Goal: Transaction & Acquisition: Purchase product/service

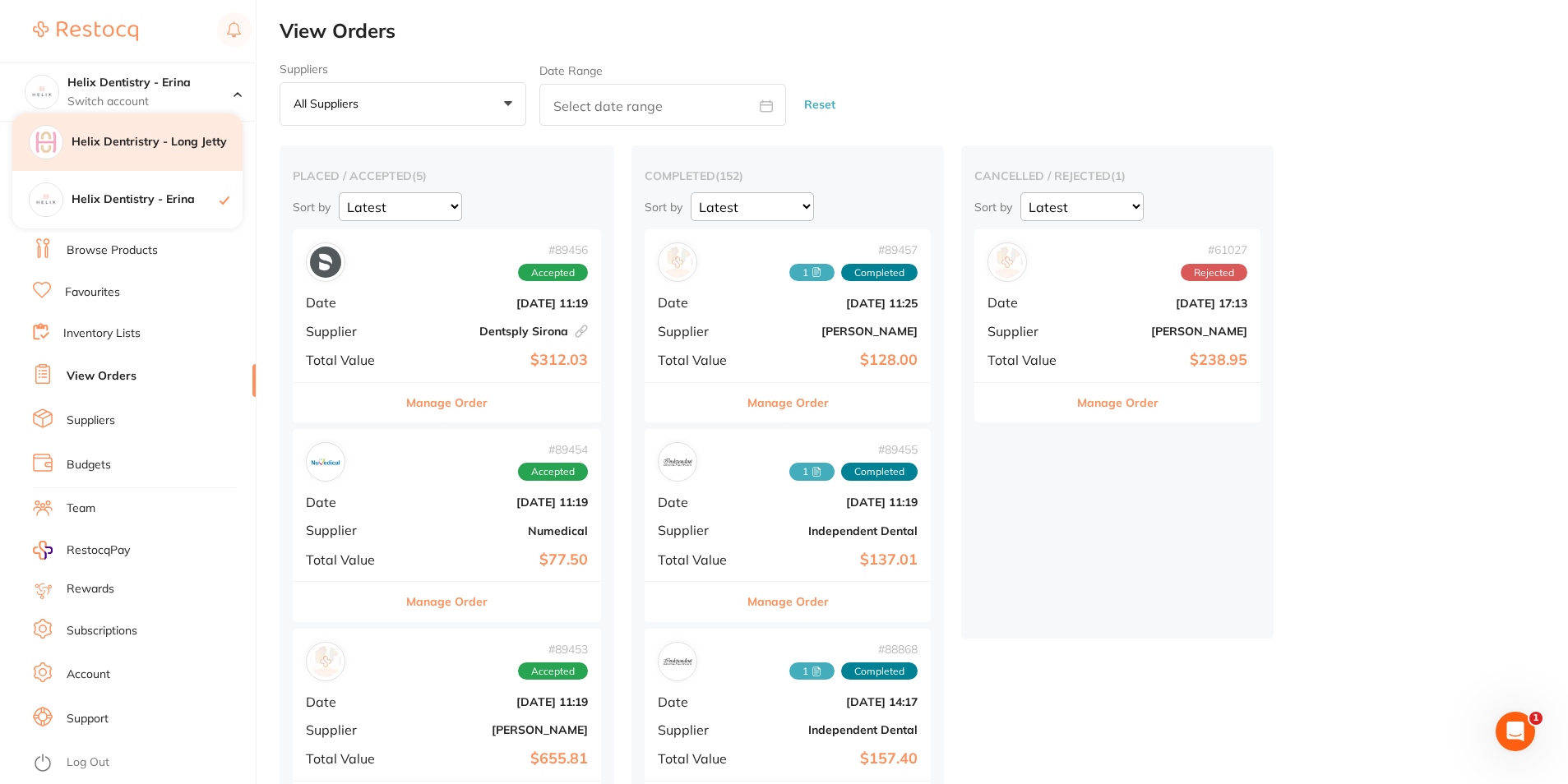
click at [163, 156] on div "Helix Dentristry - Long Jetty" at bounding box center [127, 142] width 231 height 57
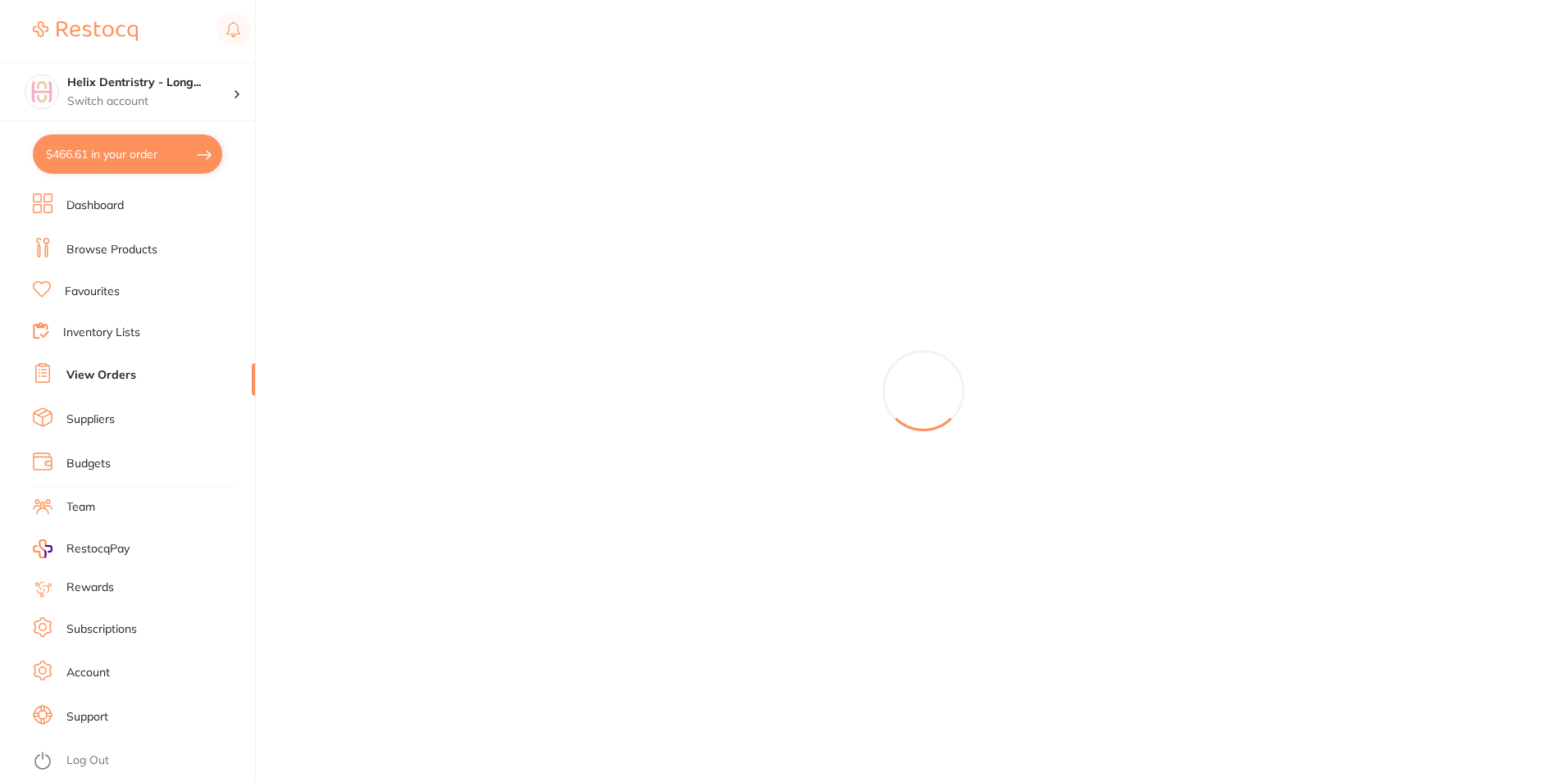
click at [162, 152] on button "$466.61 in your order" at bounding box center [127, 154] width 190 height 39
checkbox input "true"
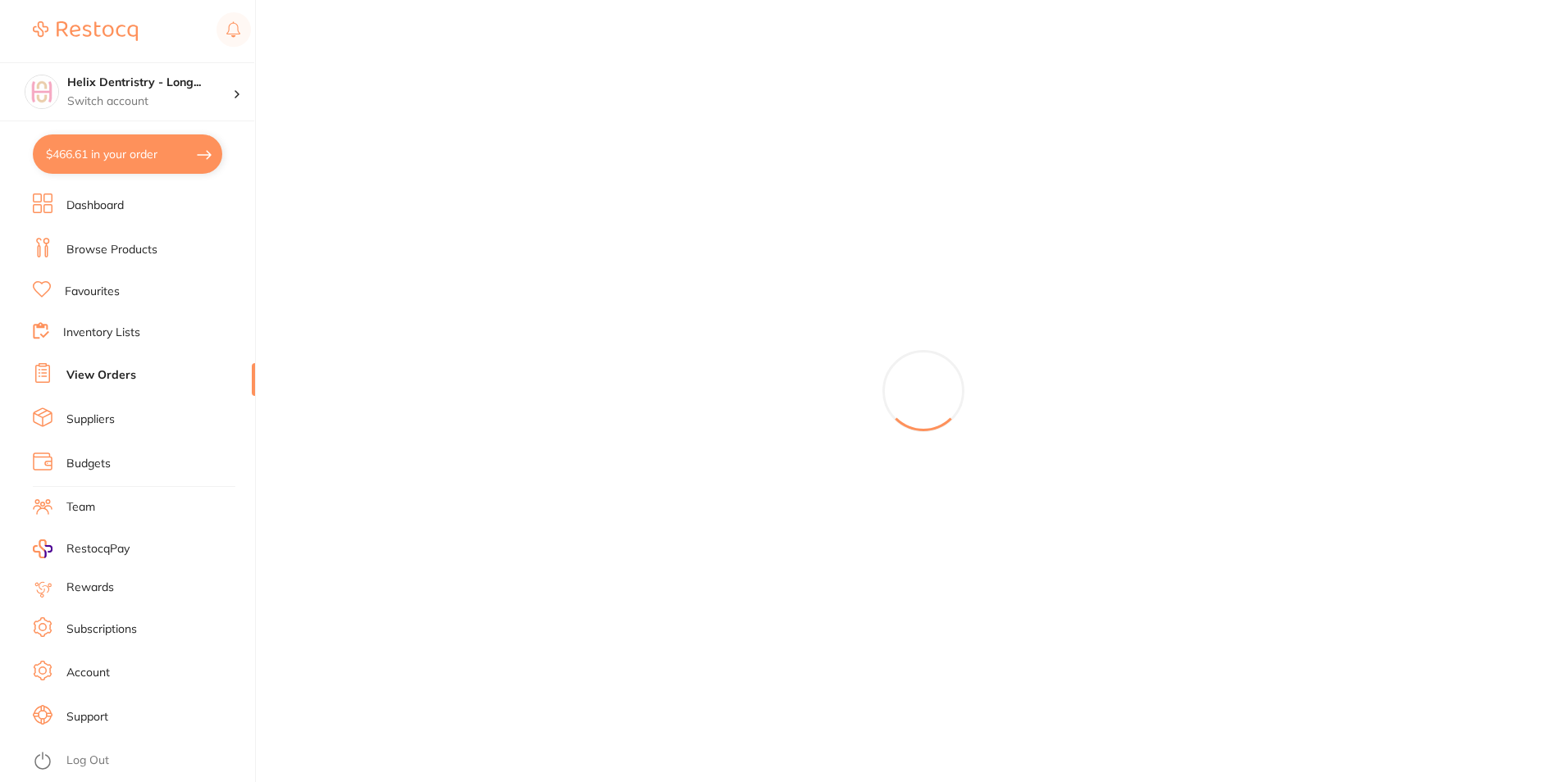
checkbox input "true"
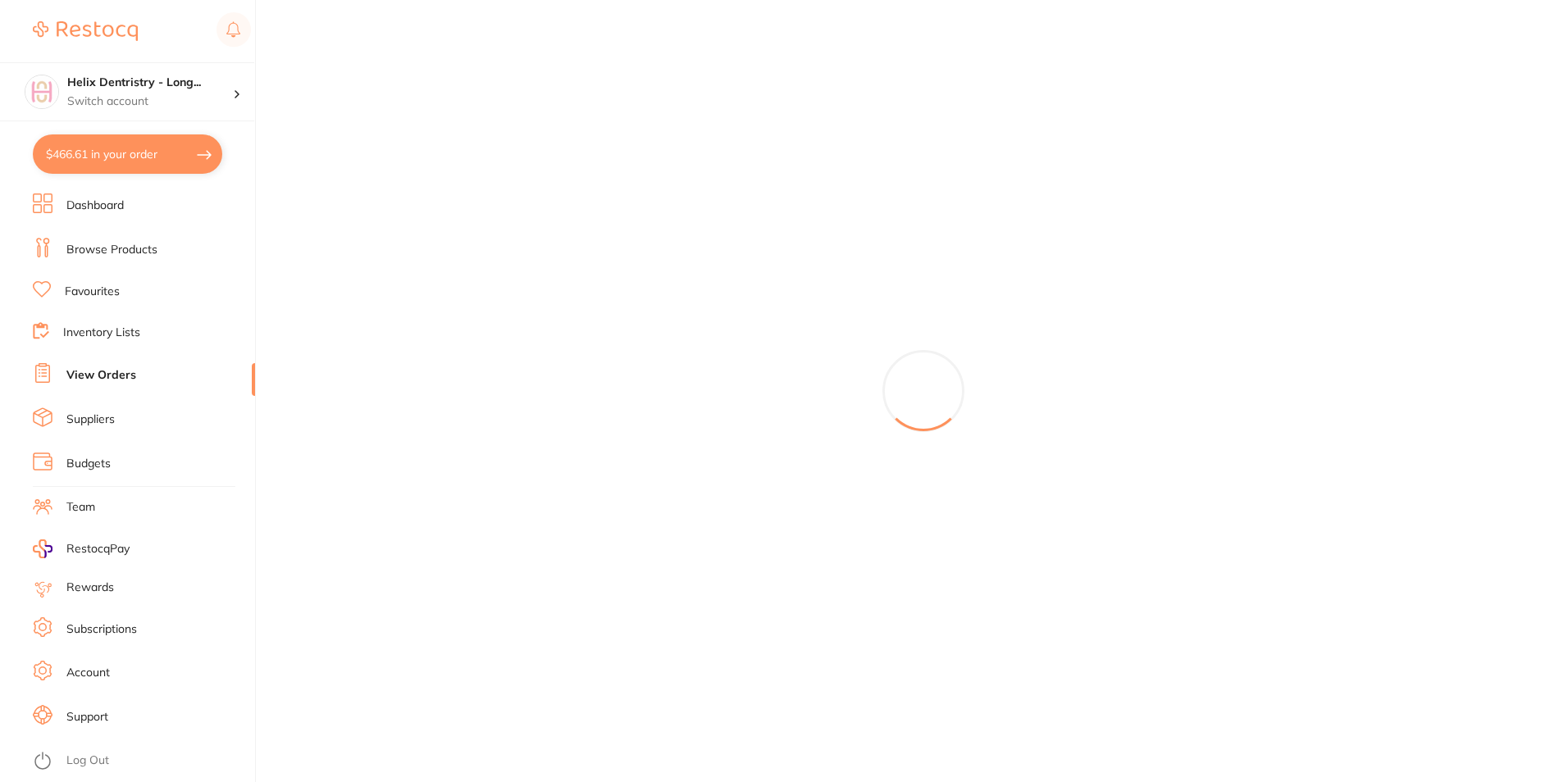
checkbox input "true"
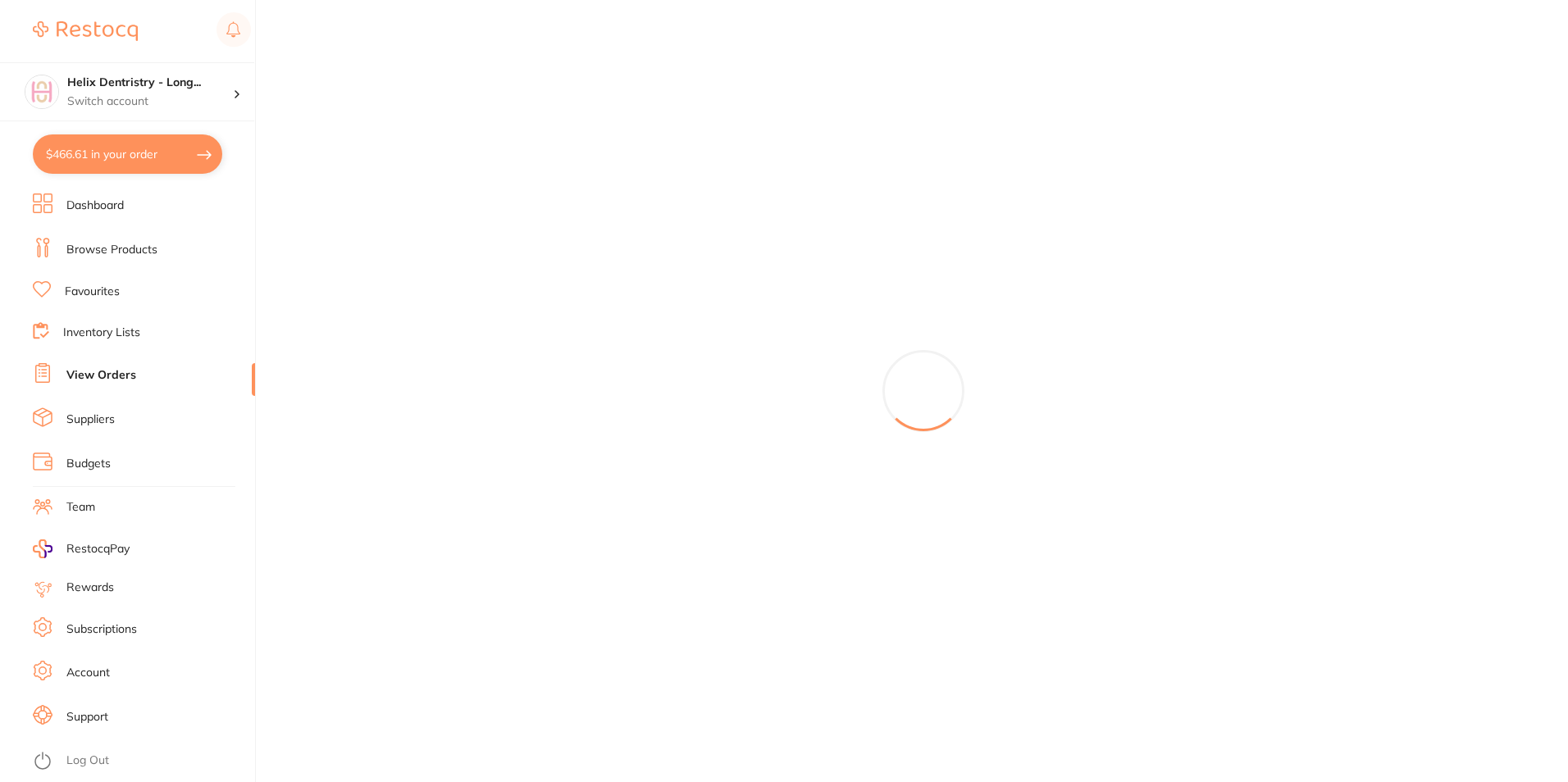
checkbox input "true"
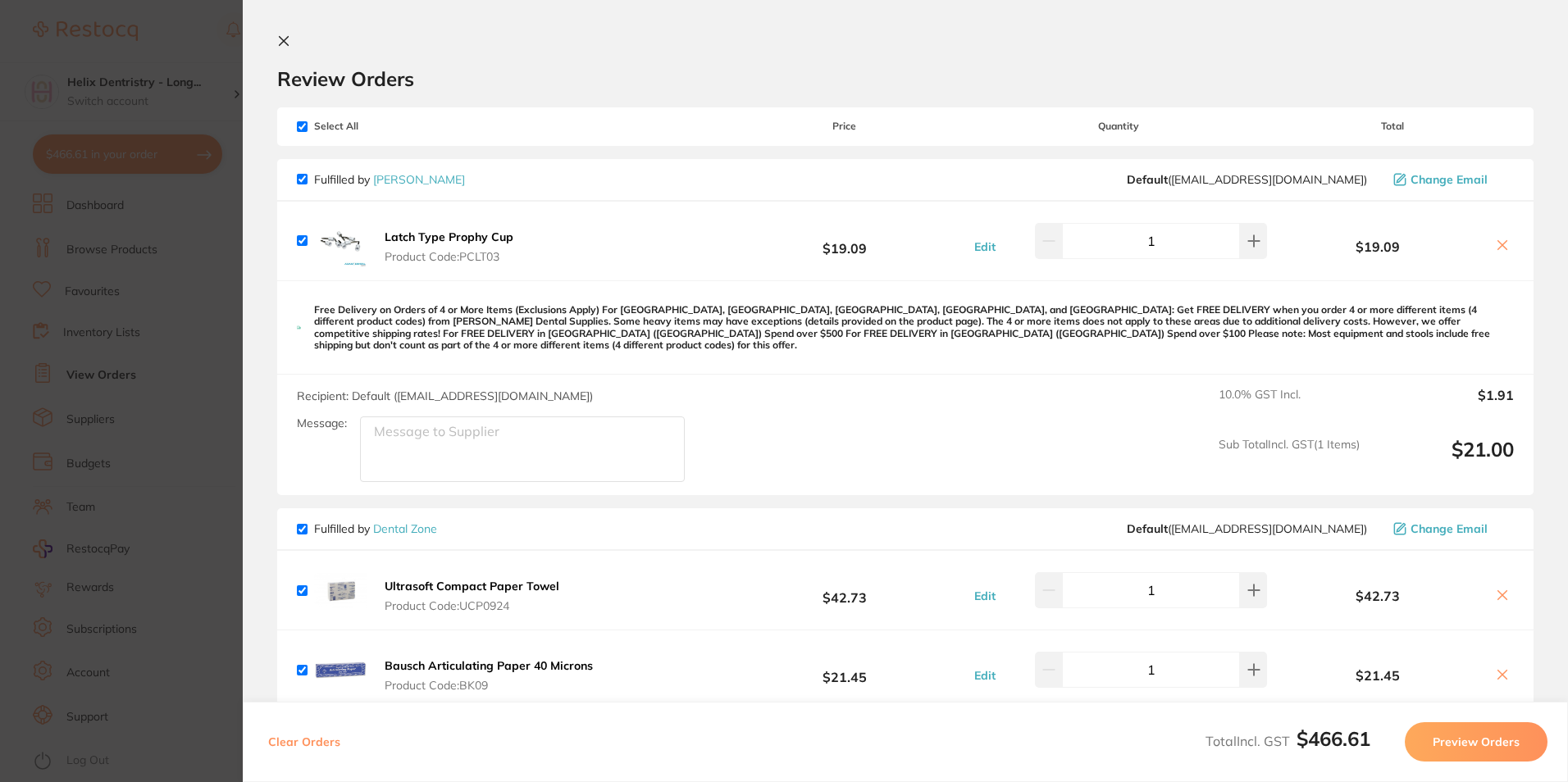
click at [279, 41] on icon at bounding box center [284, 41] width 13 height 13
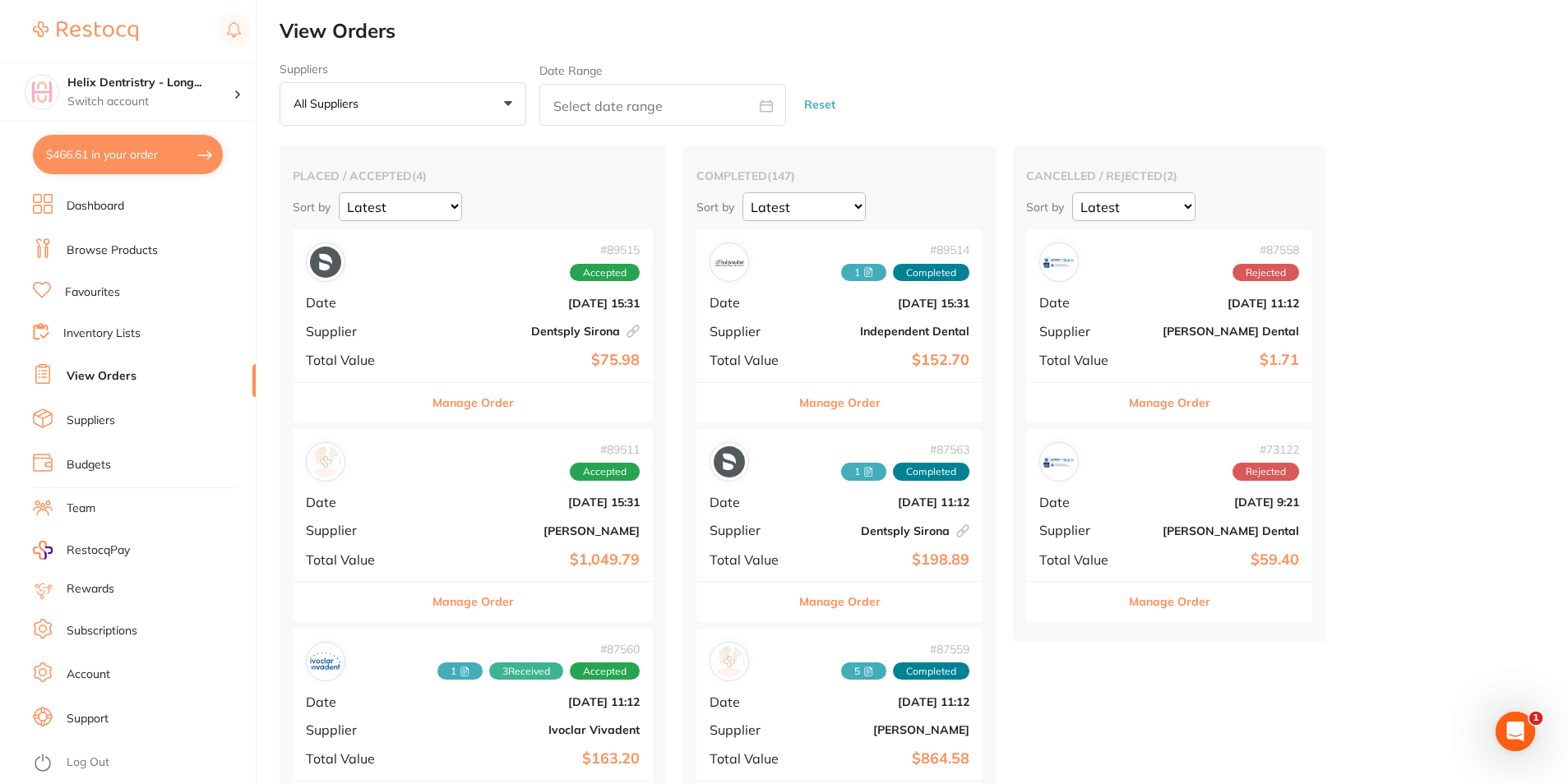
click at [142, 243] on link "Browse Products" at bounding box center [112, 250] width 91 height 16
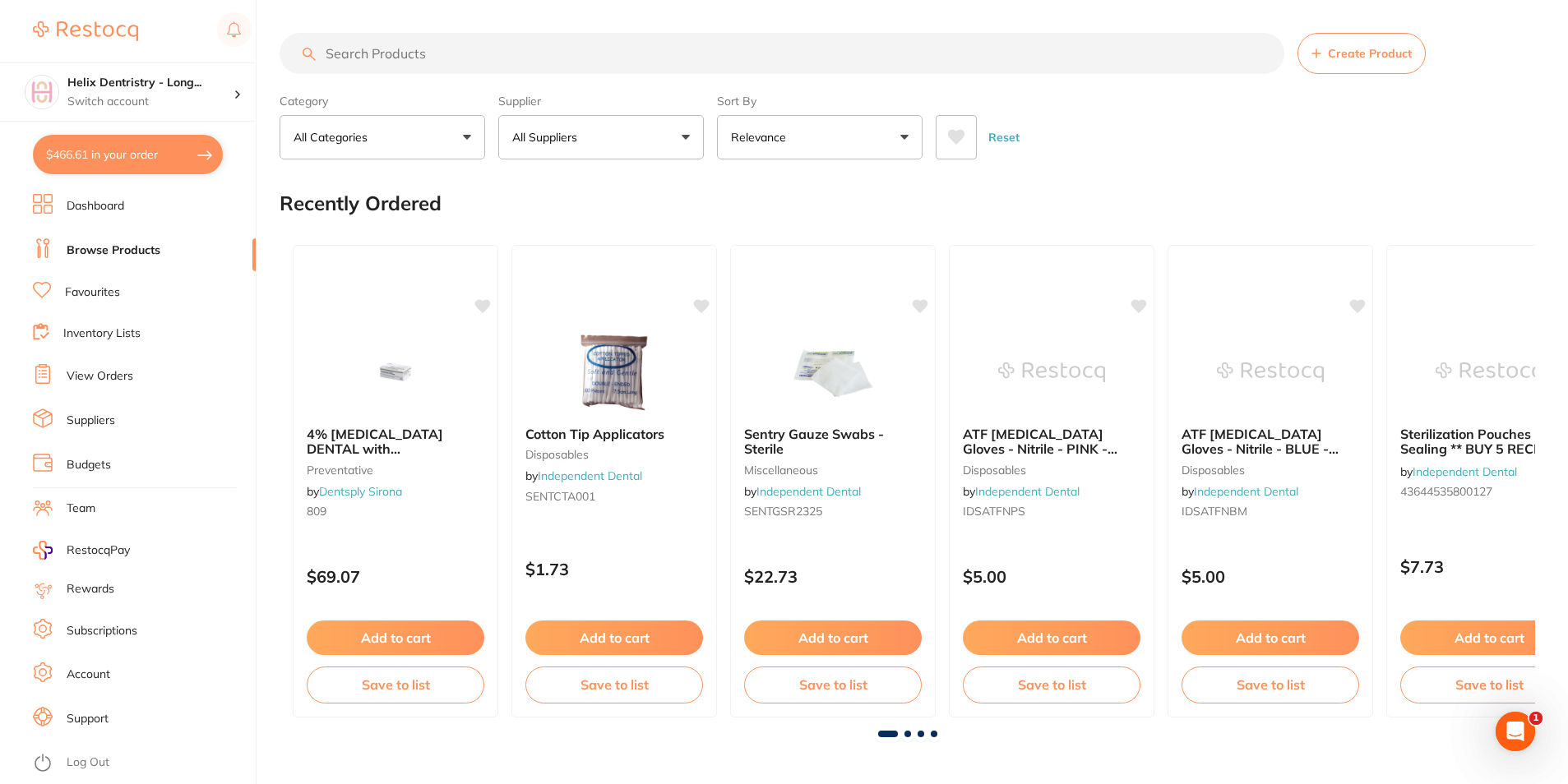
click at [410, 51] on input "search" at bounding box center [782, 53] width 1005 height 41
type input "a"
type input "r"
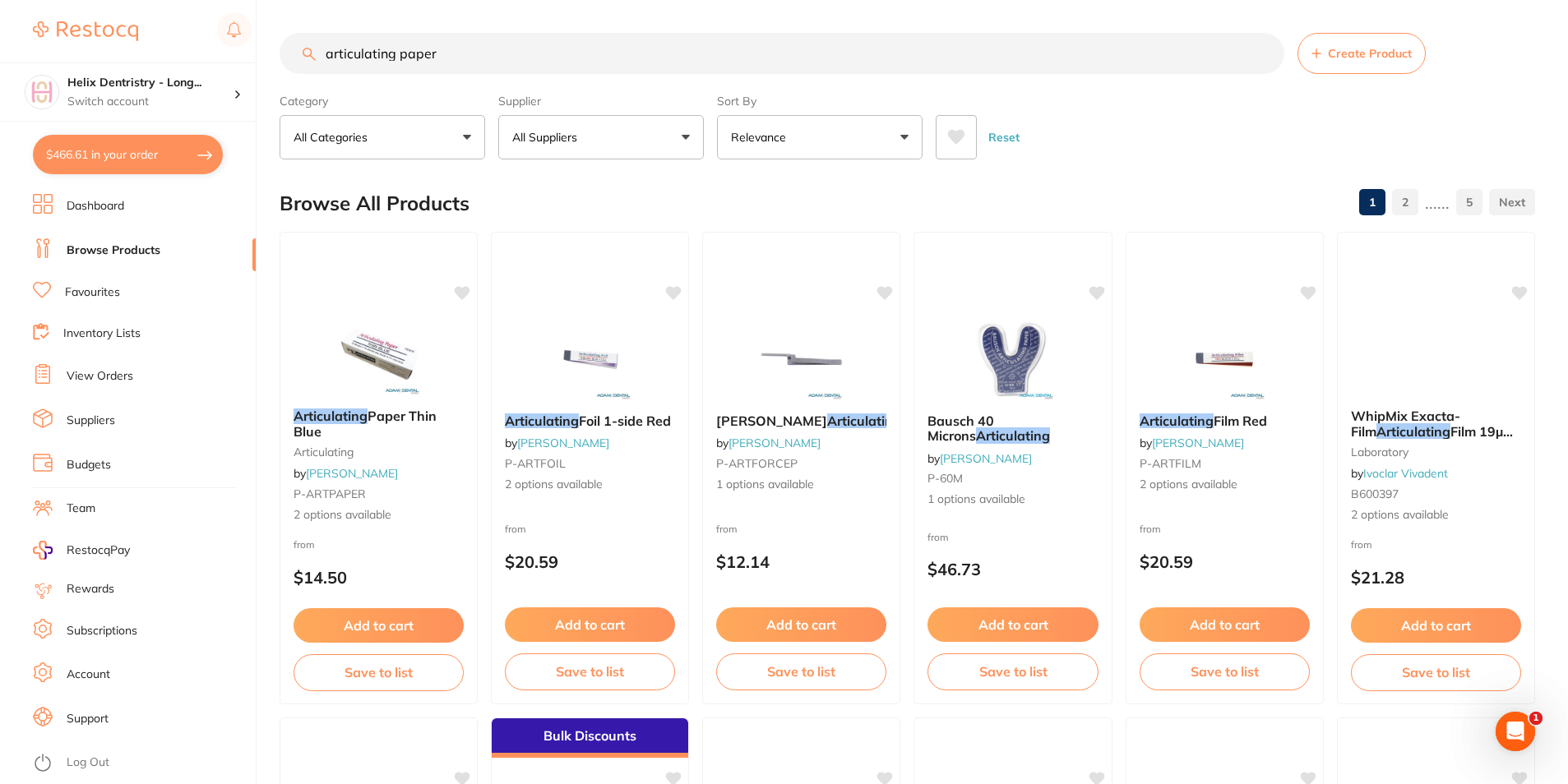
type input "articulating paper"
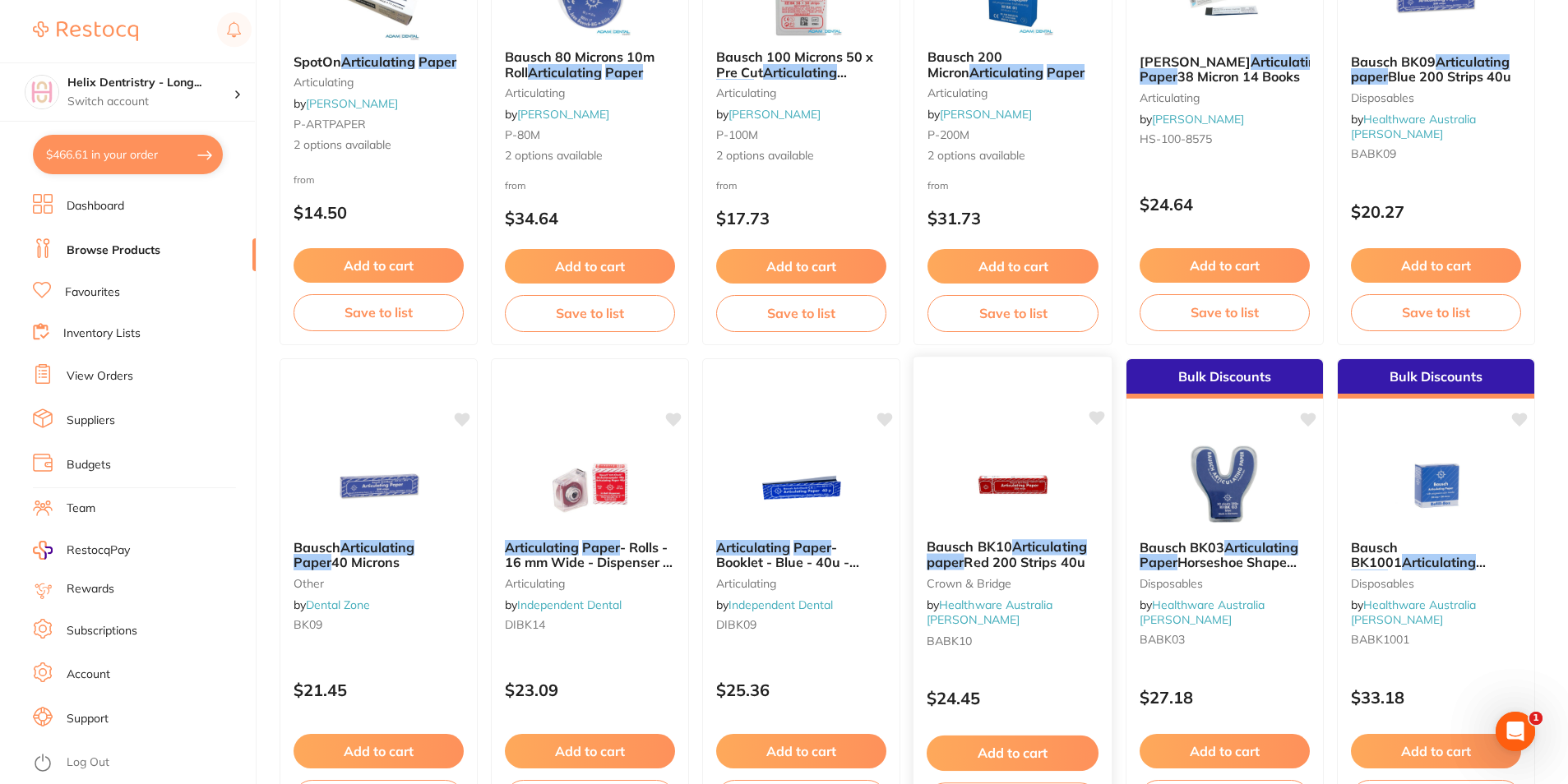
scroll to position [1890, 0]
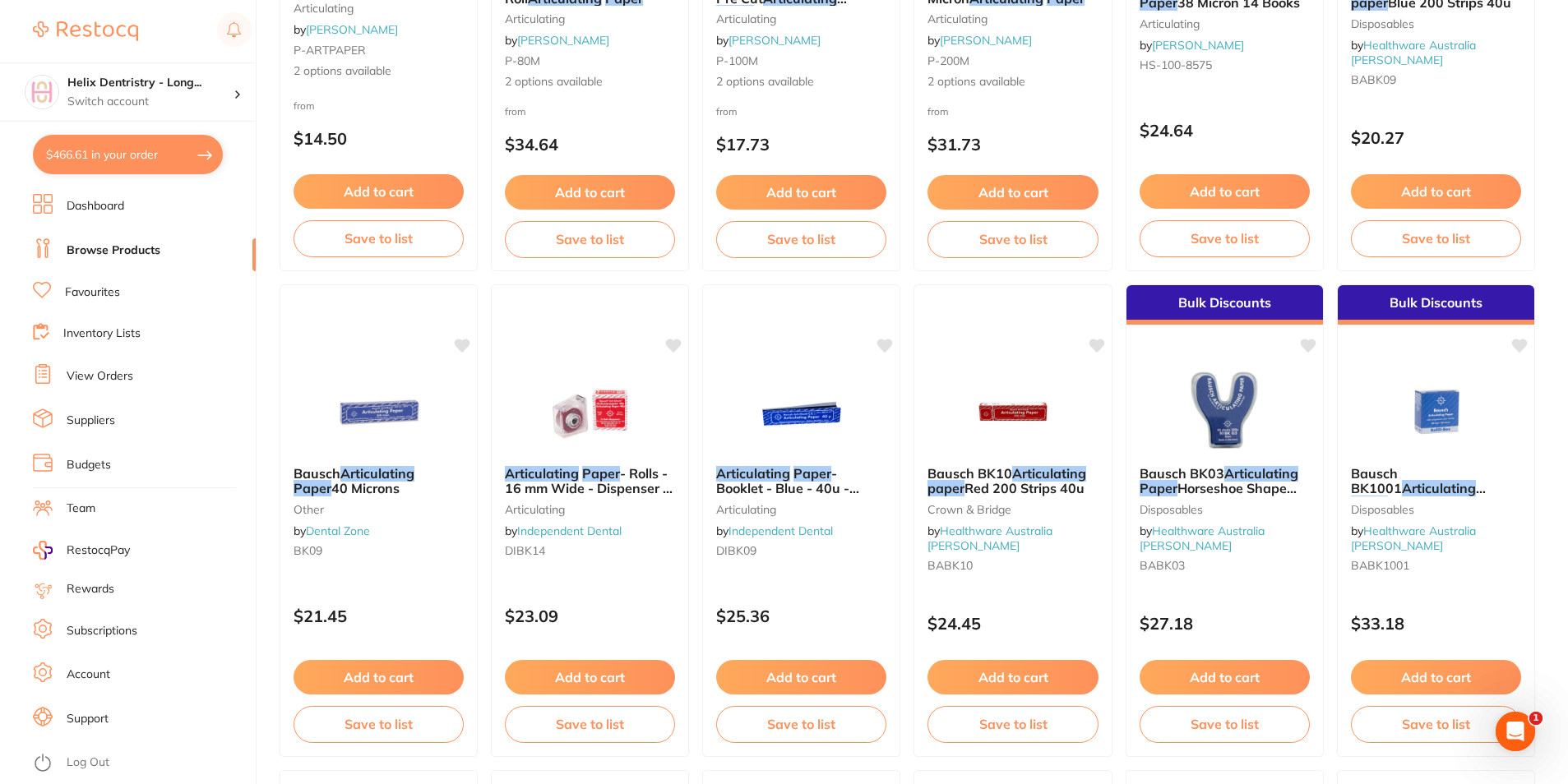
drag, startPoint x: 806, startPoint y: 471, endPoint x: 865, endPoint y: 487, distance: 61.1
click at [806, 471] on em "Paper" at bounding box center [813, 473] width 38 height 16
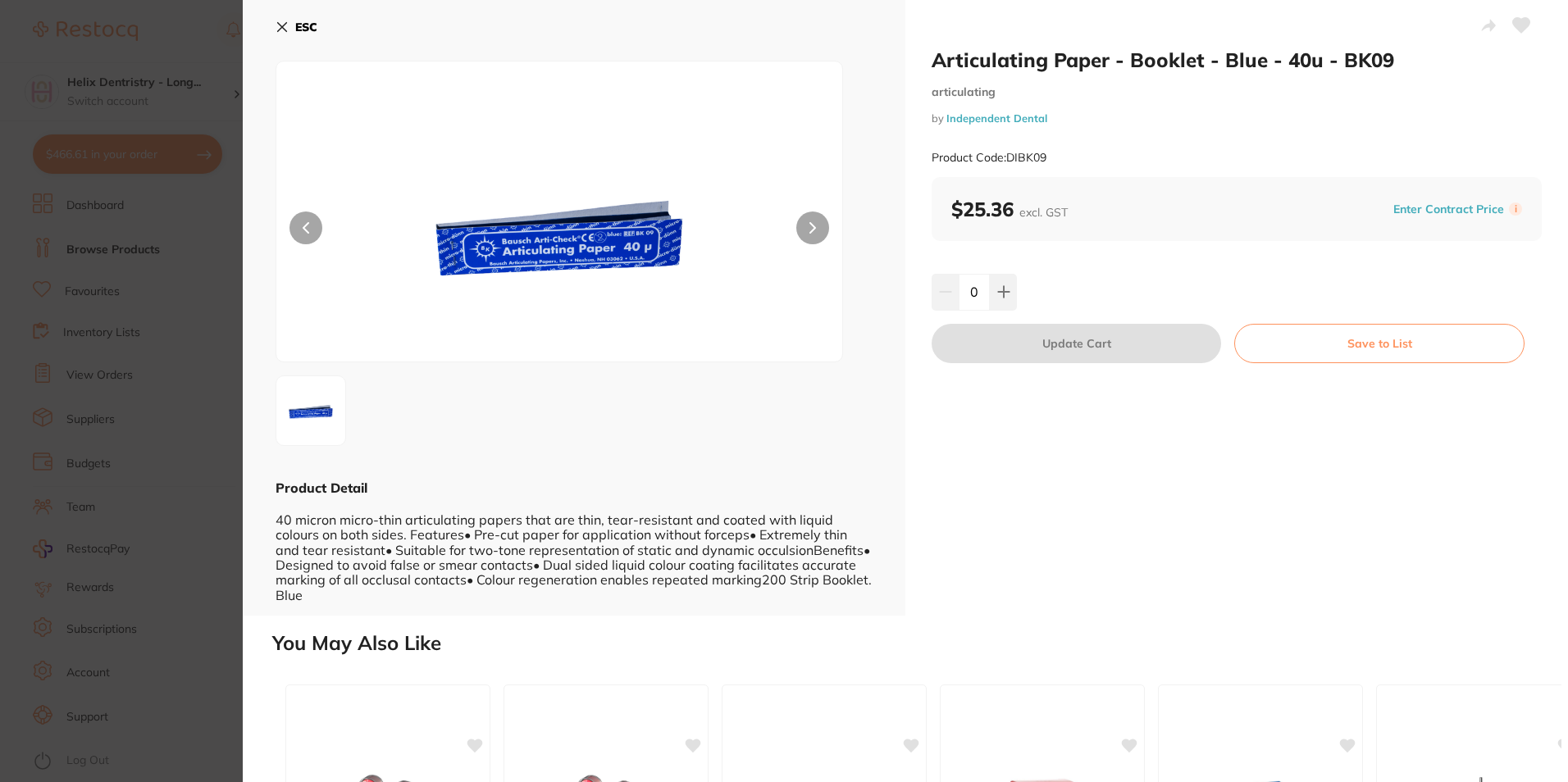
click at [311, 25] on b "ESC" at bounding box center [305, 27] width 22 height 14
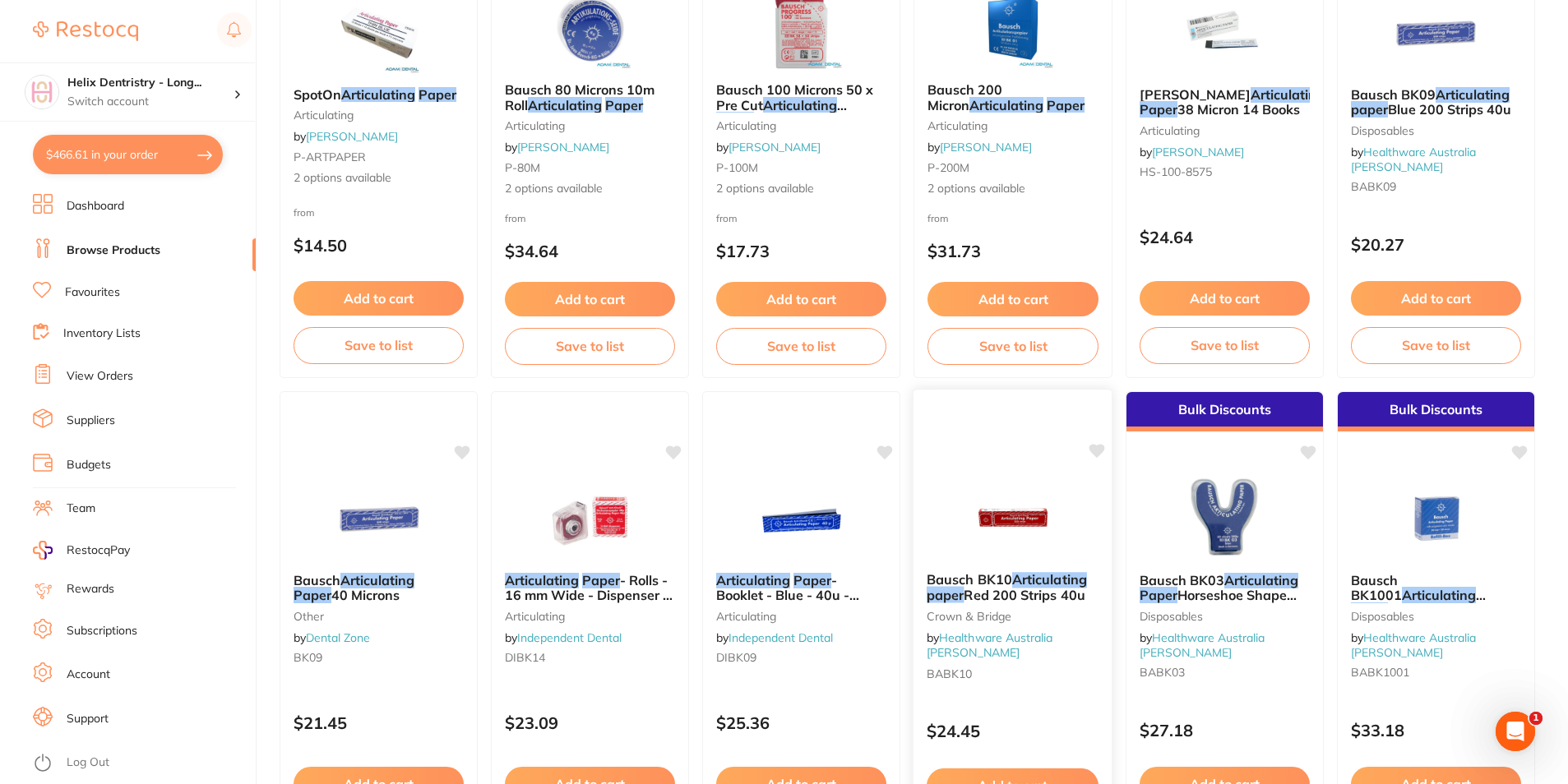
scroll to position [1479, 0]
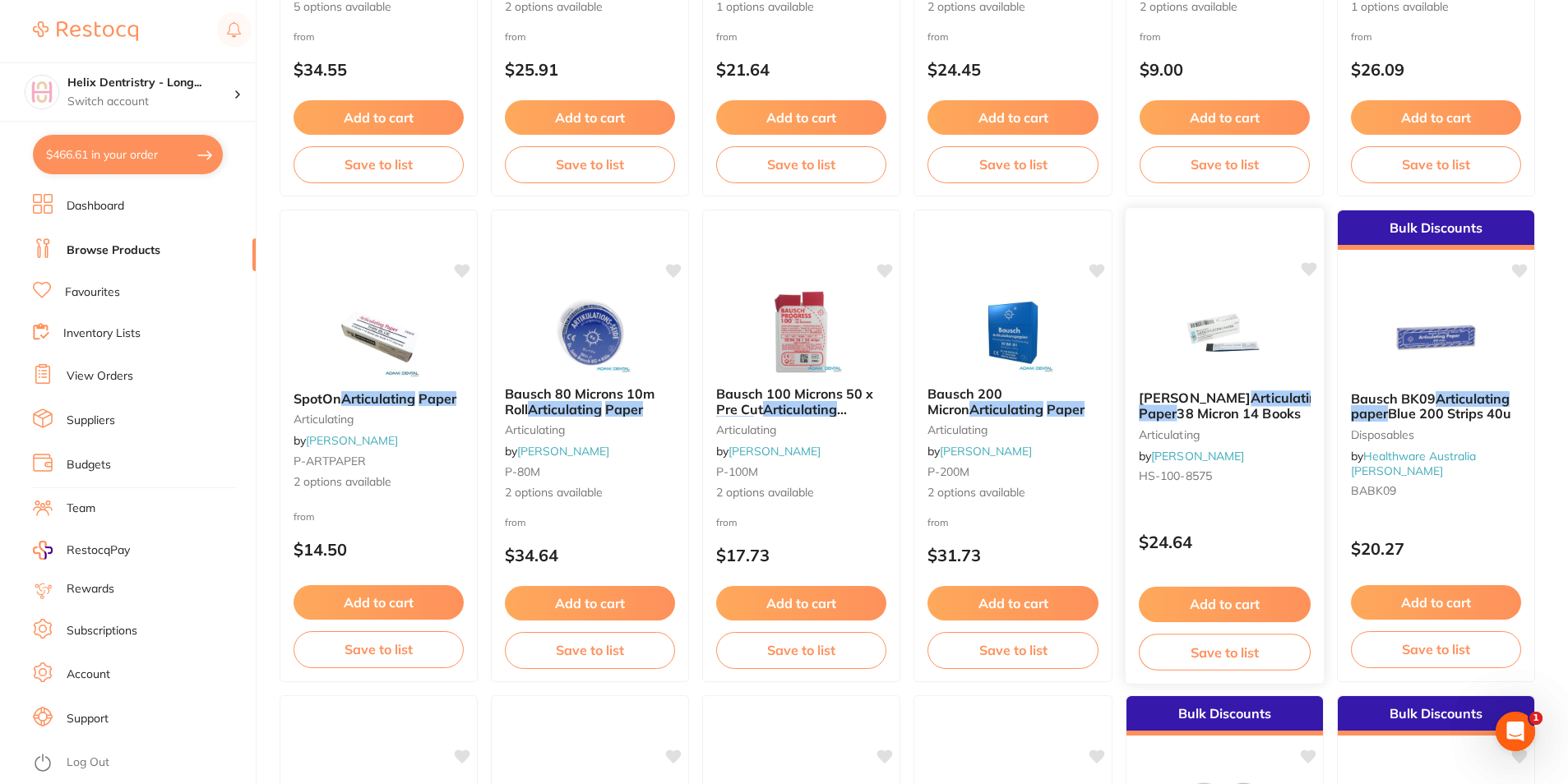
click at [1251, 406] on em "Articulating" at bounding box center [1289, 397] width 75 height 16
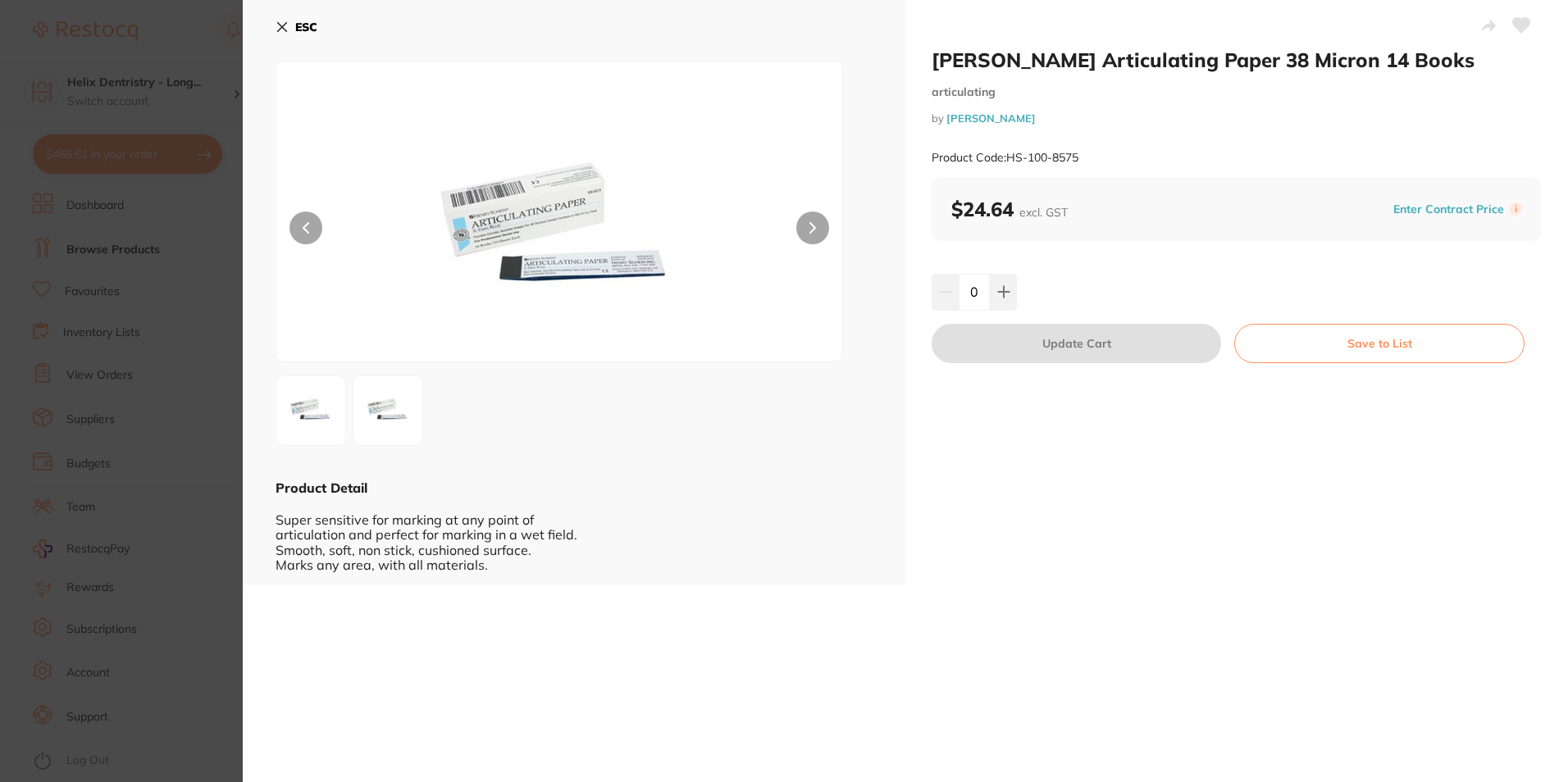
click at [289, 27] on button "ESC" at bounding box center [297, 27] width 42 height 28
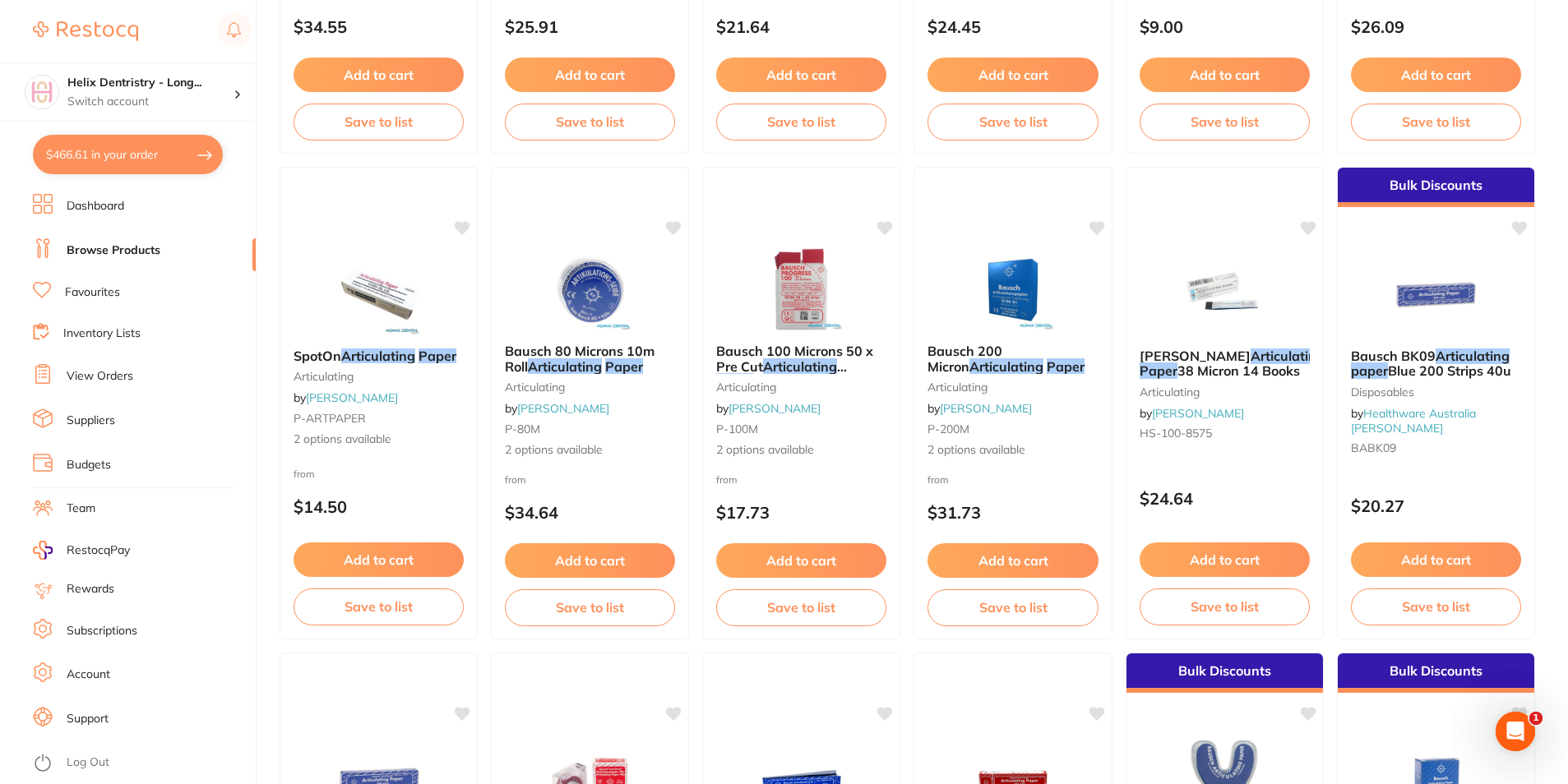
scroll to position [1644, 0]
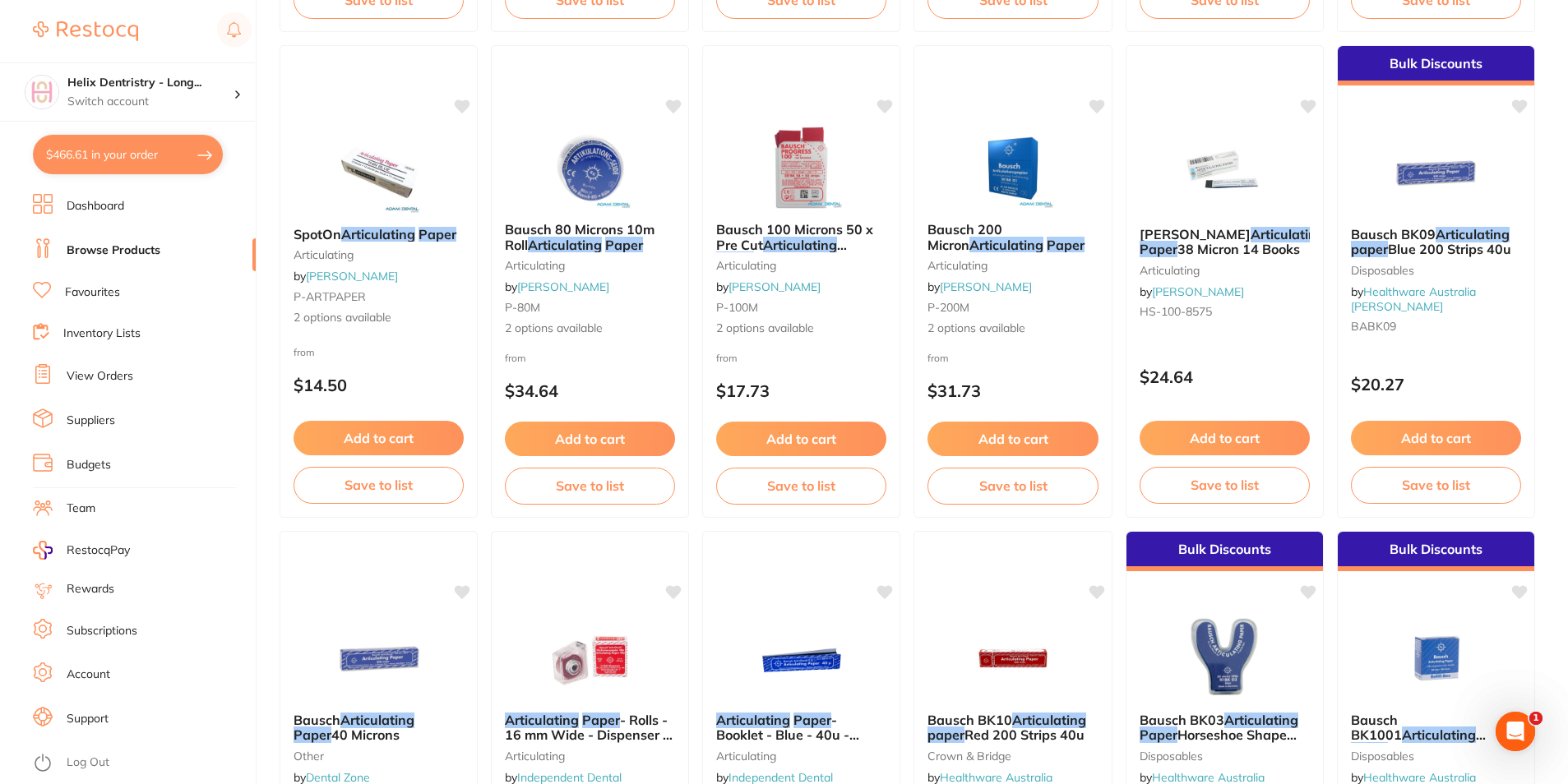
click at [1241, 430] on button "Add to cart" at bounding box center [1226, 438] width 170 height 34
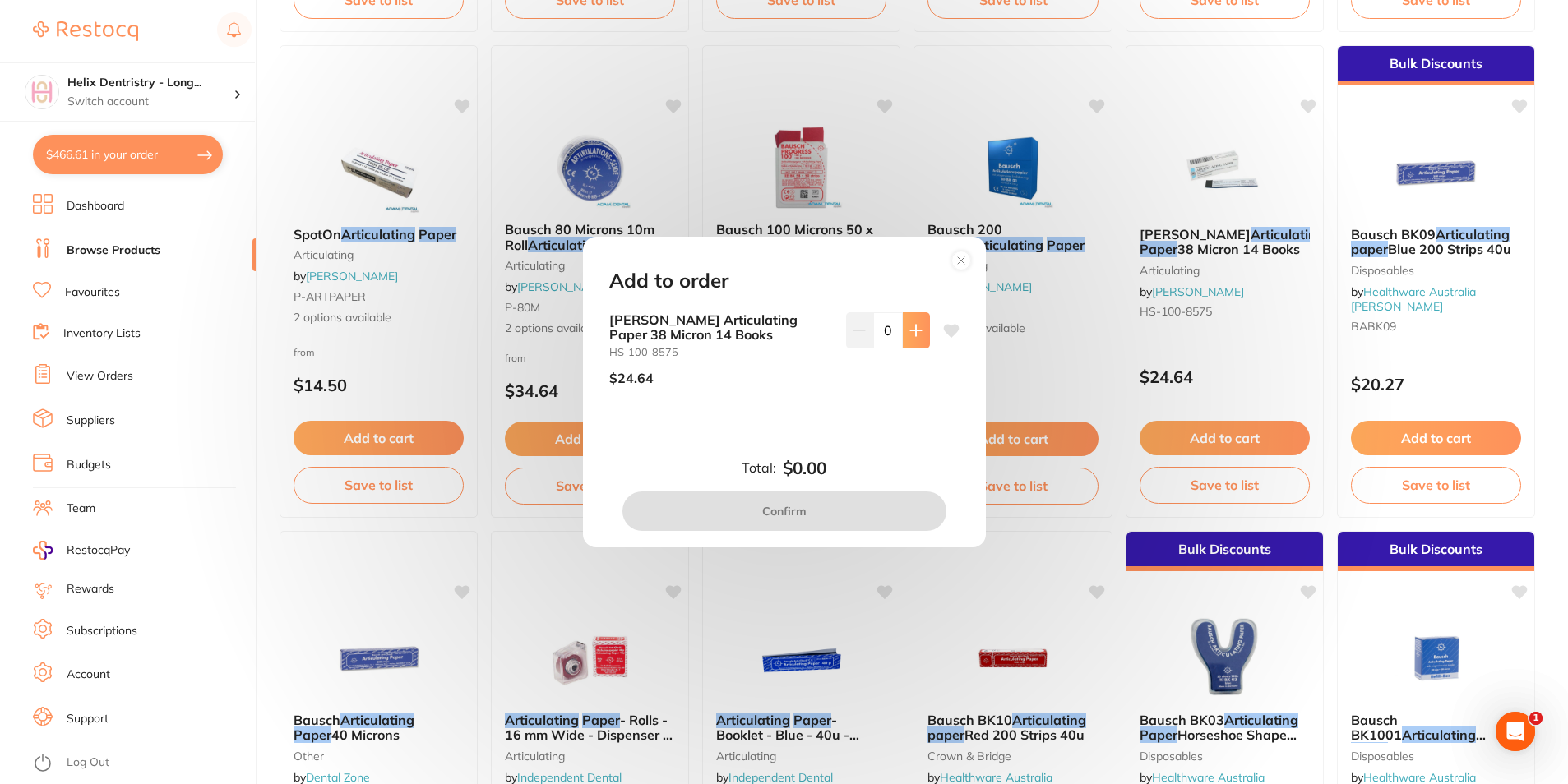
scroll to position [0, 0]
click at [914, 330] on icon at bounding box center [917, 331] width 13 height 13
type input "1"
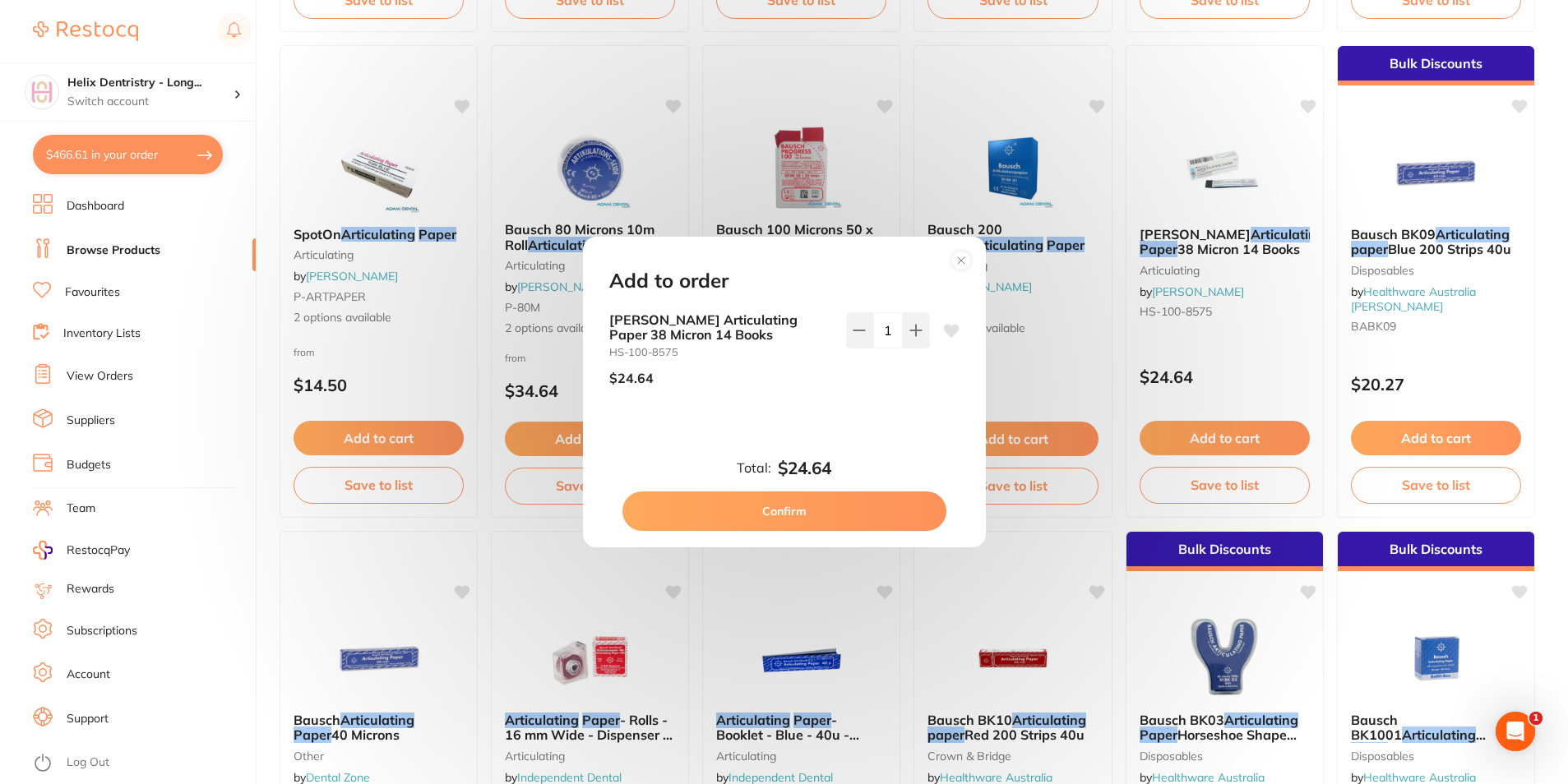
click at [850, 501] on button "Confirm" at bounding box center [784, 511] width 324 height 39
checkbox input "false"
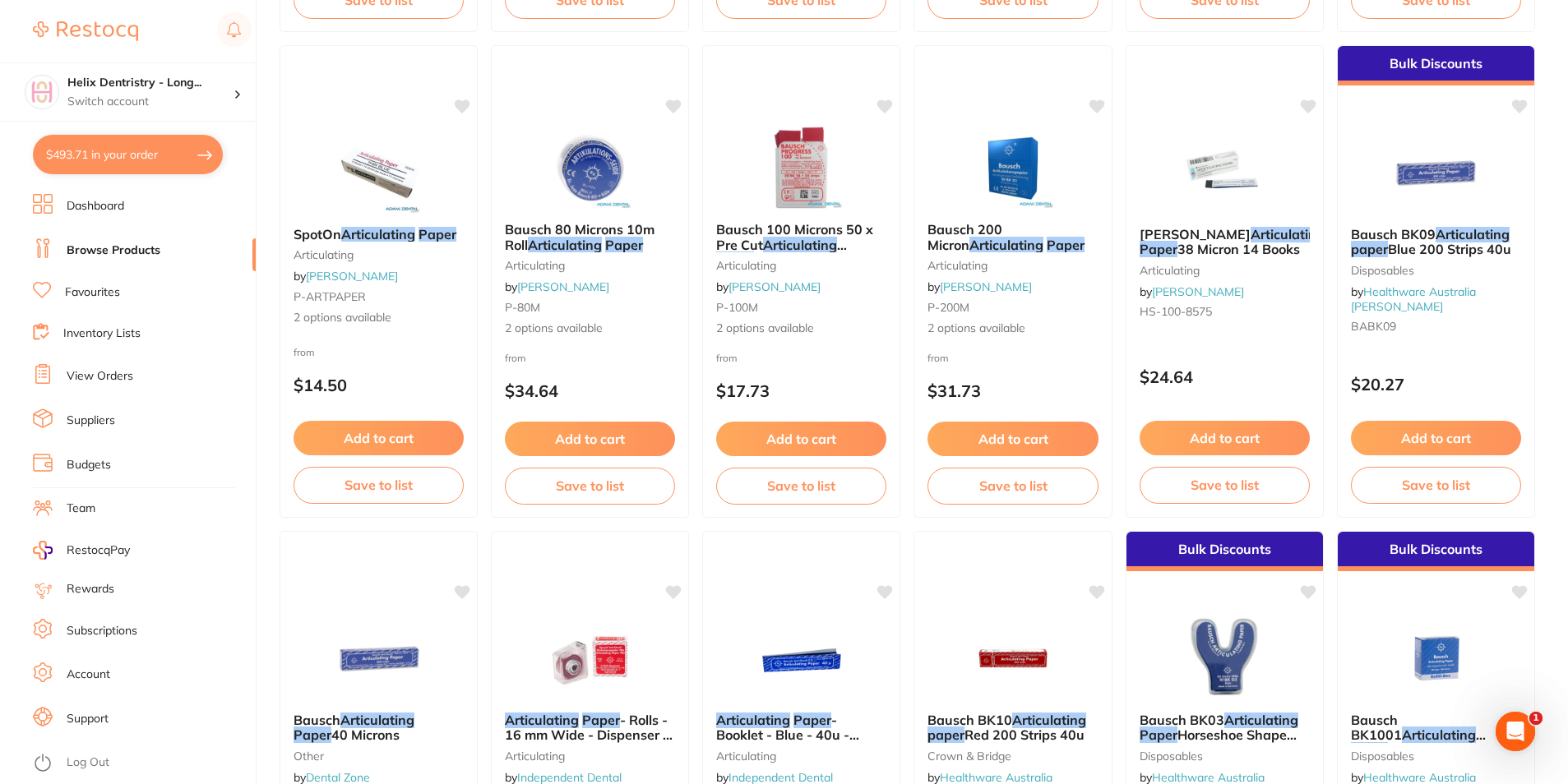
click at [81, 137] on button "$493.71 in your order" at bounding box center [127, 154] width 190 height 39
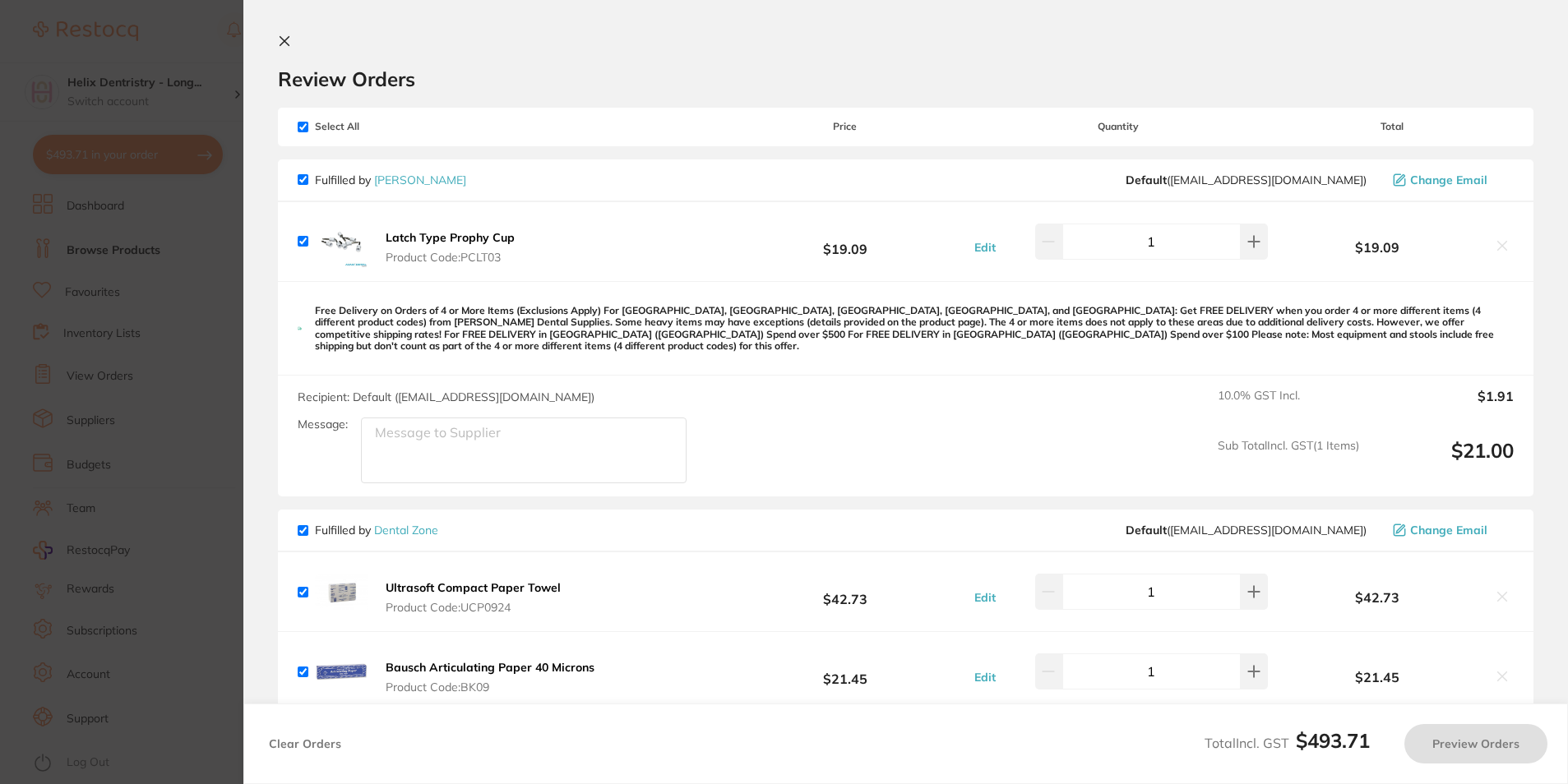
checkbox input "true"
checkbox input "false"
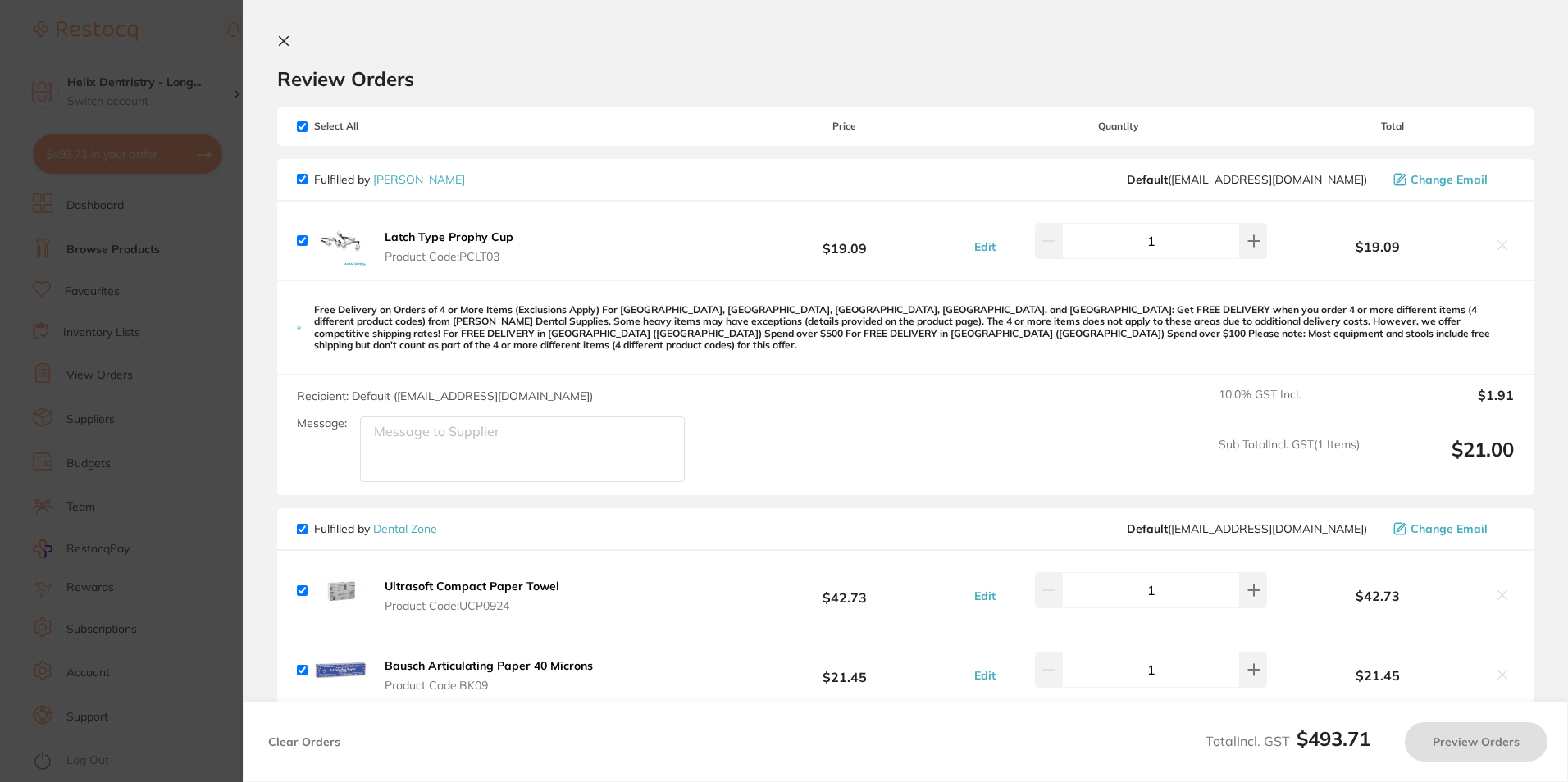
checkbox input "true"
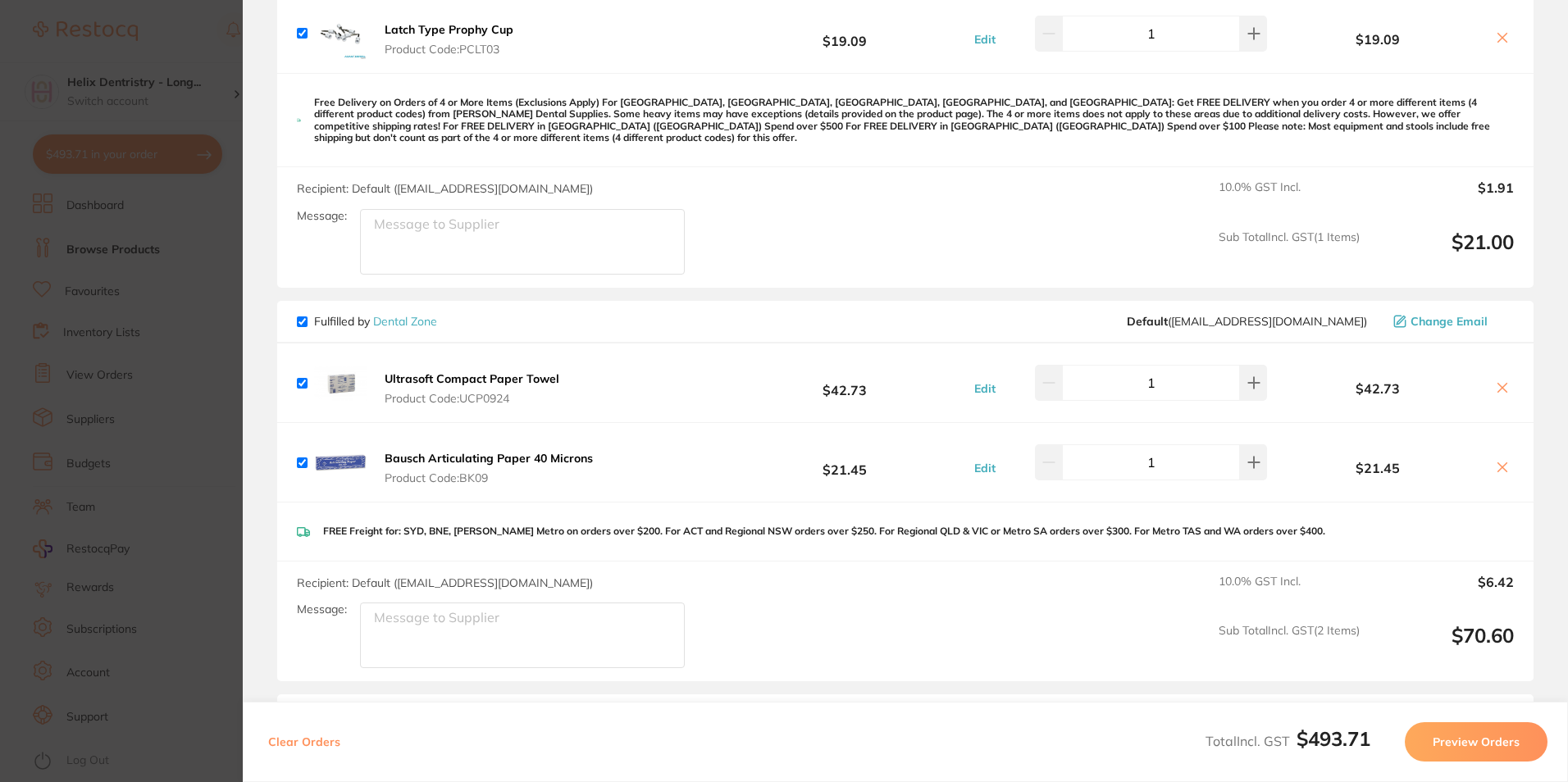
scroll to position [328, 0]
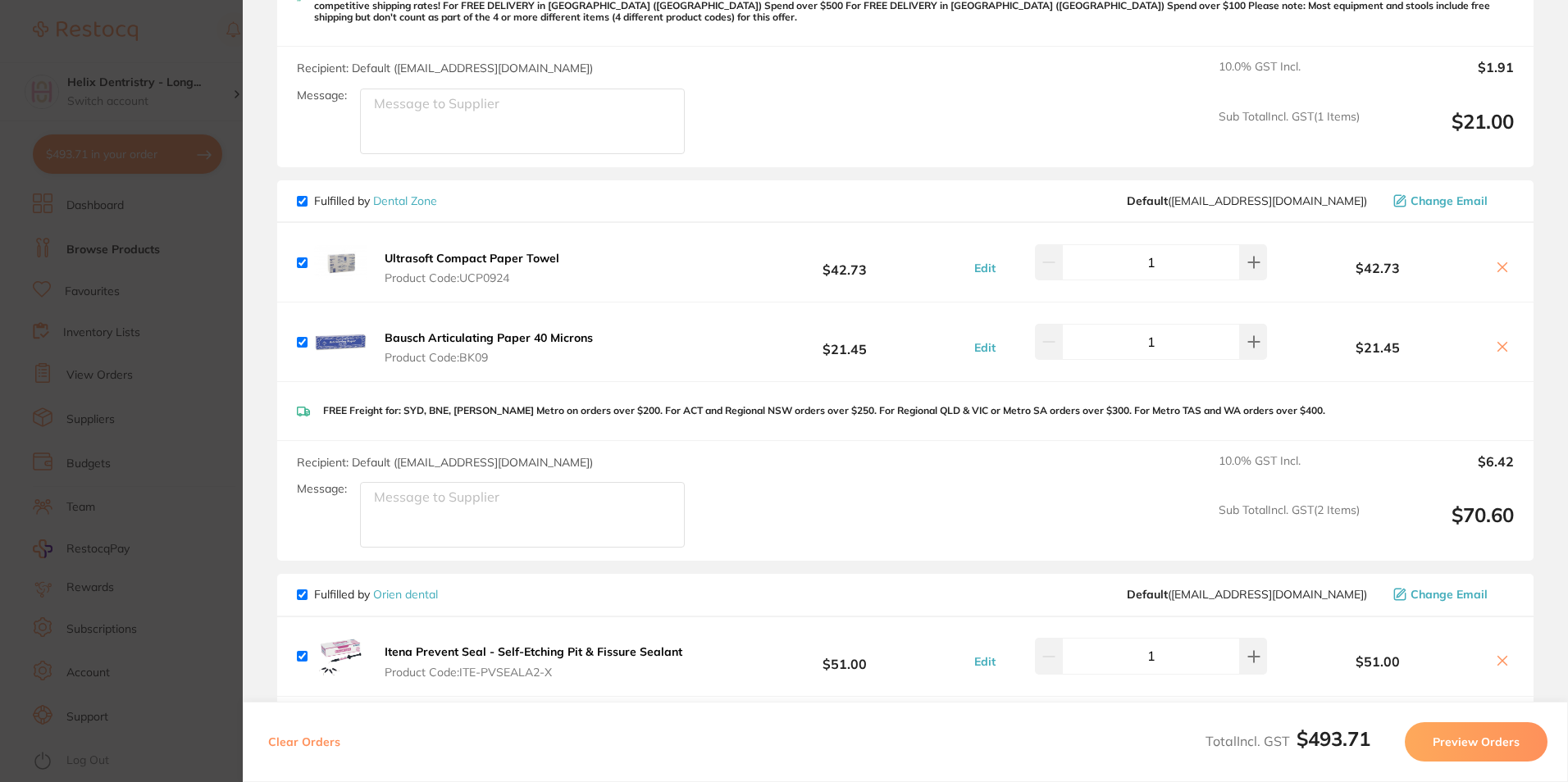
click at [1498, 340] on icon at bounding box center [1502, 347] width 13 height 13
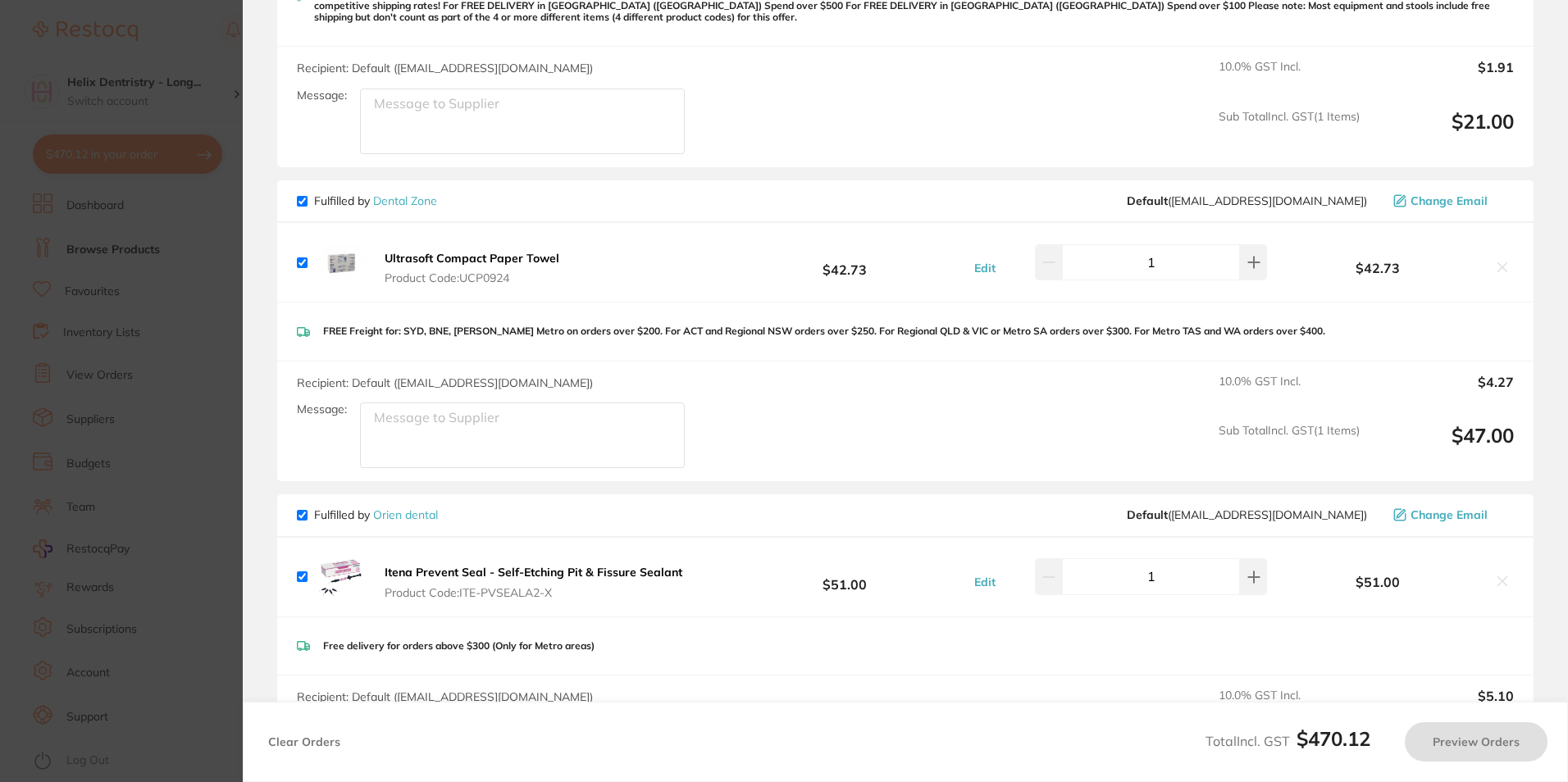
checkbox input "true"
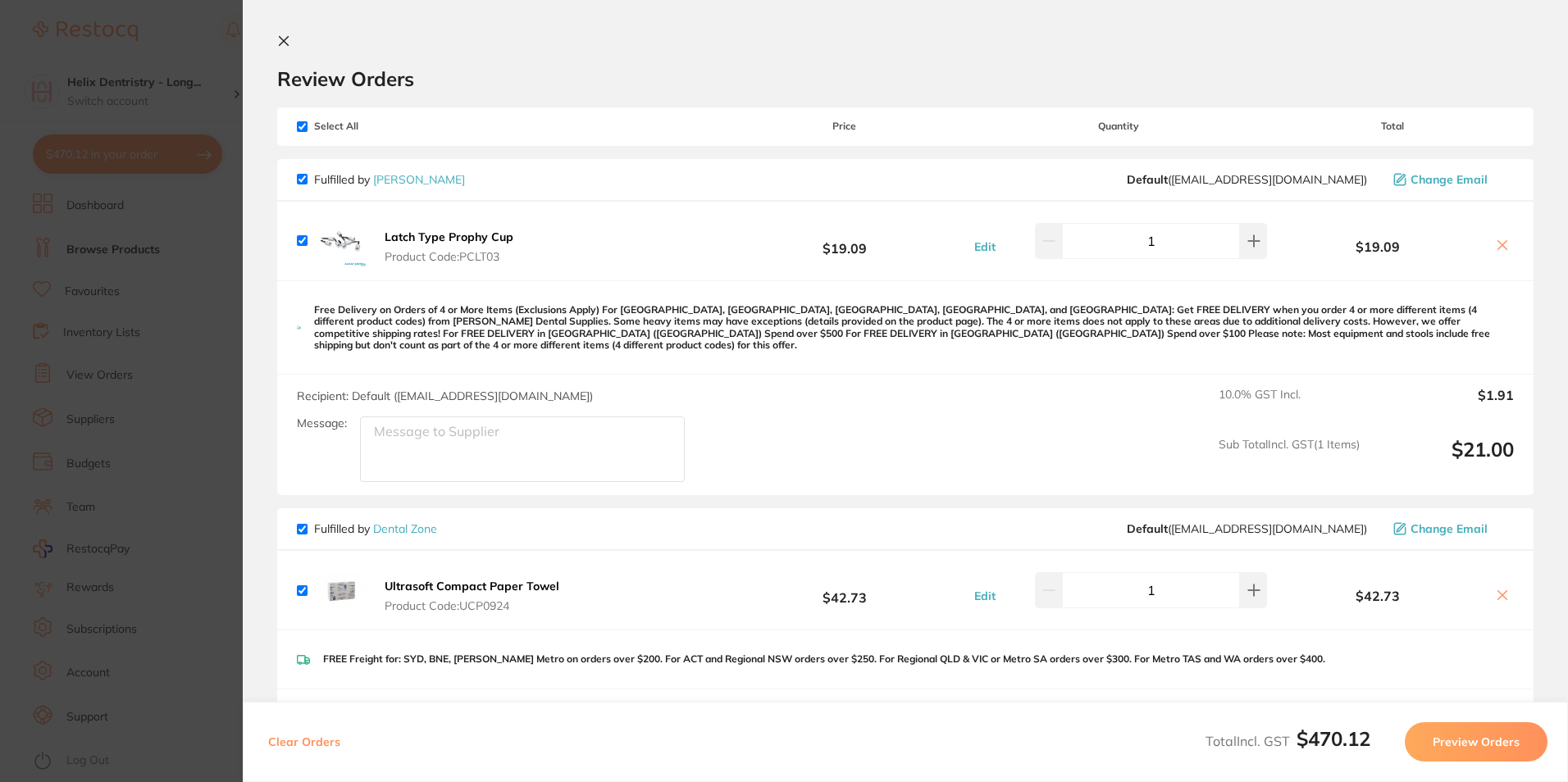
click at [287, 41] on icon at bounding box center [284, 41] width 13 height 13
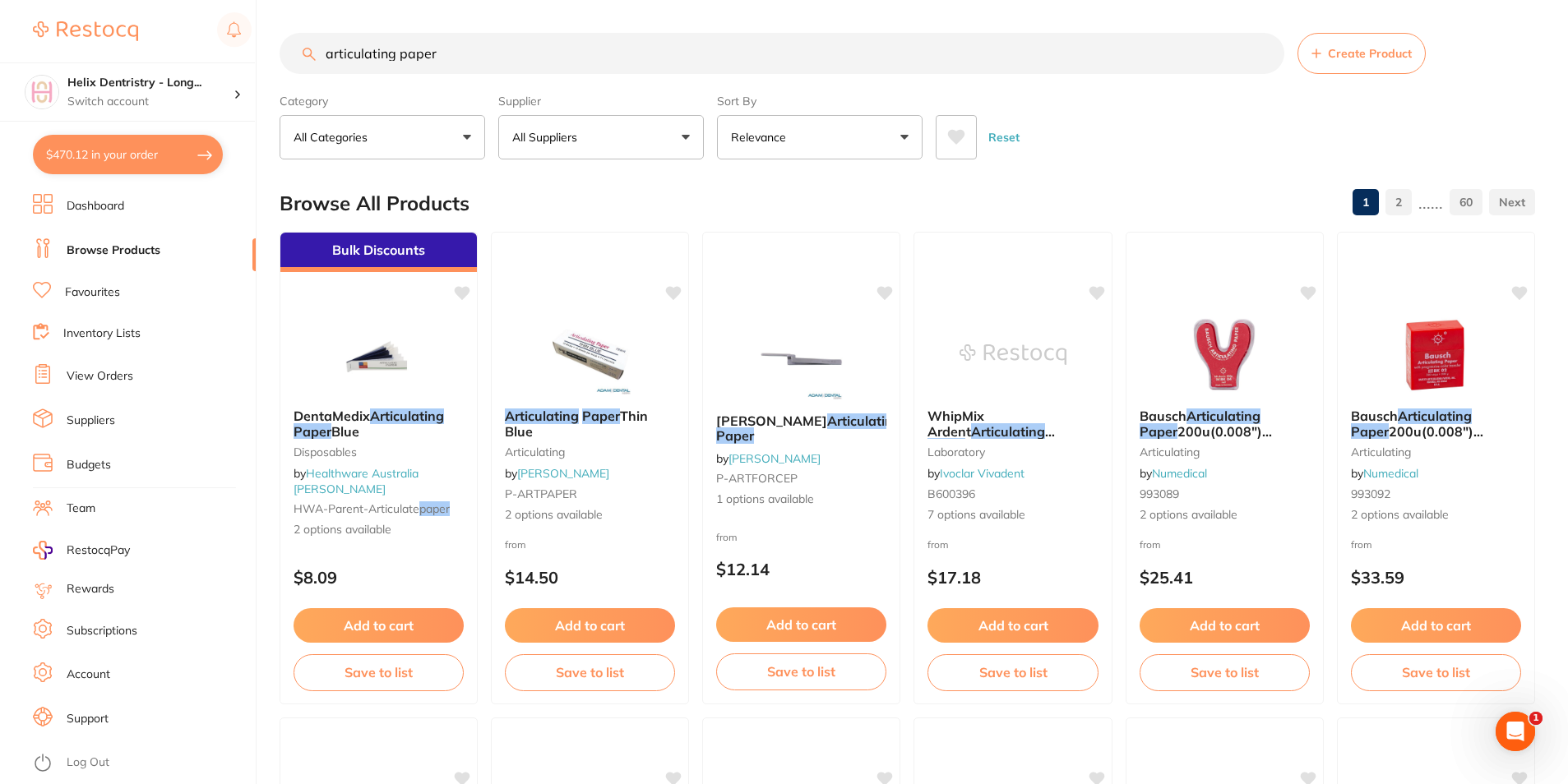
drag, startPoint x: 484, startPoint y: 54, endPoint x: 195, endPoint y: 27, distance: 290.3
click at [164, 49] on div "$470.12 Helix Dentristry - Long... Switch account Helix Dentristry - Long Jetty…" at bounding box center [784, 392] width 1568 height 784
type input "paper towel"
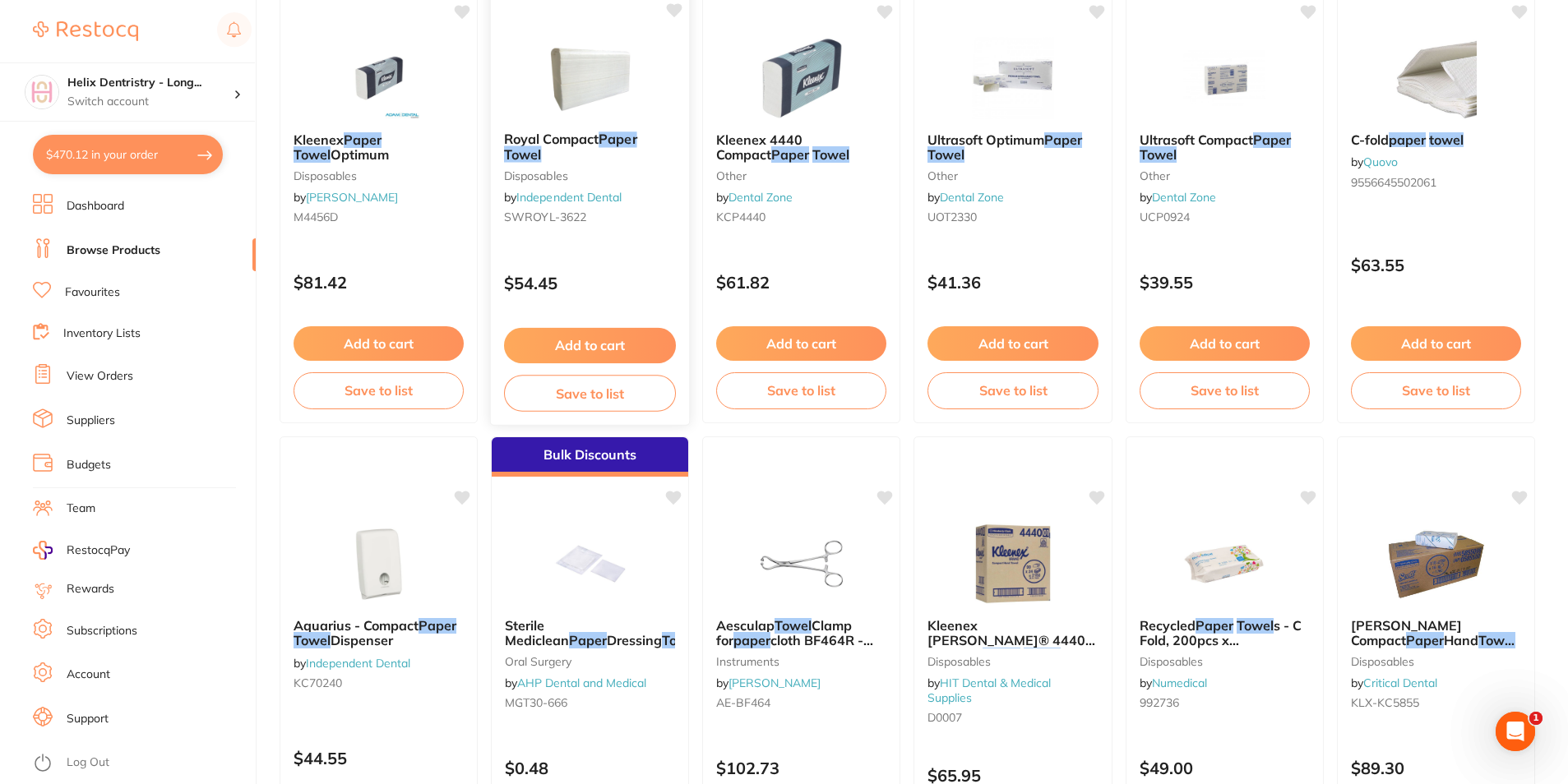
scroll to position [164, 0]
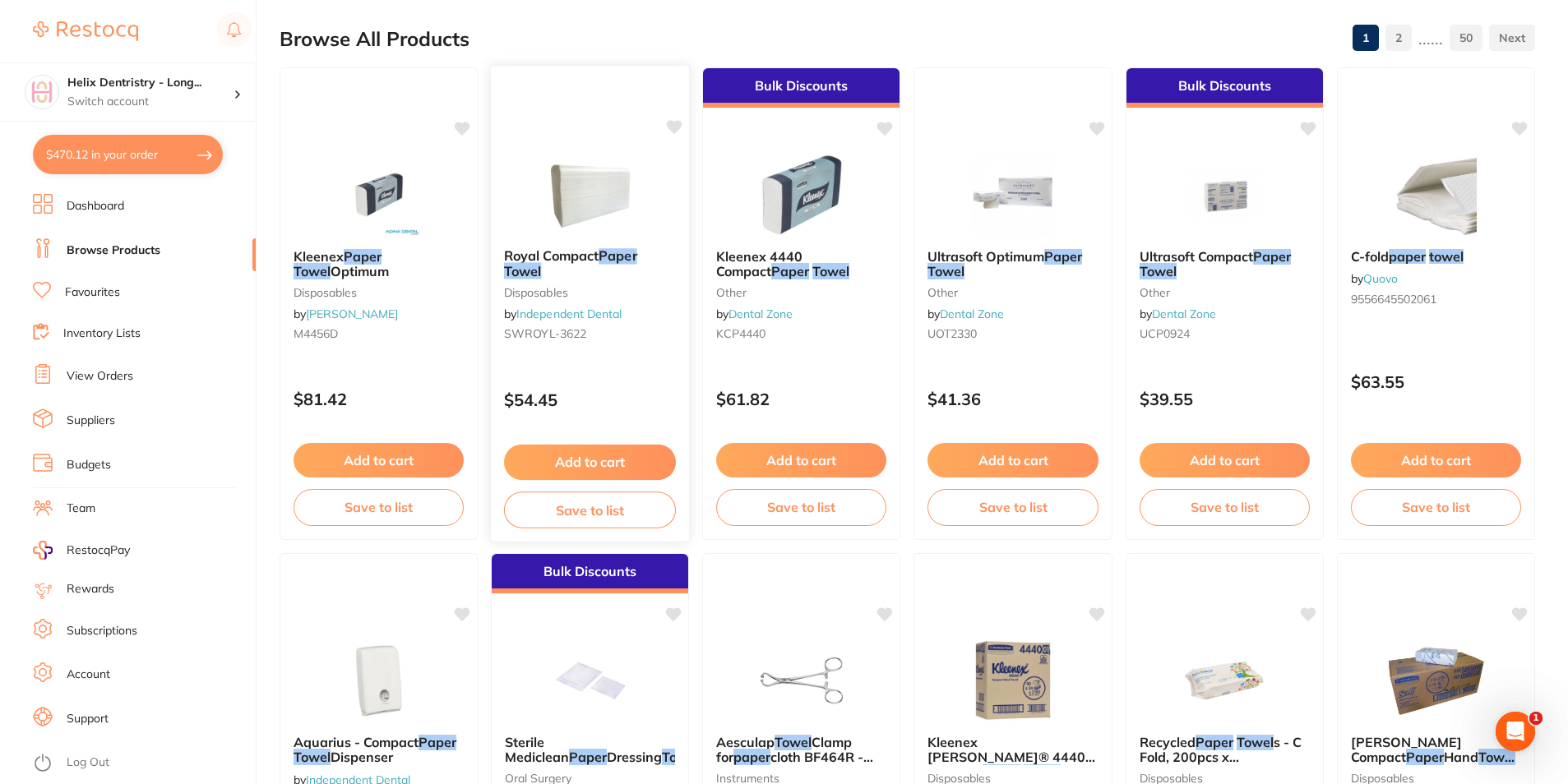
click at [628, 460] on button "Add to cart" at bounding box center [590, 462] width 172 height 35
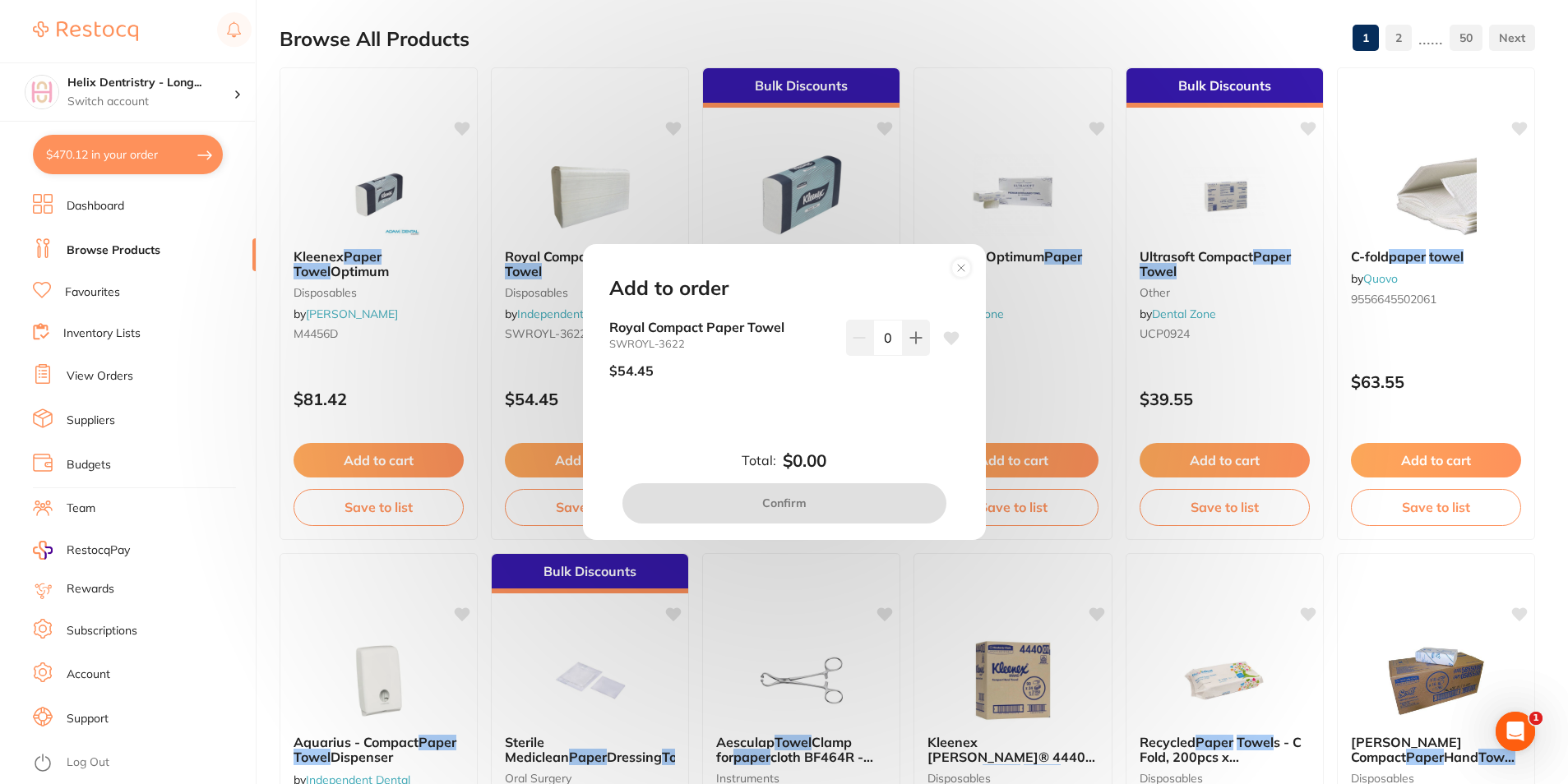
scroll to position [0, 0]
click at [903, 328] on button at bounding box center [917, 338] width 27 height 36
type input "1"
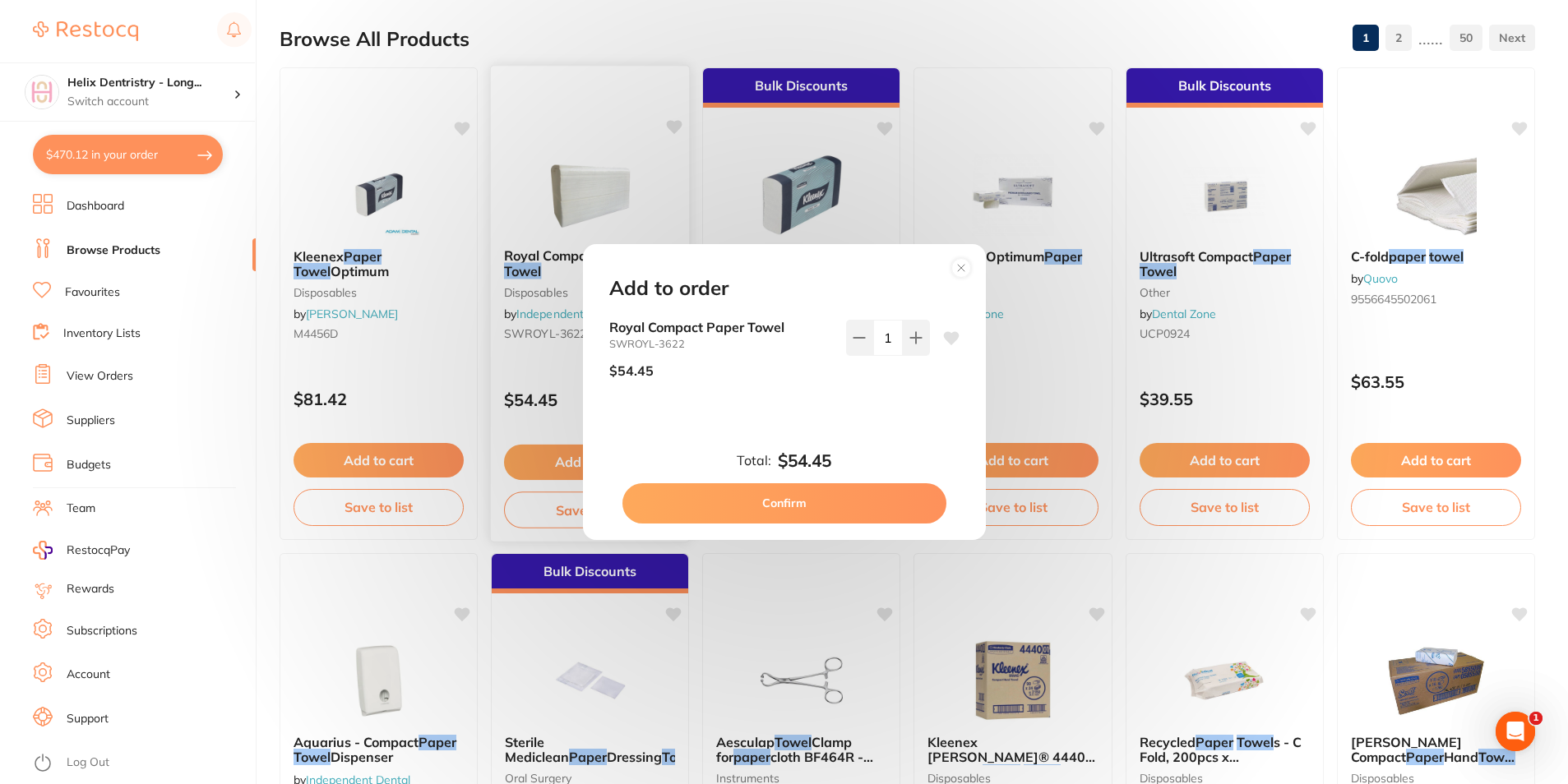
click at [846, 507] on button "Confirm" at bounding box center [784, 502] width 324 height 39
checkbox input "false"
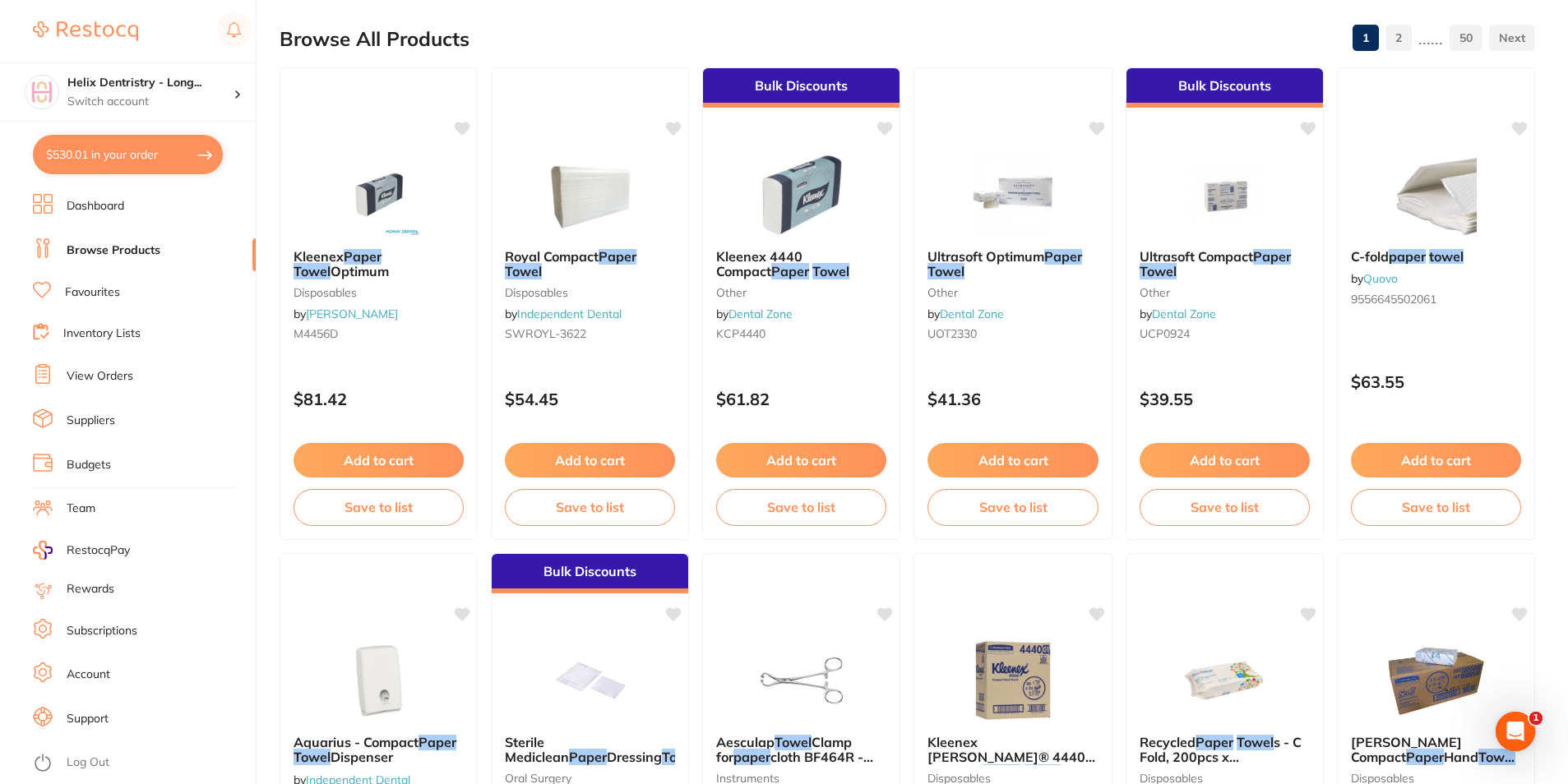
click at [132, 151] on button "$530.01 in your order" at bounding box center [127, 154] width 190 height 39
checkbox input "true"
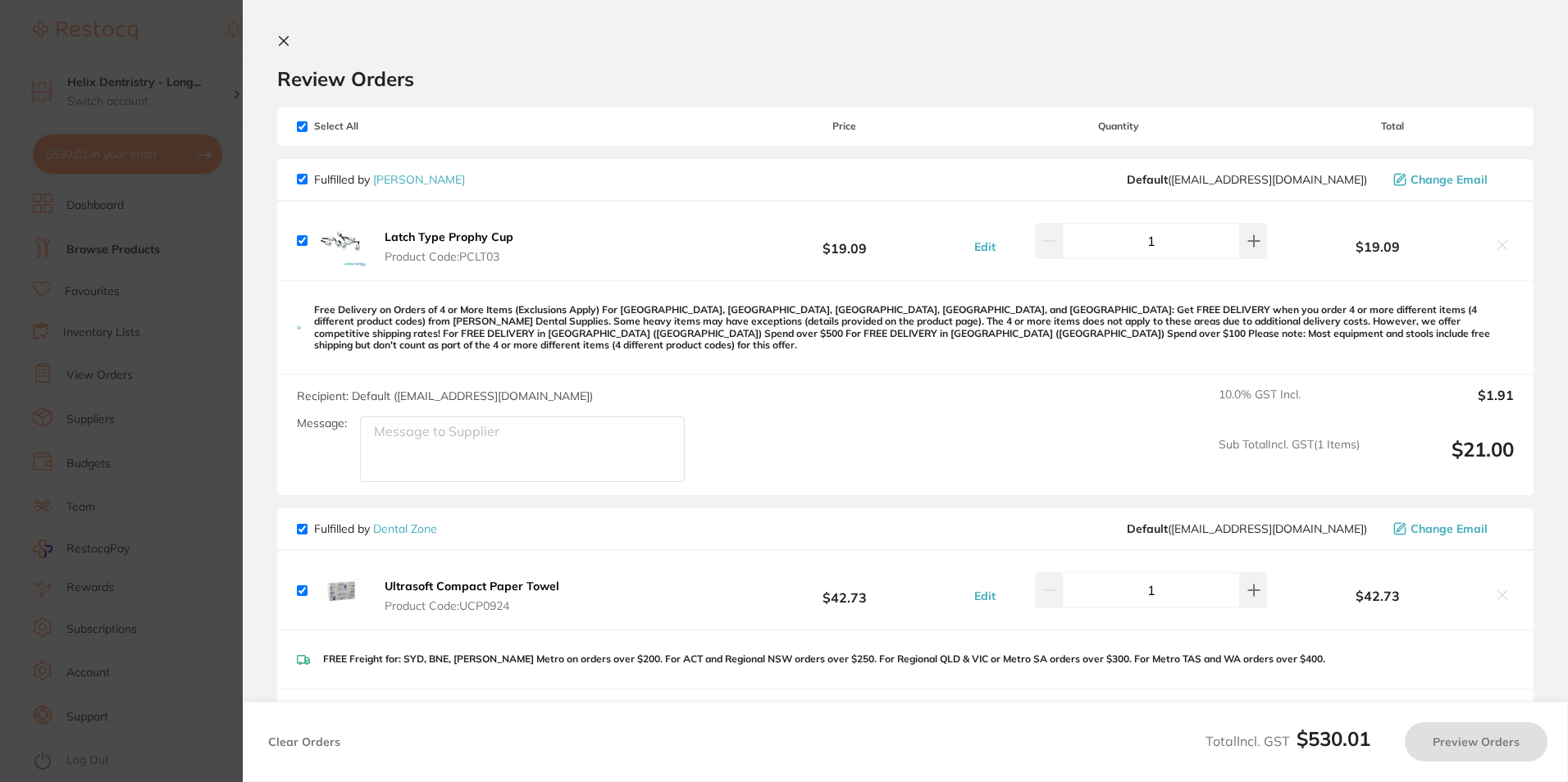
checkbox input "false"
checkbox input "true"
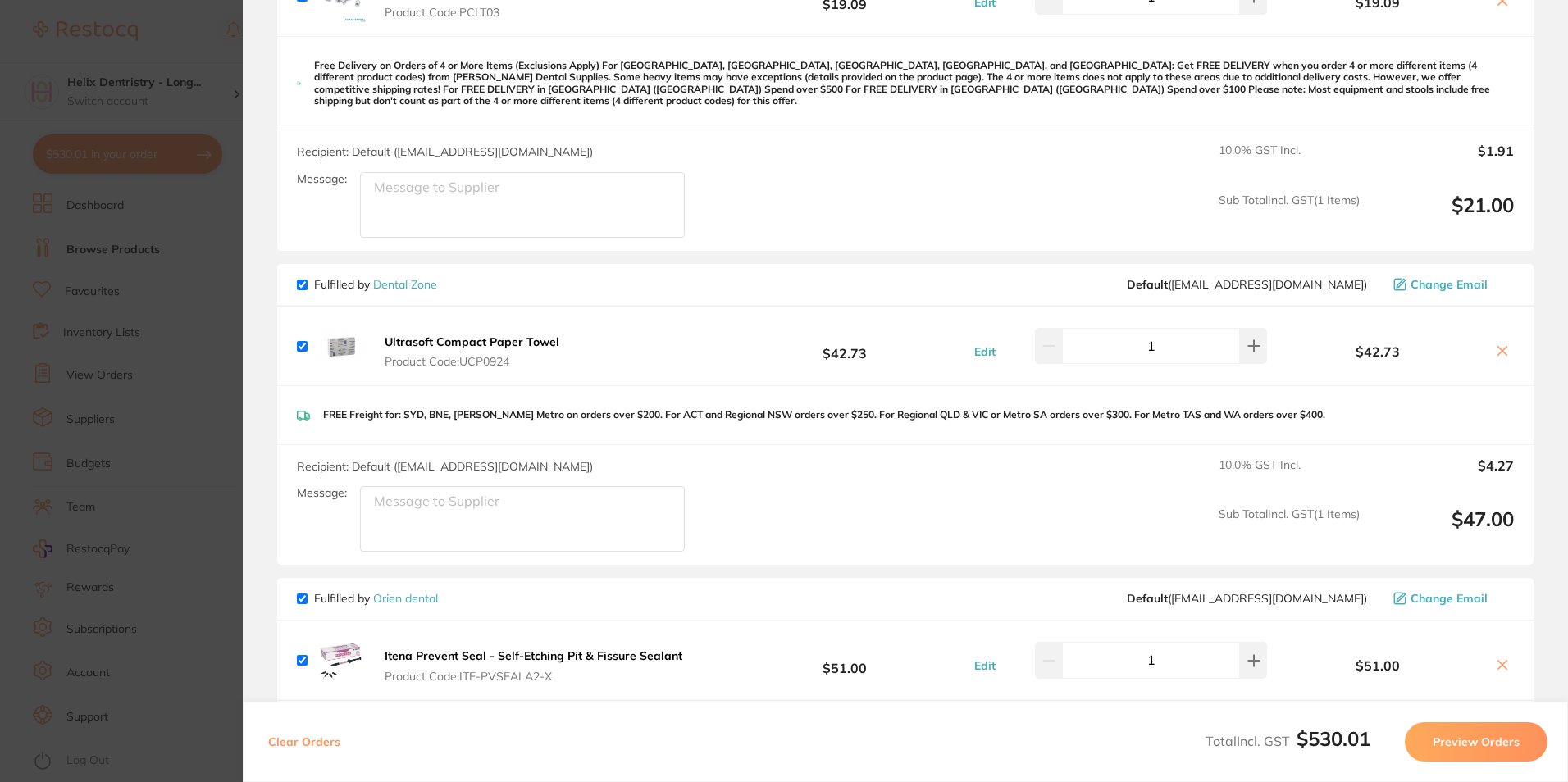
scroll to position [246, 0]
click at [1500, 342] on icon at bounding box center [1502, 349] width 13 height 13
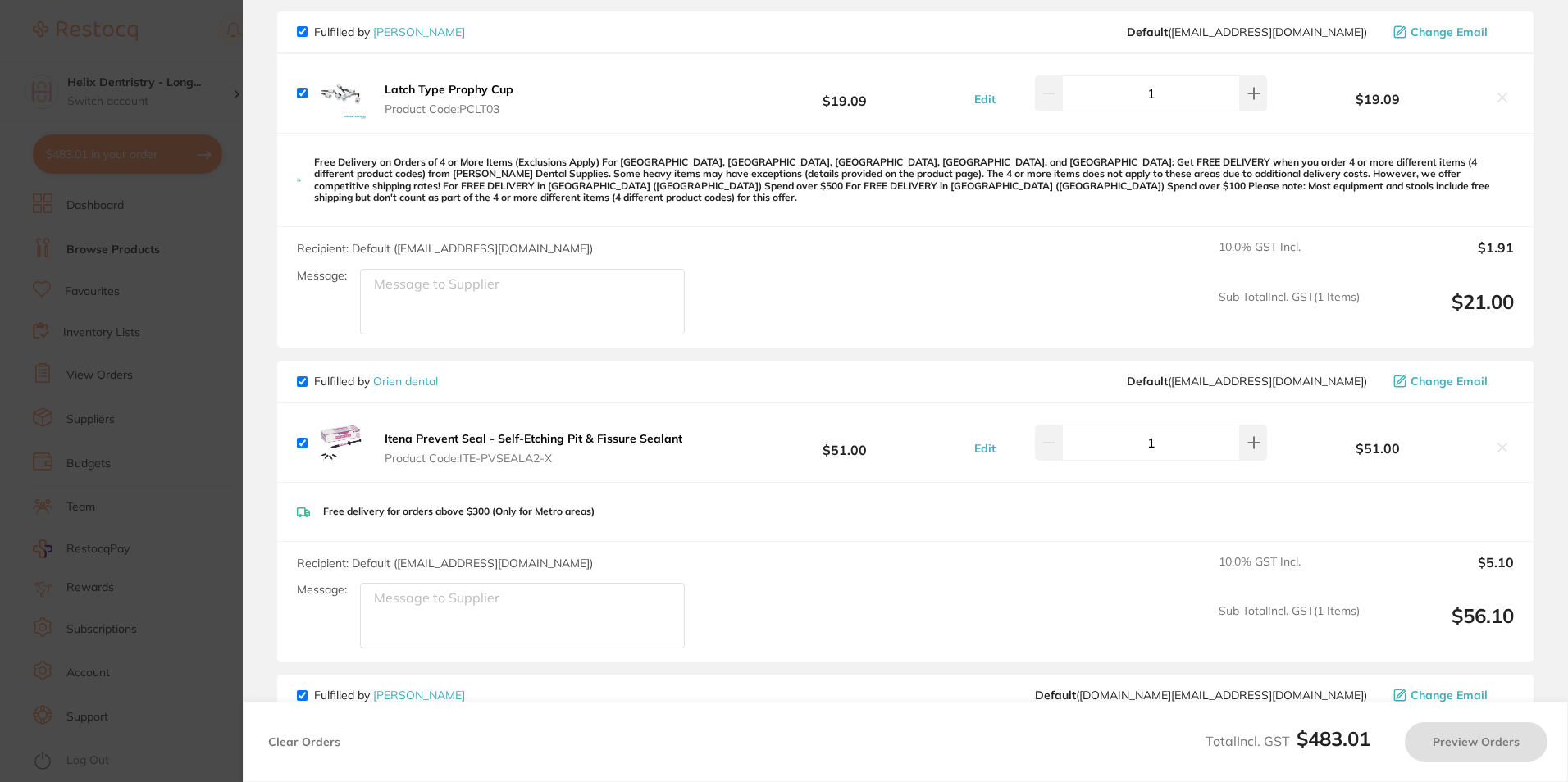
scroll to position [0, 0]
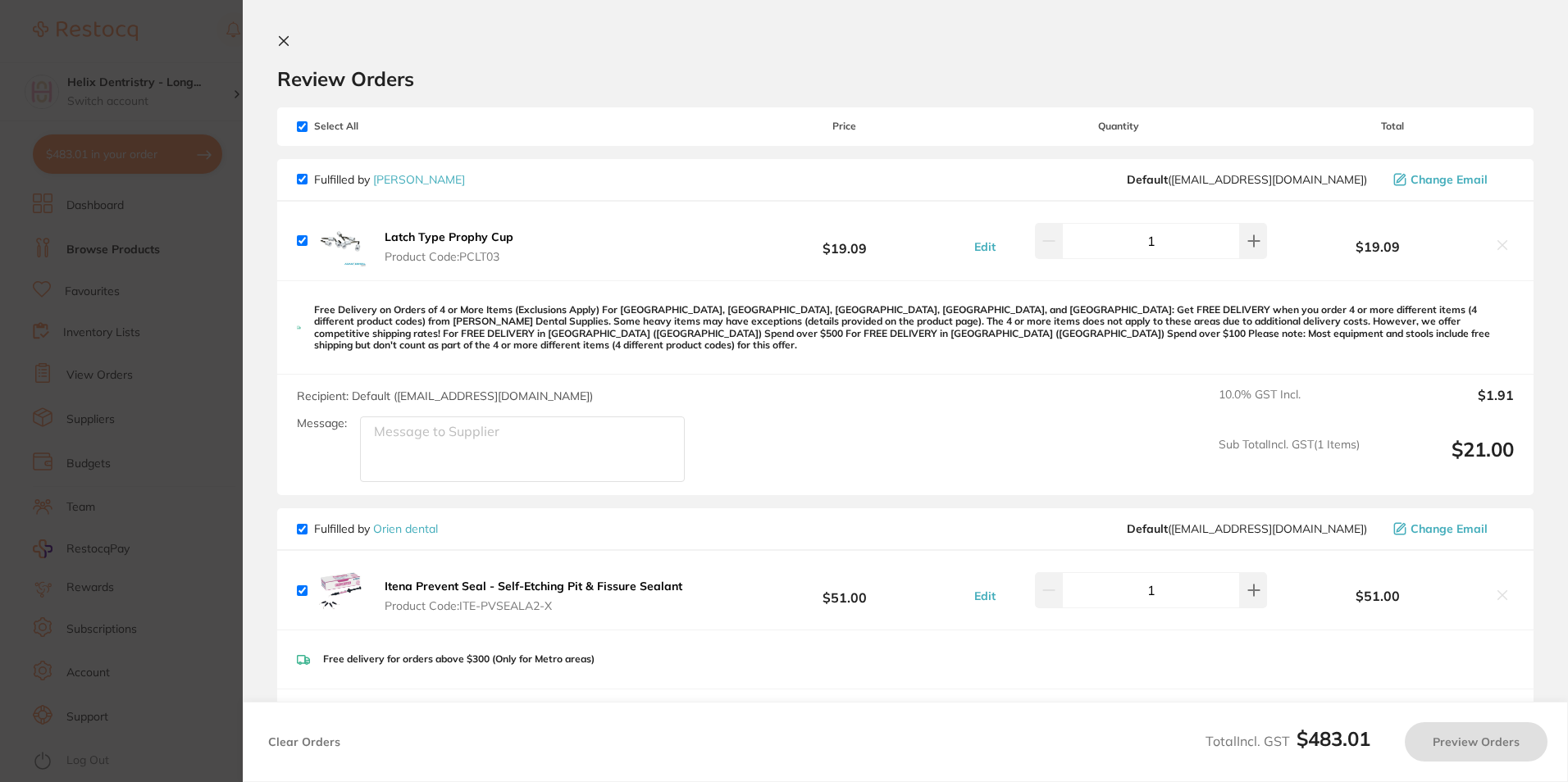
checkbox input "true"
click at [286, 45] on icon at bounding box center [284, 41] width 13 height 13
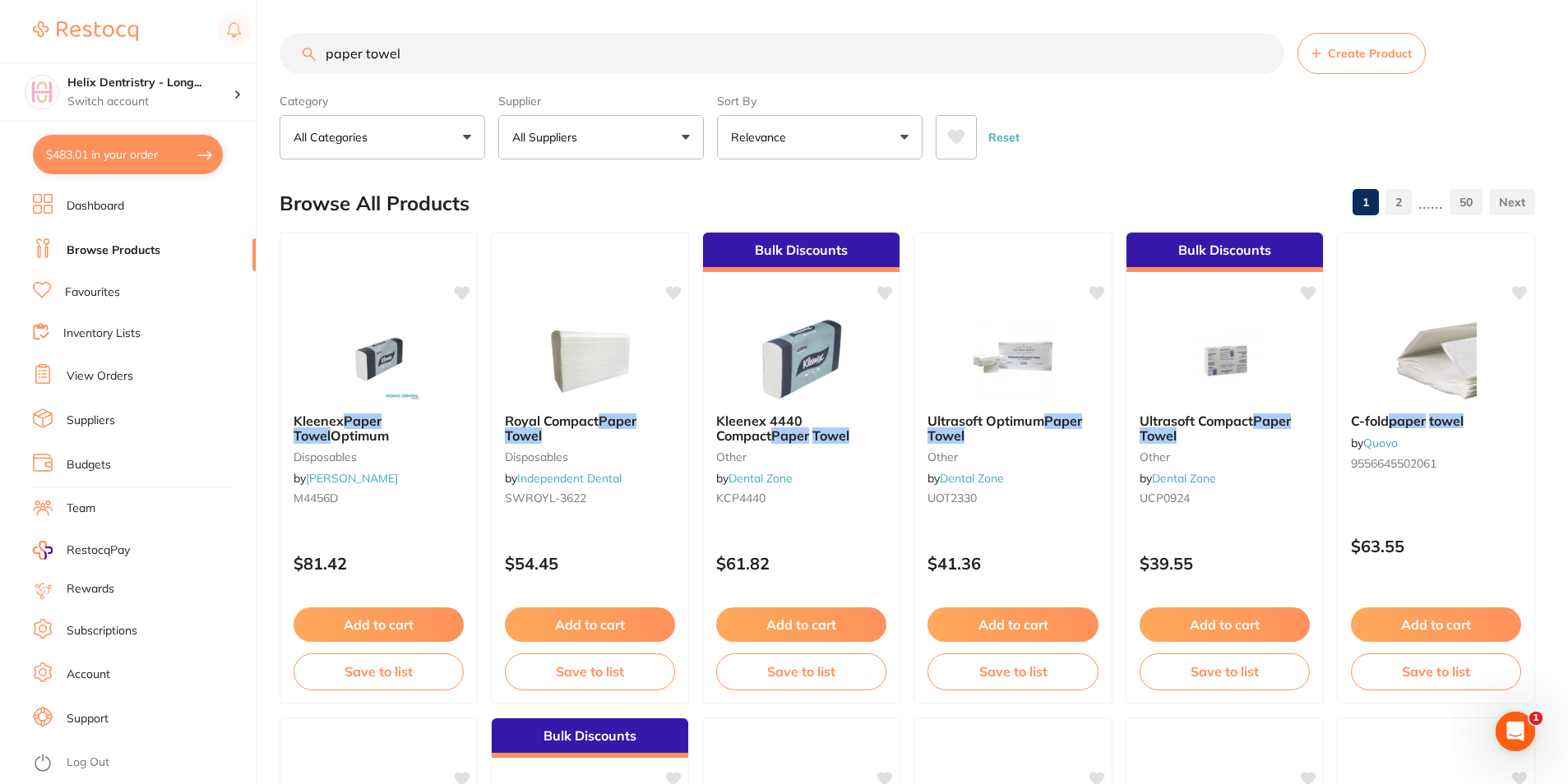
drag, startPoint x: 510, startPoint y: 50, endPoint x: 181, endPoint y: 4, distance: 332.2
click at [214, 8] on div "$483.01 Helix Dentristry - Long... Switch account Helix Dentristry - Long Jetty…" at bounding box center [784, 392] width 1568 height 784
click at [101, 161] on button "$483.01 in your order" at bounding box center [127, 154] width 190 height 39
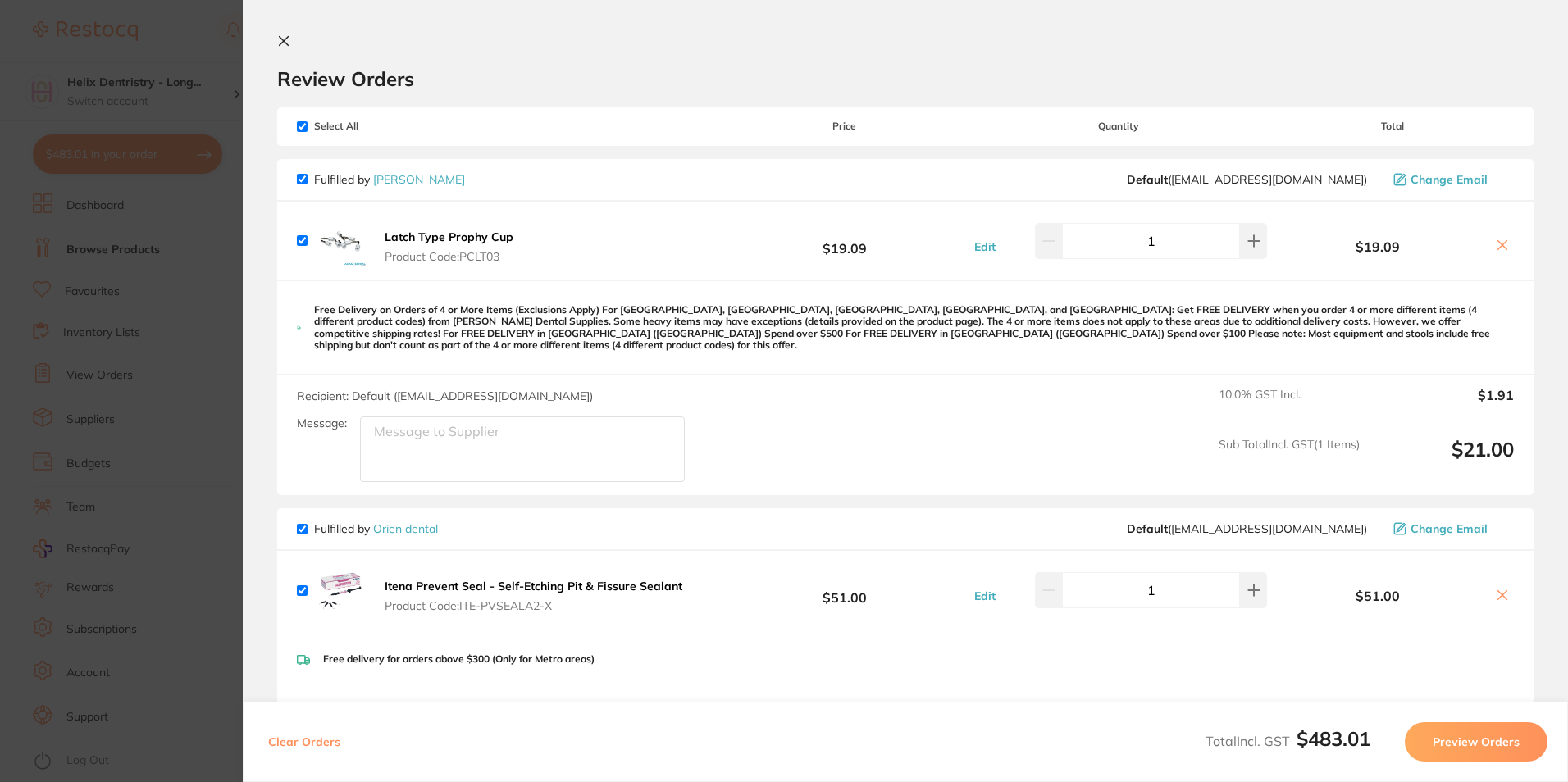
click at [429, 236] on b "Latch Type Prophy Cup" at bounding box center [448, 237] width 129 height 14
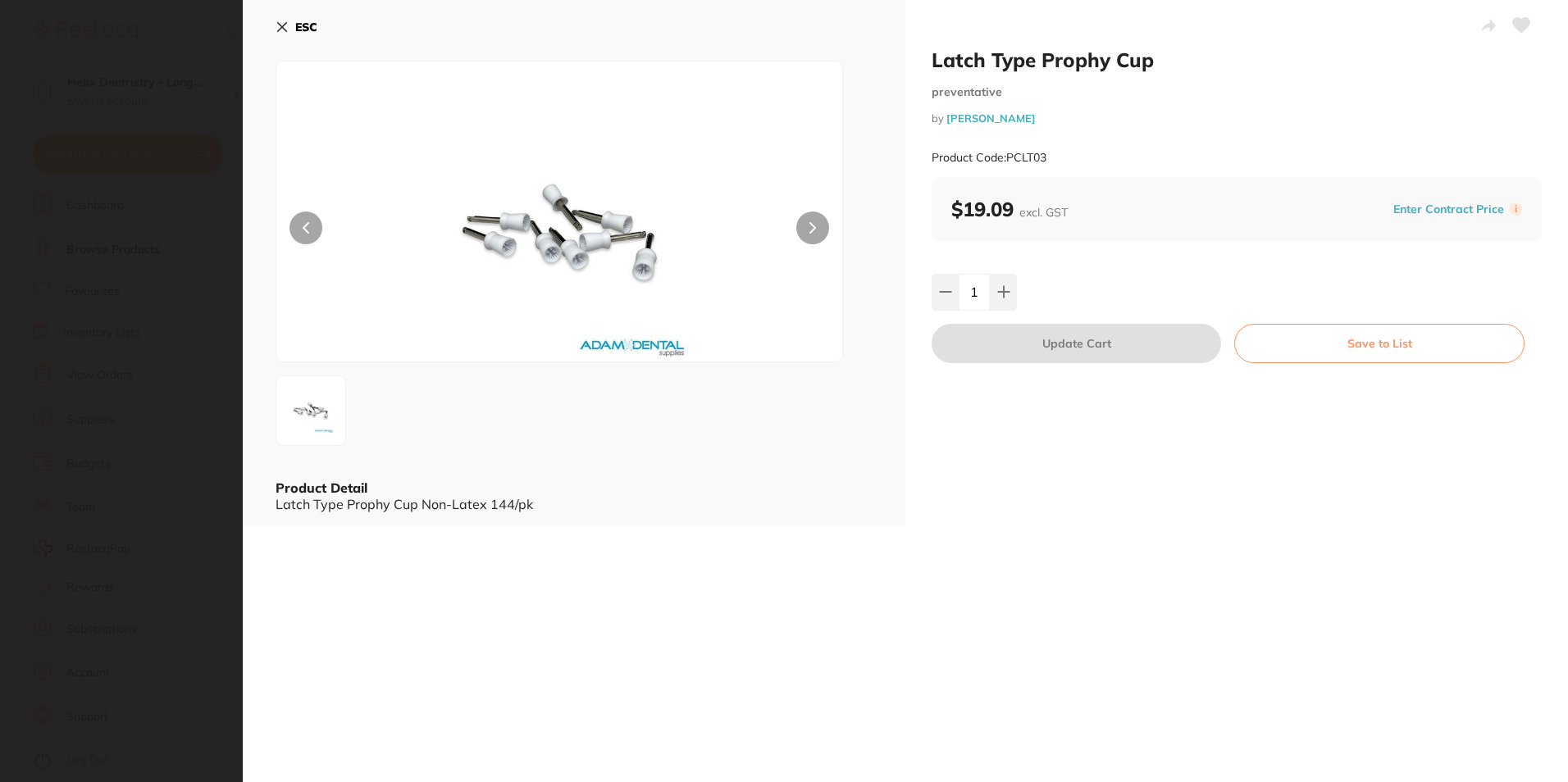
click at [286, 24] on icon at bounding box center [281, 27] width 9 height 9
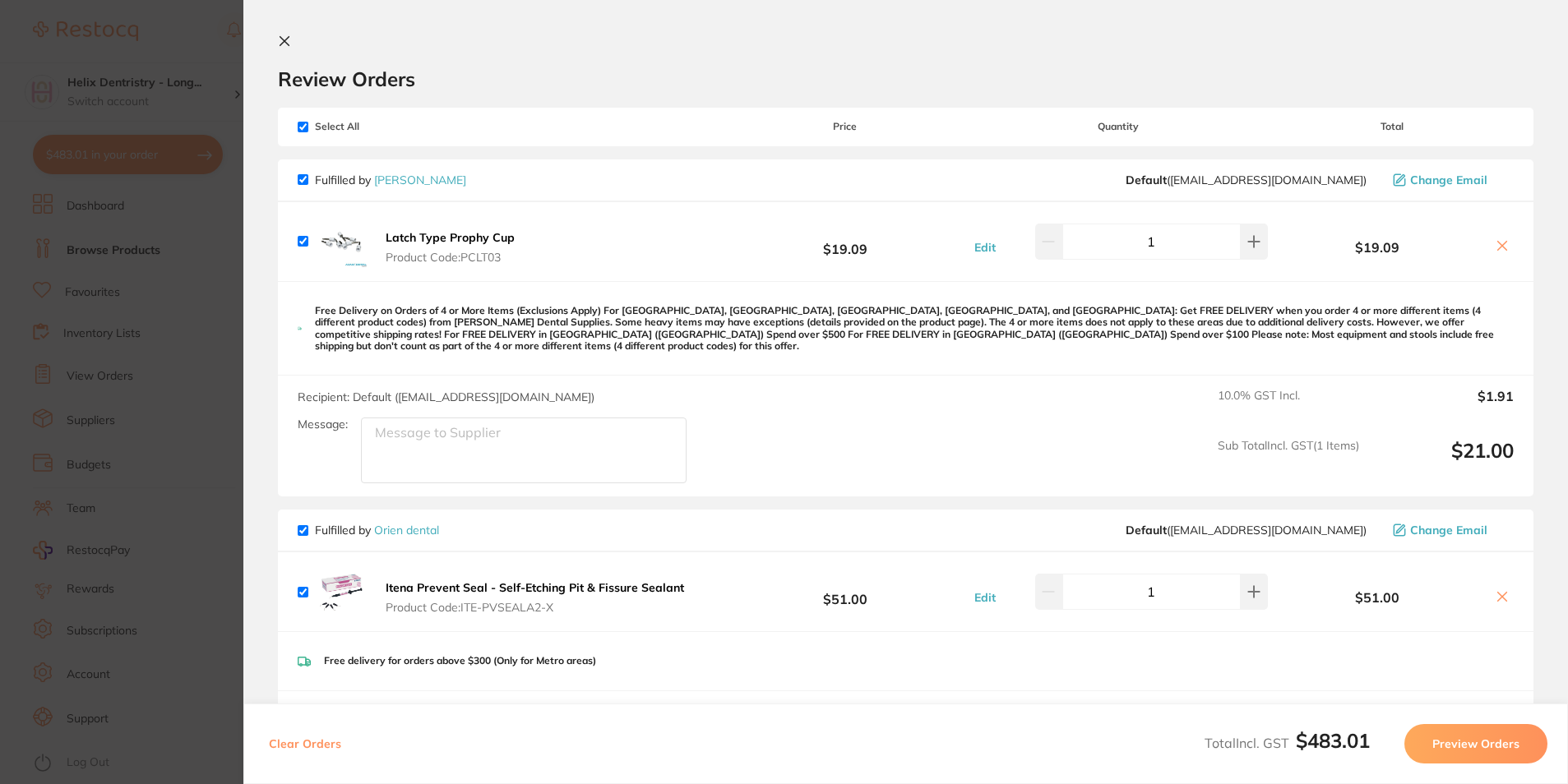
click at [289, 43] on button at bounding box center [288, 42] width 20 height 15
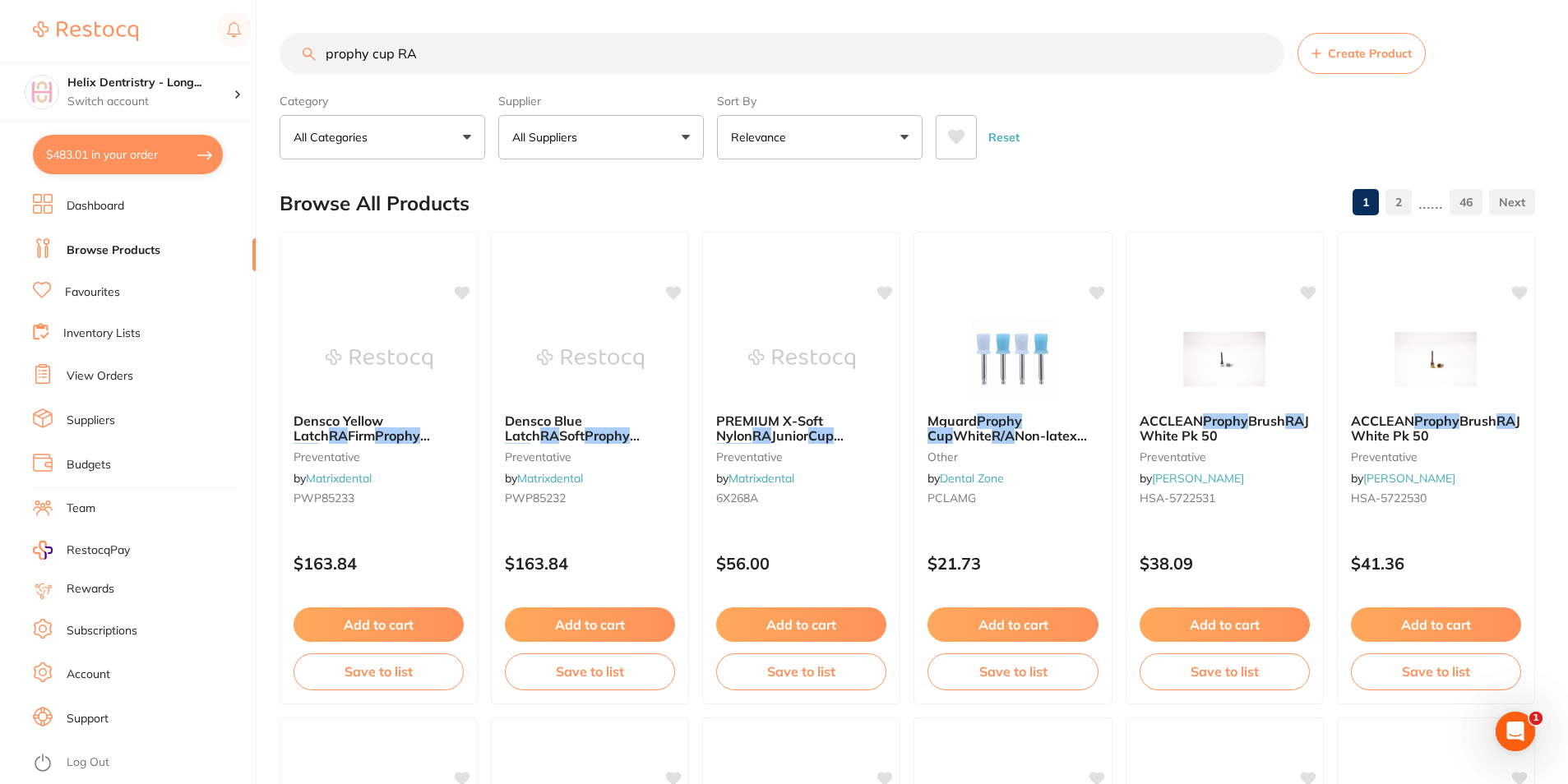
click at [610, 142] on button "All Suppliers" at bounding box center [601, 137] width 206 height 44
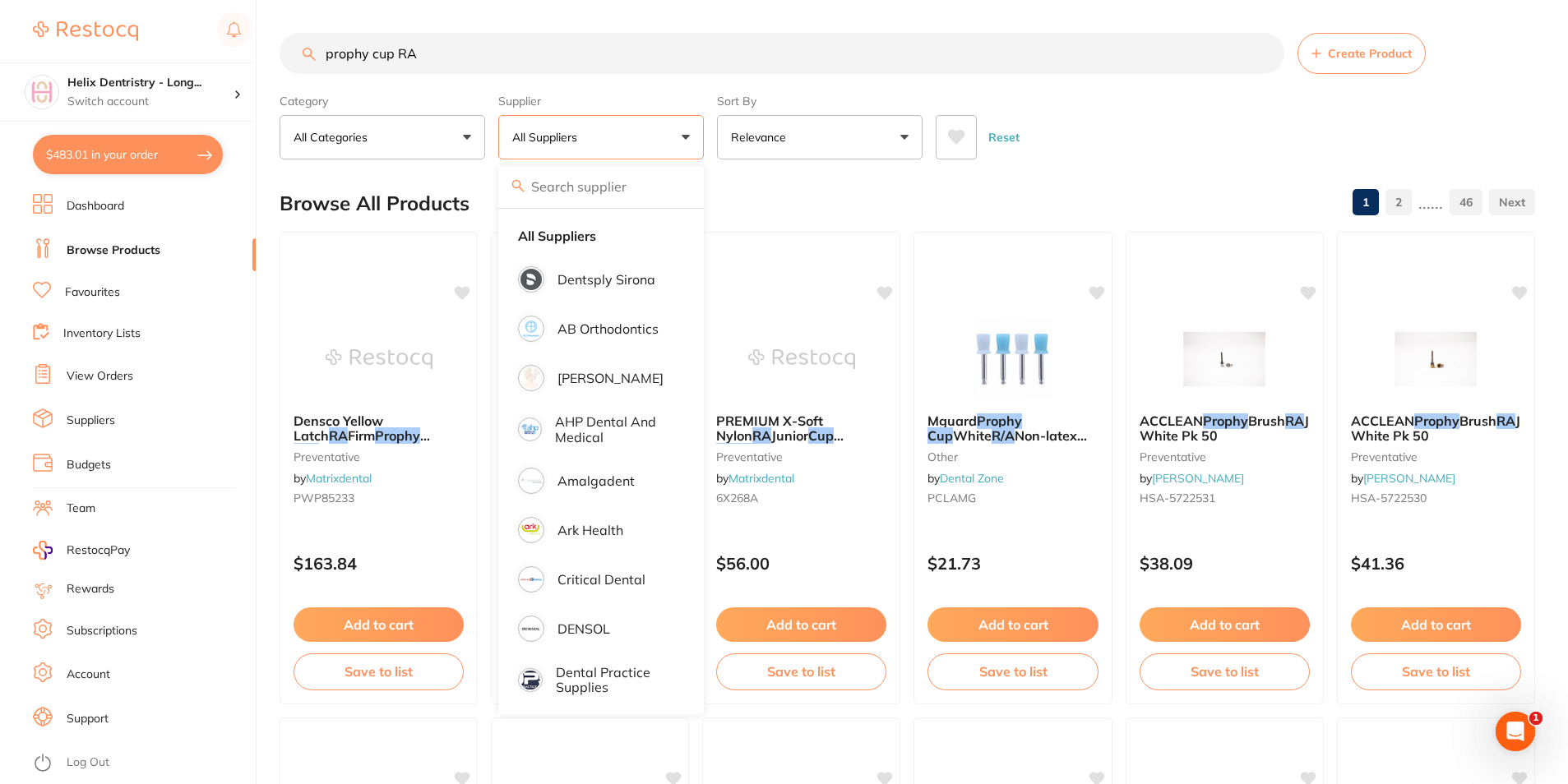
drag, startPoint x: 528, startPoint y: 44, endPoint x: 395, endPoint y: 55, distance: 133.5
click at [396, 55] on input "prophy cup RA" at bounding box center [782, 53] width 1005 height 41
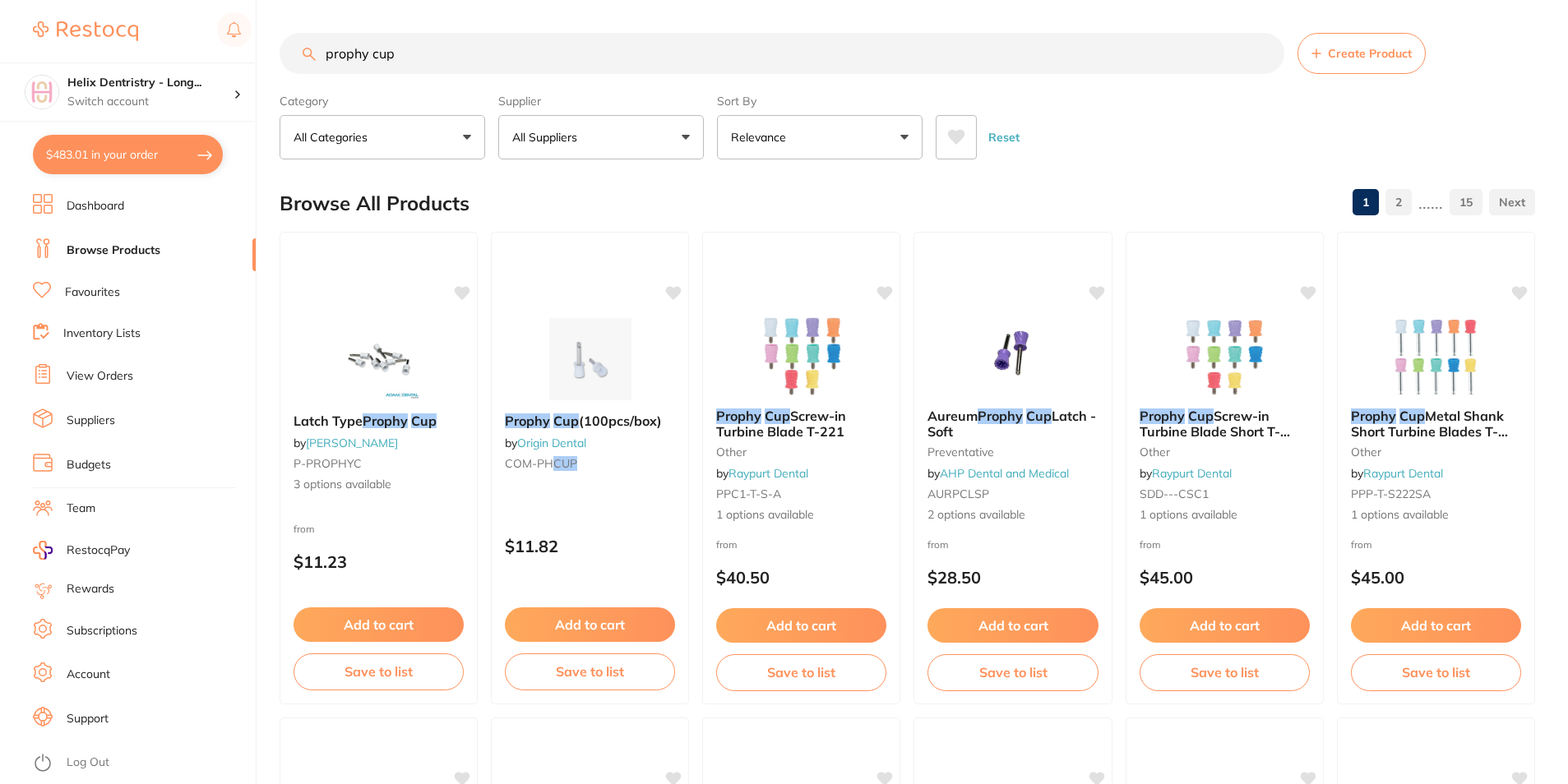
type input "prophy cup"
click at [602, 143] on button "All Suppliers" at bounding box center [601, 137] width 206 height 44
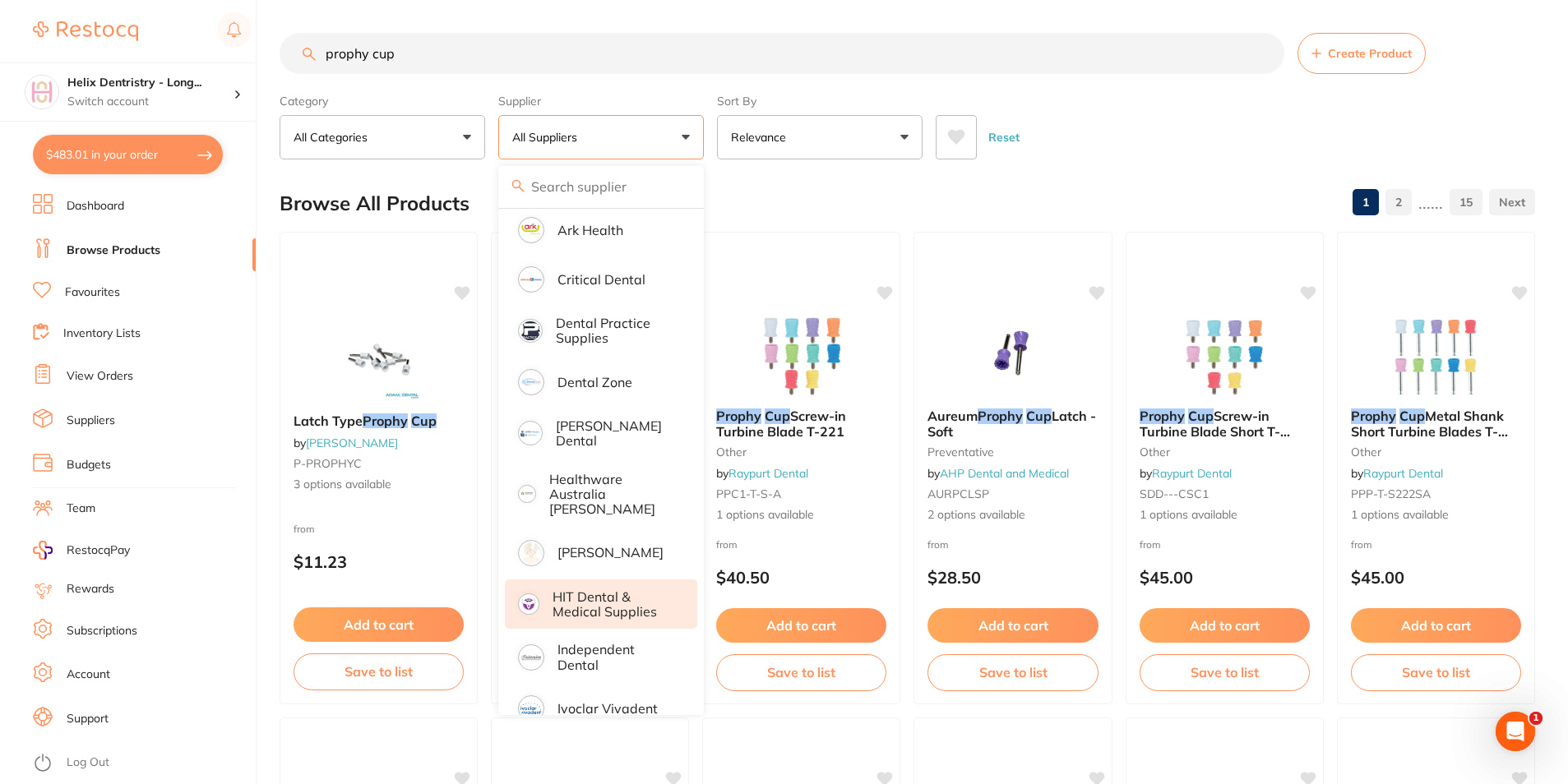
scroll to position [329, 0]
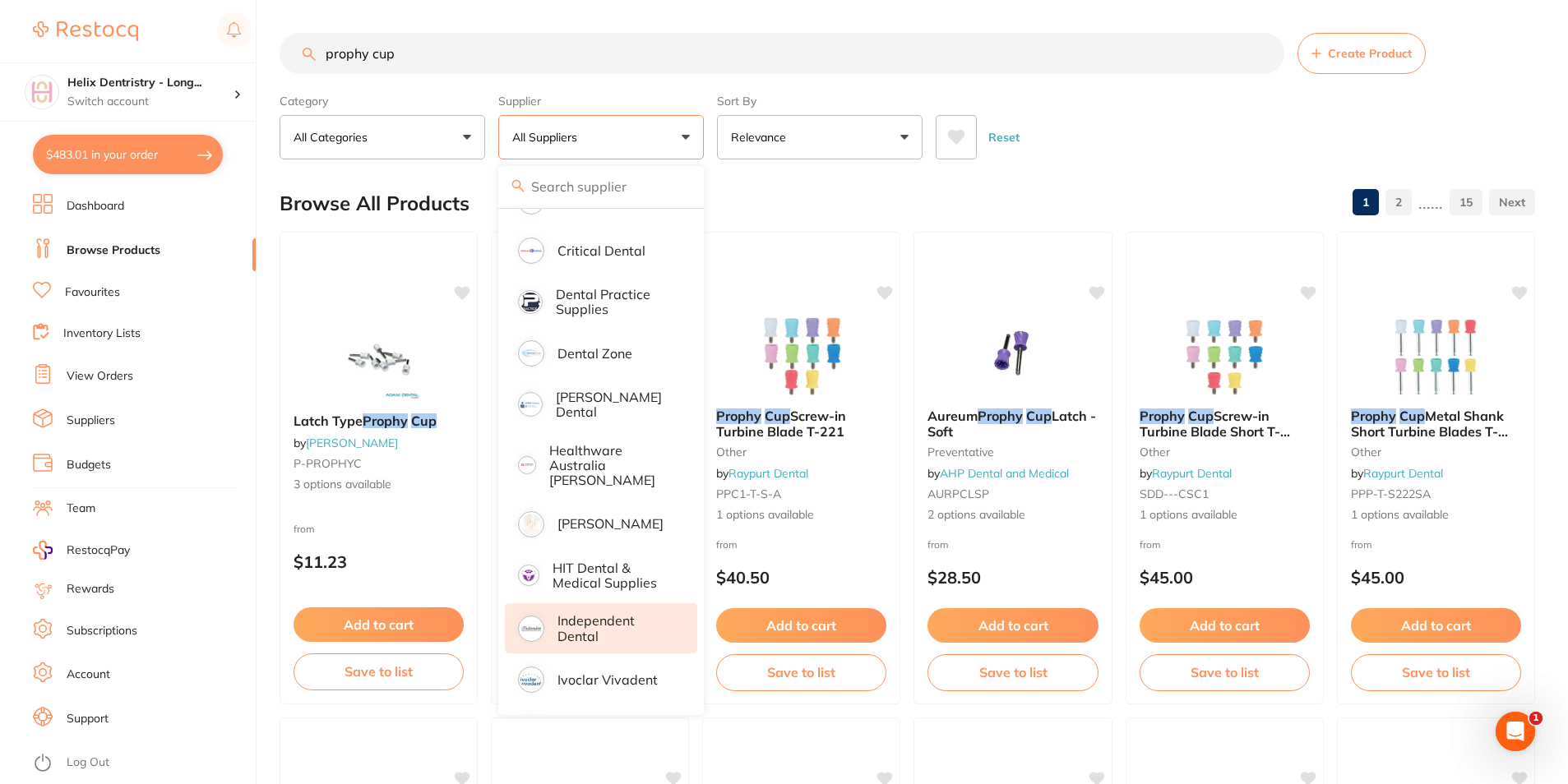
click at [632, 614] on p "Independent Dental" at bounding box center [616, 628] width 117 height 31
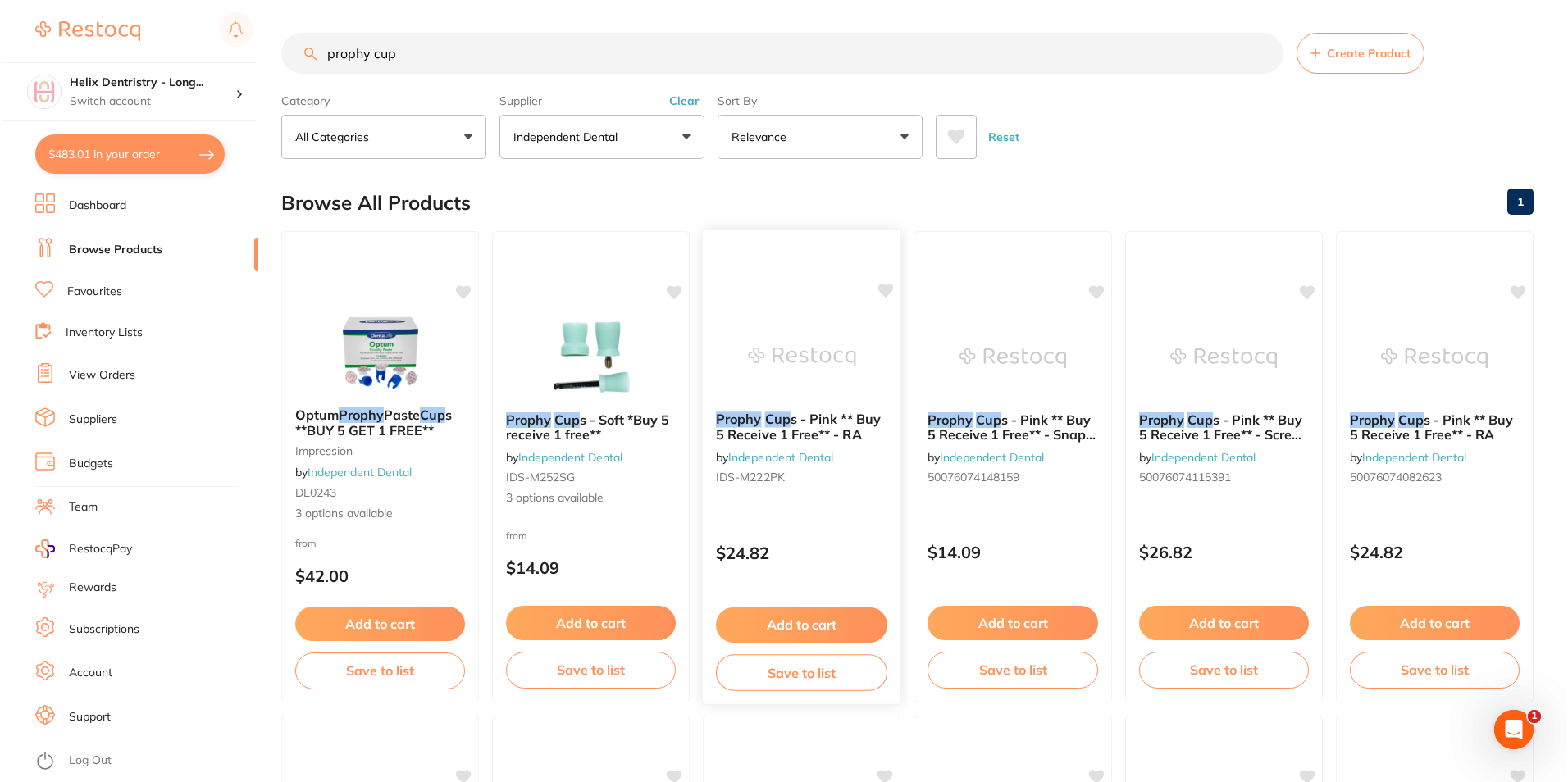
scroll to position [0, 0]
click at [584, 432] on span "s - Soft *Buy 5 receive 1 free**" at bounding box center [585, 427] width 165 height 32
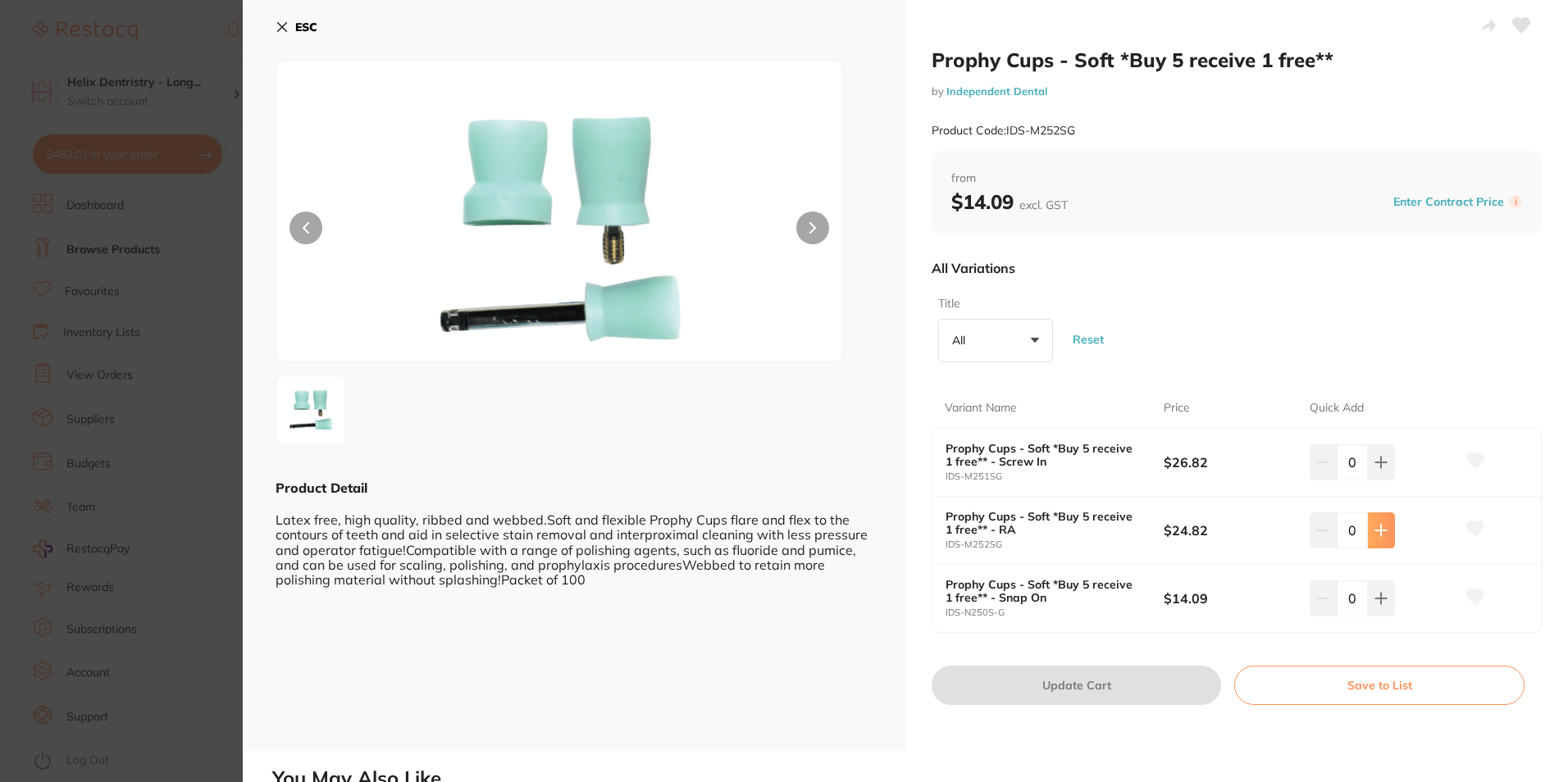
click at [1381, 467] on icon at bounding box center [1381, 462] width 10 height 10
type input "1"
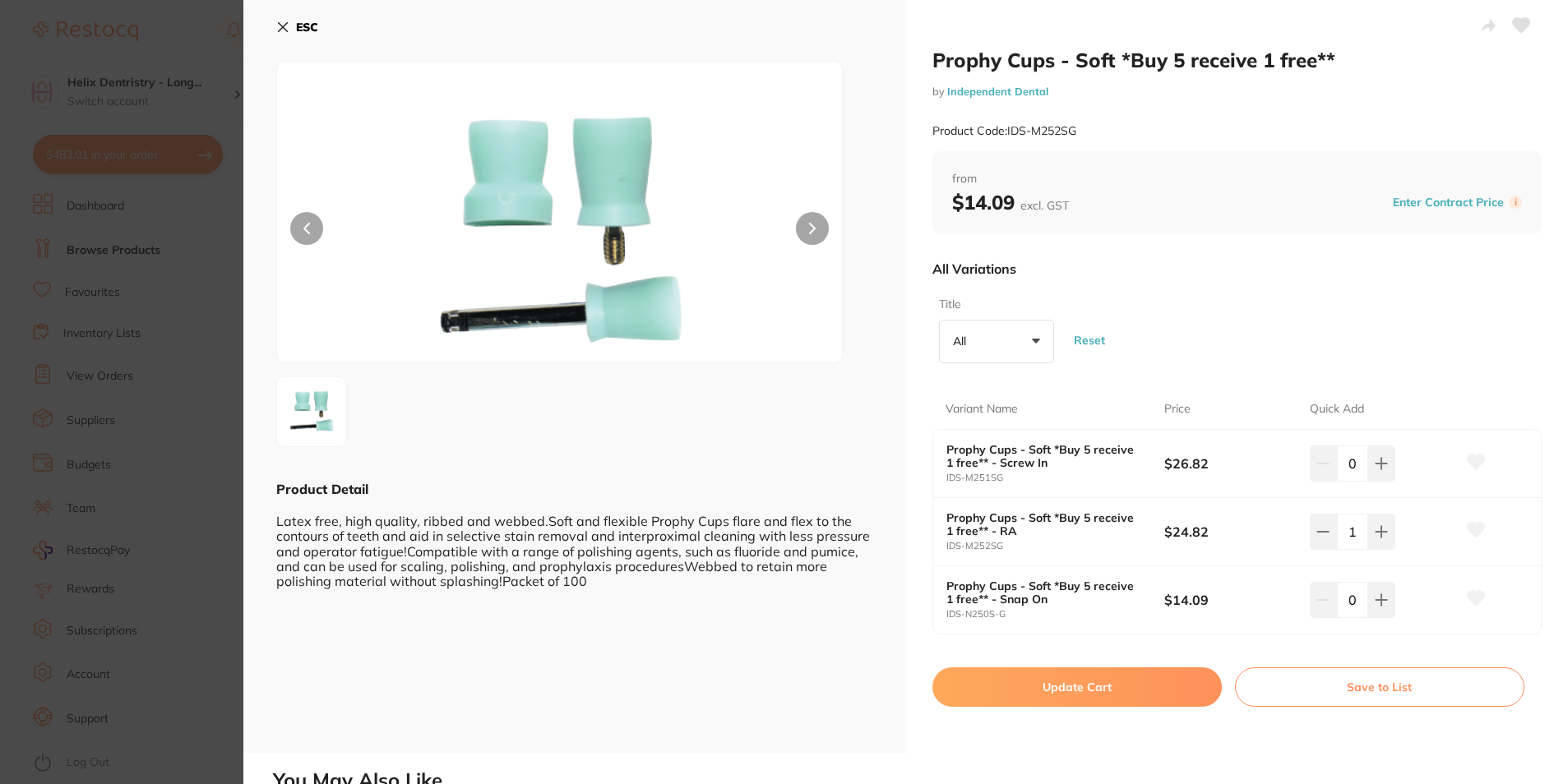
click at [1158, 676] on button "Update Cart" at bounding box center [1077, 686] width 290 height 39
checkbox input "false"
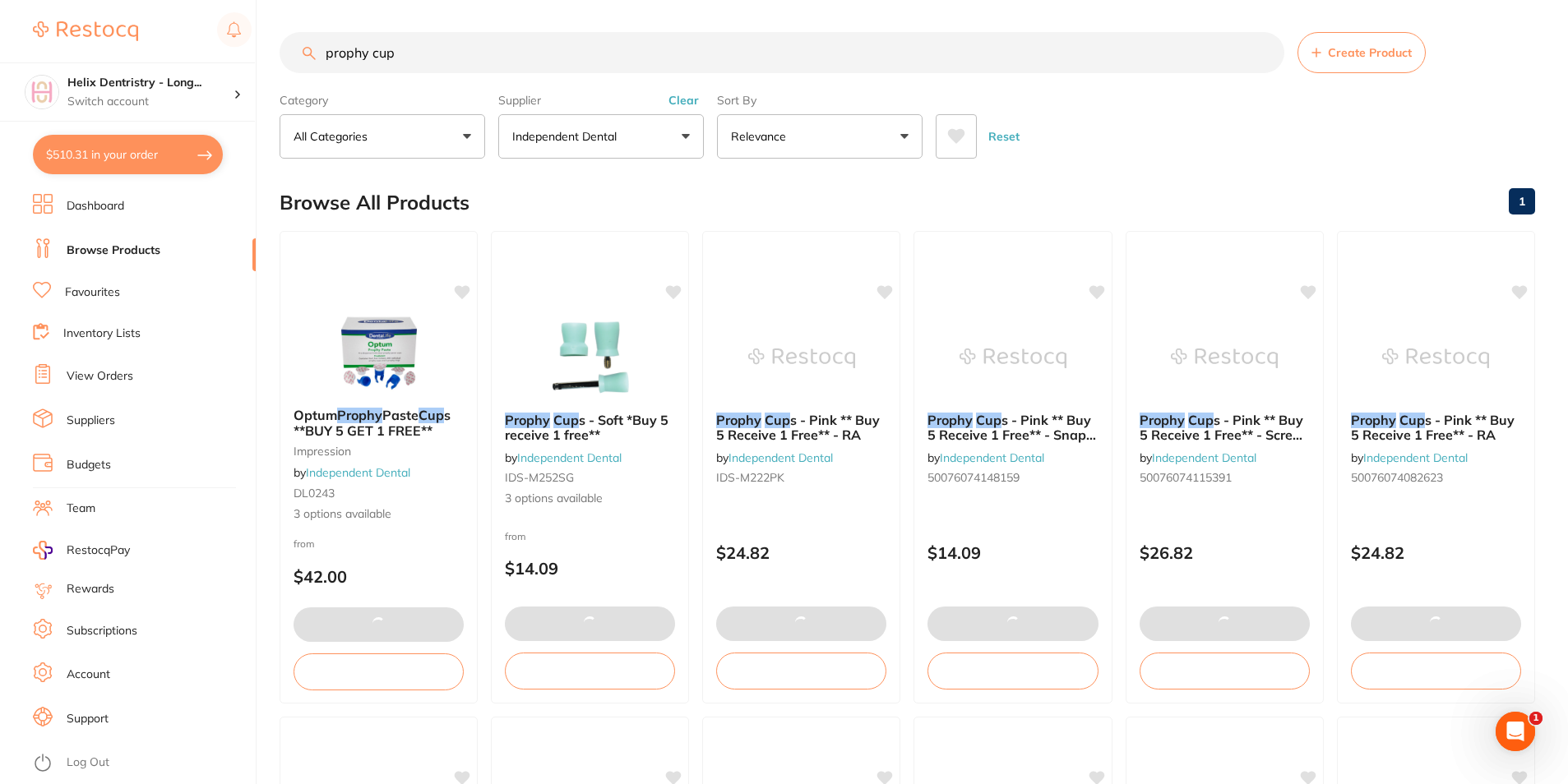
click at [90, 138] on button "$510.31 in your order" at bounding box center [127, 154] width 190 height 39
checkbox input "true"
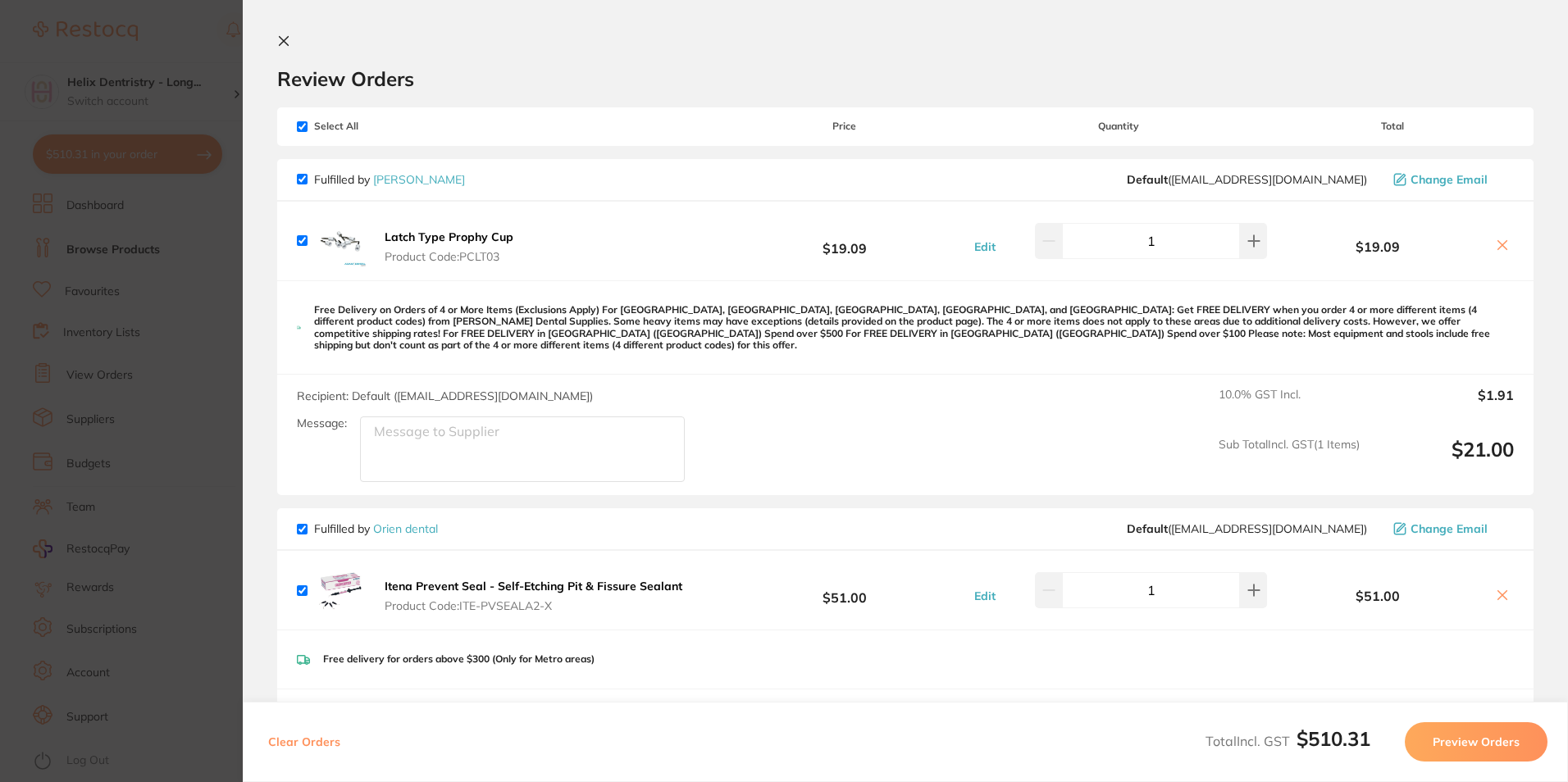
click at [1483, 239] on div "$19.09" at bounding box center [1392, 240] width 243 height 29
click at [1498, 241] on icon at bounding box center [1502, 245] width 9 height 9
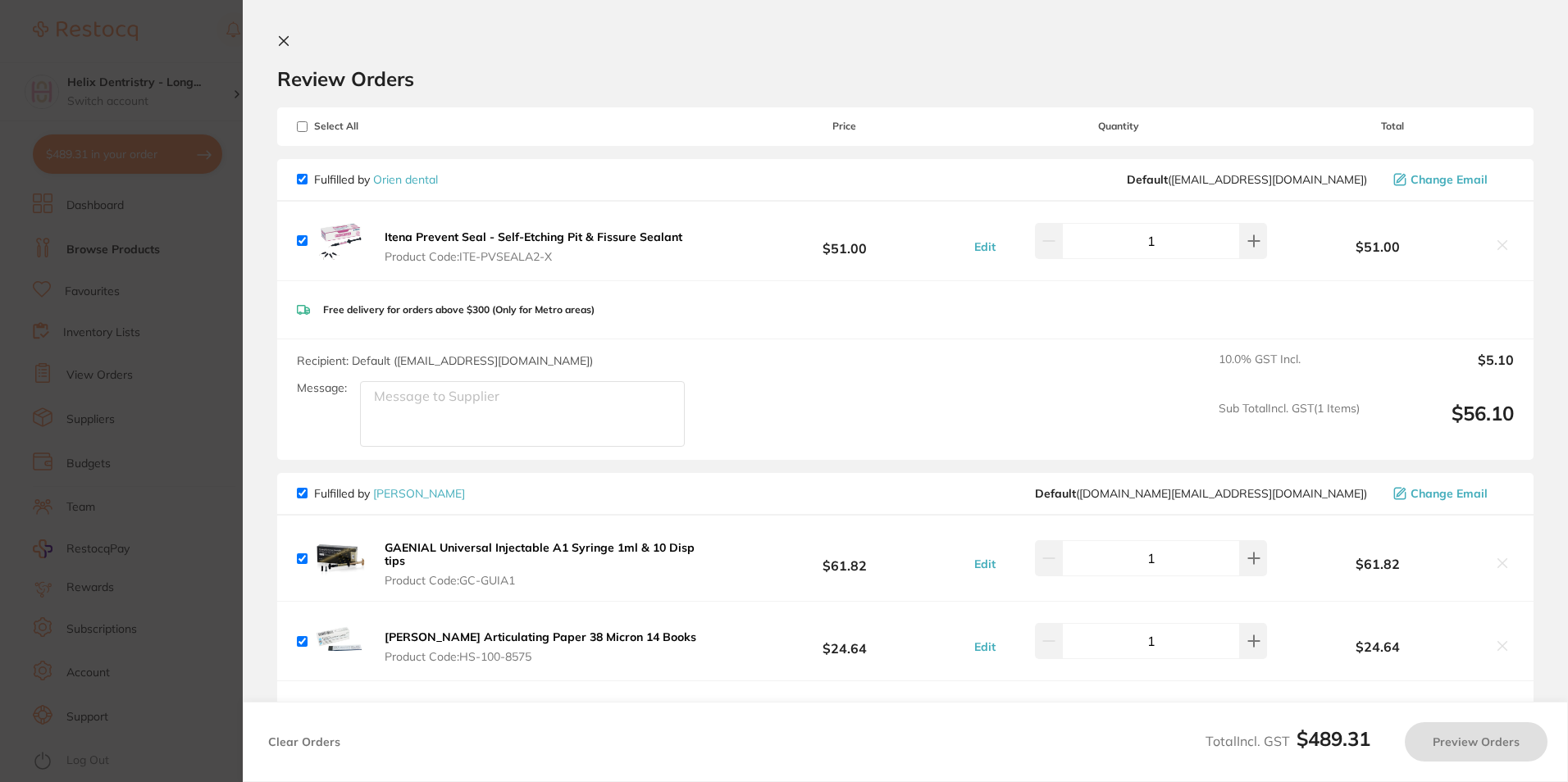
checkbox input "true"
click at [279, 31] on section "Review Orders Your orders are being processed and we will notify you once we ha…" at bounding box center [904, 391] width 1325 height 782
click at [281, 37] on icon at bounding box center [284, 41] width 13 height 13
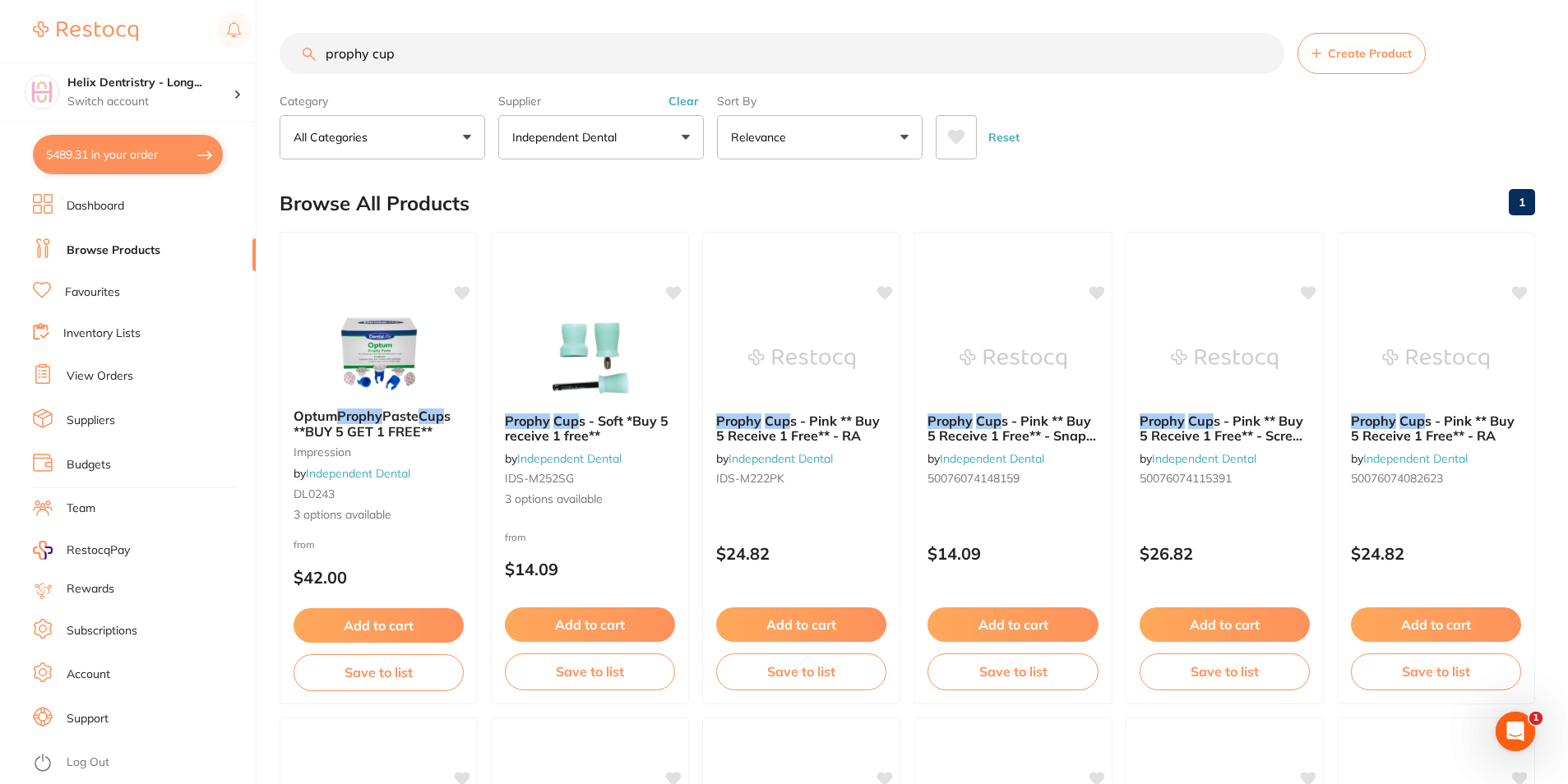
drag, startPoint x: 236, startPoint y: 14, endPoint x: 204, endPoint y: 11, distance: 32.1
click at [204, 11] on div "$489.31 Helix Dentristry - Long... Switch account Helix Dentristry - Long Jetty…" at bounding box center [784, 392] width 1568 height 784
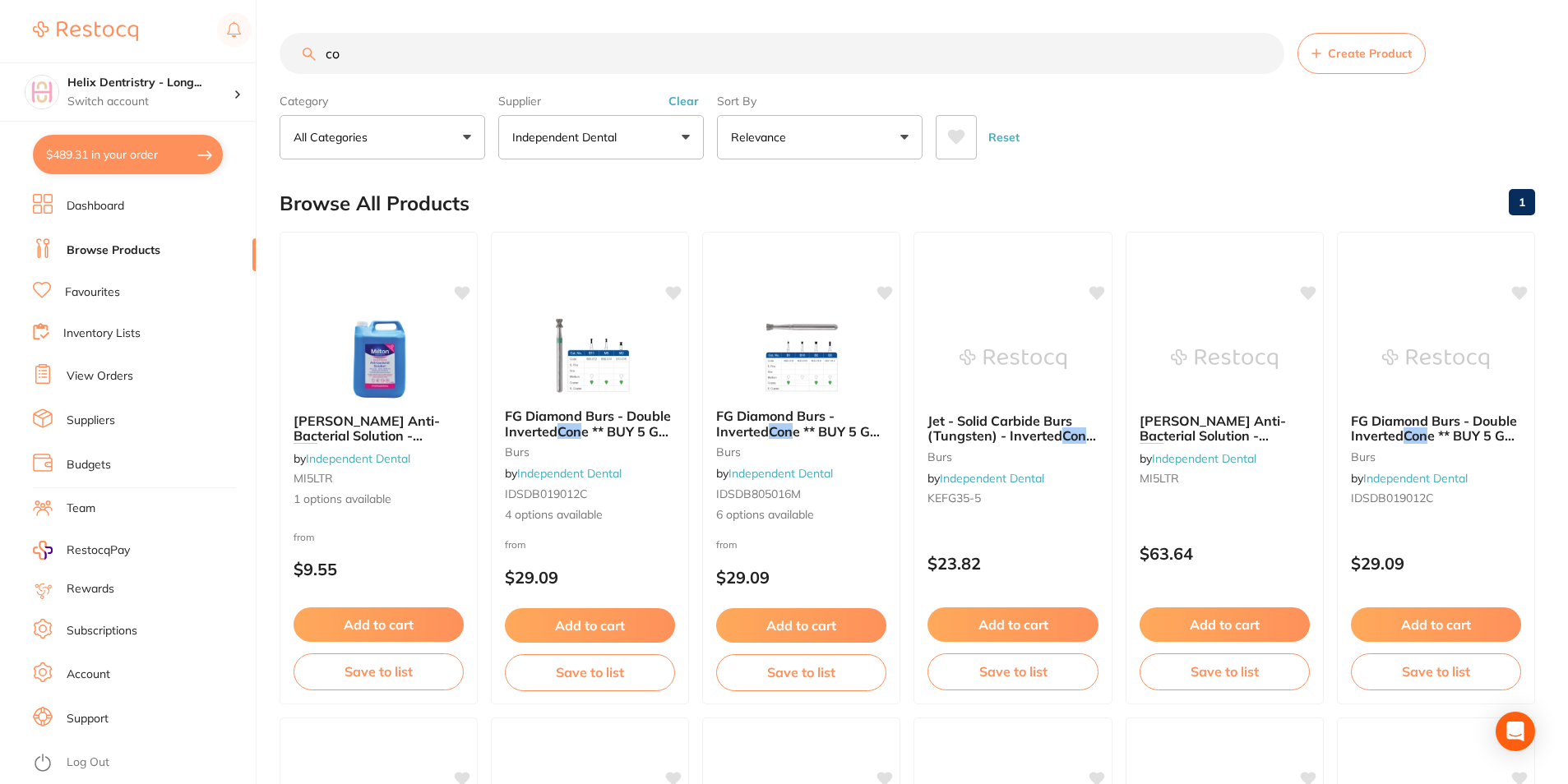
type input "c"
type input "fissure seal"
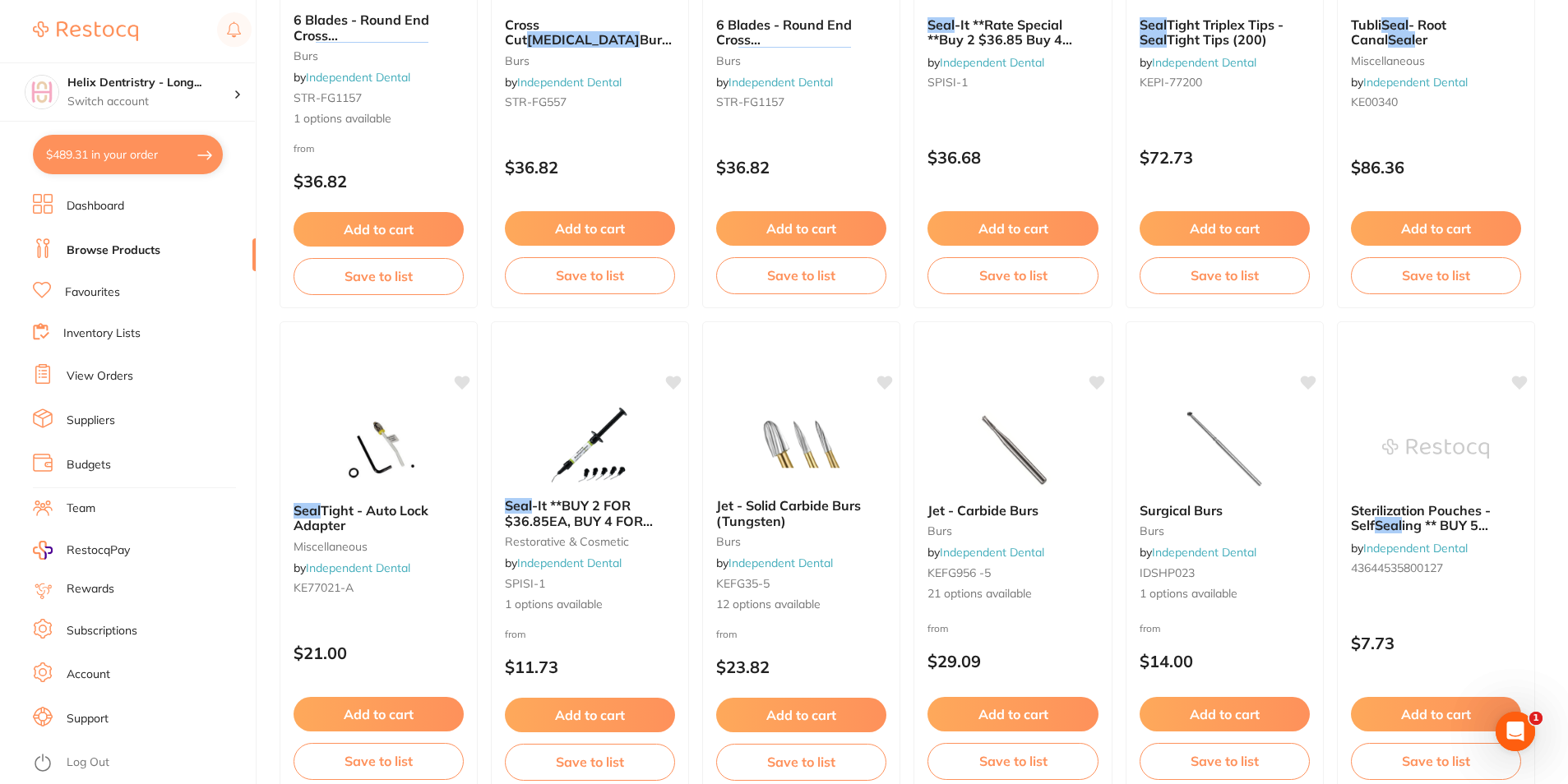
scroll to position [411, 0]
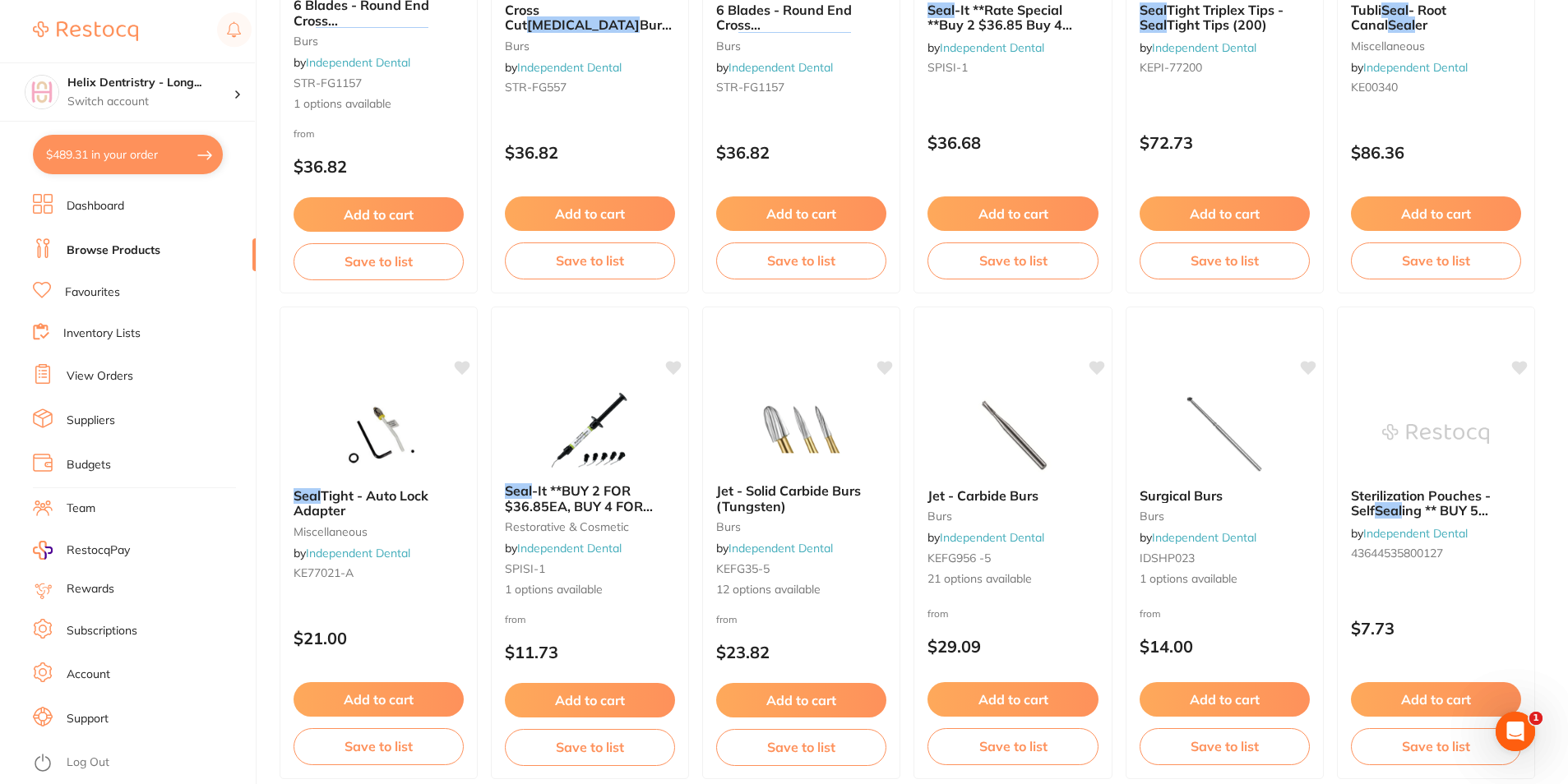
drag, startPoint x: 584, startPoint y: 506, endPoint x: 828, endPoint y: 507, distance: 244.0
click at [584, 506] on span "-It **BUY 2 FOR $36.85EA, BUY 4 FOR $32.45EA, OR BUY 6 FOR $28.75EA" at bounding box center [585, 513] width 161 height 61
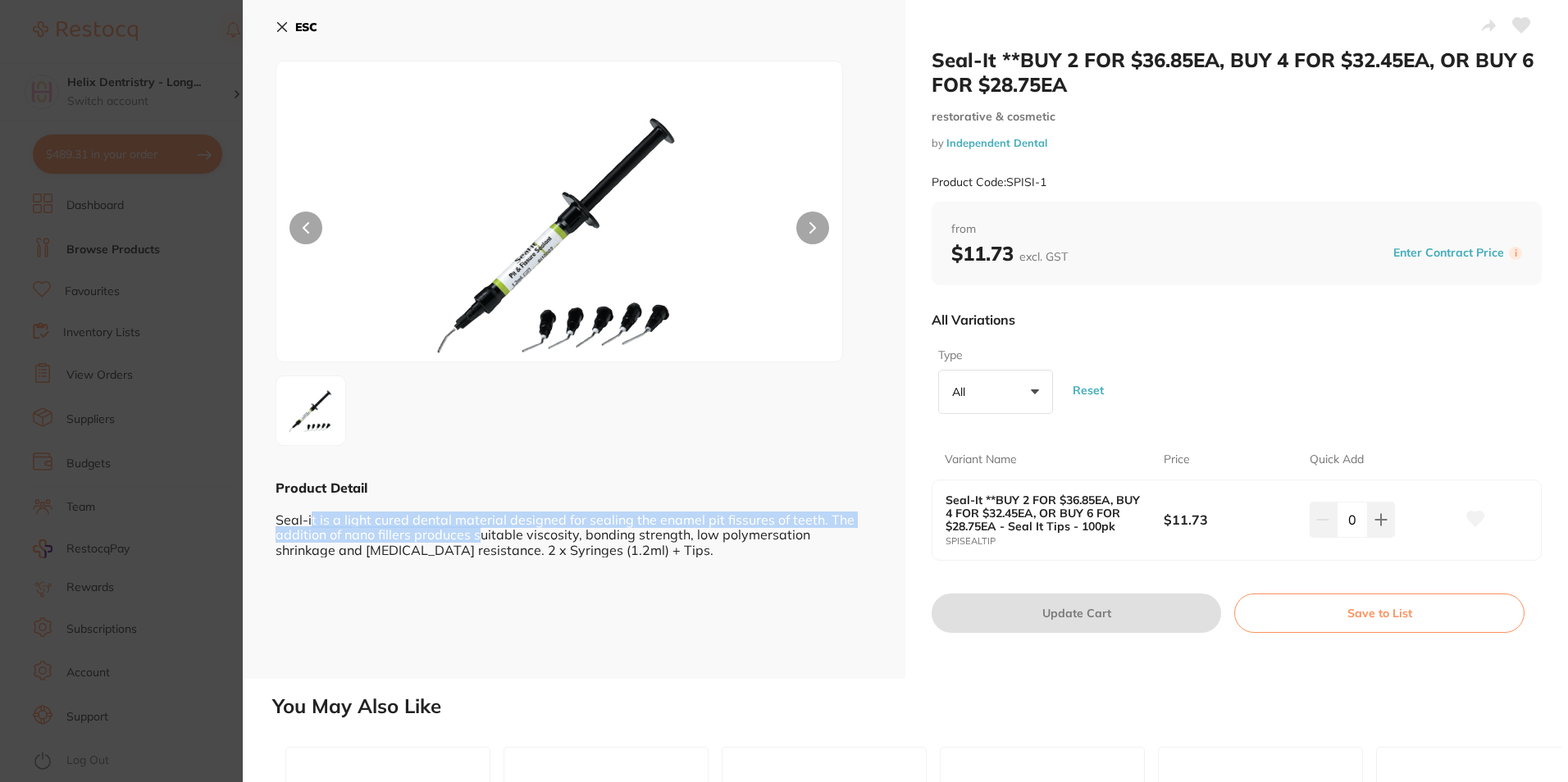
drag, startPoint x: 312, startPoint y: 524, endPoint x: 564, endPoint y: 535, distance: 252.2
click at [564, 535] on div "Seal-it is a light cured dental material designed for sealing the enamel pit fi…" at bounding box center [574, 527] width 597 height 61
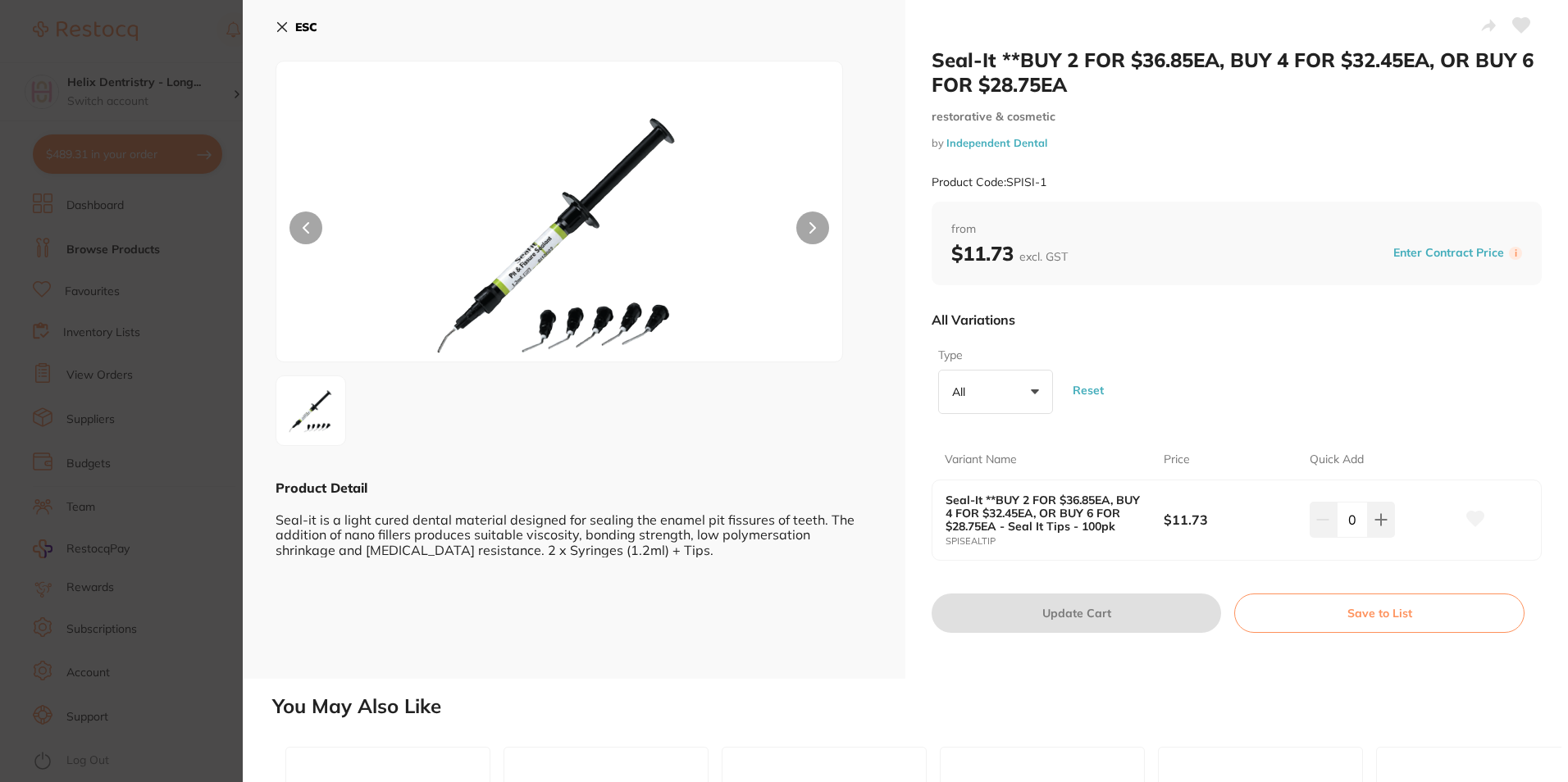
drag, startPoint x: 564, startPoint y: 535, endPoint x: 541, endPoint y: 590, distance: 59.6
click at [541, 590] on div "ESC Product Detail Seal-it is a light cured dental material designed for sealin…" at bounding box center [573, 340] width 663 height 679
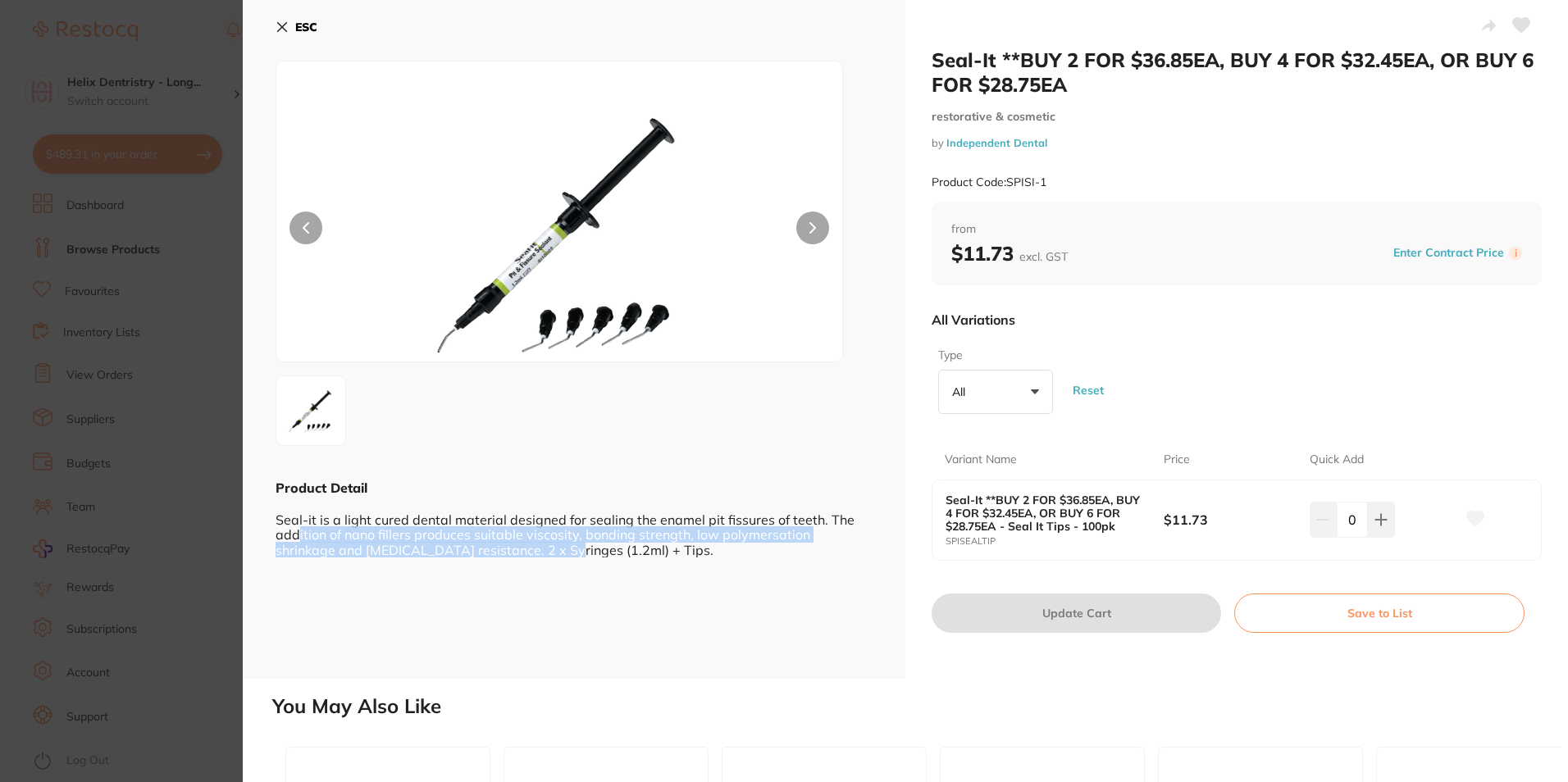
drag, startPoint x: 299, startPoint y: 539, endPoint x: 506, endPoint y: 546, distance: 207.1
click at [506, 546] on div "Seal-it is a light cured dental material designed for sealing the enamel pit fi…" at bounding box center [574, 527] width 597 height 61
drag, startPoint x: 506, startPoint y: 546, endPoint x: 395, endPoint y: 580, distance: 116.1
click at [412, 586] on div "ESC Product Detail Seal-it is a light cured dental material designed for sealin…" at bounding box center [573, 340] width 663 height 679
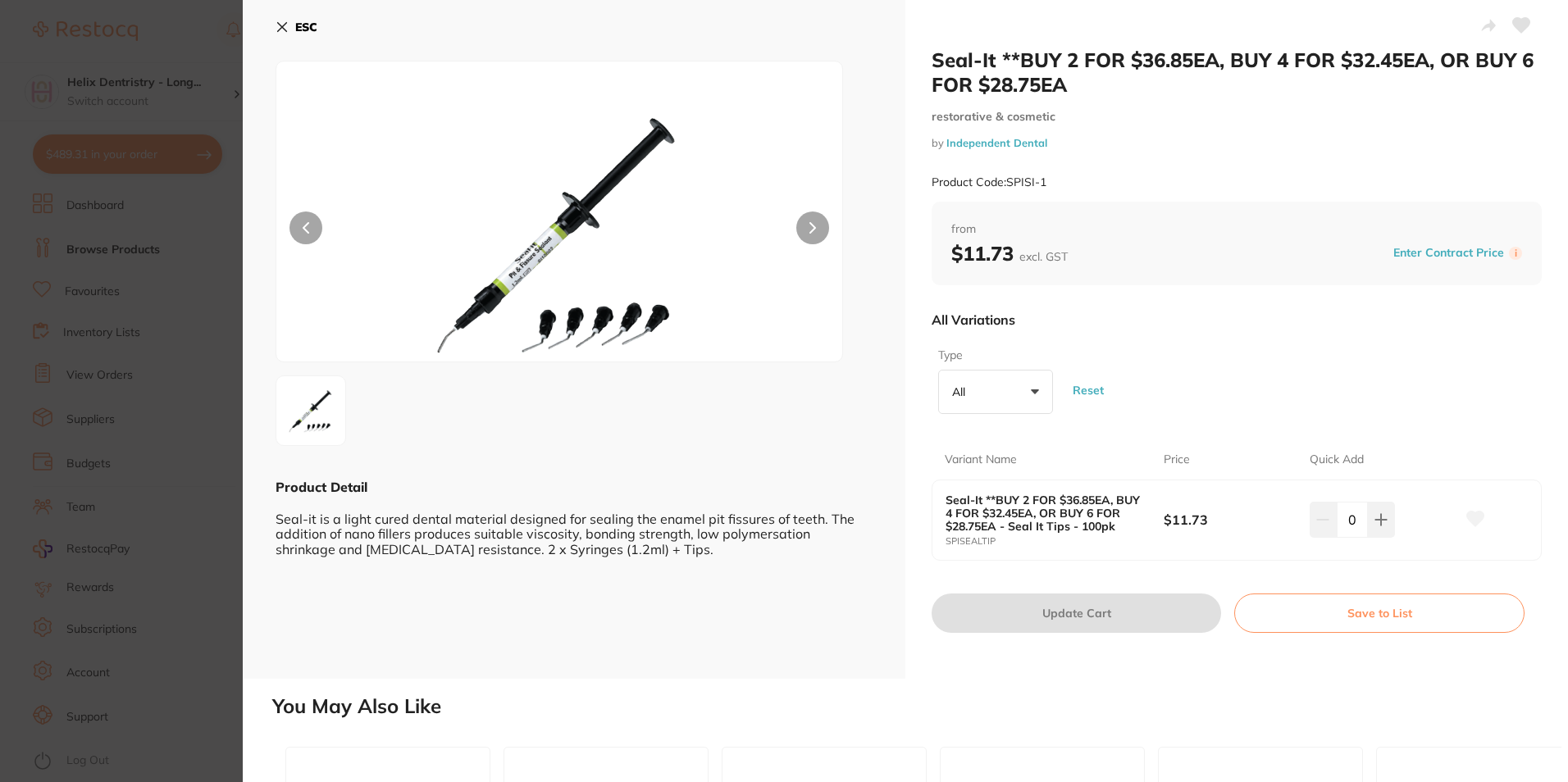
click at [814, 219] on button at bounding box center [813, 228] width 32 height 32
click at [304, 27] on b "ESC" at bounding box center [305, 27] width 22 height 14
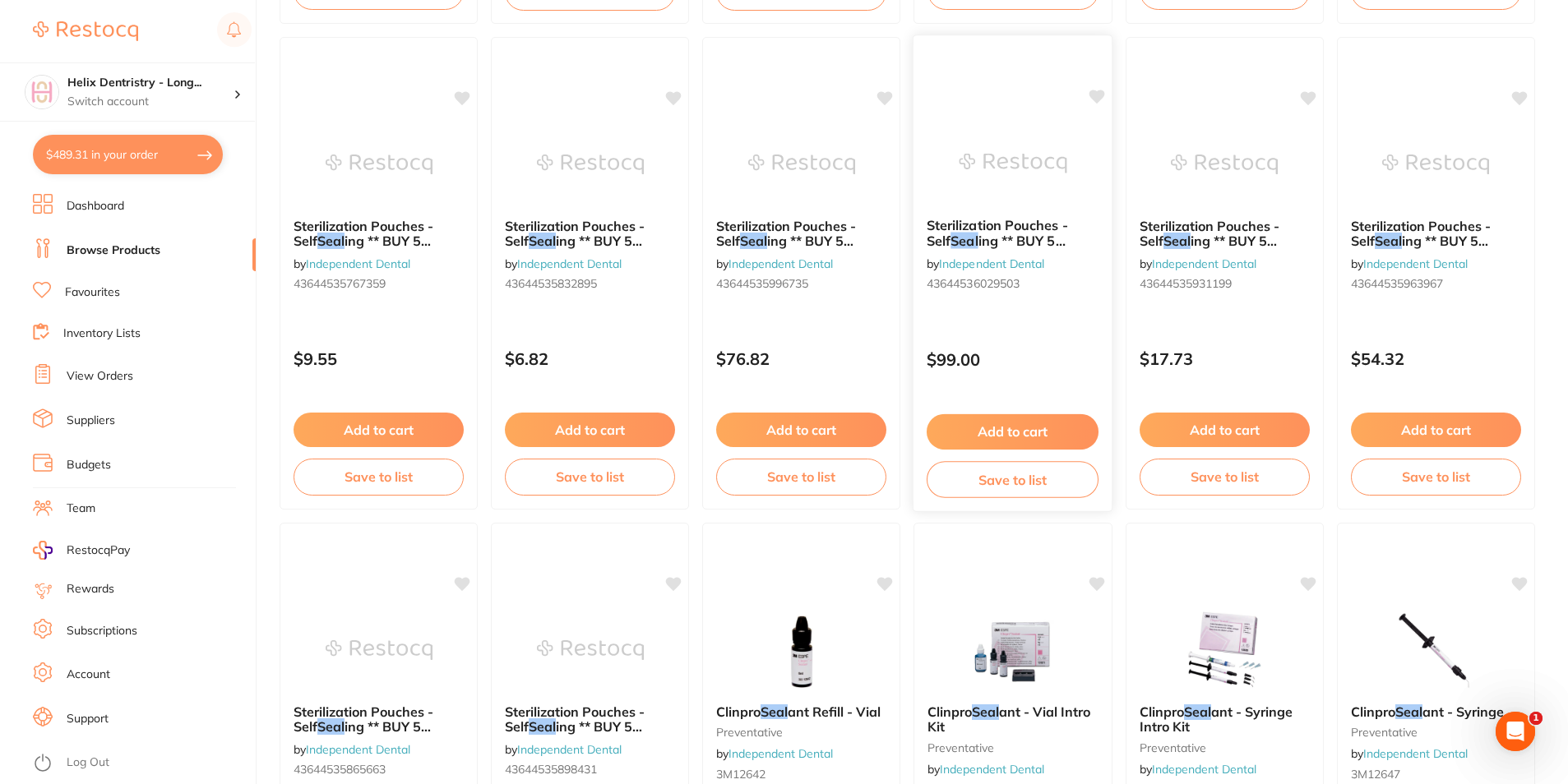
scroll to position [1397, 0]
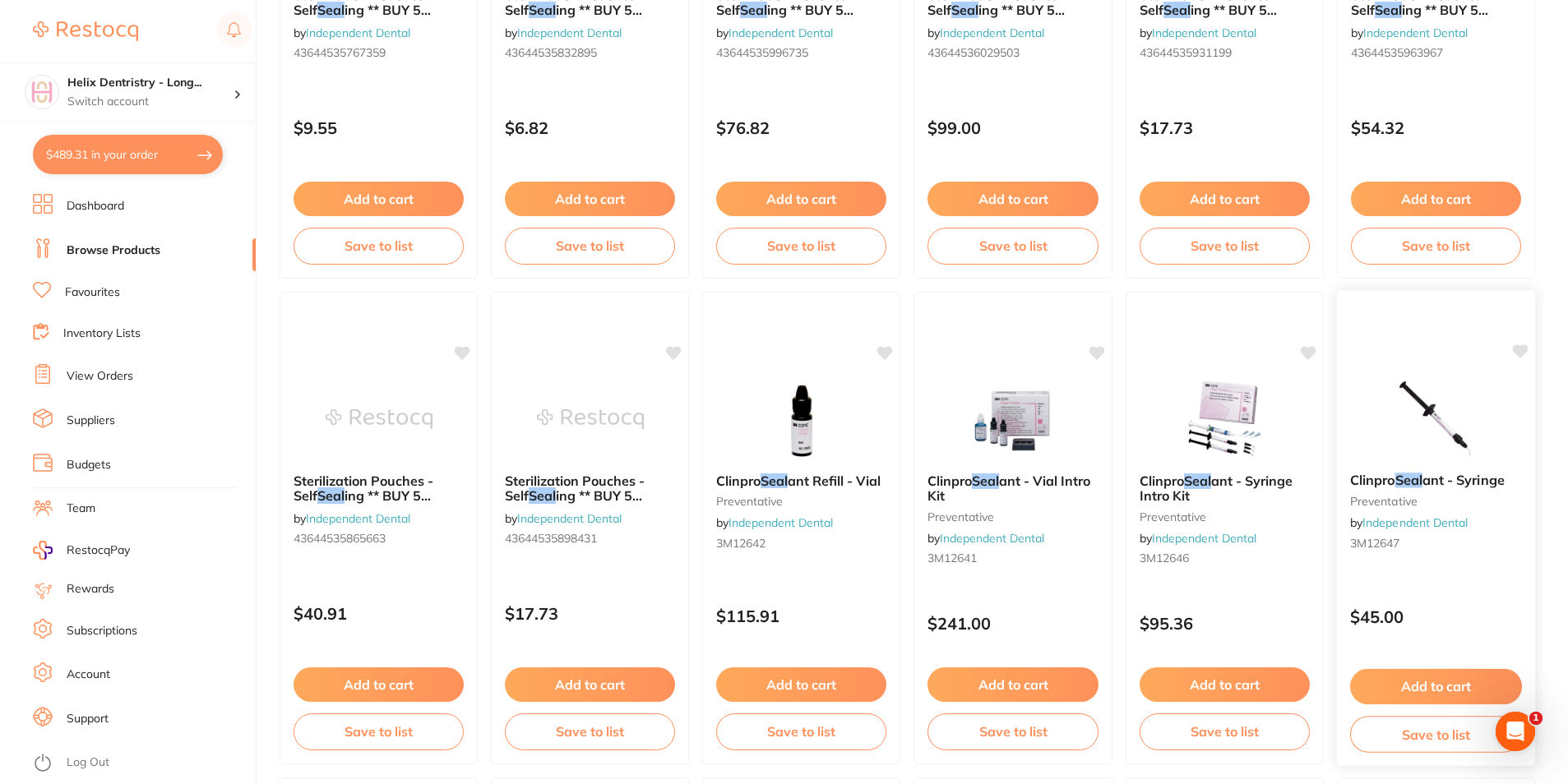
click at [1439, 477] on span "ant - Syringe" at bounding box center [1464, 479] width 82 height 16
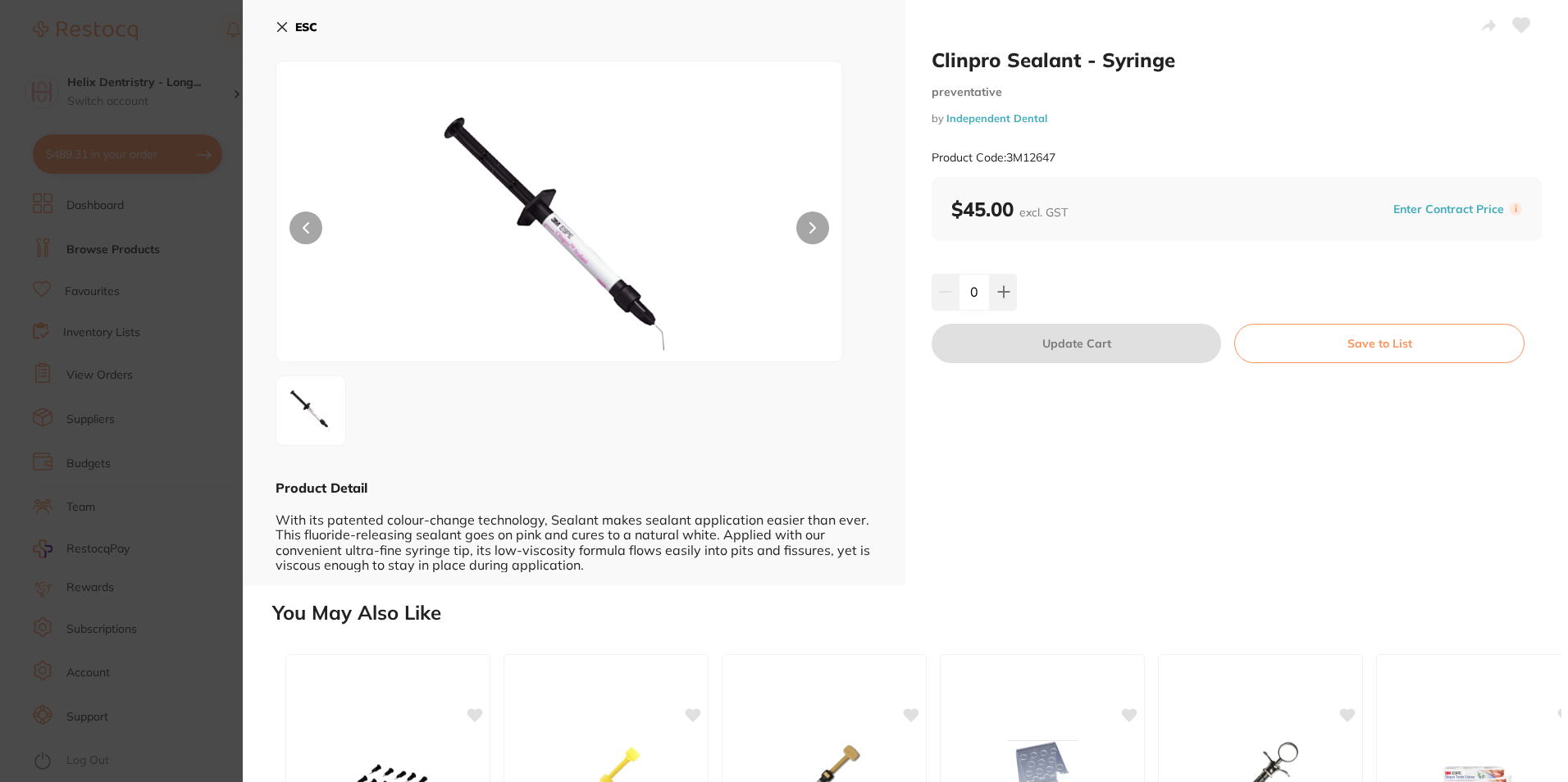
click at [809, 229] on icon at bounding box center [812, 228] width 7 height 11
drag, startPoint x: 704, startPoint y: 522, endPoint x: 834, endPoint y: 523, distance: 130.0
click at [834, 523] on div "With its patented colour-change technology, Sealant makes sealant application e…" at bounding box center [574, 534] width 597 height 75
drag, startPoint x: 834, startPoint y: 523, endPoint x: 718, endPoint y: 551, distance: 119.3
click at [728, 551] on div "With its patented colour-change technology, Sealant makes sealant application e…" at bounding box center [574, 534] width 597 height 75
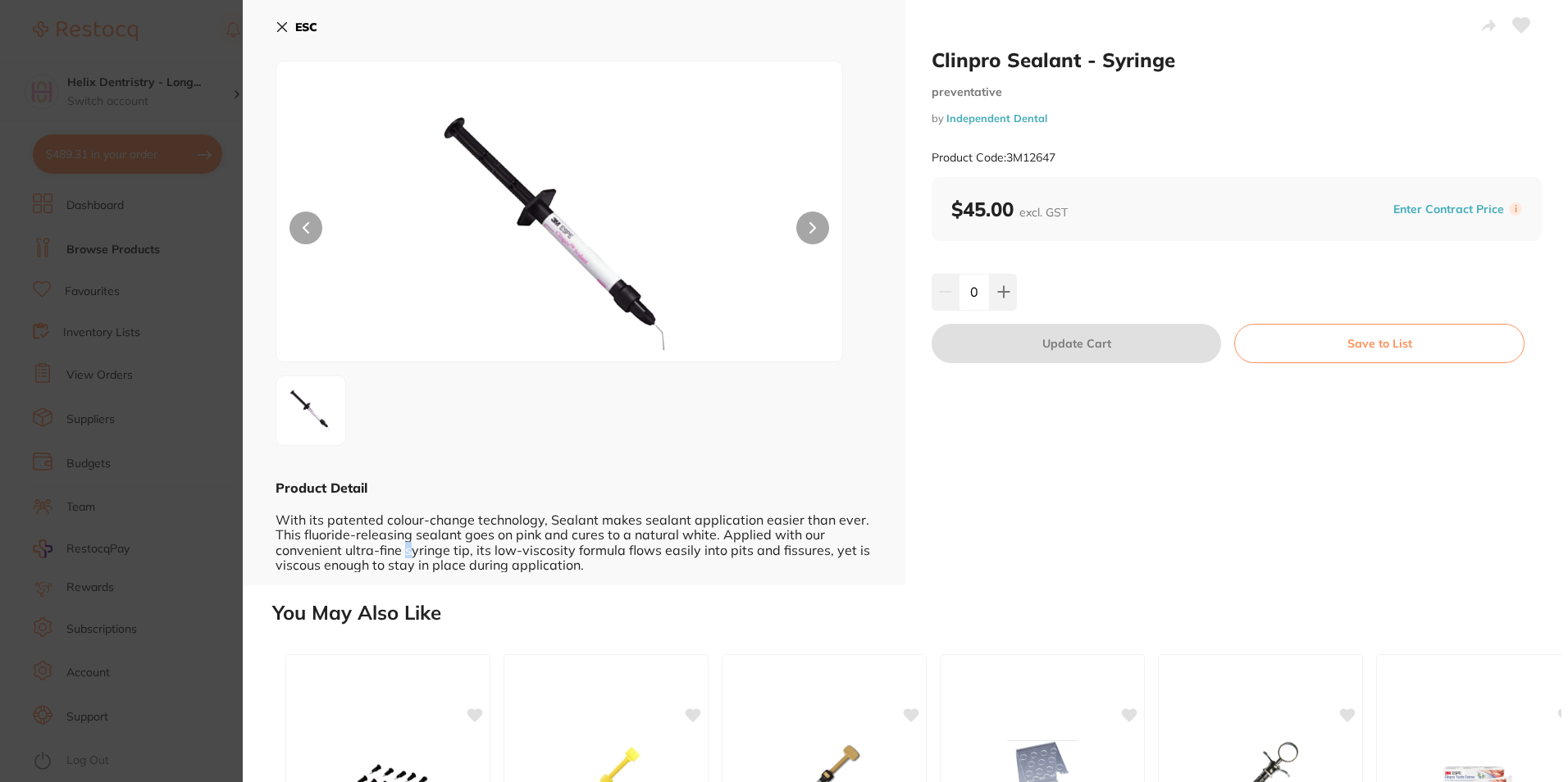
drag, startPoint x: 402, startPoint y: 549, endPoint x: 623, endPoint y: 557, distance: 221.1
click at [623, 557] on div "With its patented colour-change technology, Sealant makes sealant application e…" at bounding box center [574, 534] width 597 height 75
drag, startPoint x: 623, startPoint y: 557, endPoint x: 677, endPoint y: 569, distance: 55.3
click at [677, 569] on div "With its patented colour-change technology, Sealant makes sealant application e…" at bounding box center [574, 534] width 597 height 75
click at [304, 25] on b "ESC" at bounding box center [305, 27] width 22 height 14
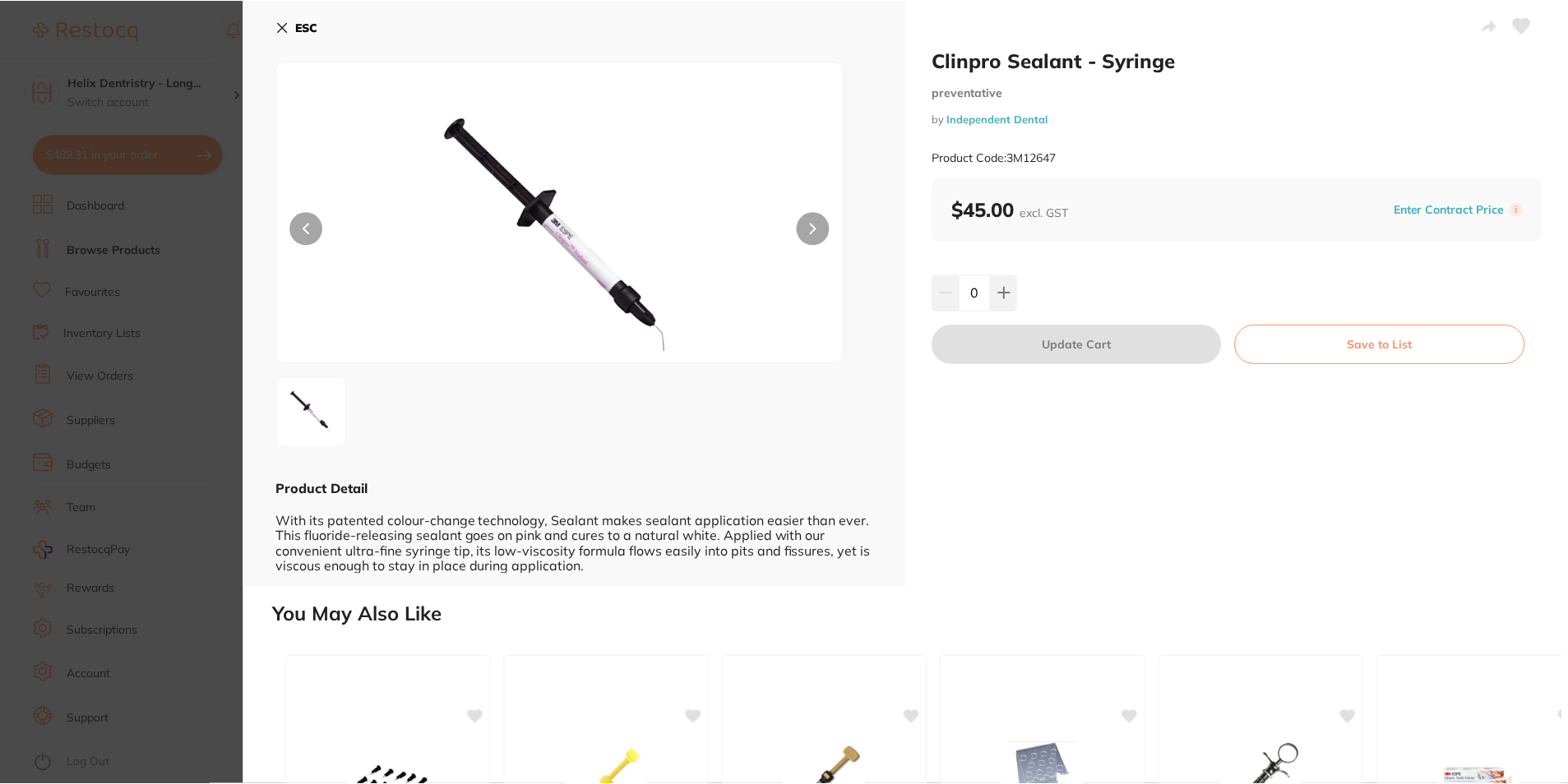
scroll to position [1397, 0]
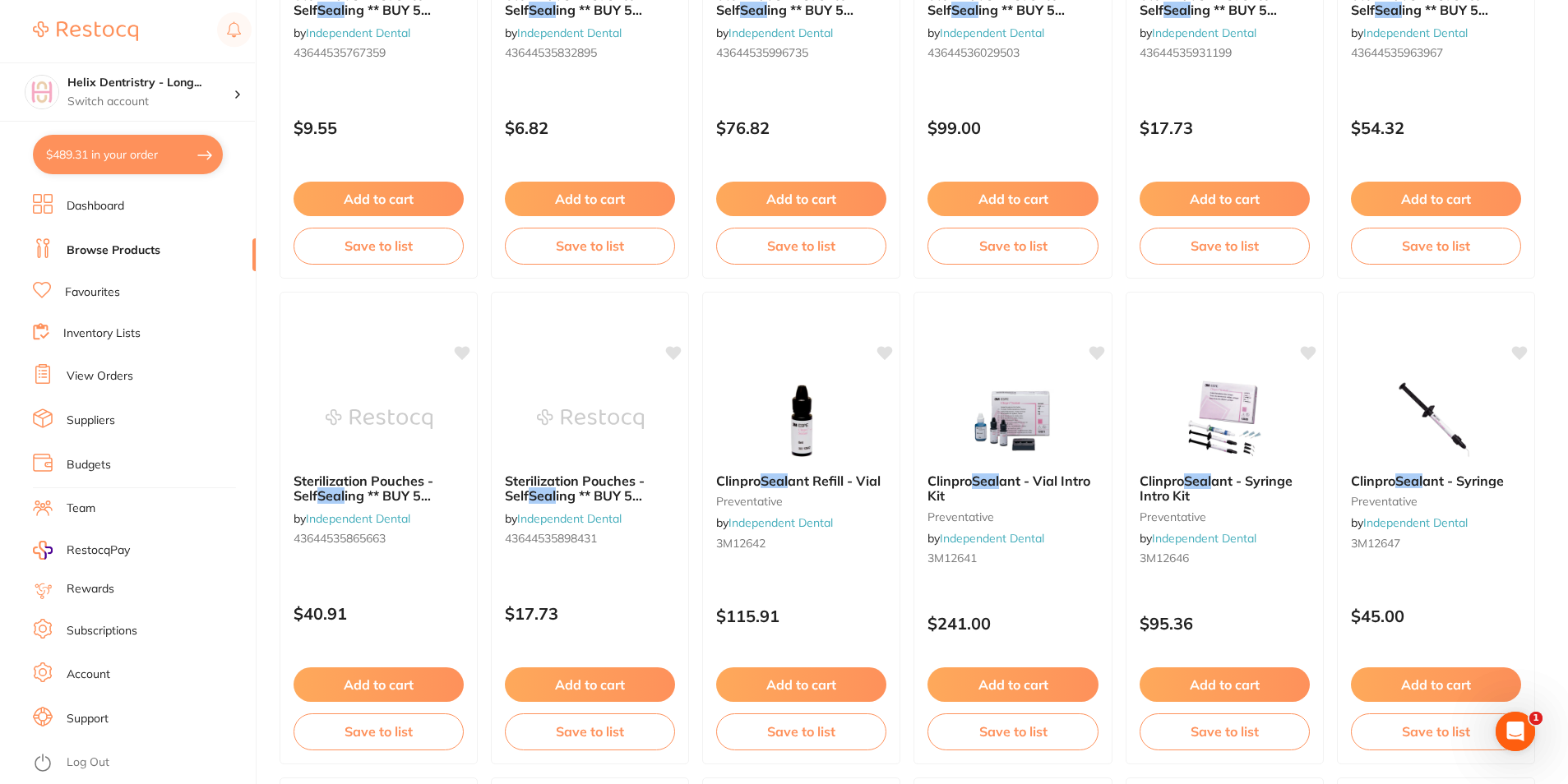
click at [101, 163] on button "$489.31 in your order" at bounding box center [127, 154] width 190 height 39
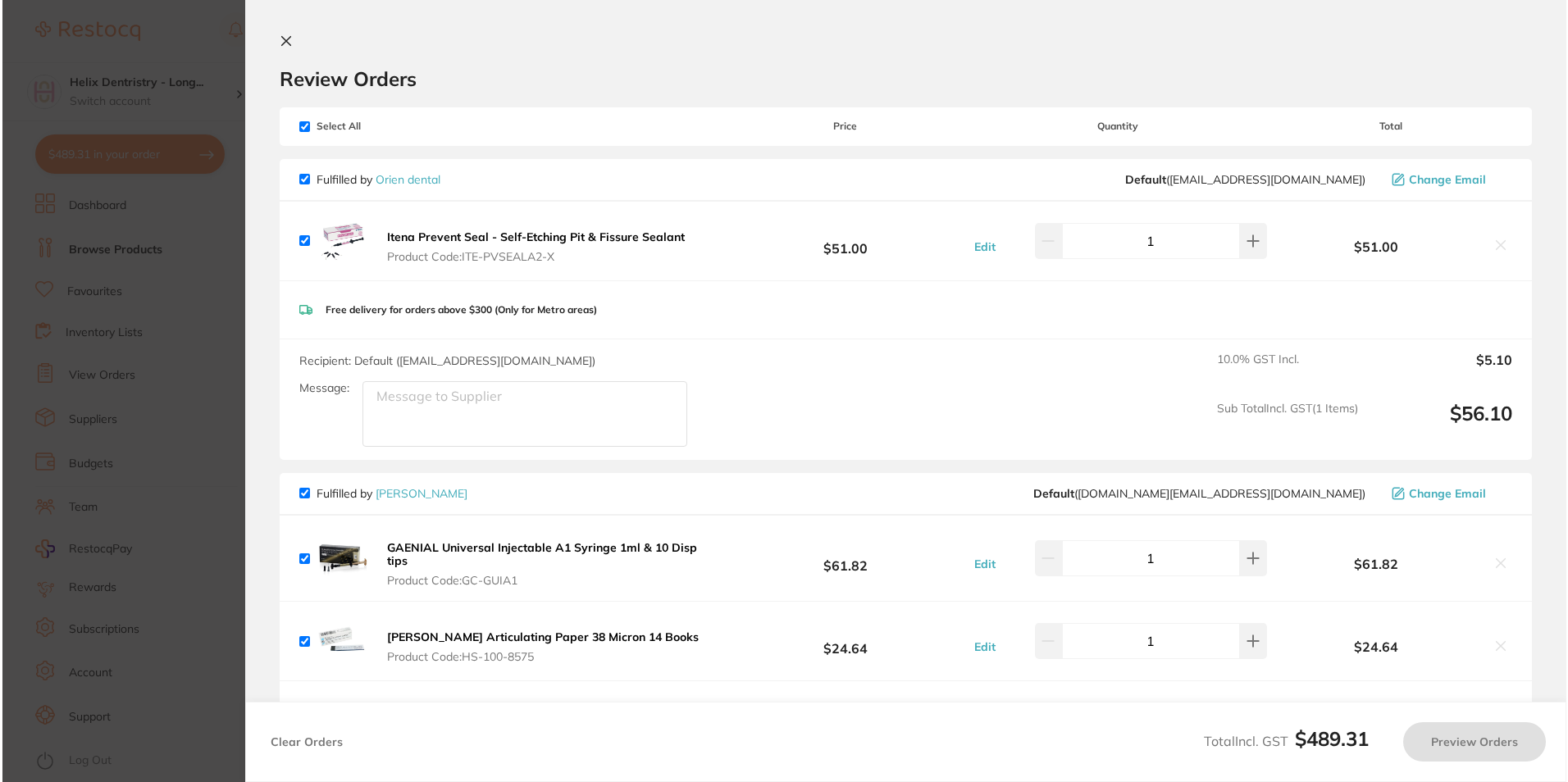
scroll to position [0, 0]
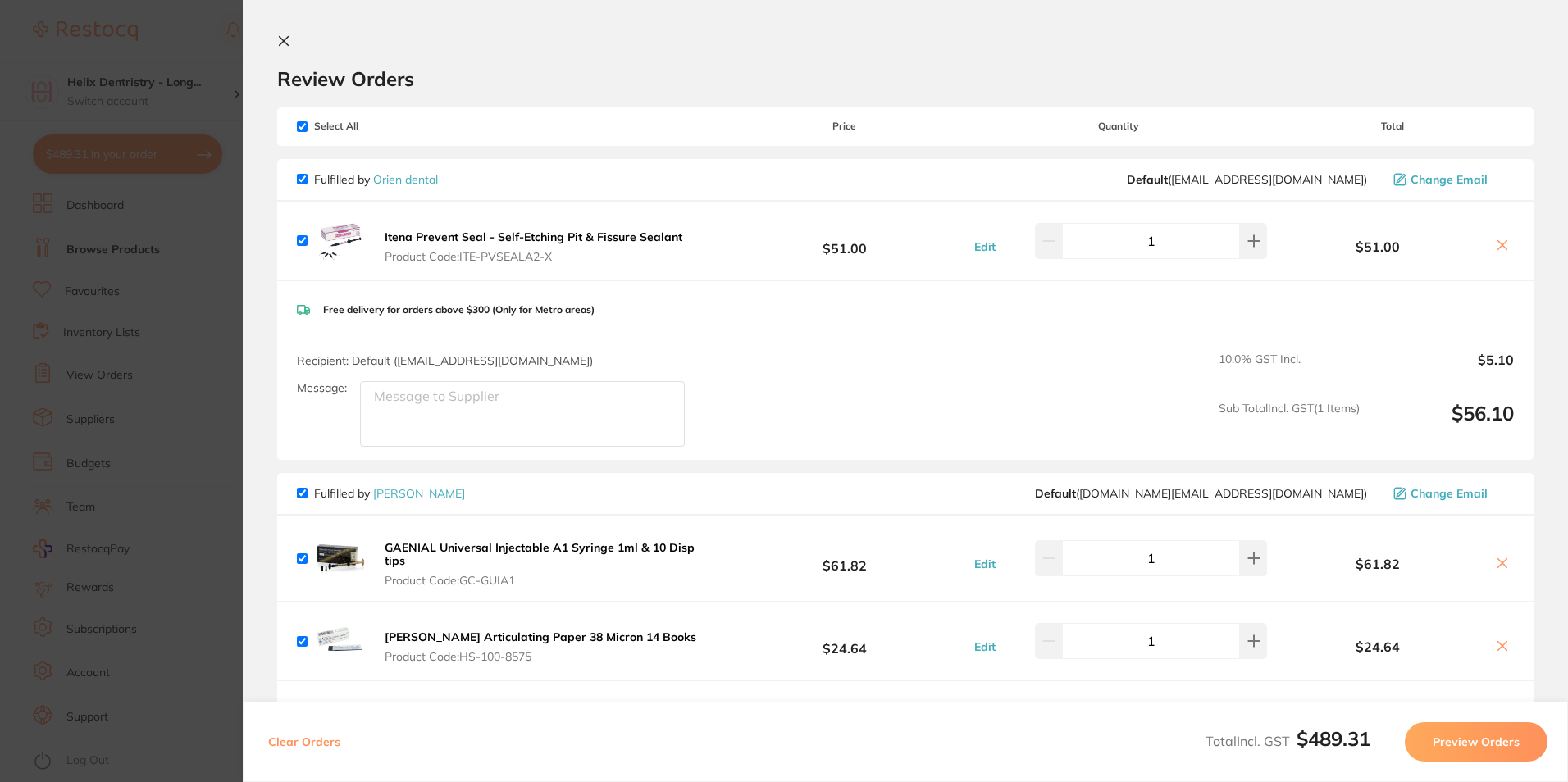
click at [1491, 244] on button at bounding box center [1502, 246] width 23 height 17
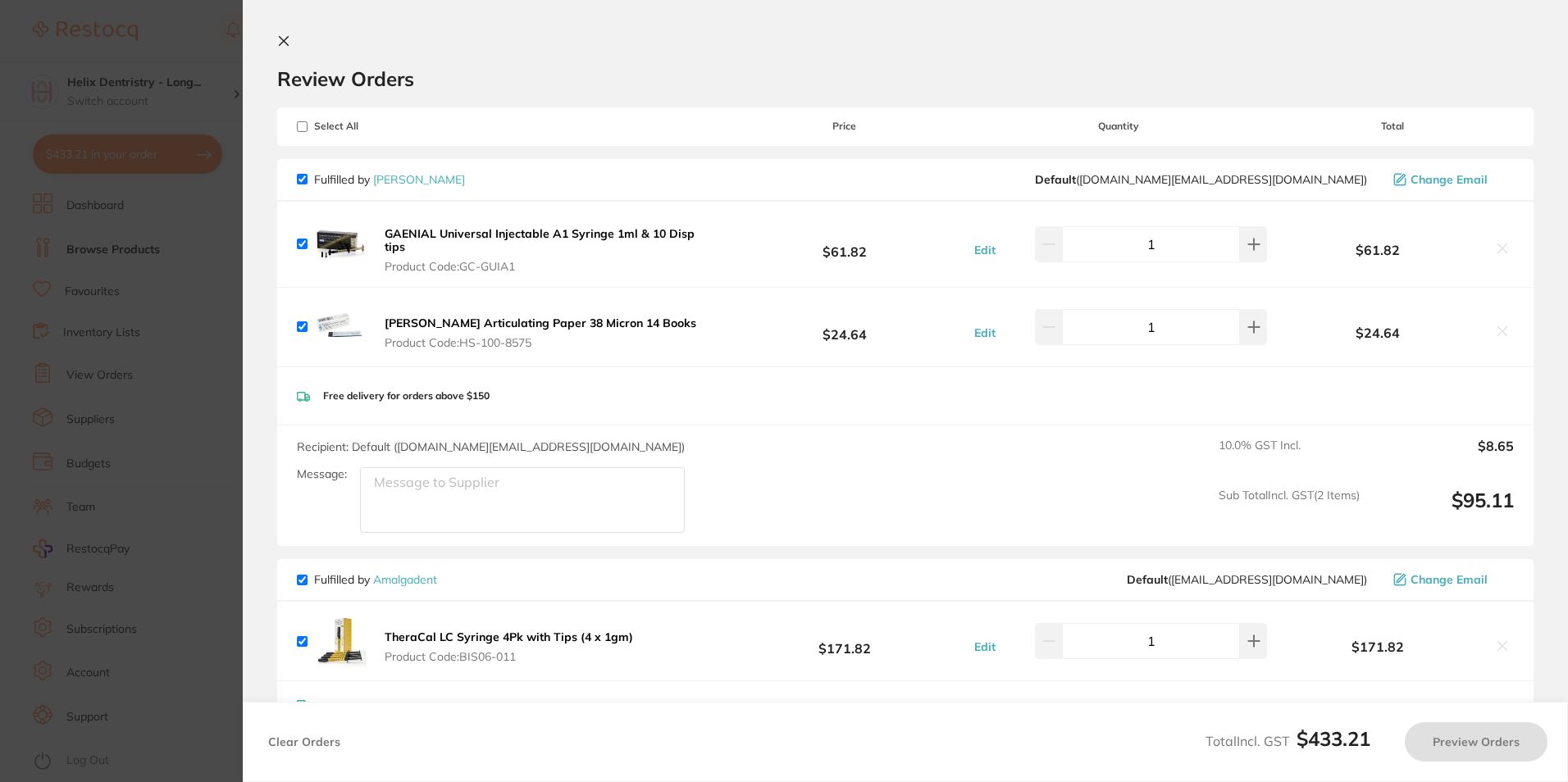
checkbox input "true"
drag, startPoint x: 276, startPoint y: 39, endPoint x: 190, endPoint y: 81, distance: 95.7
click at [277, 39] on section "Review Orders Your orders are being processed and we will notify you once we ha…" at bounding box center [904, 391] width 1325 height 782
click at [279, 44] on icon at bounding box center [284, 41] width 13 height 13
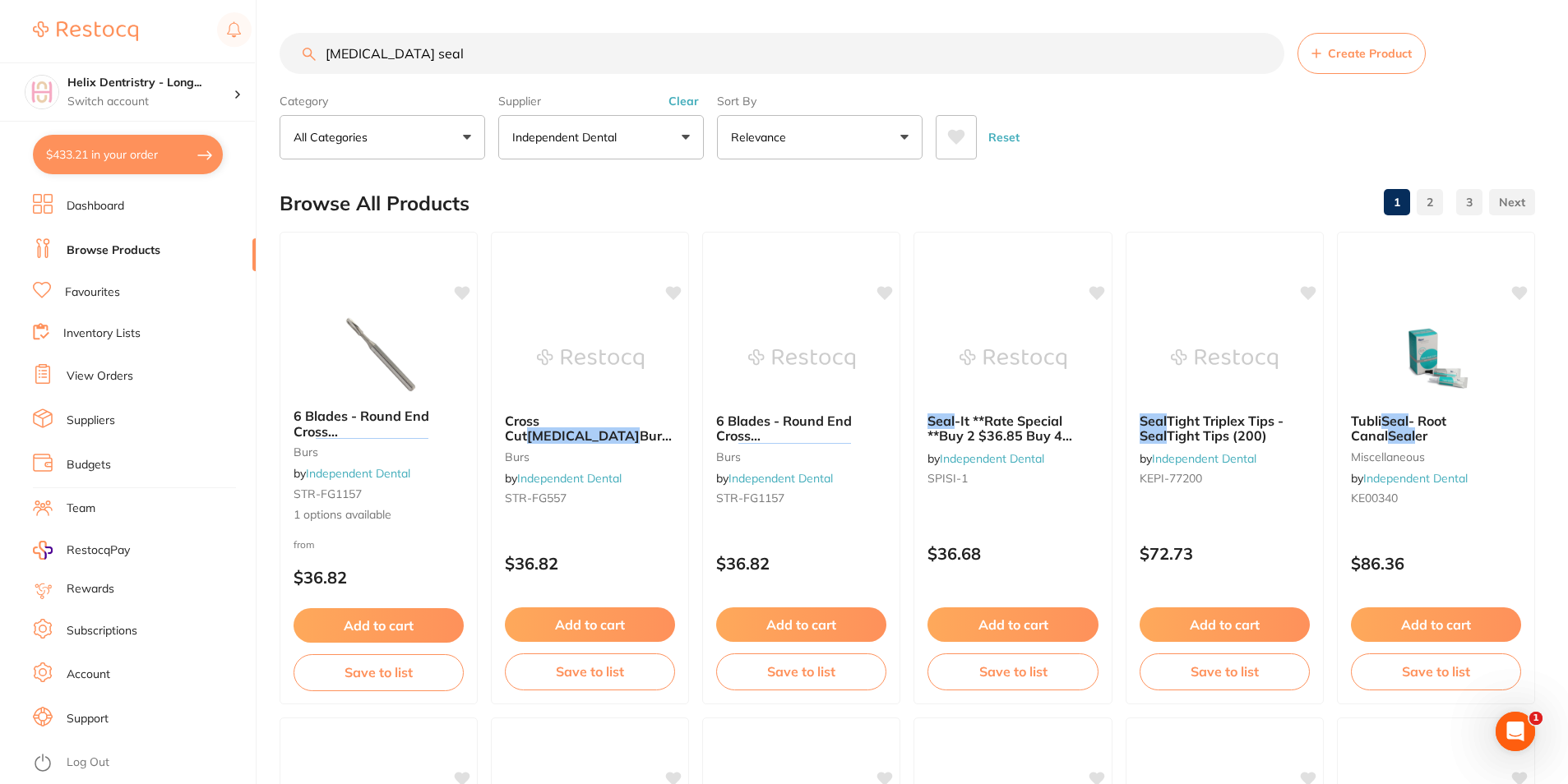
drag, startPoint x: 454, startPoint y: 64, endPoint x: 89, endPoint y: 49, distance: 365.3
click at [89, 49] on div "$433.21 Helix Dentristry - Long... Switch account Helix Dentristry - Long Jetty…" at bounding box center [784, 392] width 1568 height 784
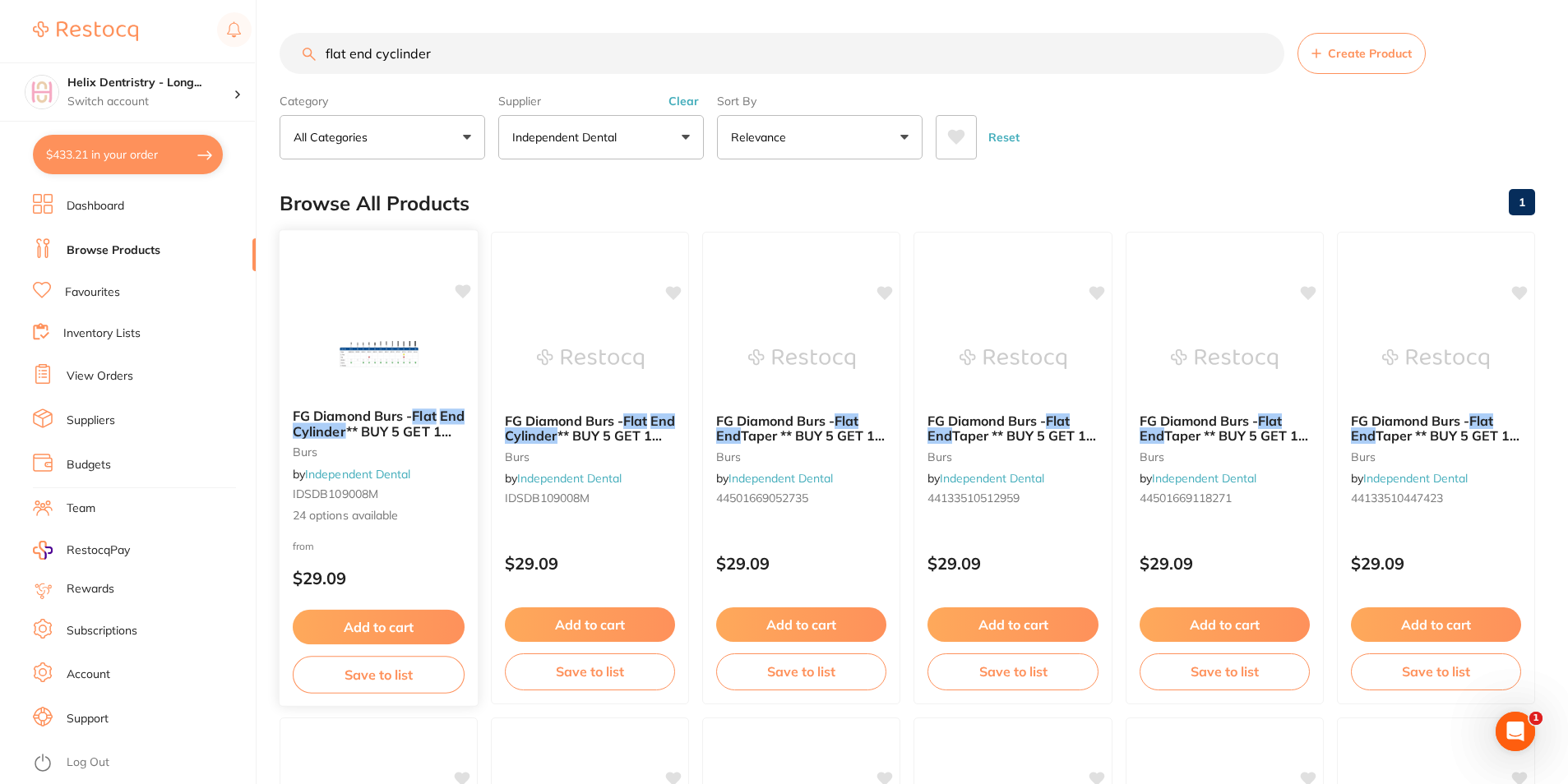
type input "flat end cyclinder"
click at [346, 430] on em "Cylinder" at bounding box center [320, 430] width 54 height 16
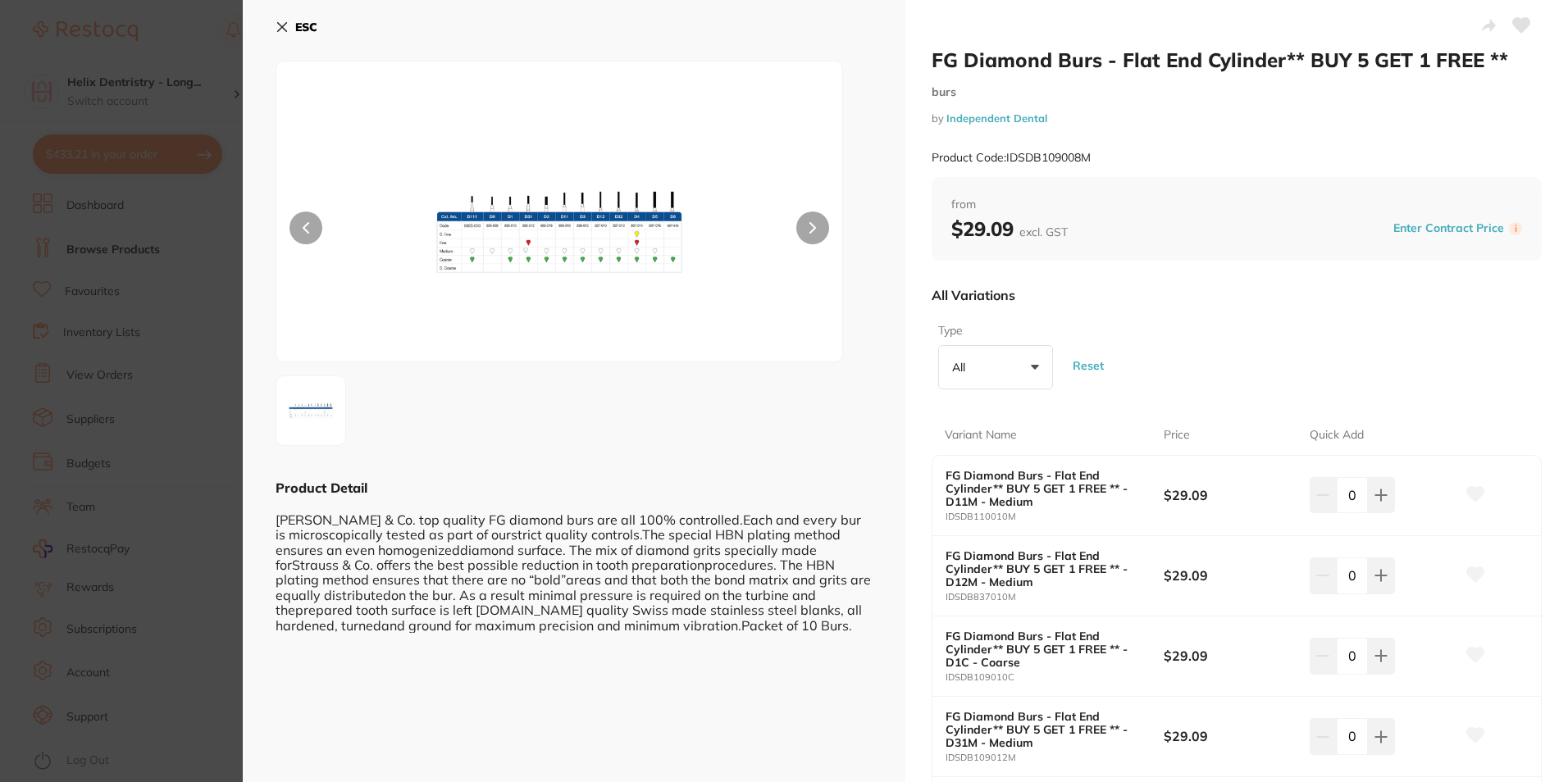
click at [495, 190] on img at bounding box center [559, 232] width 340 height 259
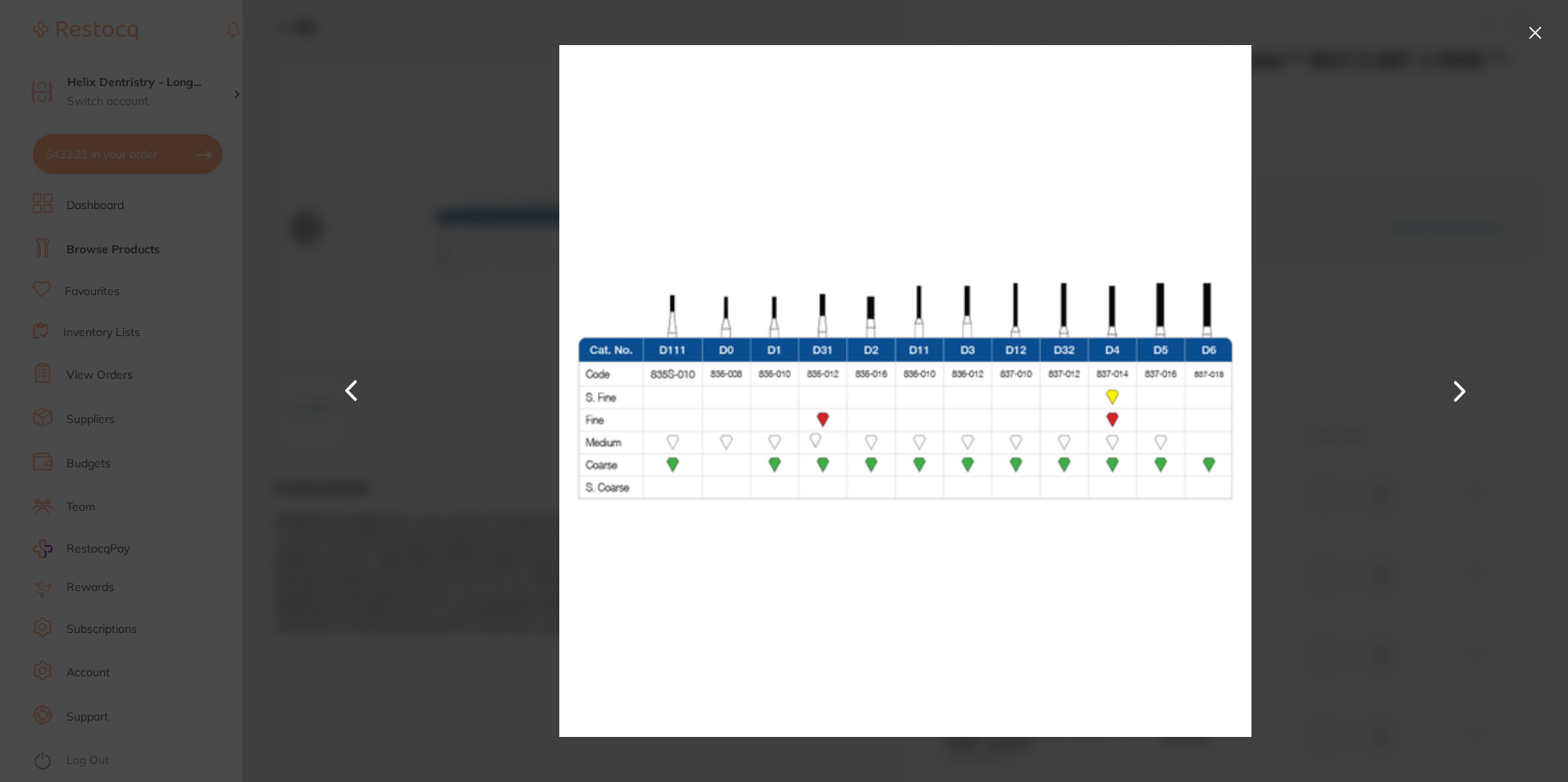
click at [1529, 32] on button at bounding box center [1536, 33] width 27 height 27
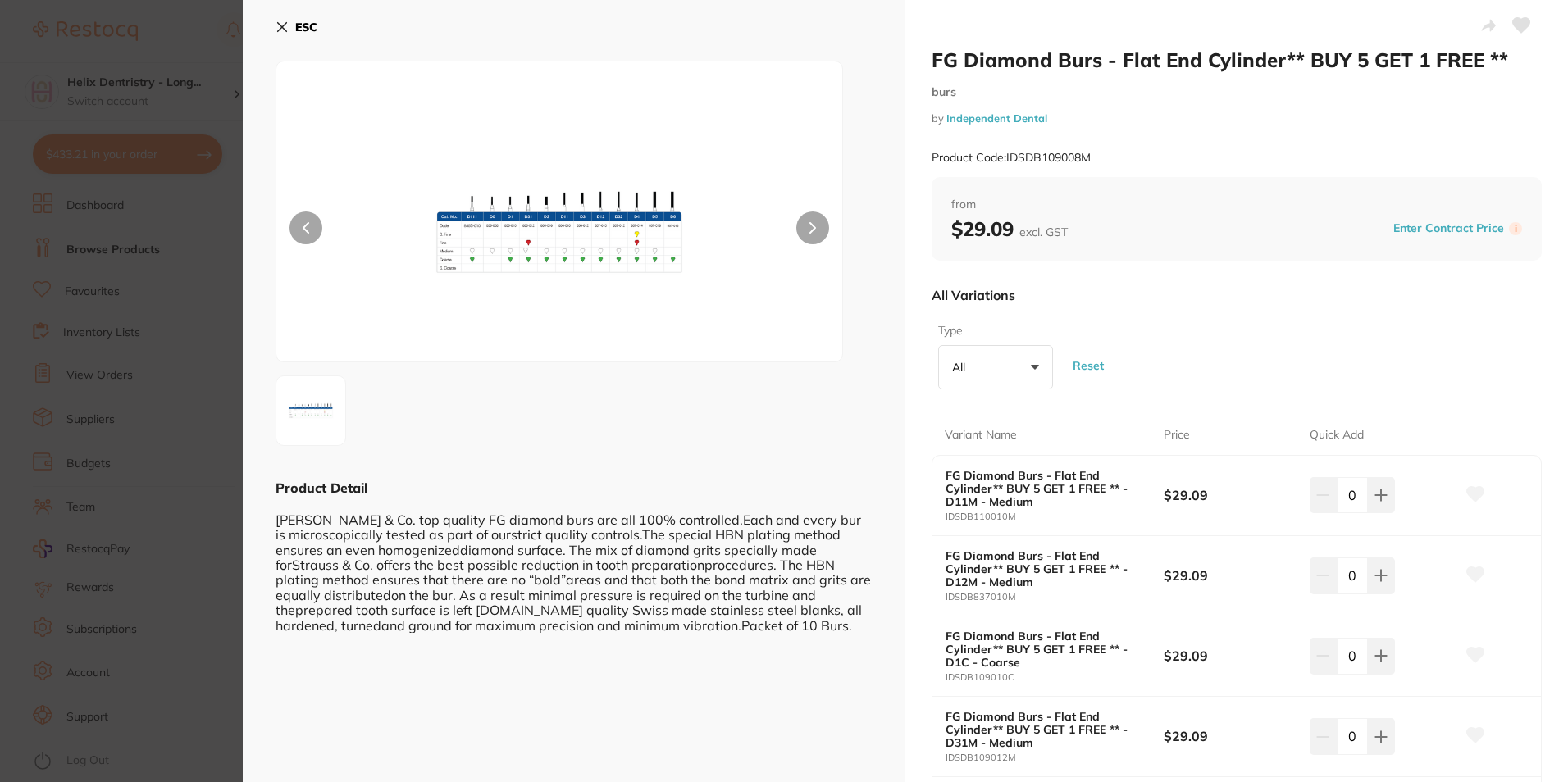
click at [1013, 359] on button "All +0" at bounding box center [995, 367] width 114 height 44
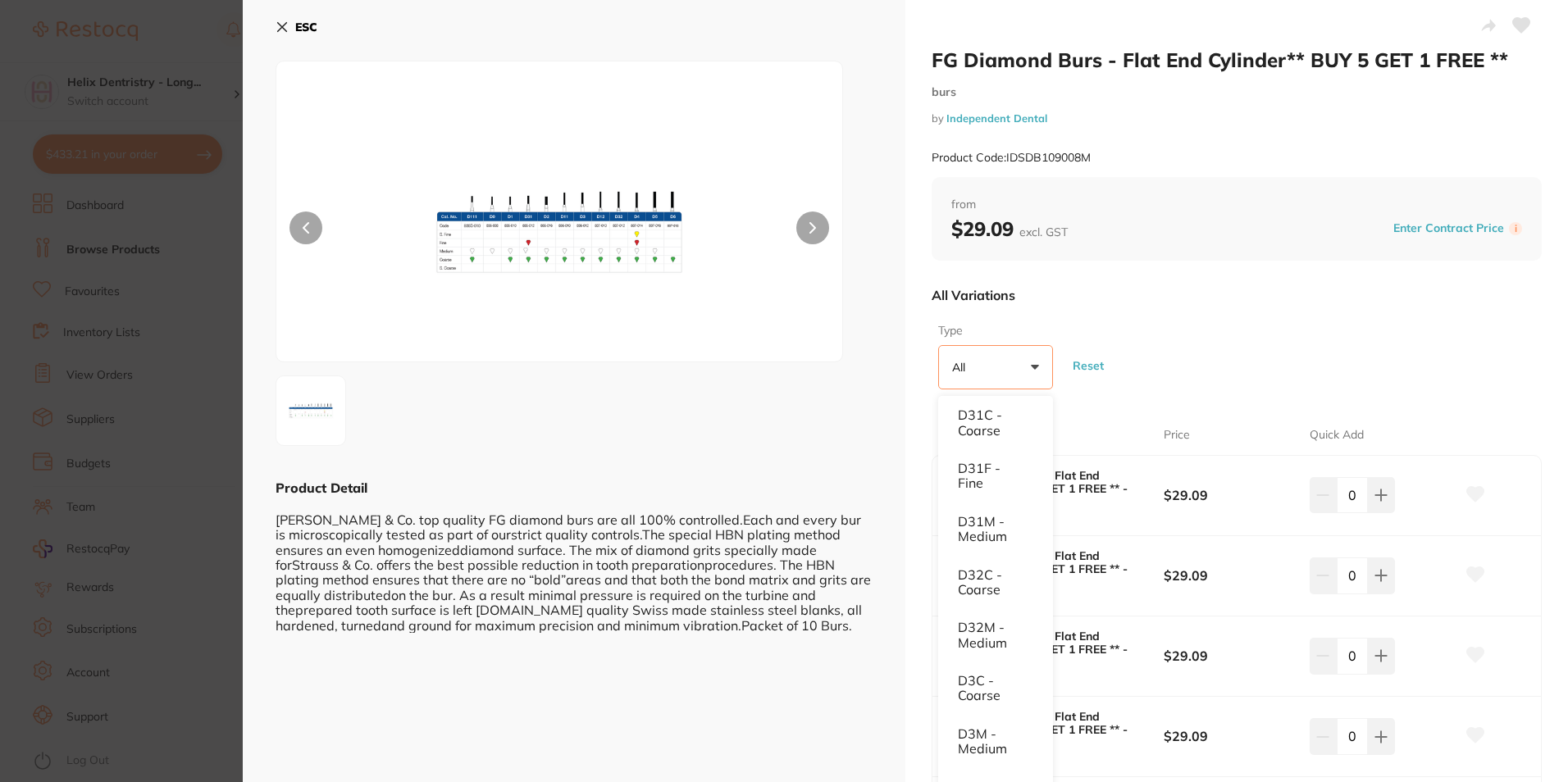
scroll to position [738, 0]
click at [285, 24] on icon at bounding box center [281, 27] width 9 height 9
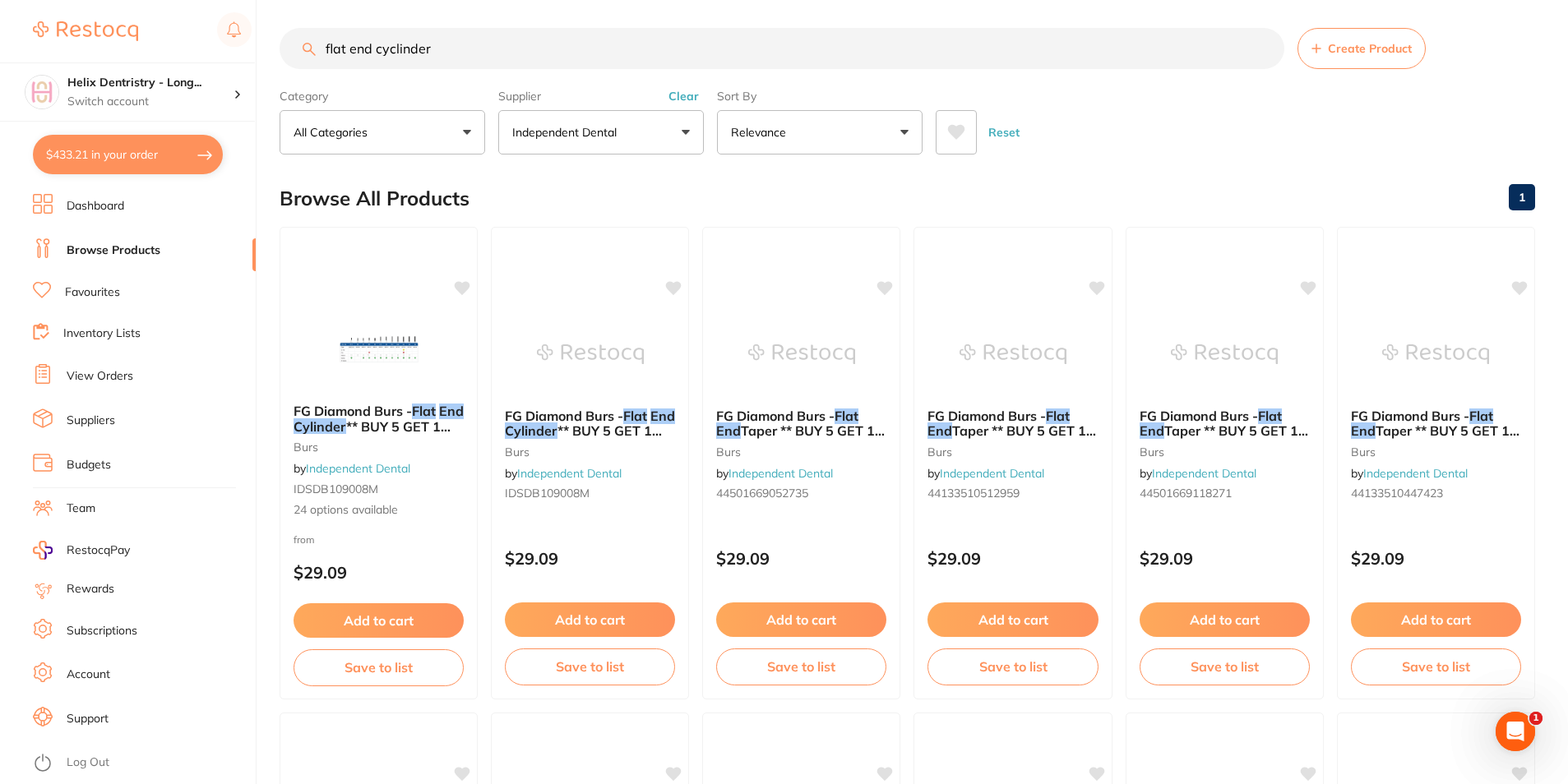
click at [106, 142] on button "$433.21 in your order" at bounding box center [127, 154] width 190 height 39
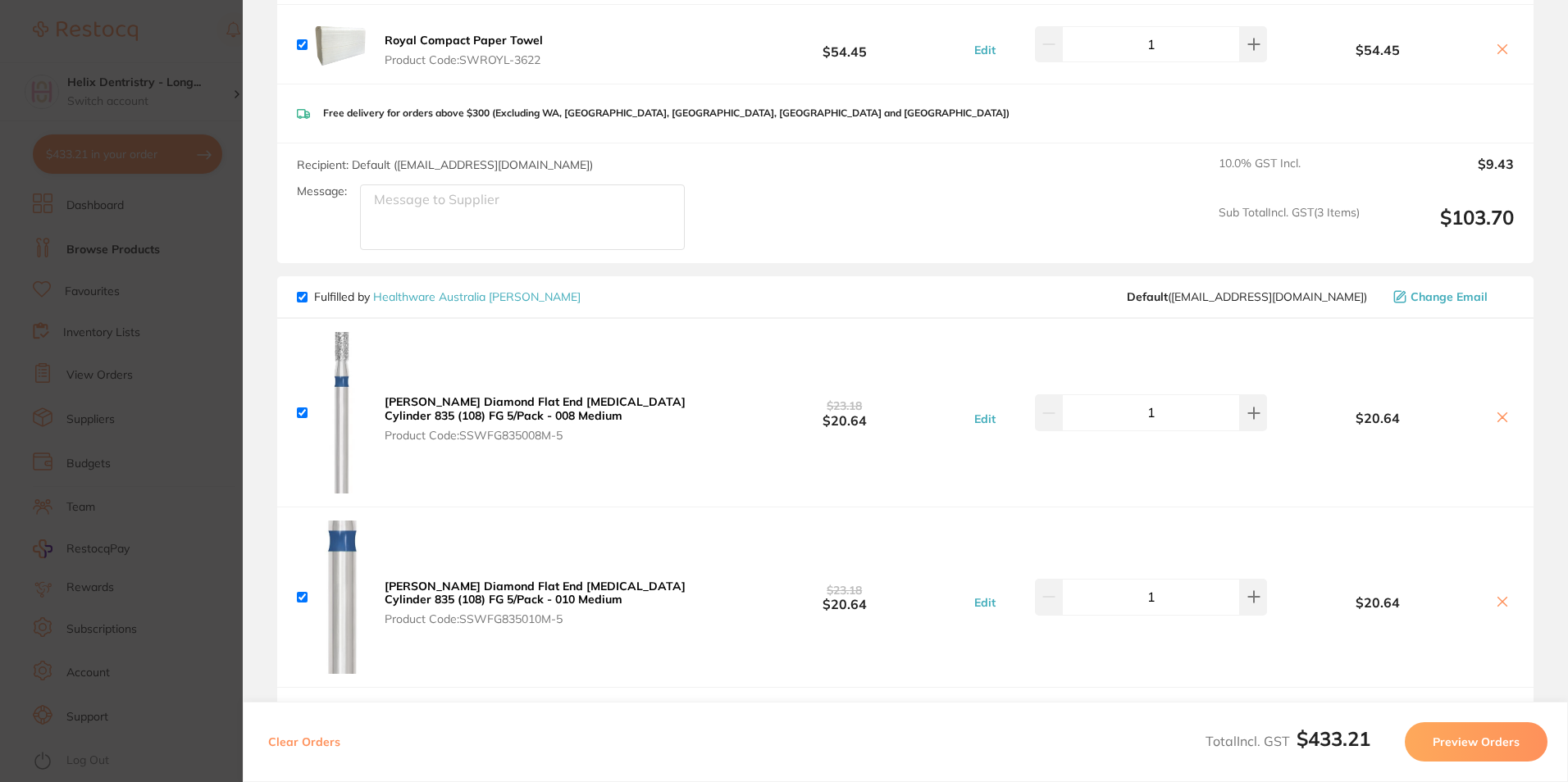
scroll to position [1066, 0]
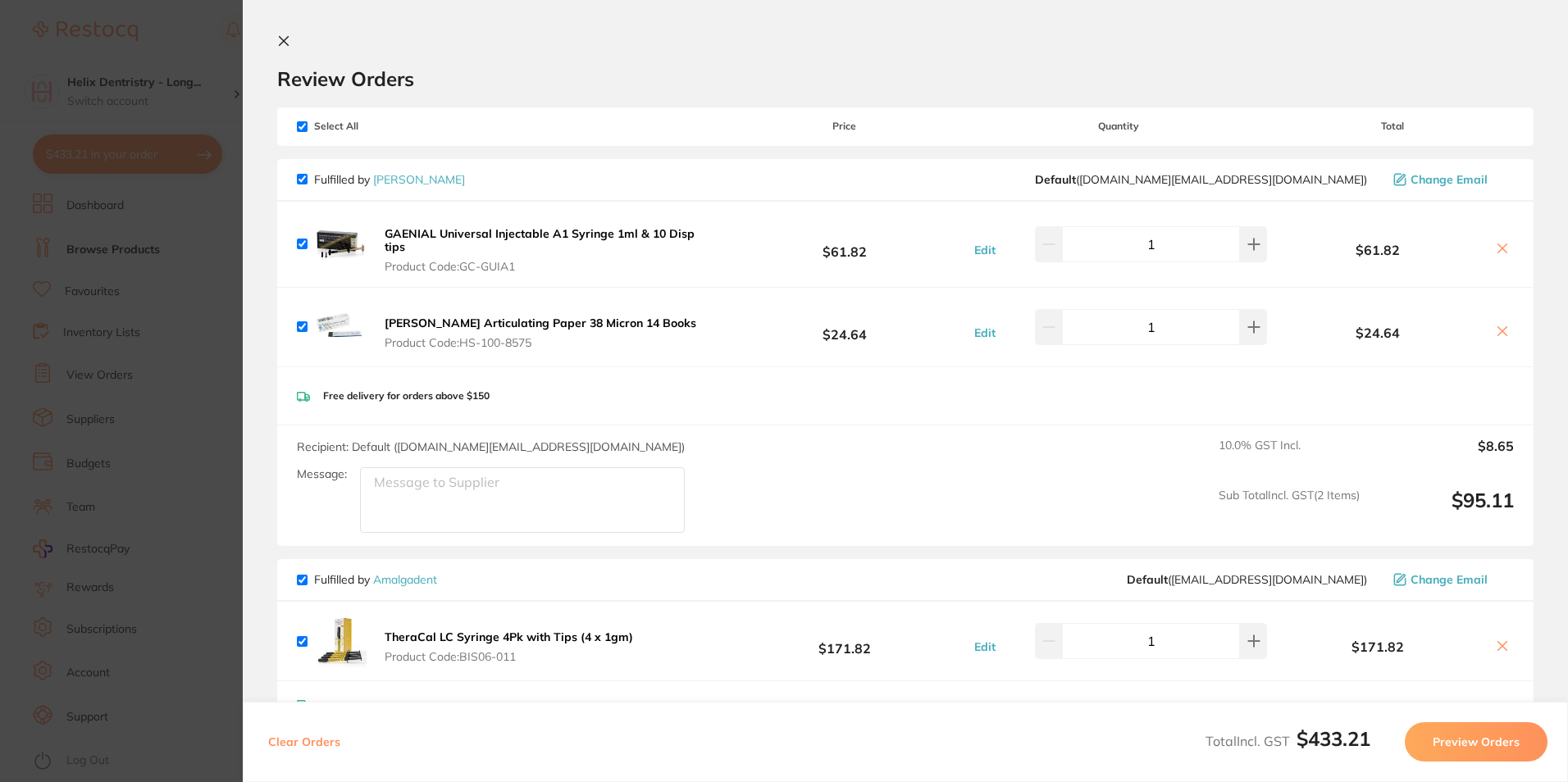
click at [279, 42] on icon at bounding box center [284, 41] width 13 height 13
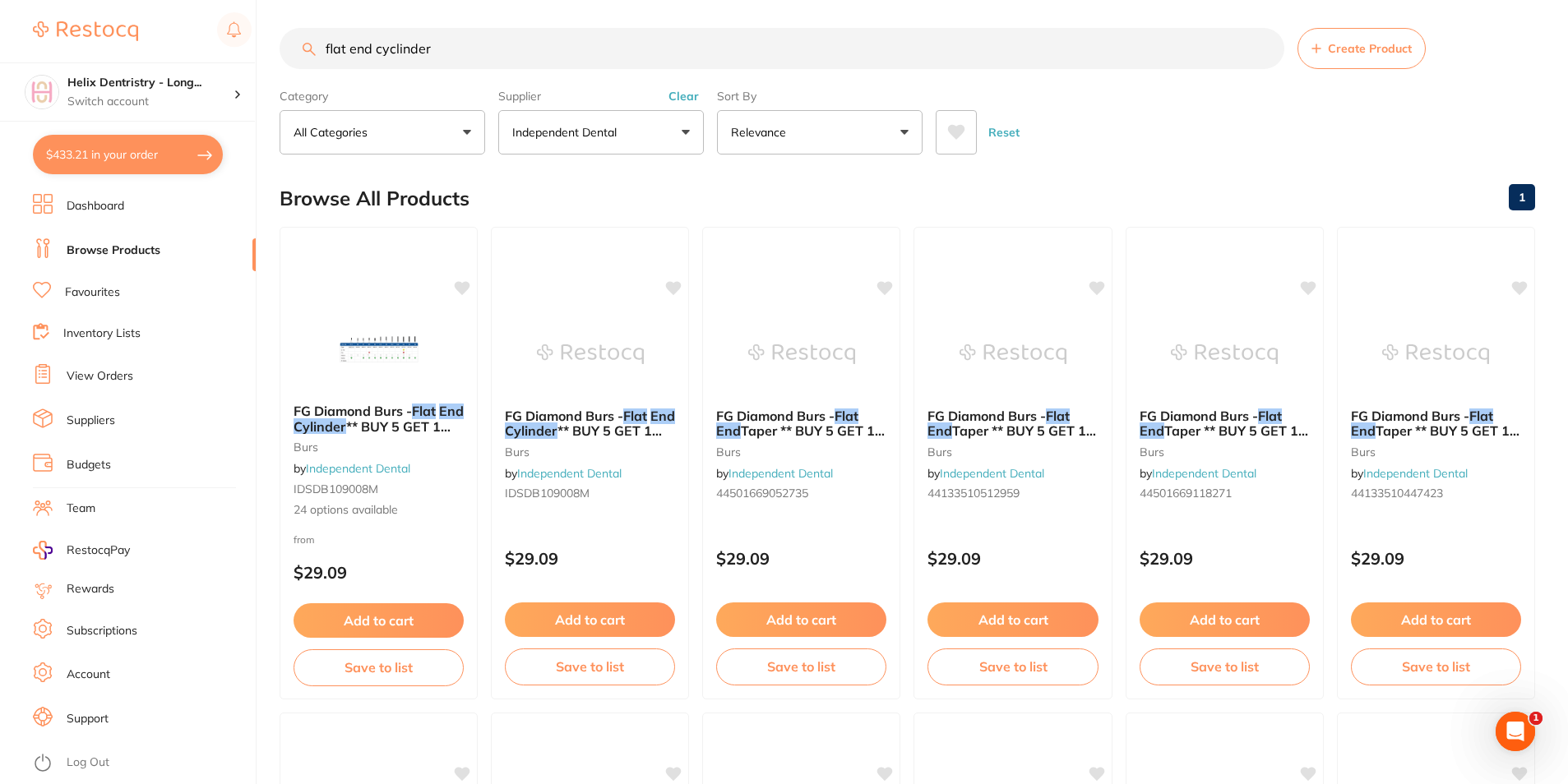
click at [456, 58] on input "flat end cyclinder" at bounding box center [782, 48] width 1005 height 41
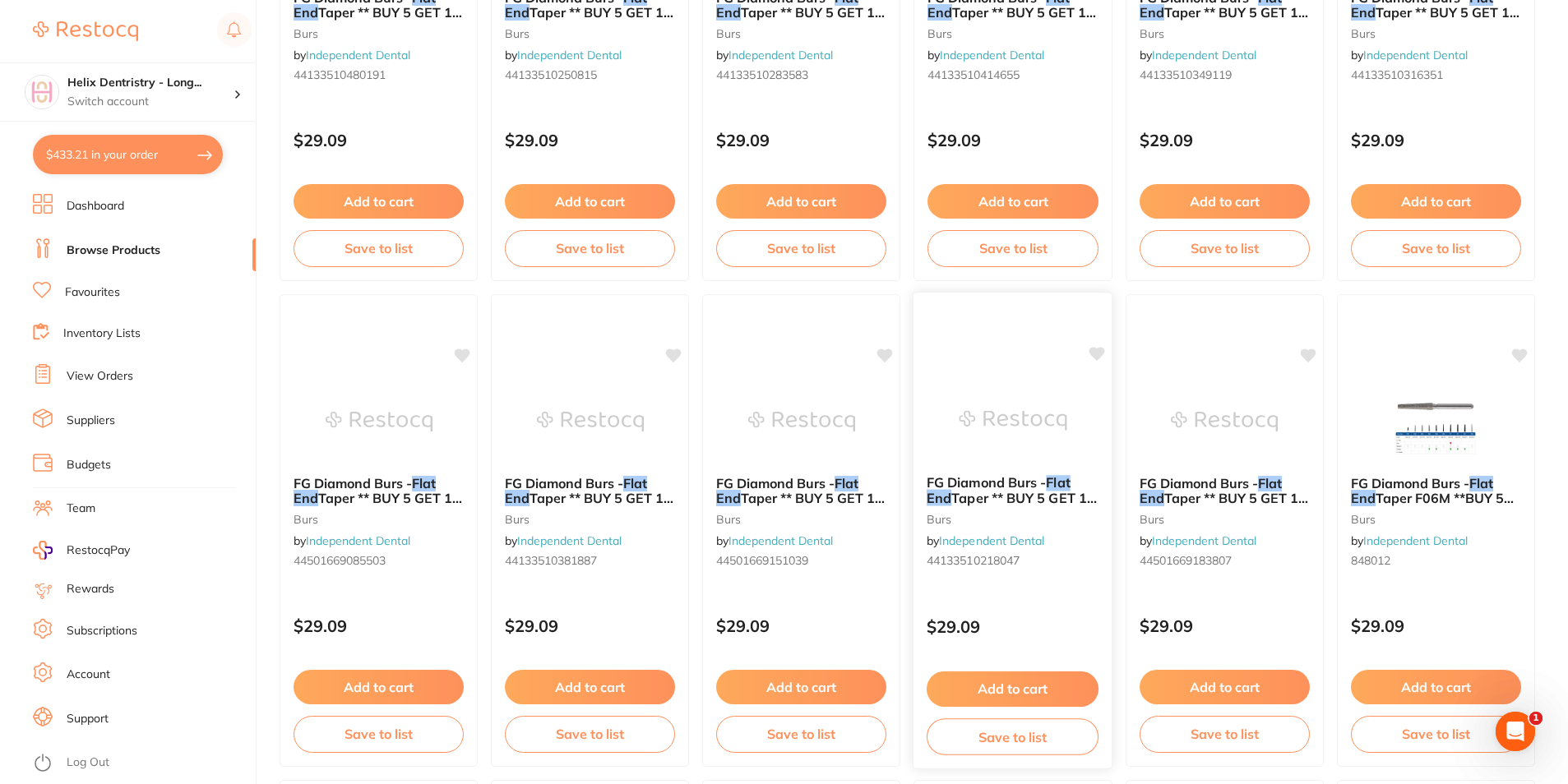
scroll to position [1238, 0]
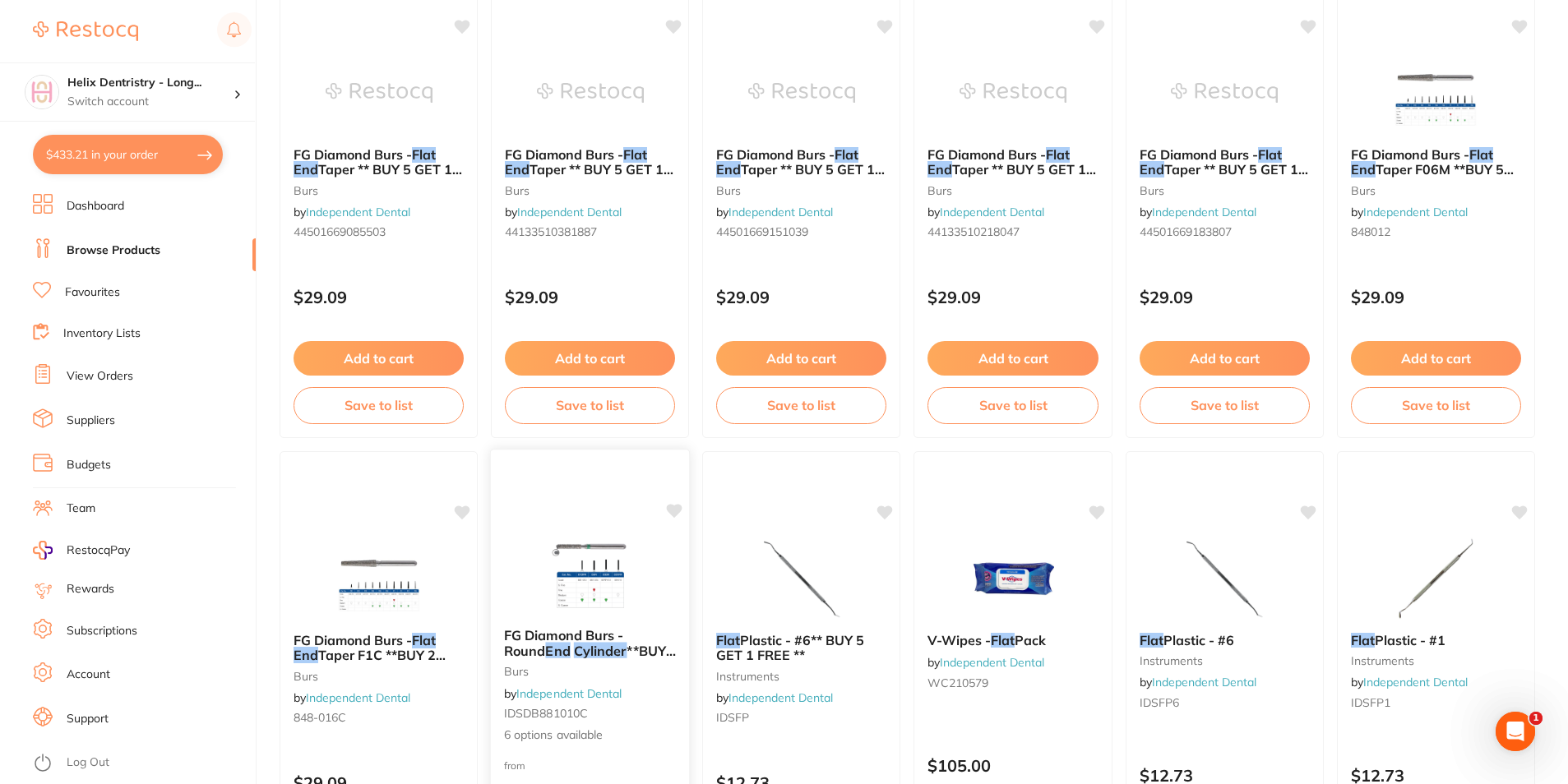
click at [624, 640] on span "FG Diamond Burs - Round" at bounding box center [563, 643] width 120 height 33
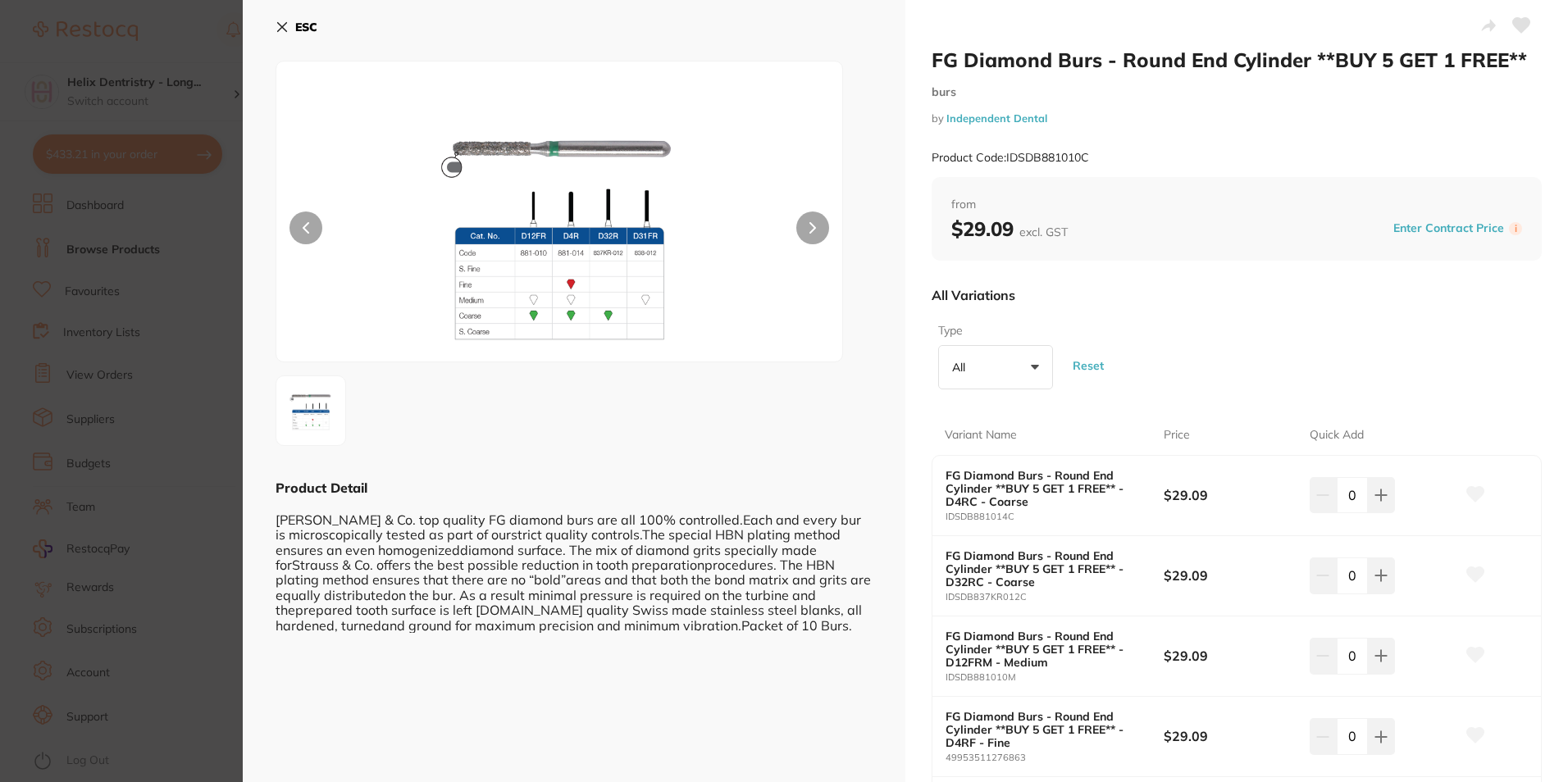
click at [992, 370] on button "All +0" at bounding box center [995, 367] width 114 height 44
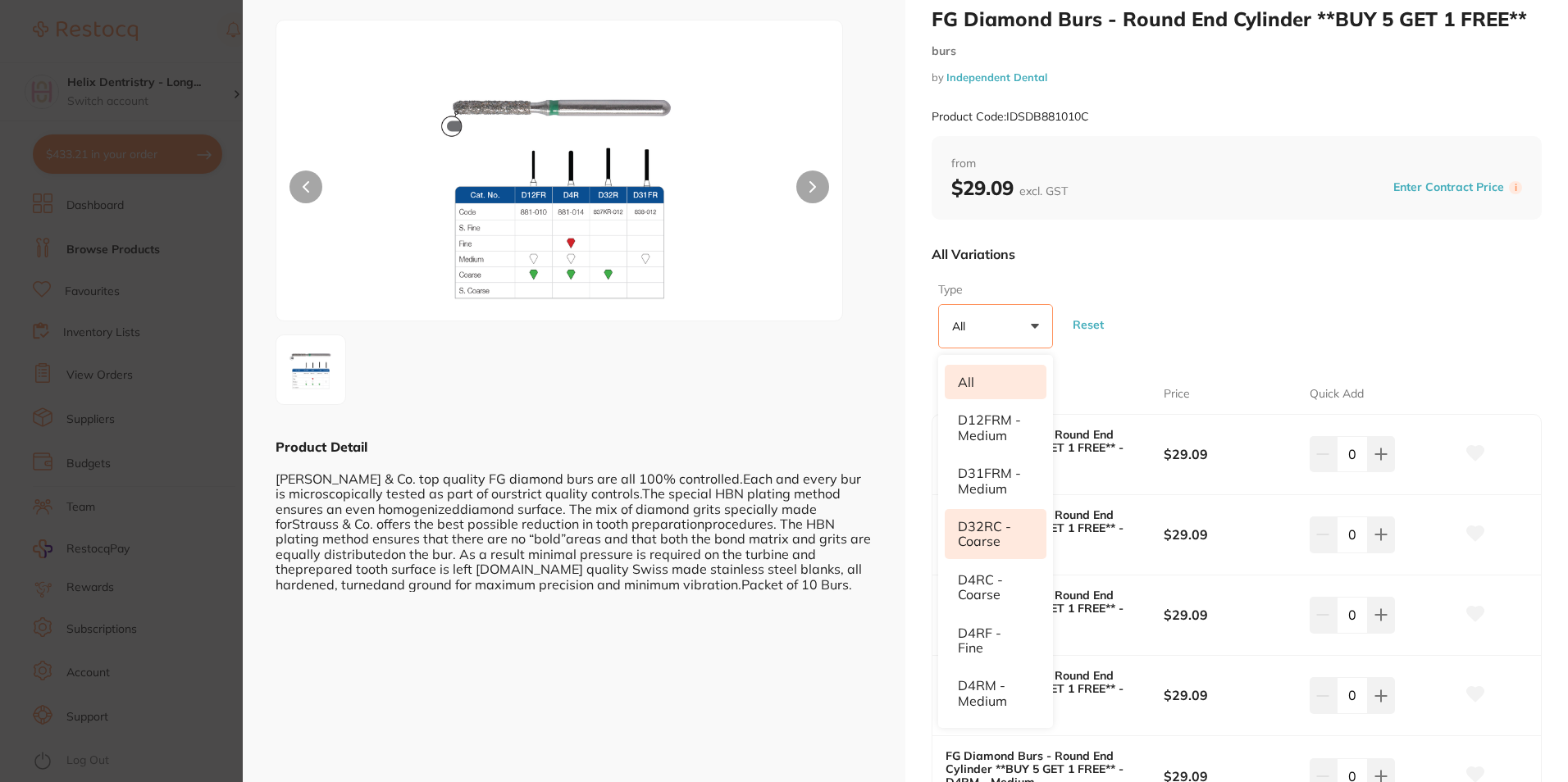
scroll to position [82, 0]
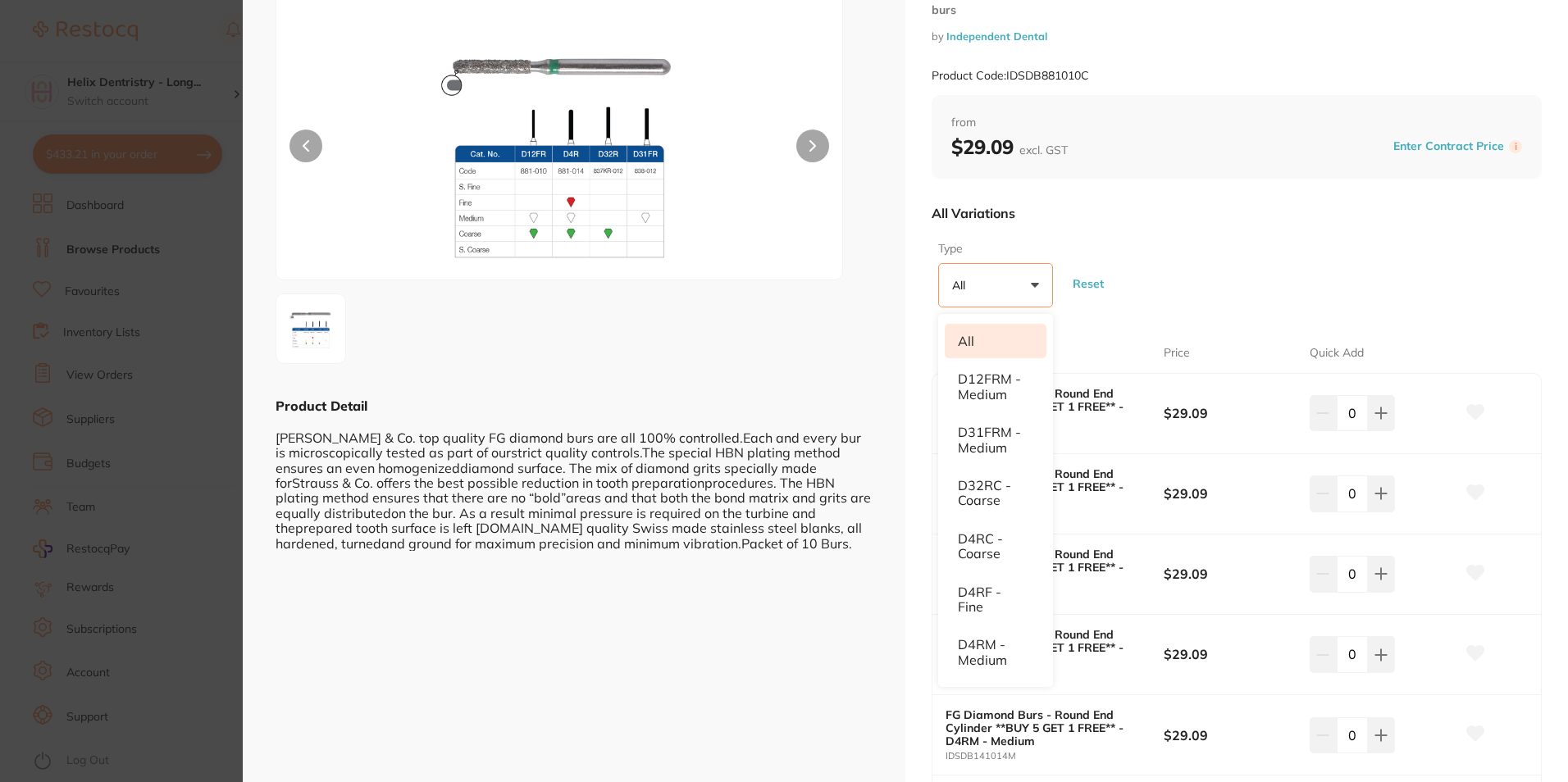
click at [634, 611] on div "ESC Product Detail Strauss & Co. top quality FG diamond burs are all 100% contr…" at bounding box center [573, 446] width 663 height 1057
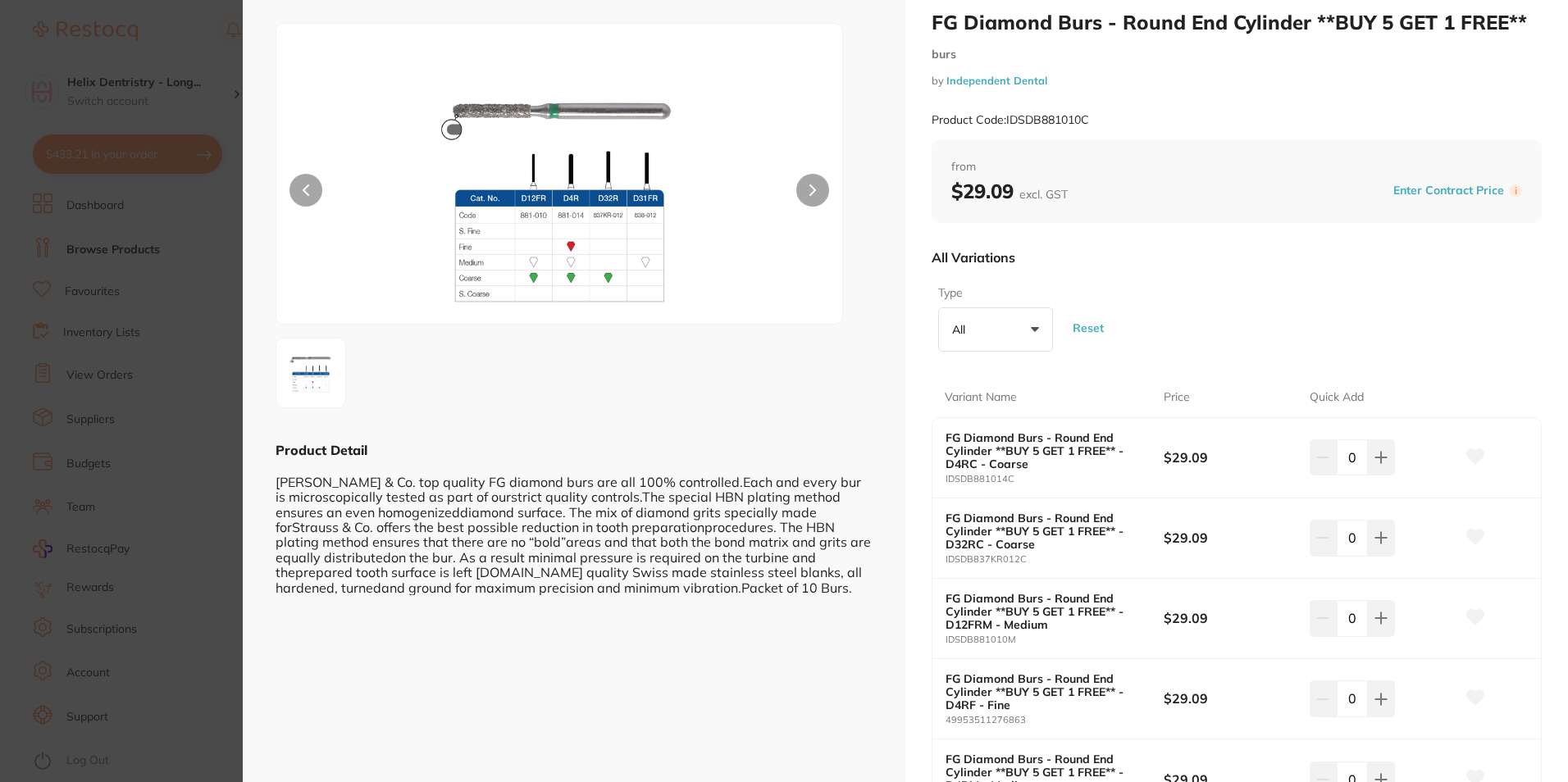
scroll to position [0, 0]
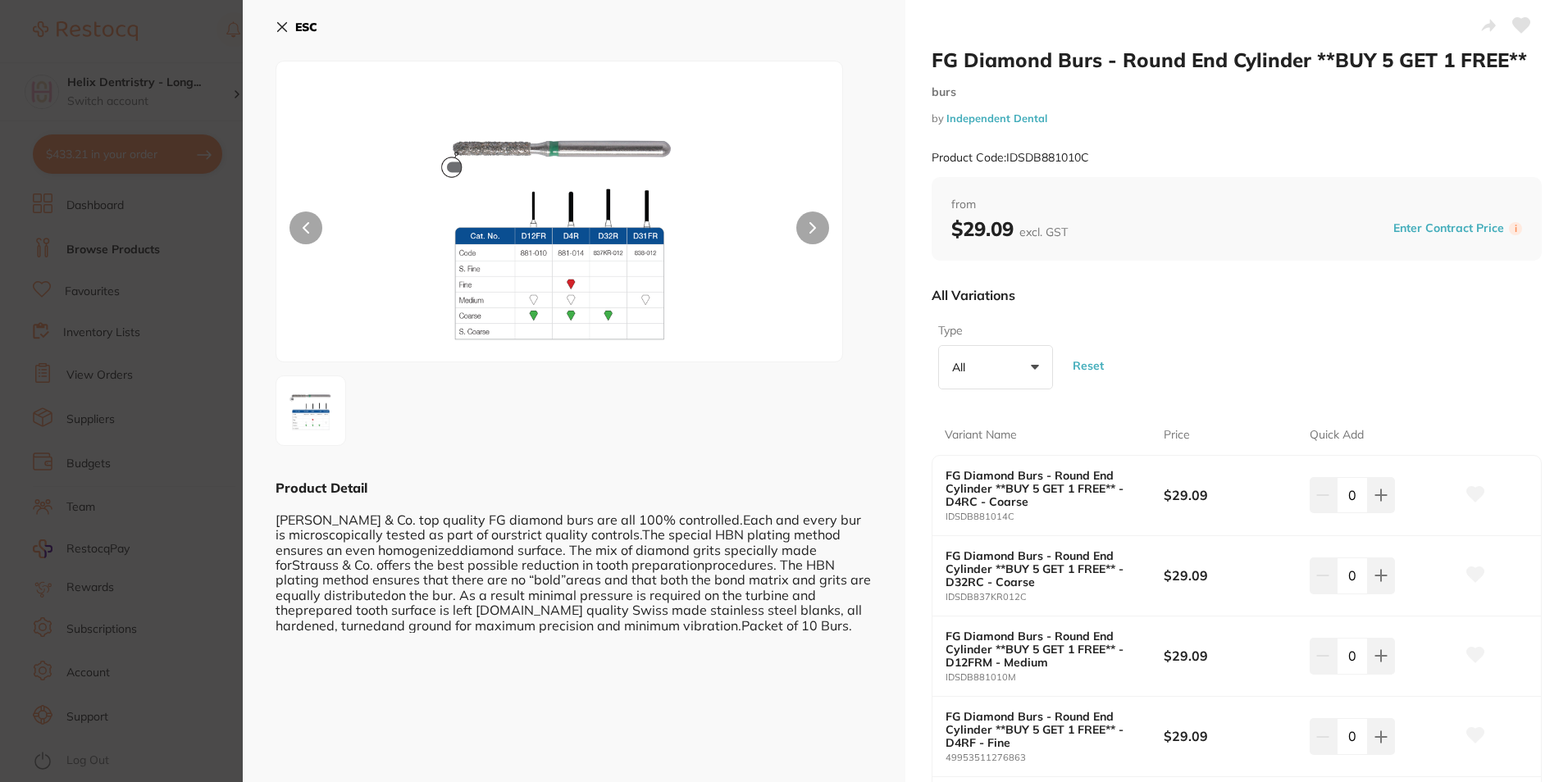
click at [295, 27] on b "ESC" at bounding box center [305, 27] width 22 height 14
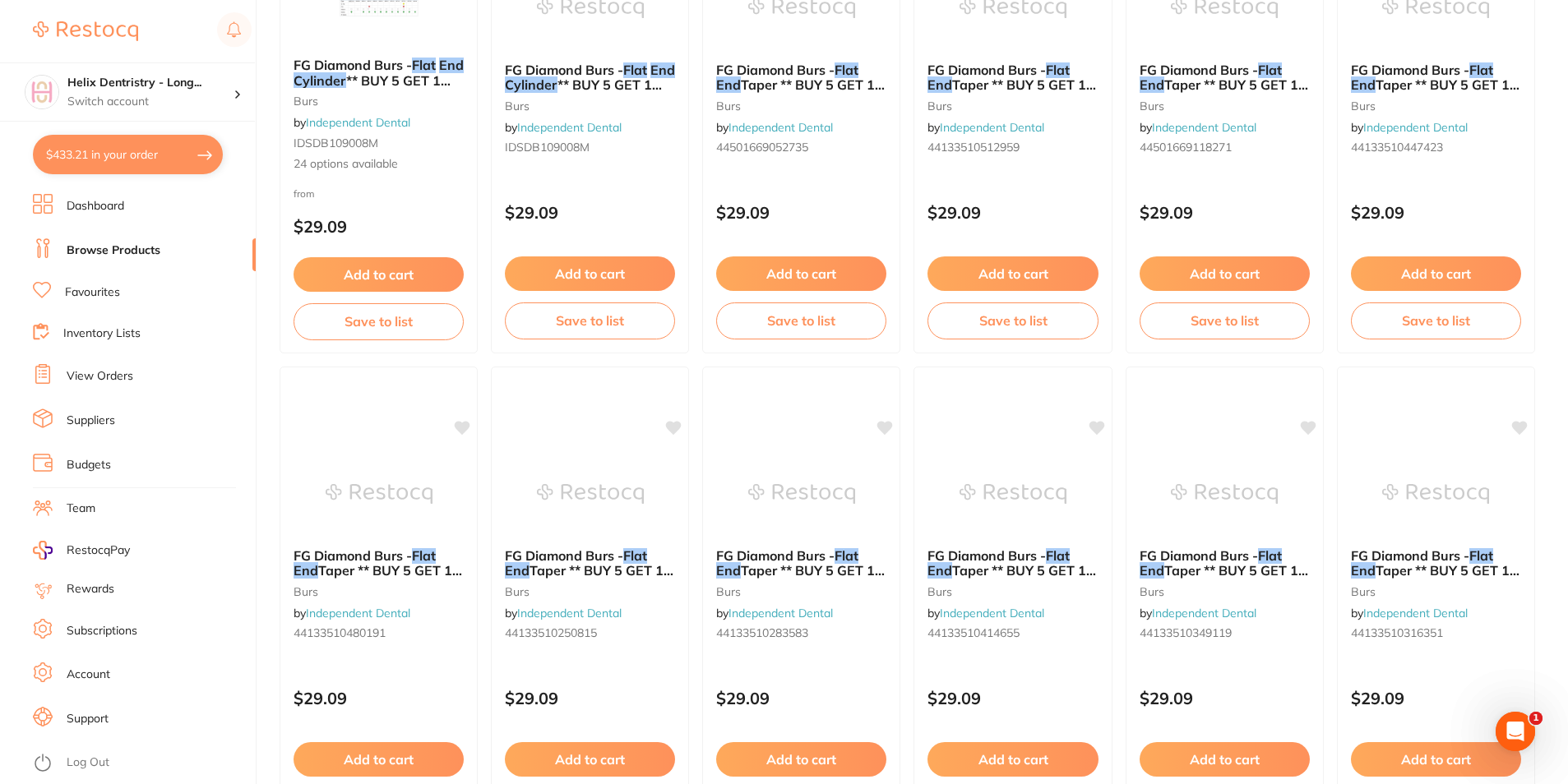
scroll to position [87, 0]
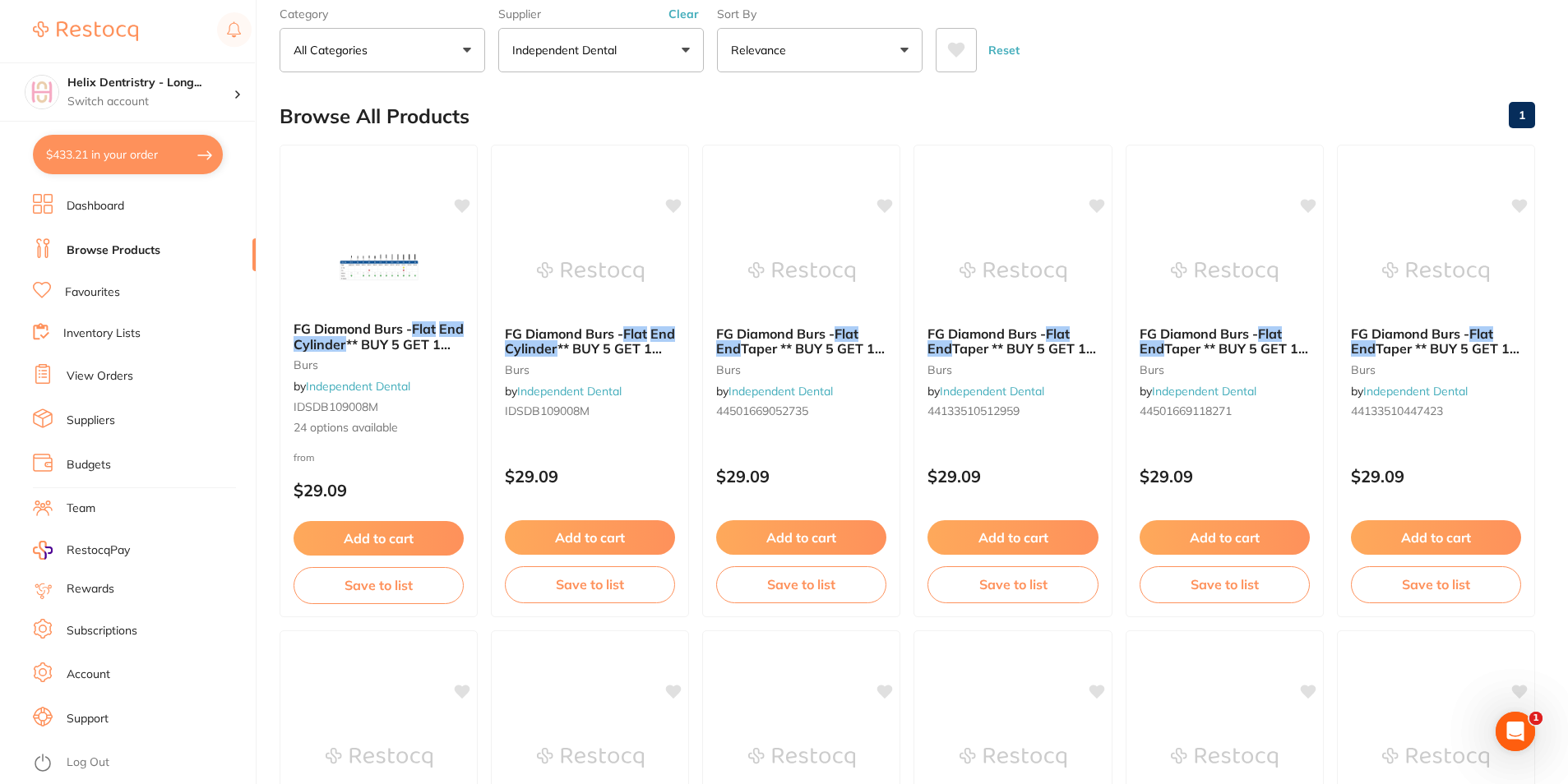
click at [182, 153] on button "$433.21 in your order" at bounding box center [127, 154] width 190 height 39
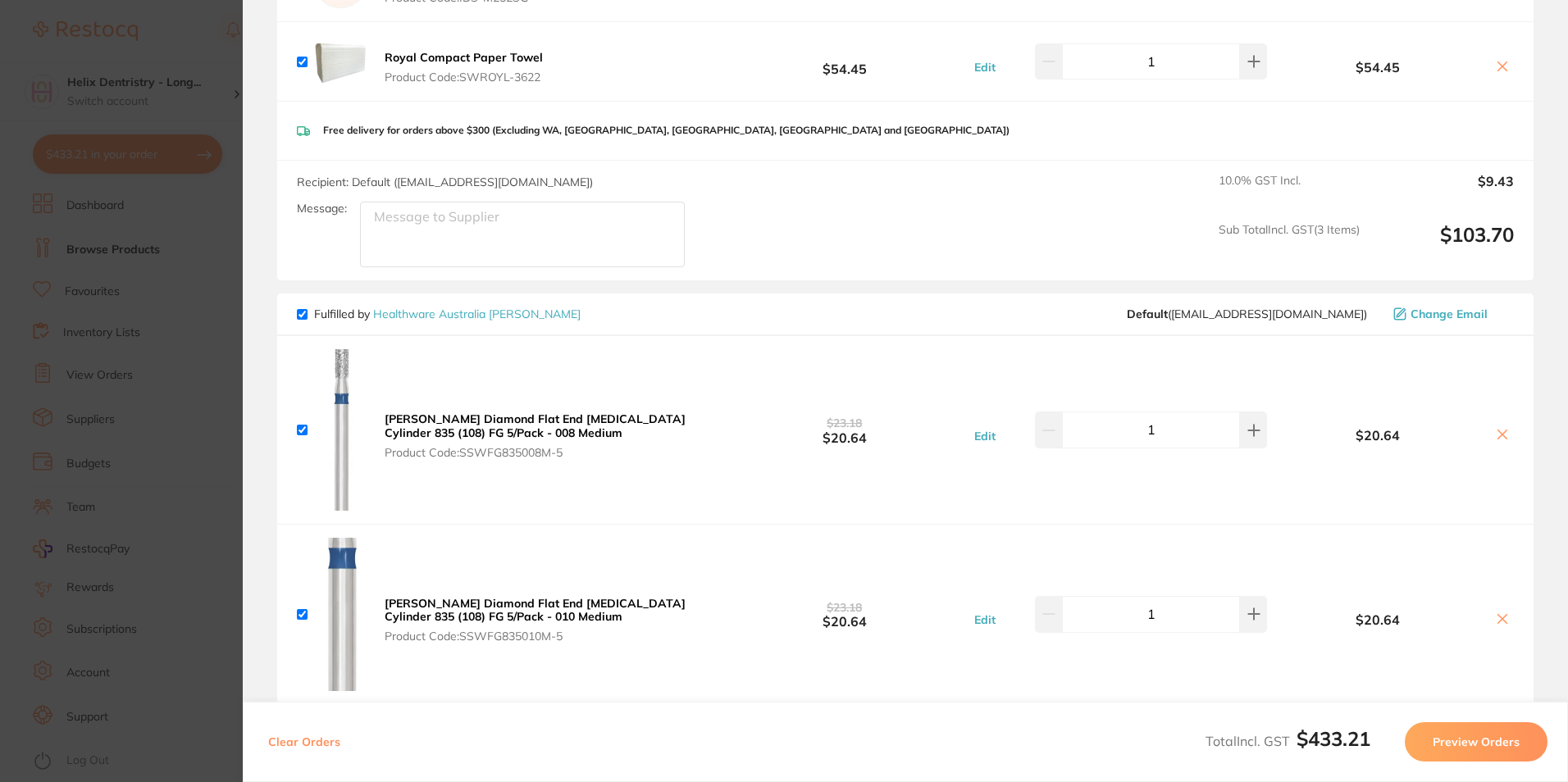
scroll to position [1066, 0]
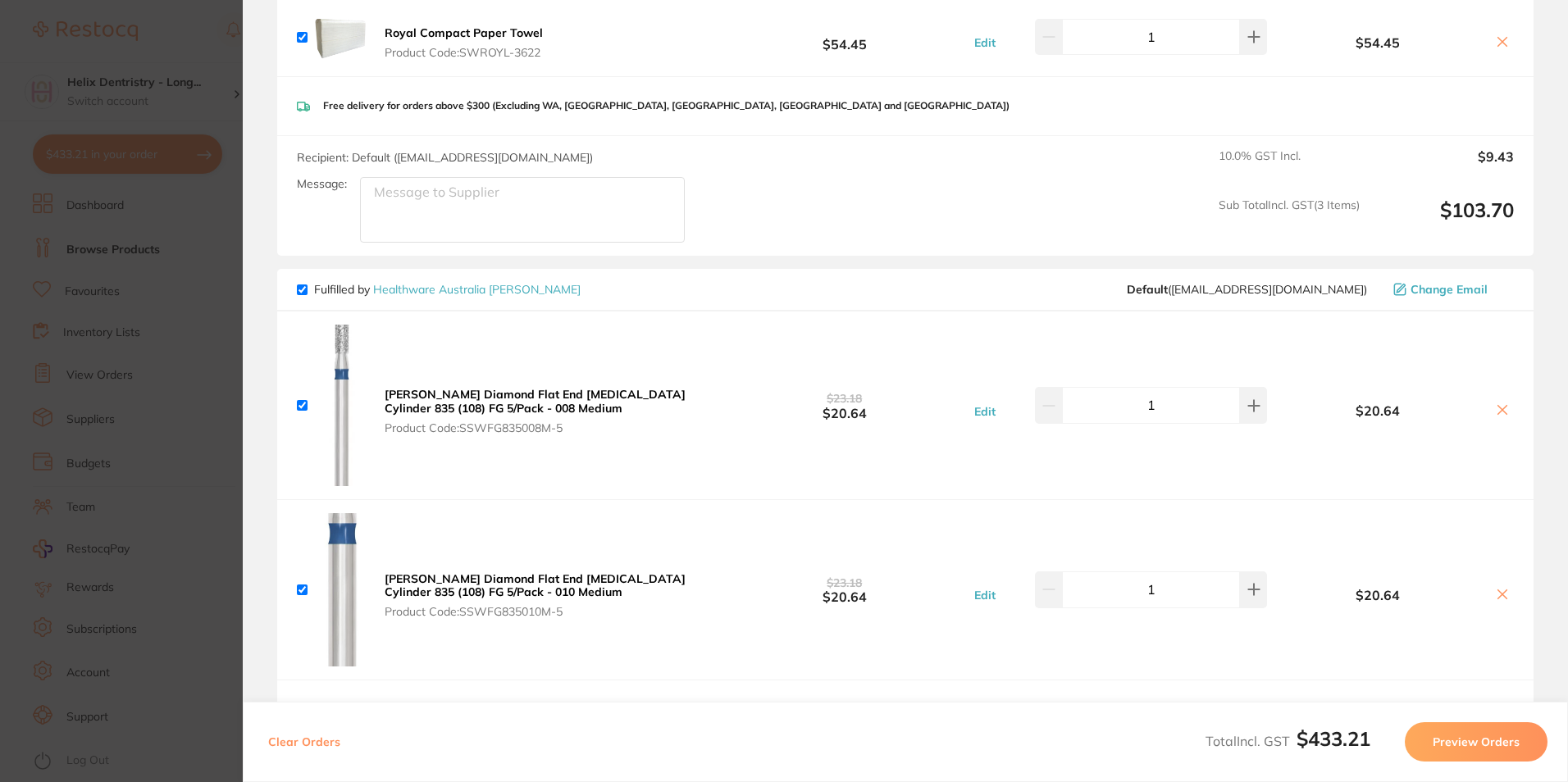
click at [575, 582] on b "SS White Diamond Flat End Fissure Cylinder 835 (108) FG 5/Pack - 010 Medium" at bounding box center [535, 585] width 301 height 28
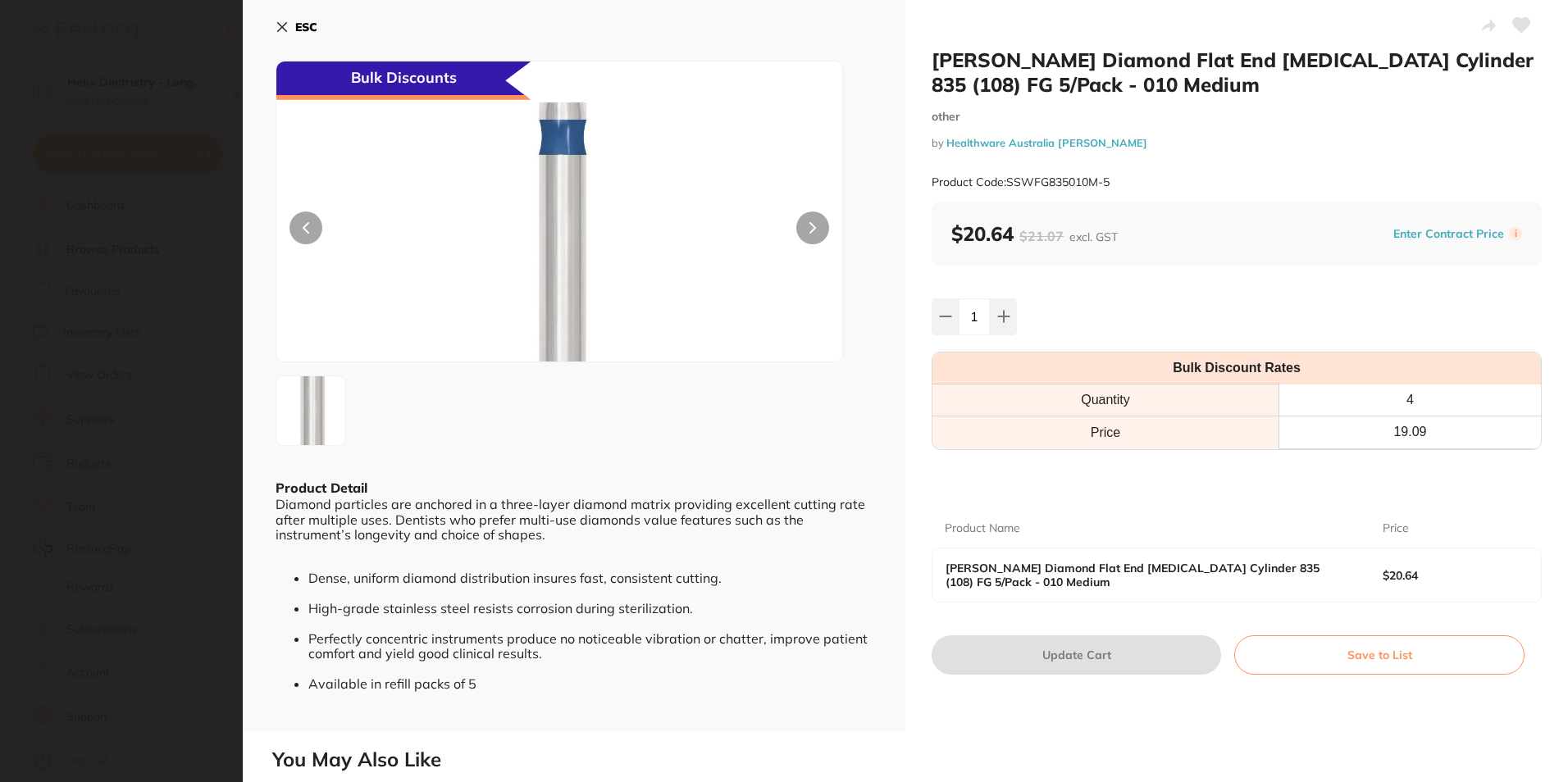
scroll to position [0, 0]
click at [810, 225] on icon at bounding box center [812, 228] width 5 height 10
click at [809, 225] on button at bounding box center [810, 228] width 32 height 32
click at [810, 225] on icon at bounding box center [812, 228] width 5 height 10
click at [809, 225] on button at bounding box center [813, 228] width 32 height 32
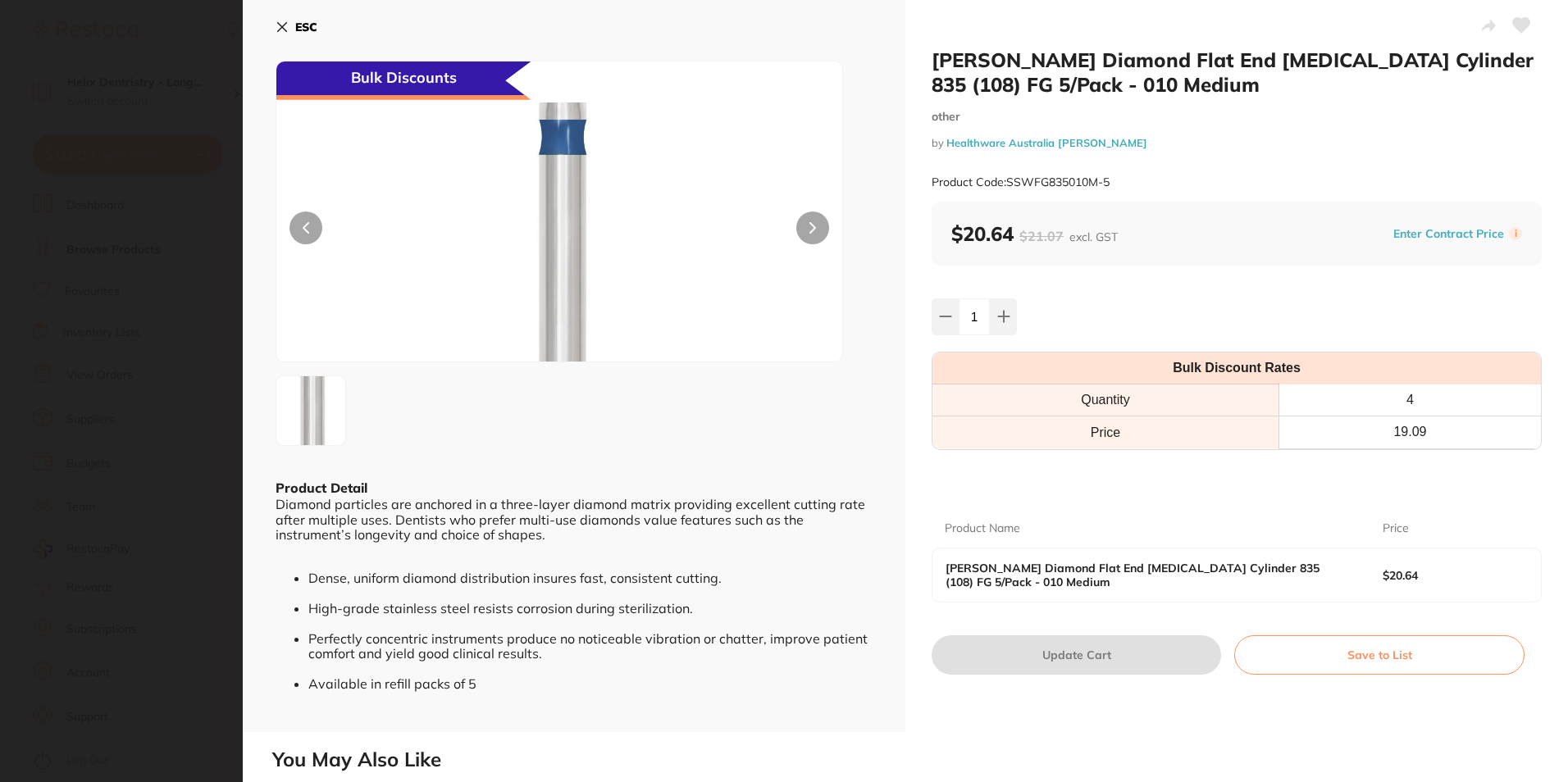
click at [809, 225] on button at bounding box center [813, 228] width 32 height 32
click at [302, 23] on b "ESC" at bounding box center [305, 27] width 22 height 14
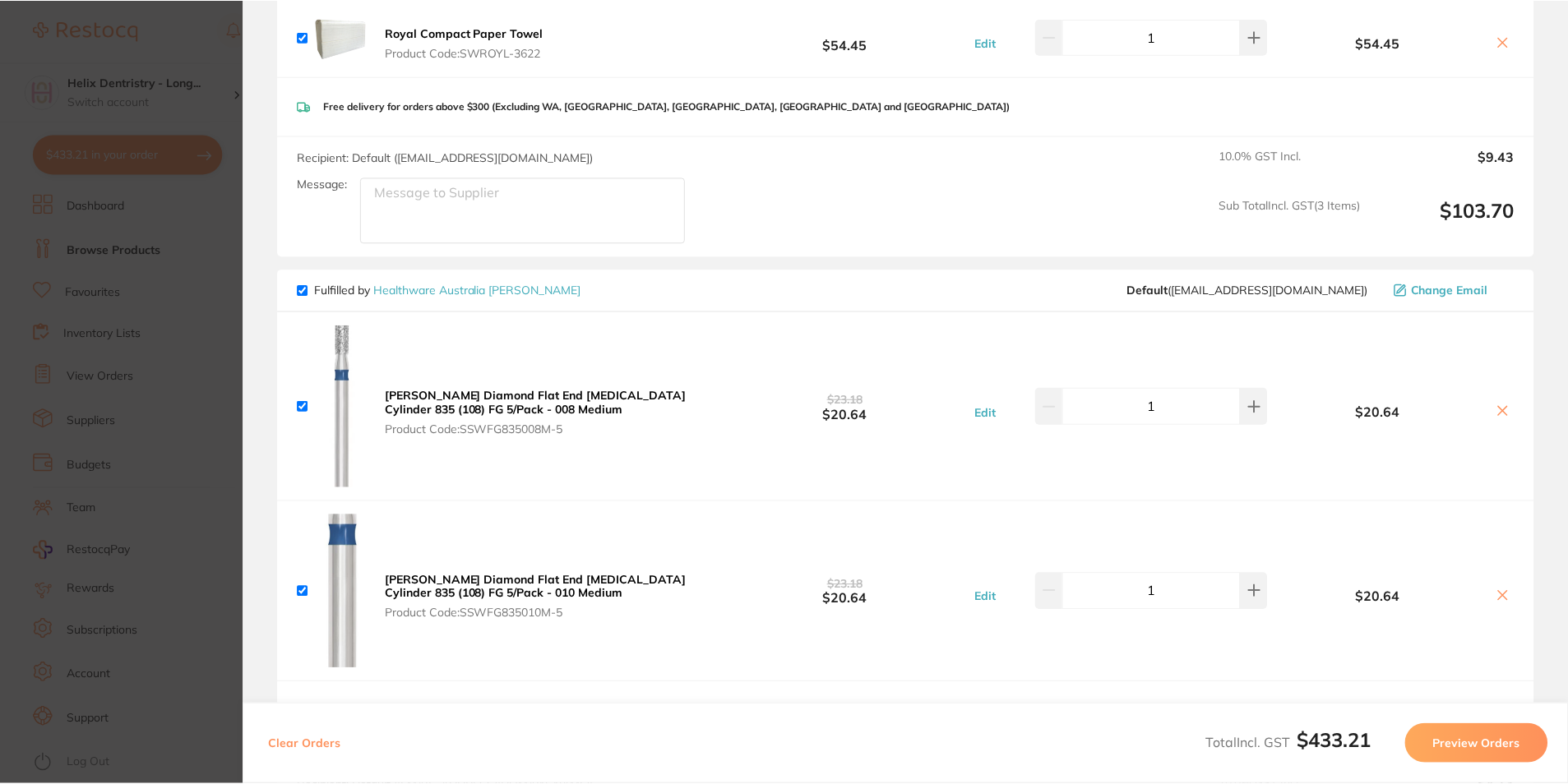
scroll to position [87, 0]
click at [300, 285] on input "checkbox" at bounding box center [302, 290] width 11 height 11
checkbox input "false"
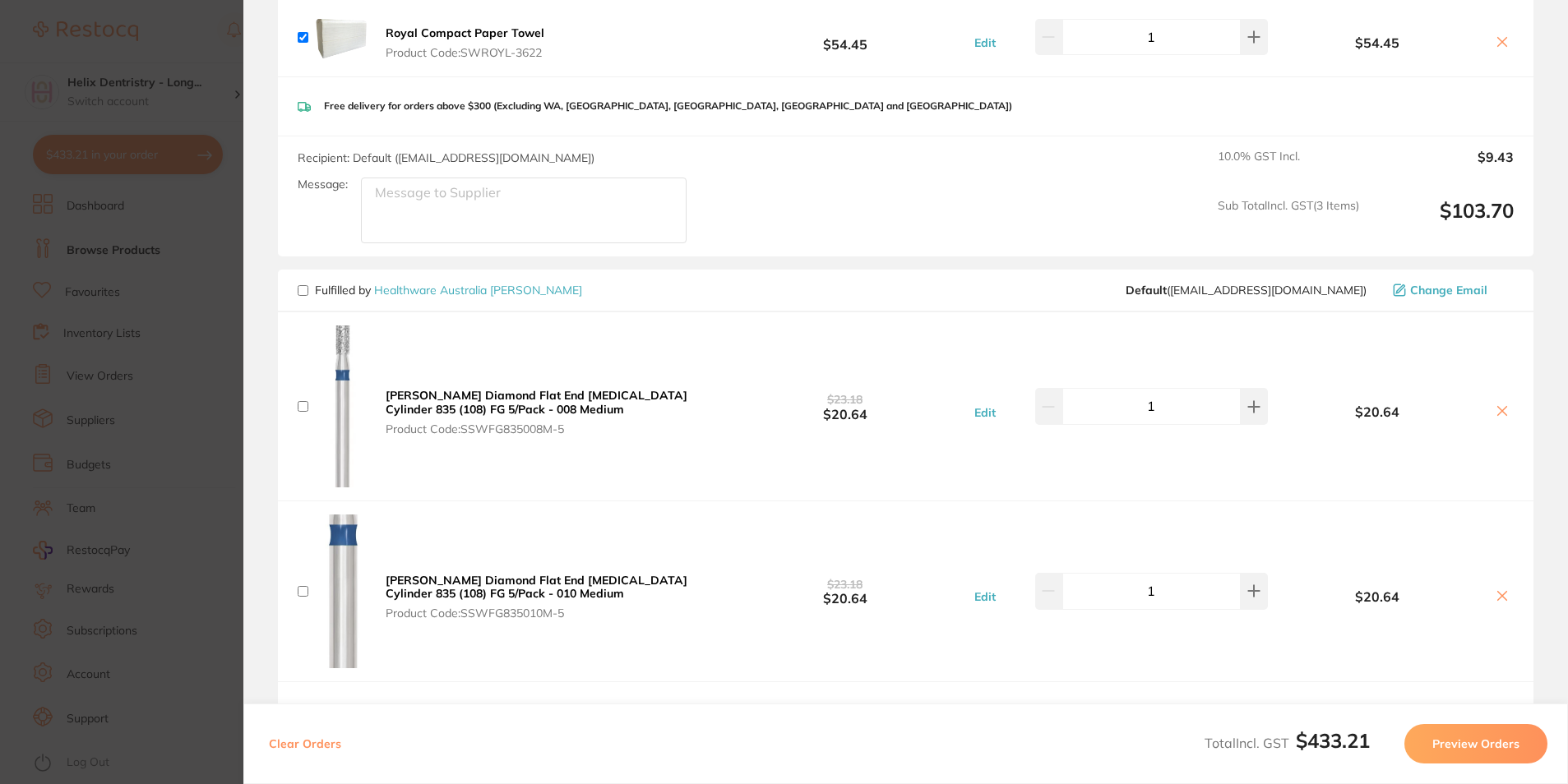
checkbox input "false"
click at [1498, 411] on icon at bounding box center [1502, 411] width 9 height 9
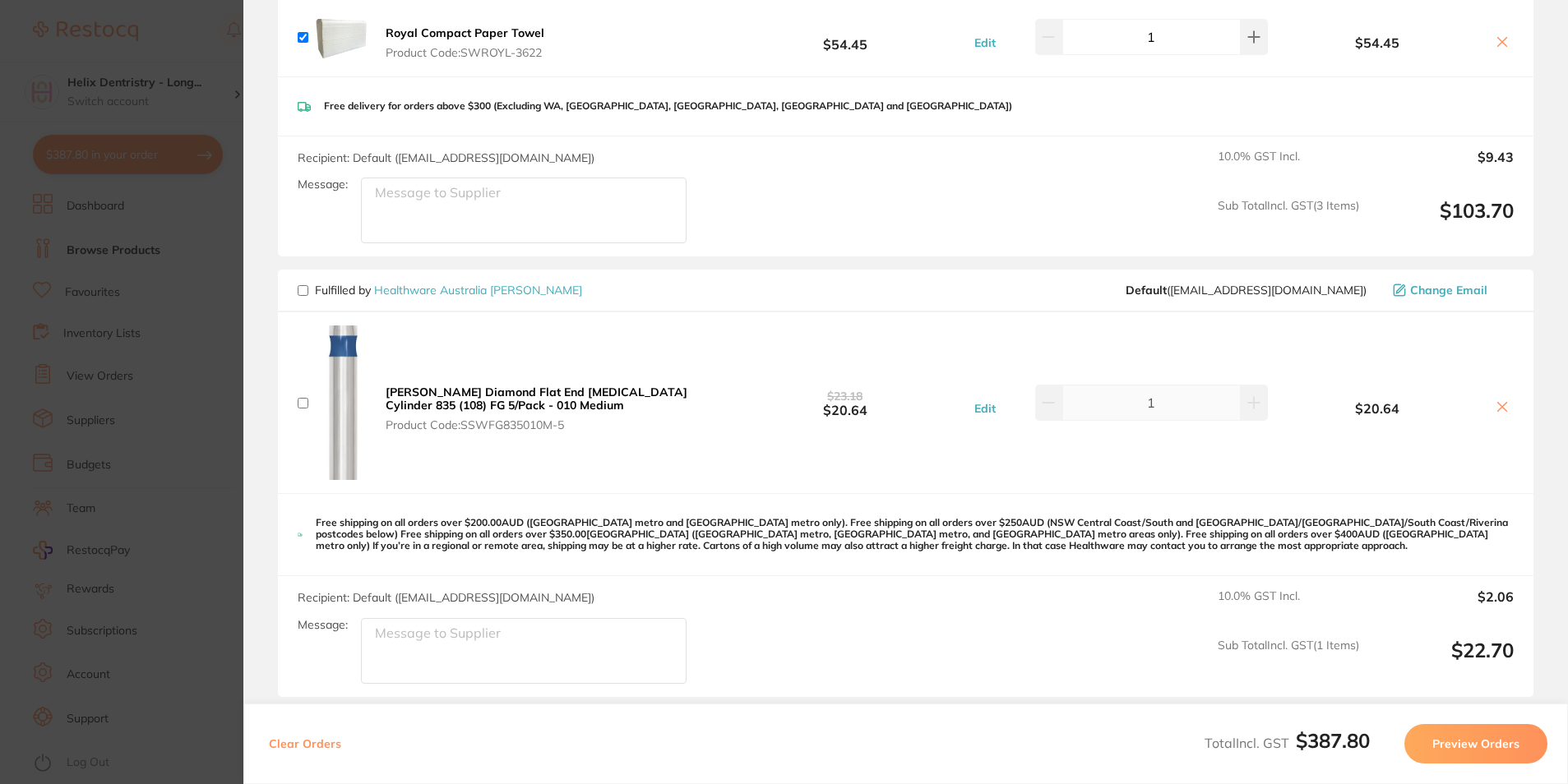
click at [1498, 411] on icon at bounding box center [1503, 407] width 13 height 13
checkbox input "true"
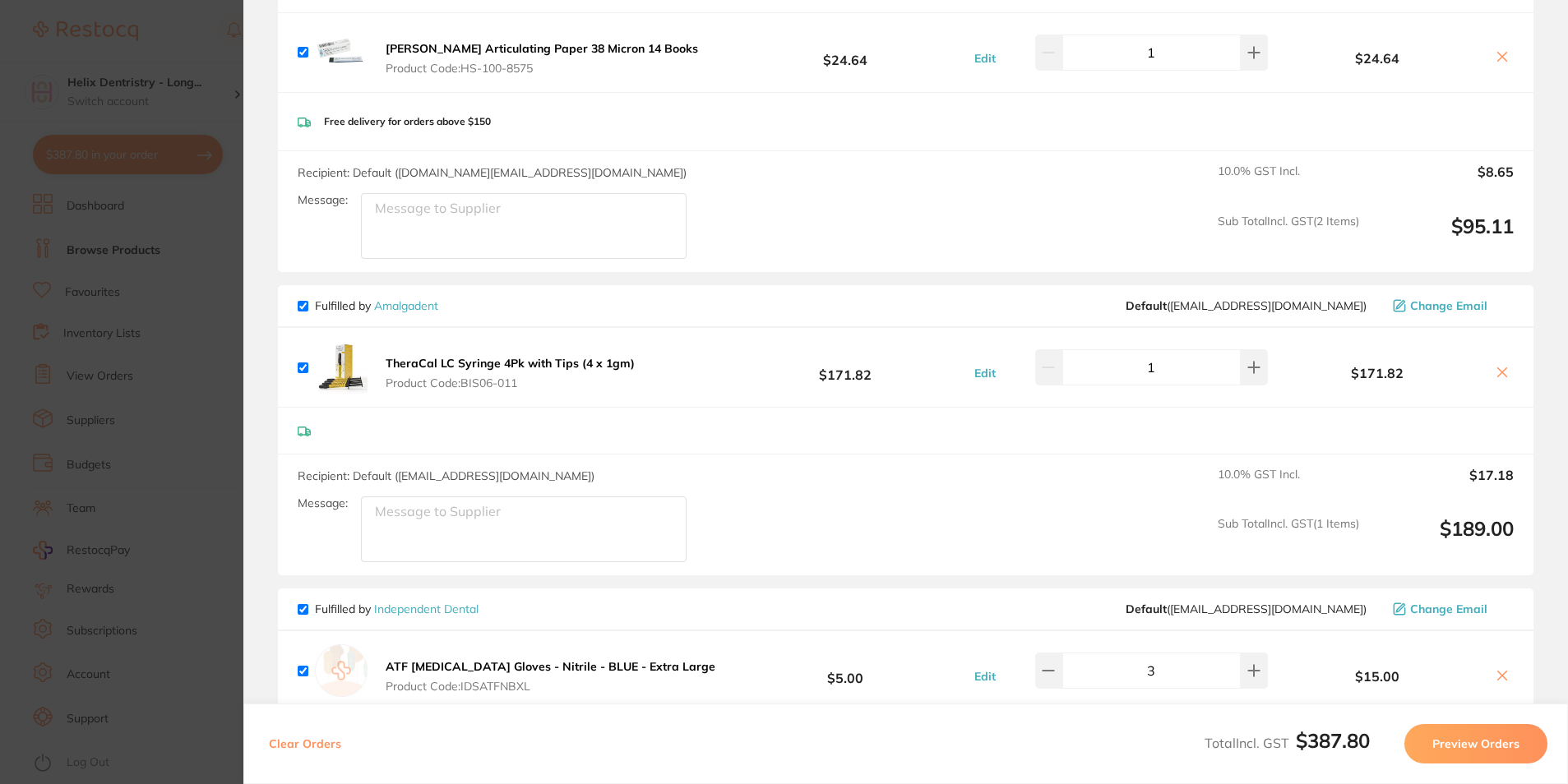
scroll to position [0, 0]
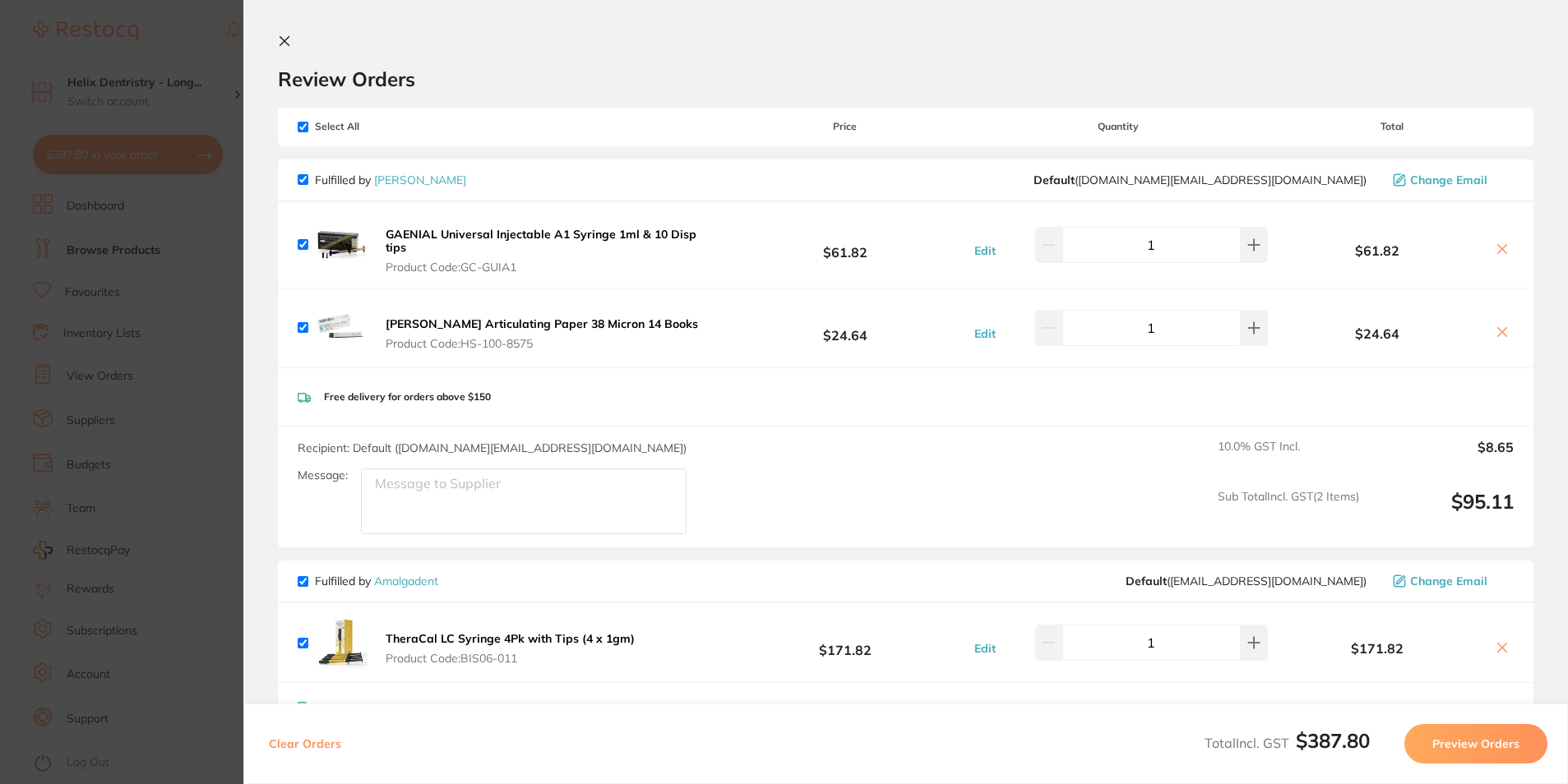
click at [285, 38] on icon at bounding box center [285, 41] width 13 height 13
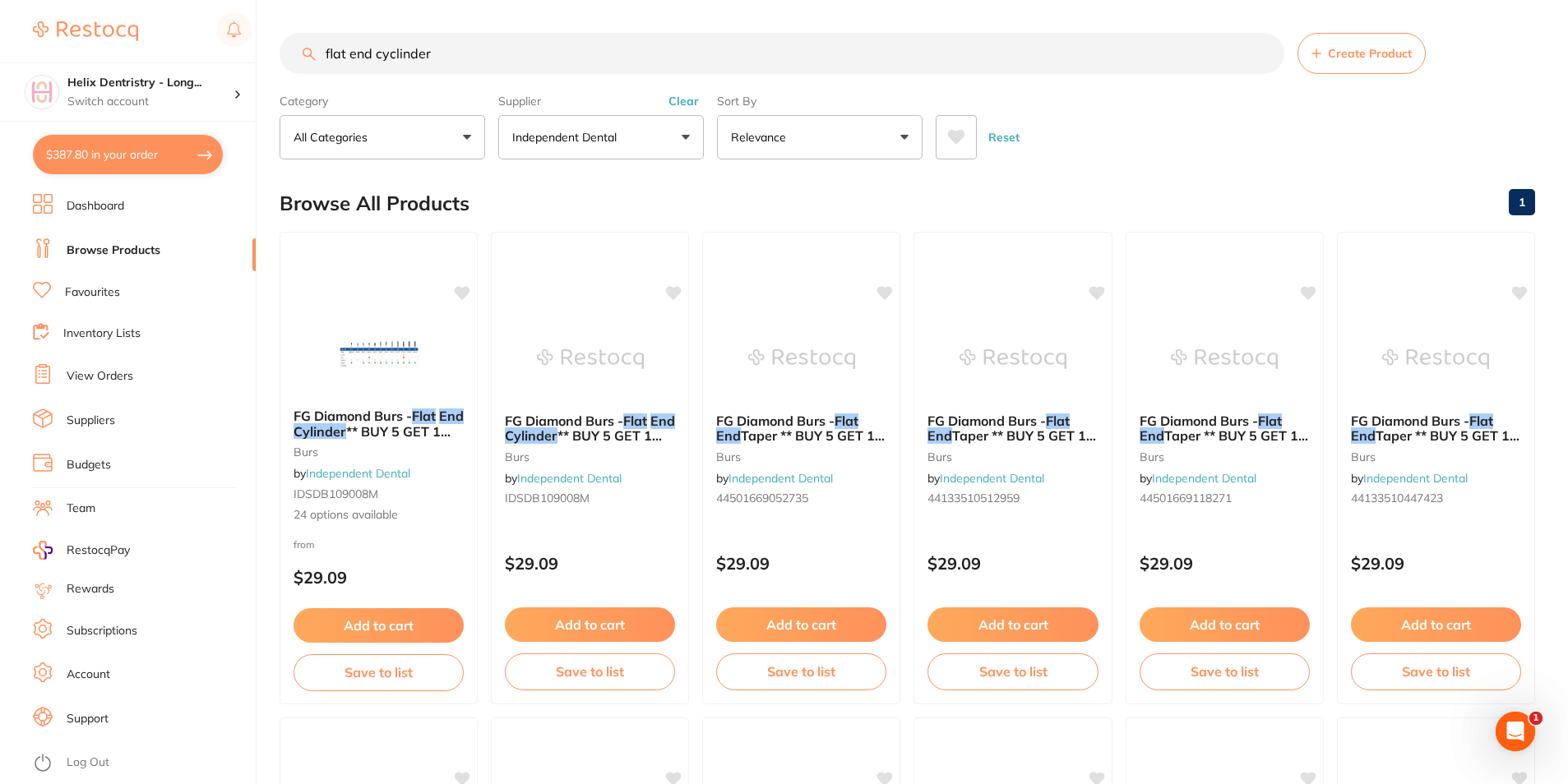
click at [453, 46] on input "flat end cyclinder" at bounding box center [782, 53] width 1005 height 41
click at [377, 424] on span "** BUY 5 GET 1 FREE **" at bounding box center [372, 439] width 159 height 33
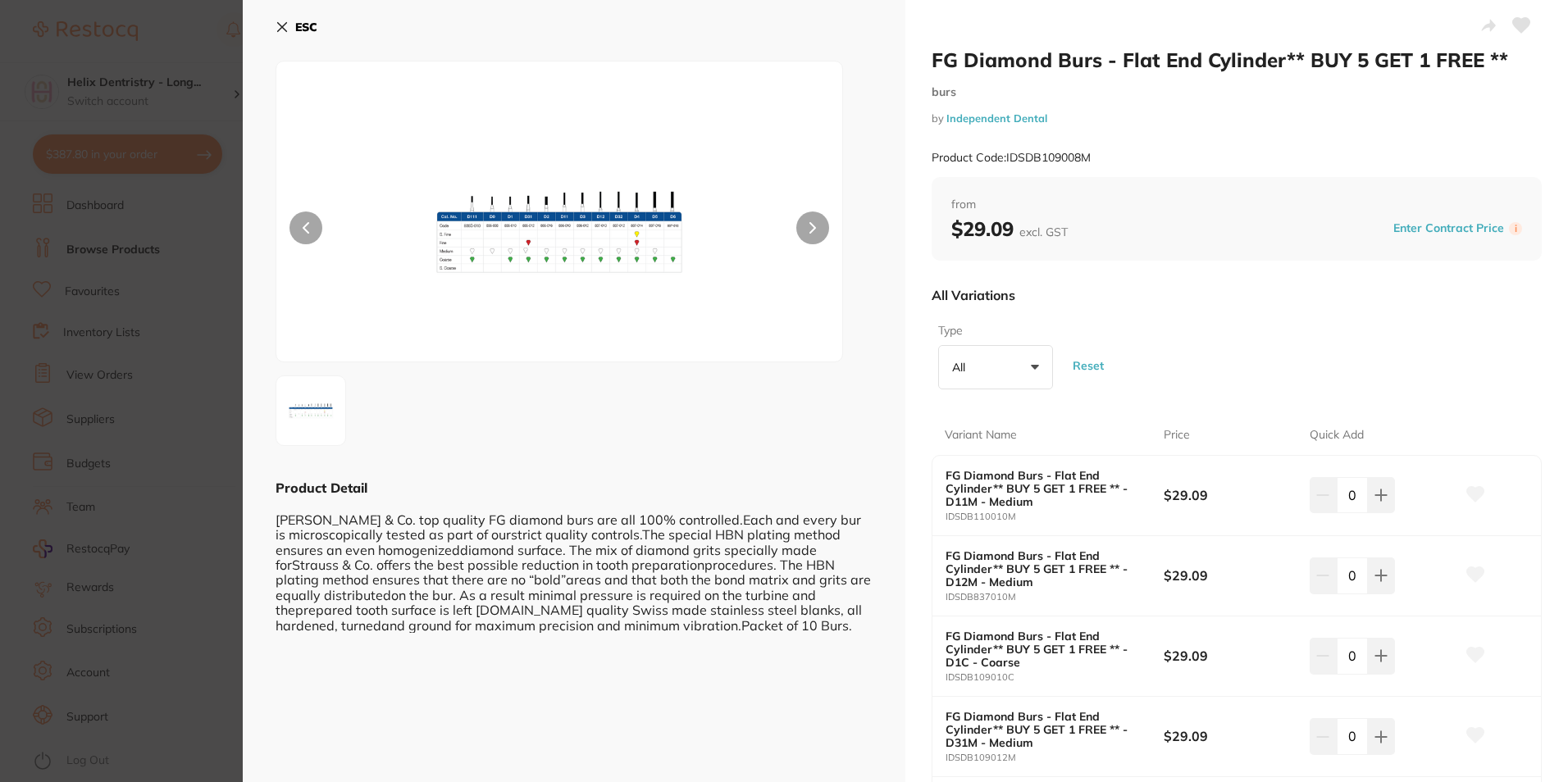
click at [536, 219] on img at bounding box center [559, 232] width 340 height 259
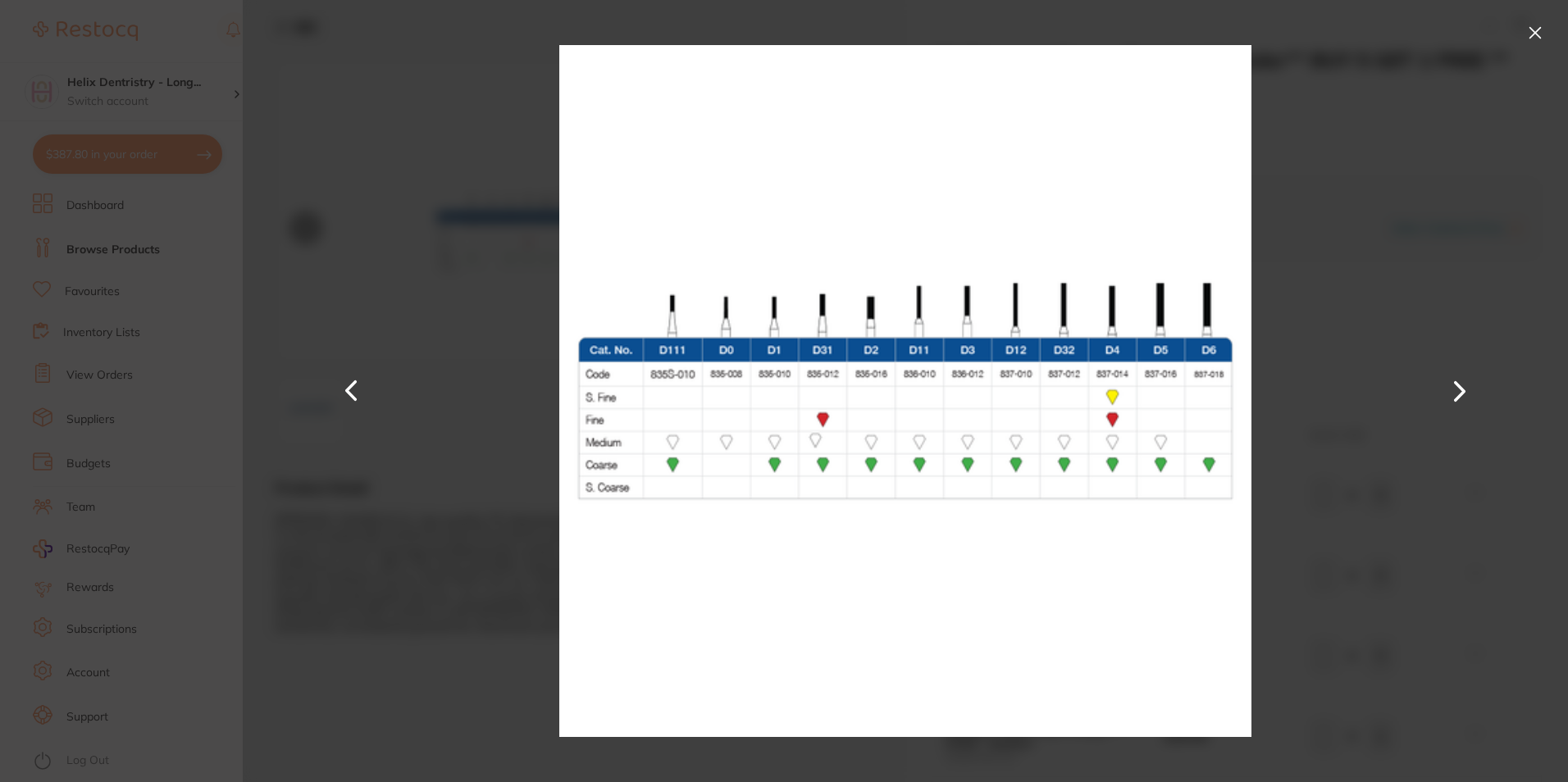
click at [1522, 27] on button at bounding box center [1536, 33] width 27 height 27
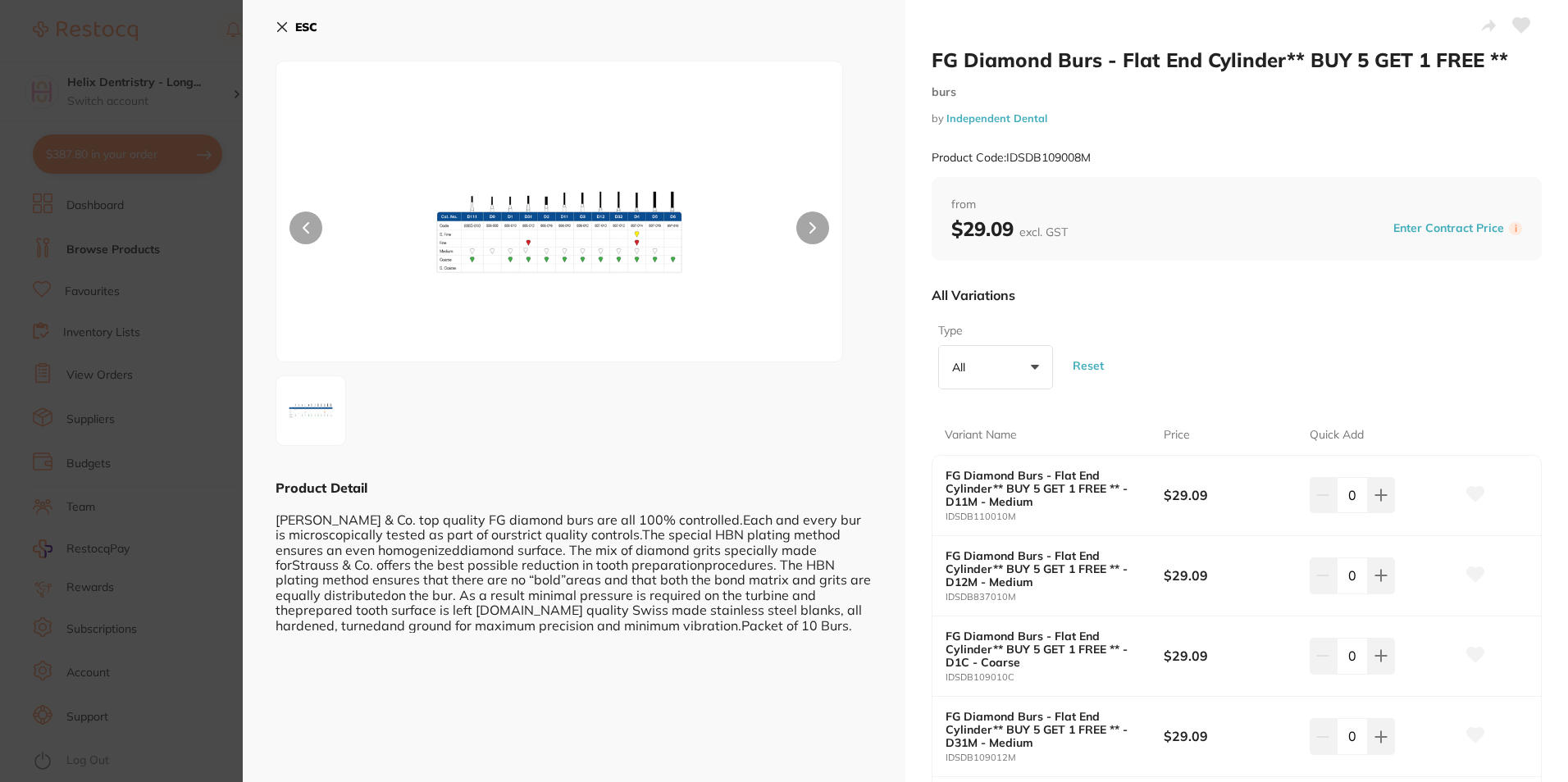
click at [985, 377] on button "All +0" at bounding box center [995, 367] width 114 height 44
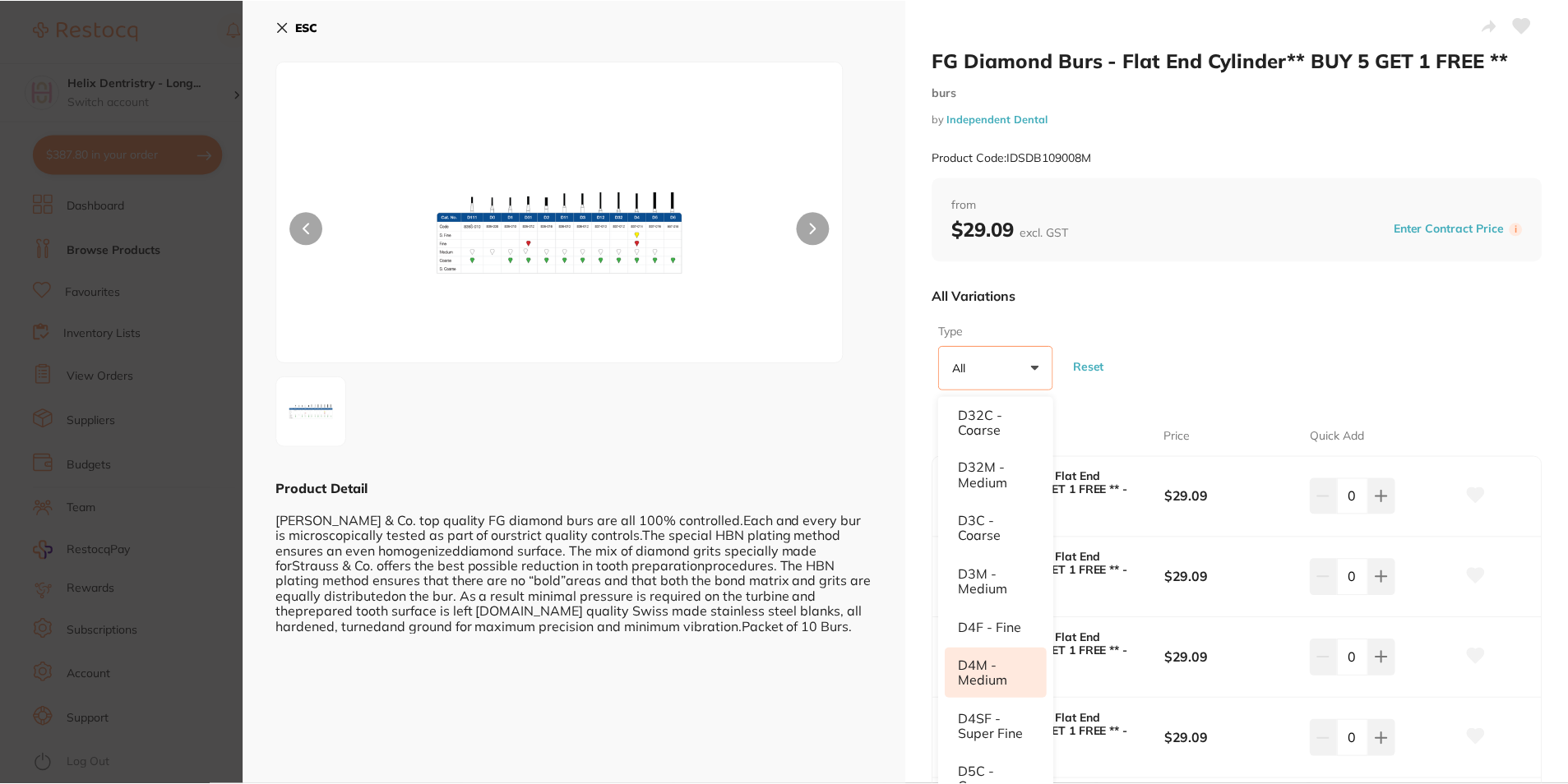
scroll to position [788, 0]
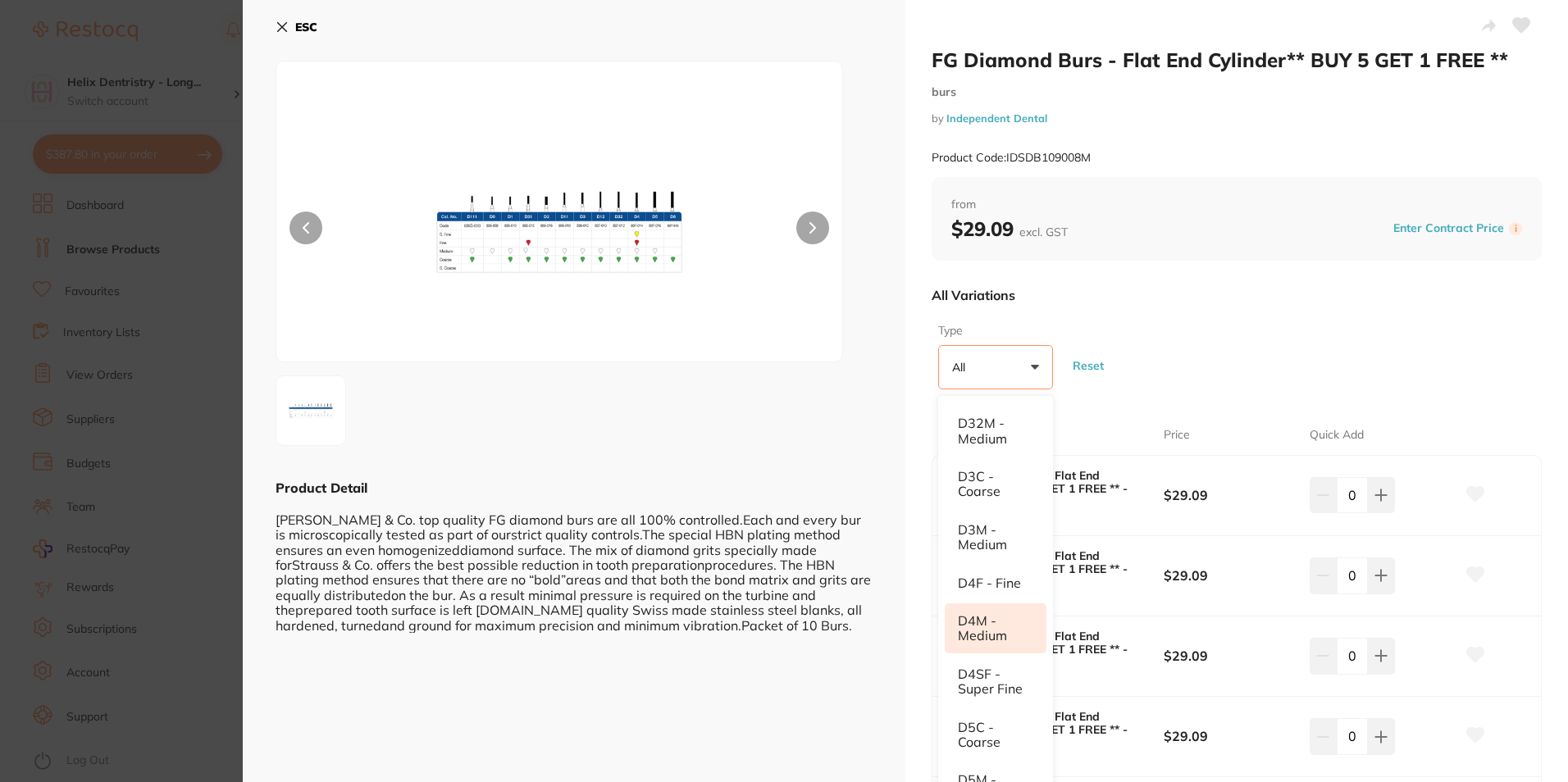
click at [1011, 624] on li "D4M - Medium" at bounding box center [995, 628] width 102 height 50
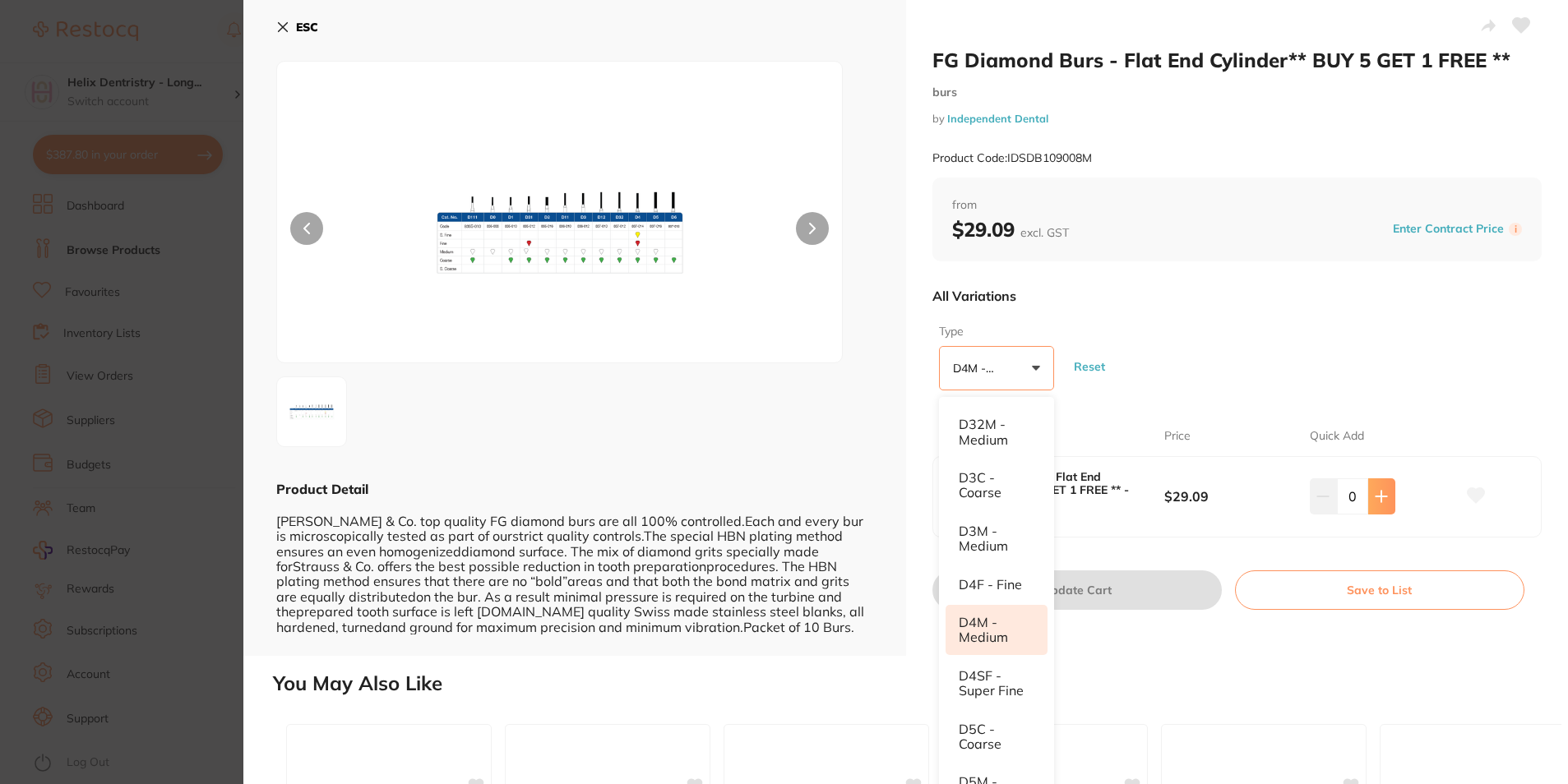
click at [1374, 488] on button at bounding box center [1381, 496] width 27 height 36
type input "1"
click at [1169, 587] on button "Update Cart" at bounding box center [1077, 590] width 290 height 39
checkbox input "false"
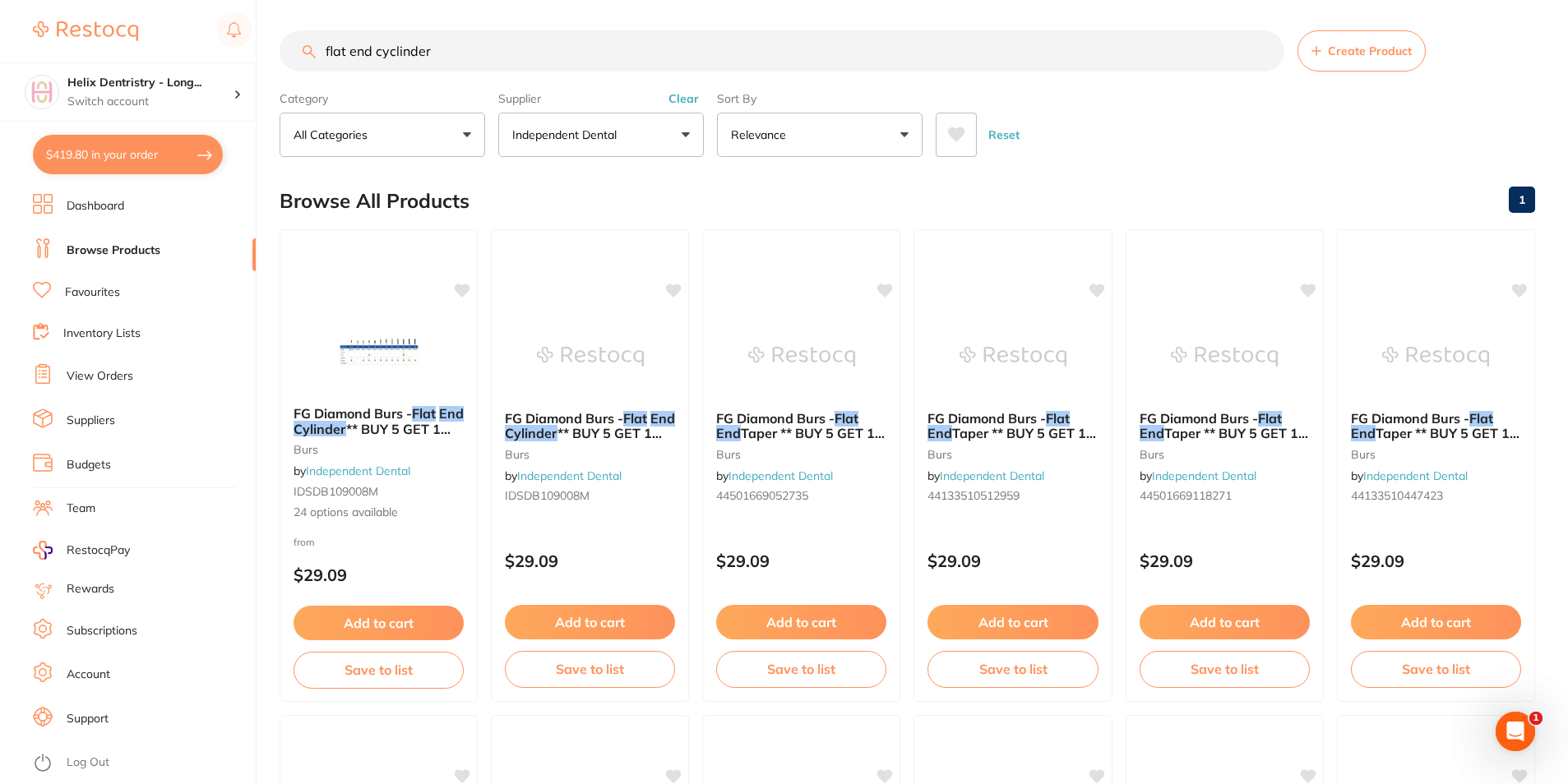
click at [120, 142] on button "$419.80 in your order" at bounding box center [127, 154] width 190 height 39
checkbox input "true"
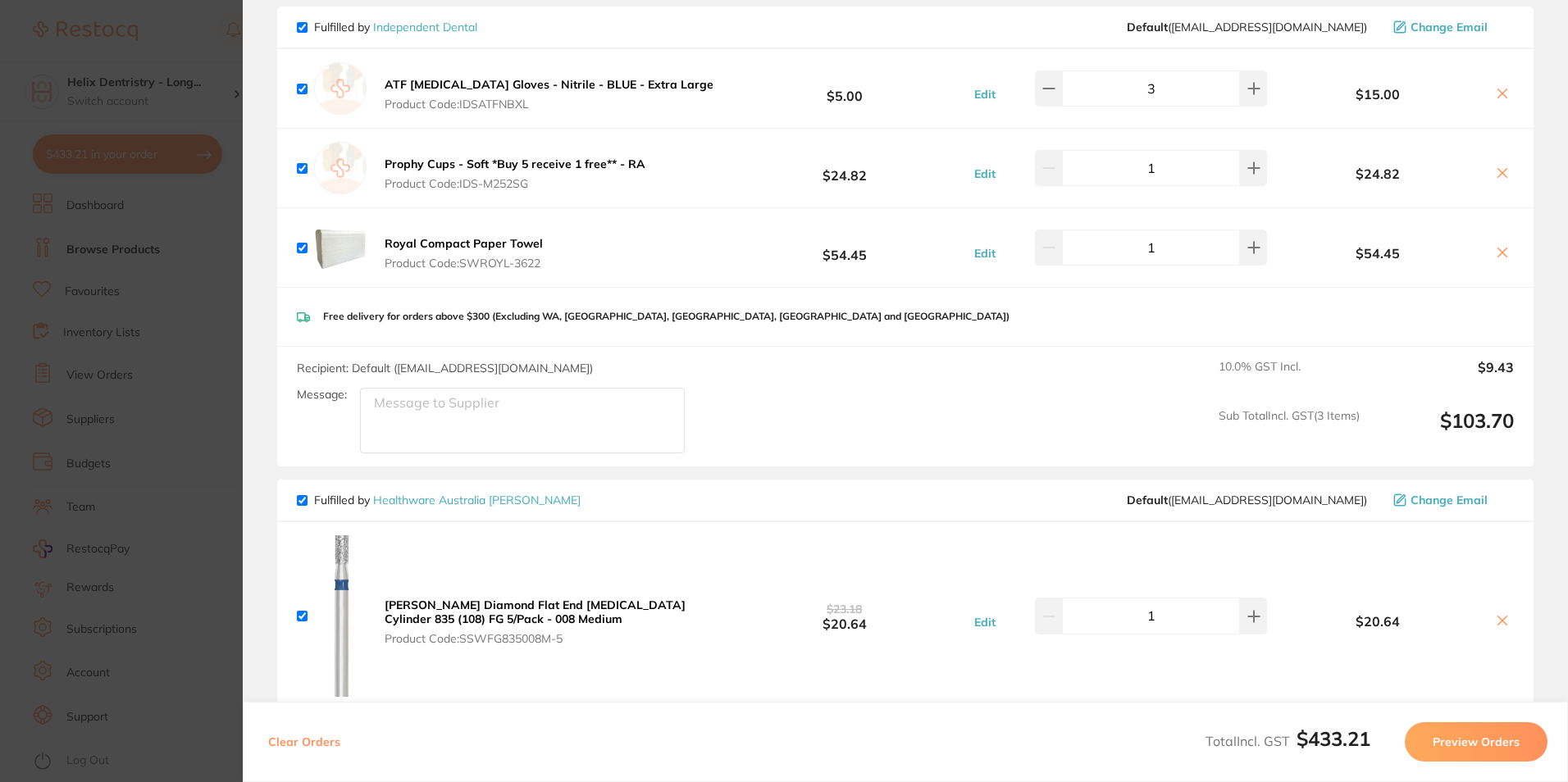
scroll to position [1025, 0]
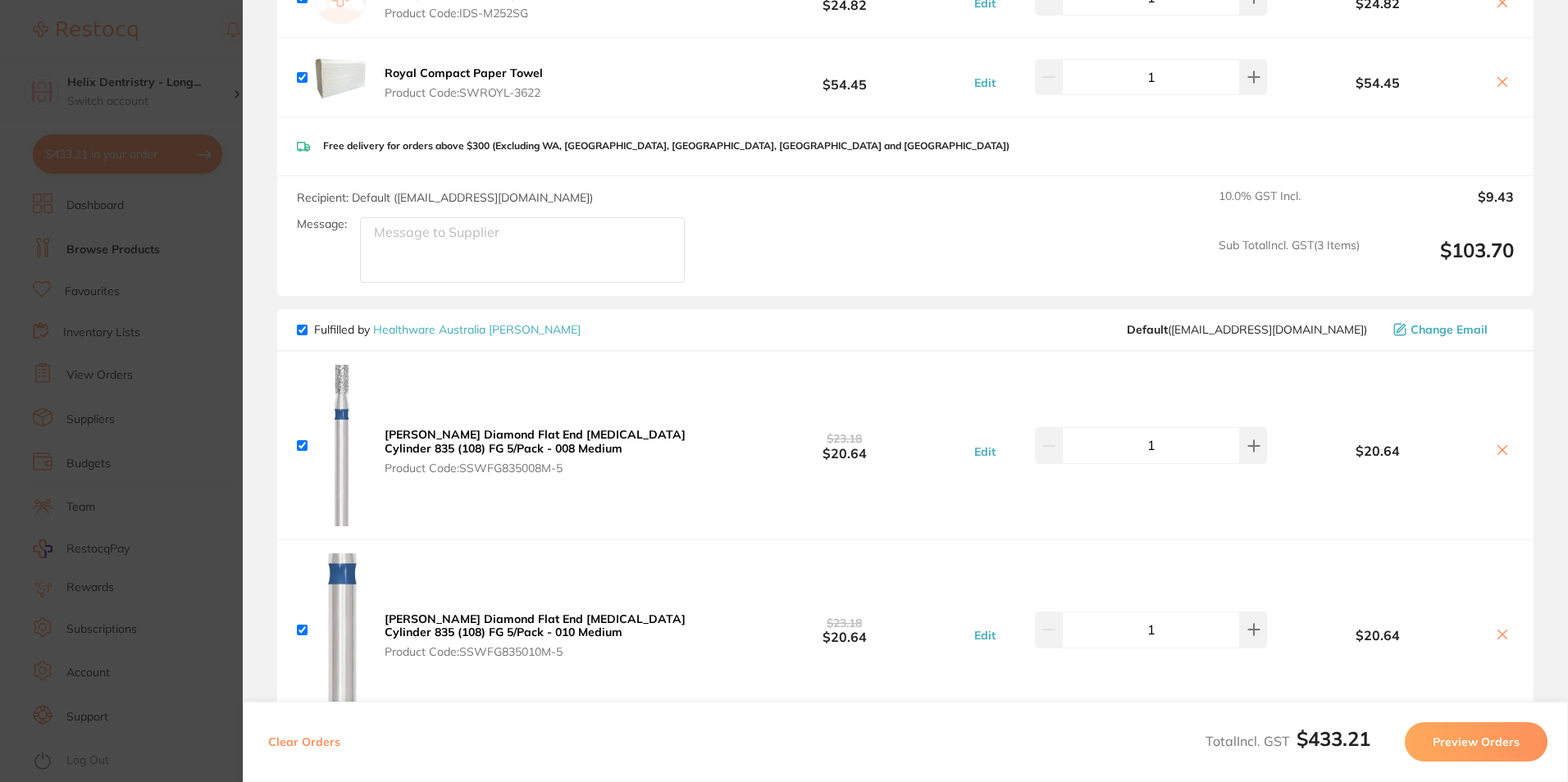
click at [1498, 446] on icon at bounding box center [1502, 450] width 9 height 9
checkbox input "false"
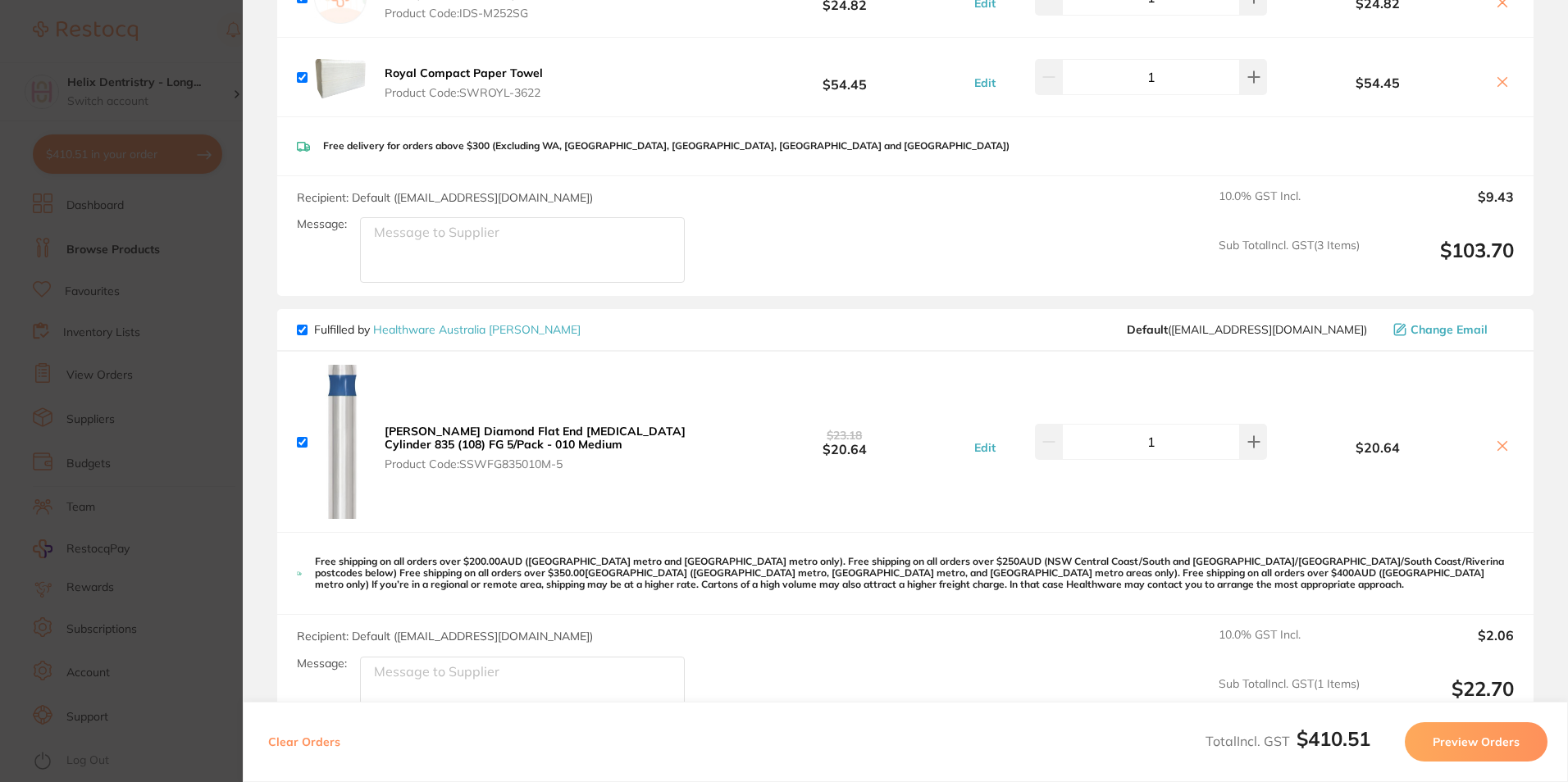
click at [1496, 446] on icon at bounding box center [1502, 446] width 13 height 13
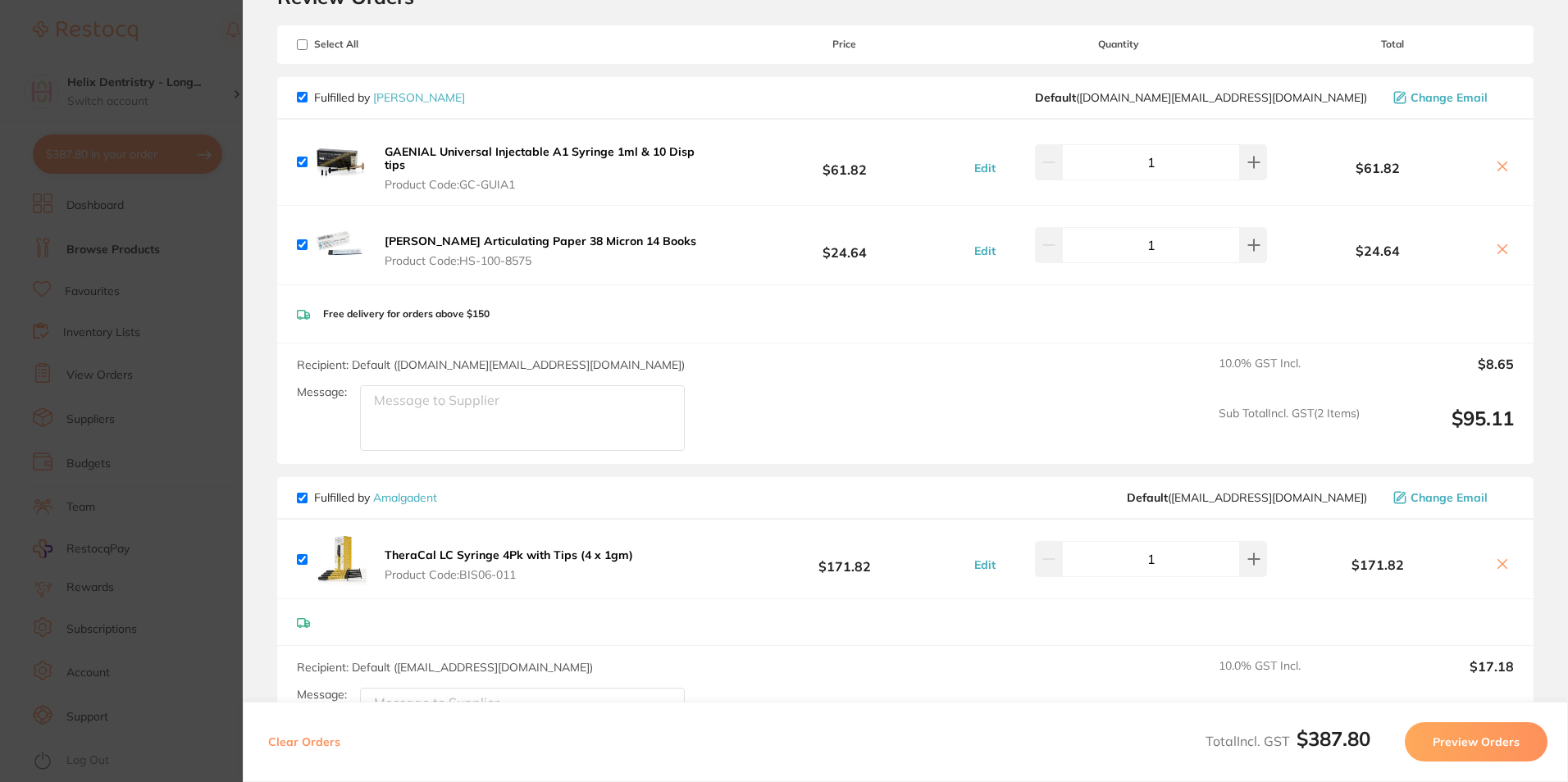
scroll to position [0, 0]
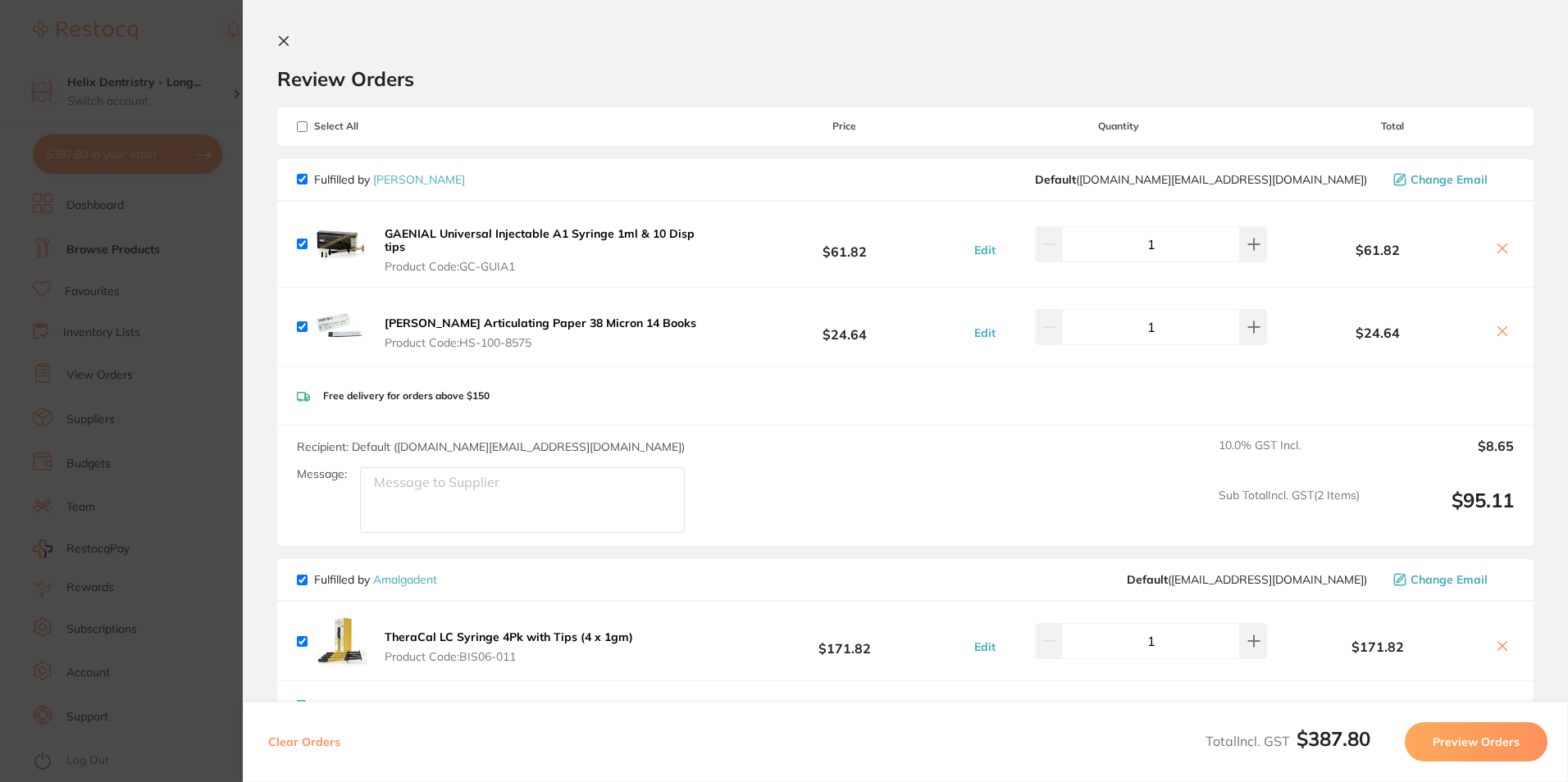
click at [288, 46] on icon at bounding box center [283, 41] width 9 height 9
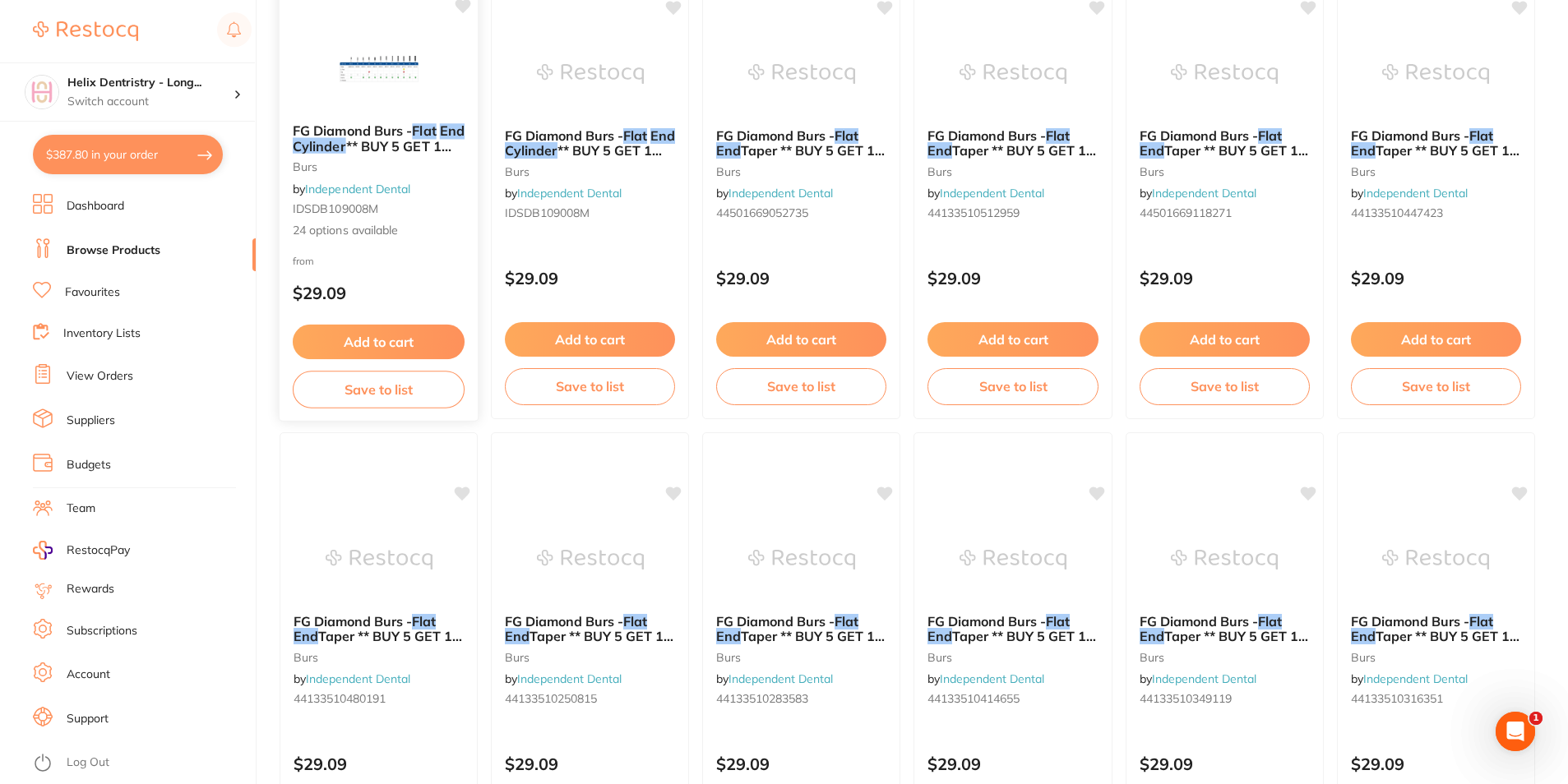
scroll to position [249, 0]
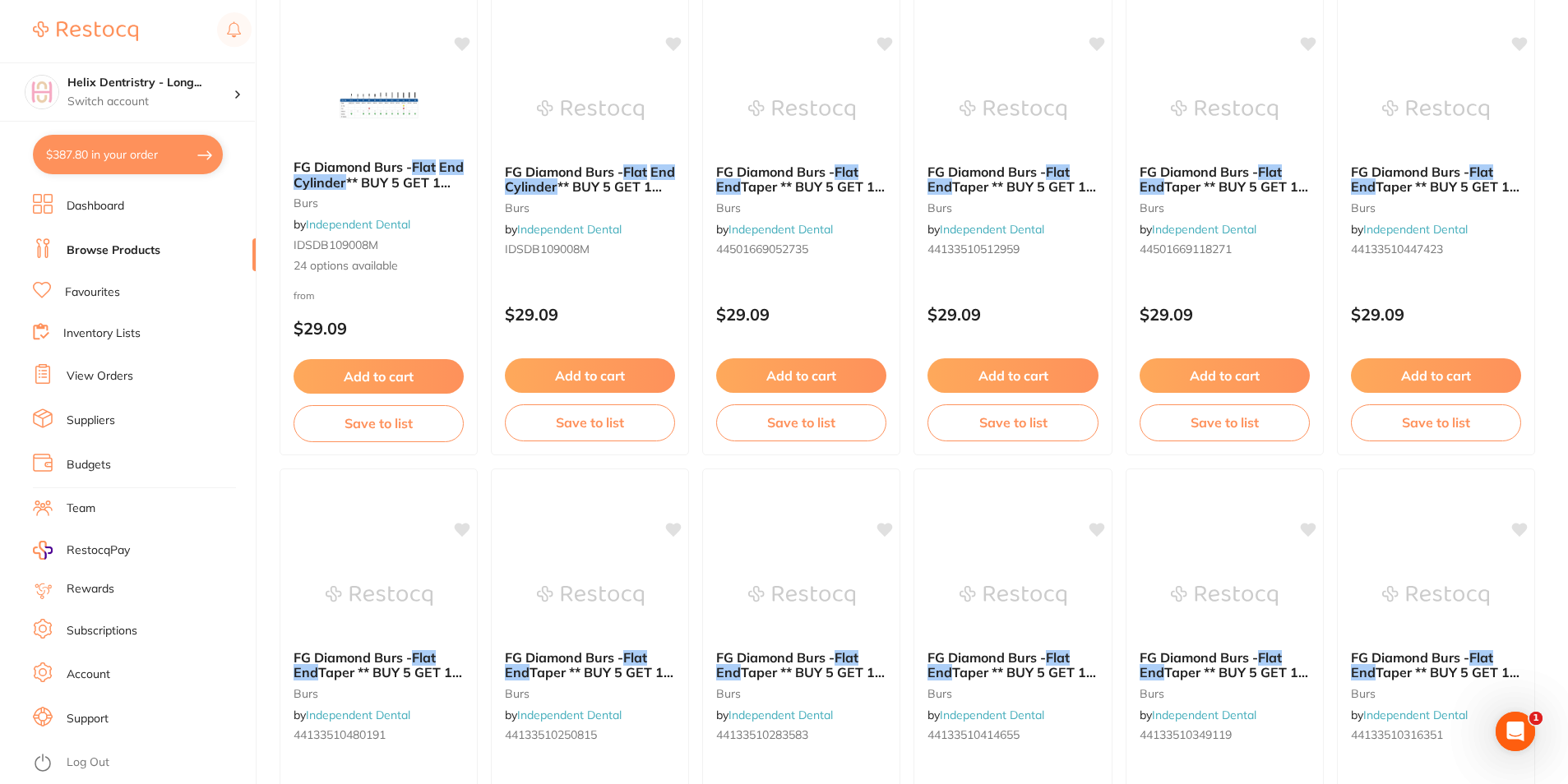
click at [346, 185] on em "Cylinder" at bounding box center [320, 182] width 53 height 16
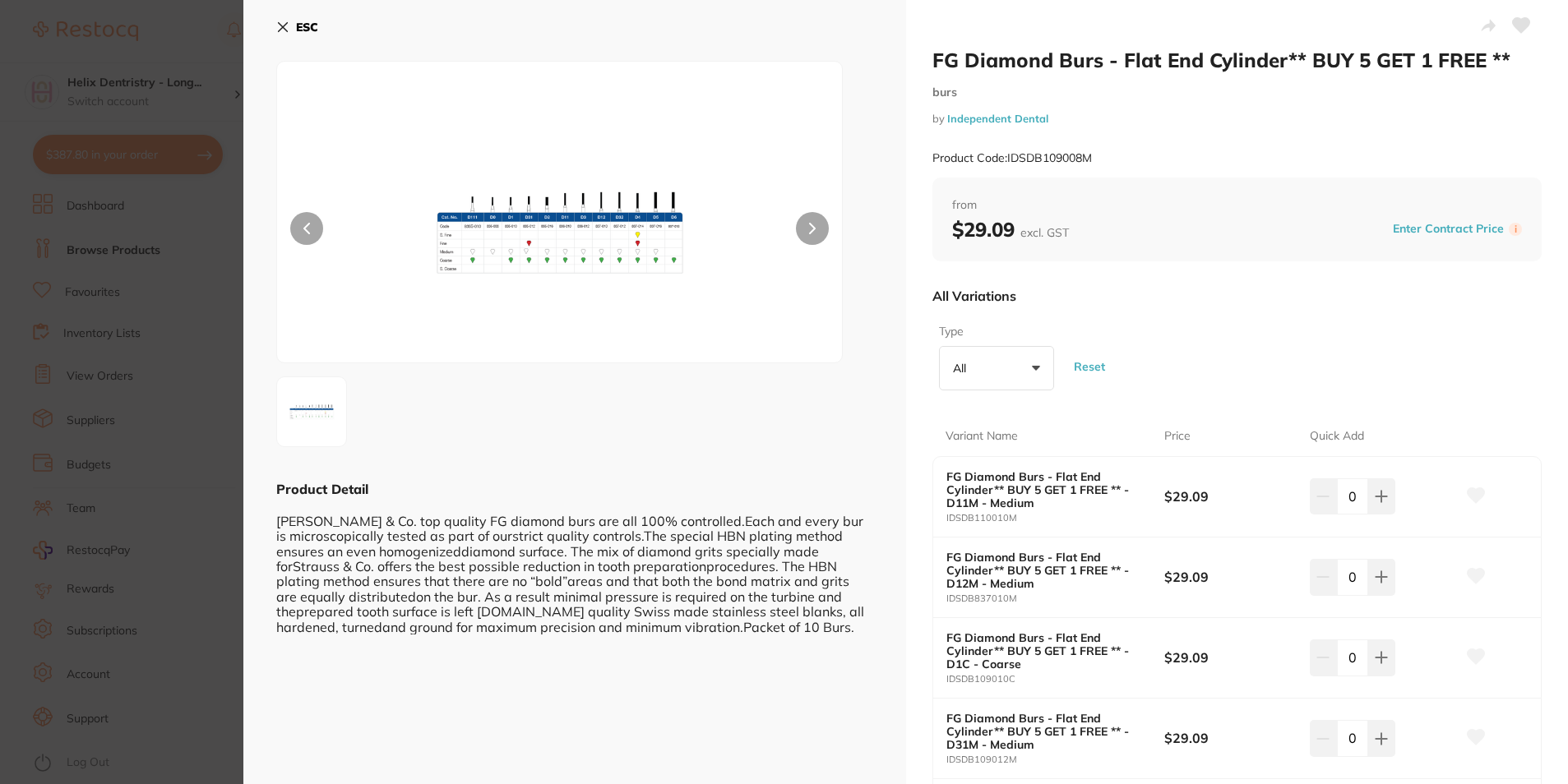
click at [1011, 364] on button "All +0" at bounding box center [997, 368] width 115 height 44
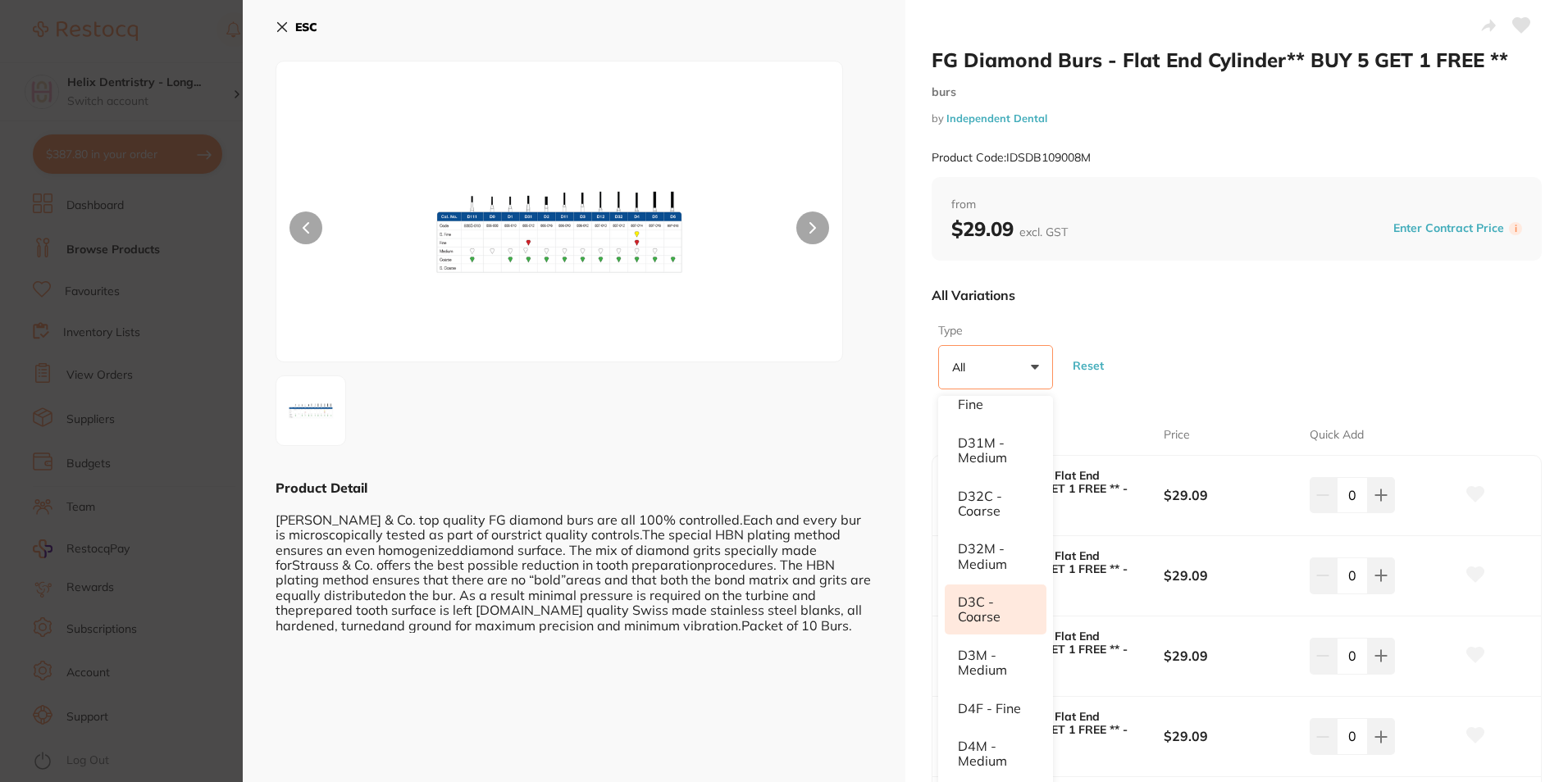
scroll to position [786, 0]
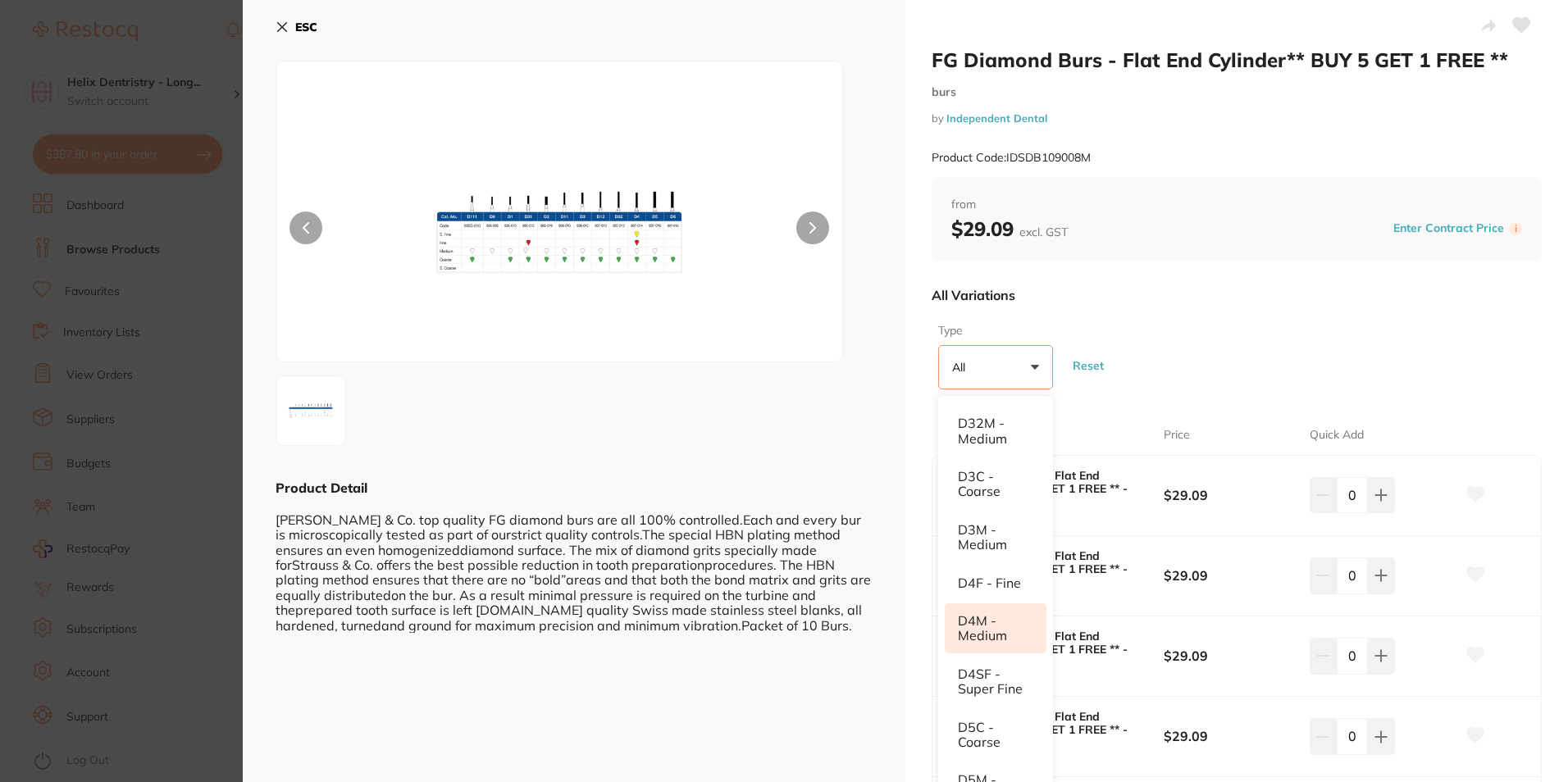
click at [1013, 628] on li "D4M - Medium" at bounding box center [995, 628] width 102 height 50
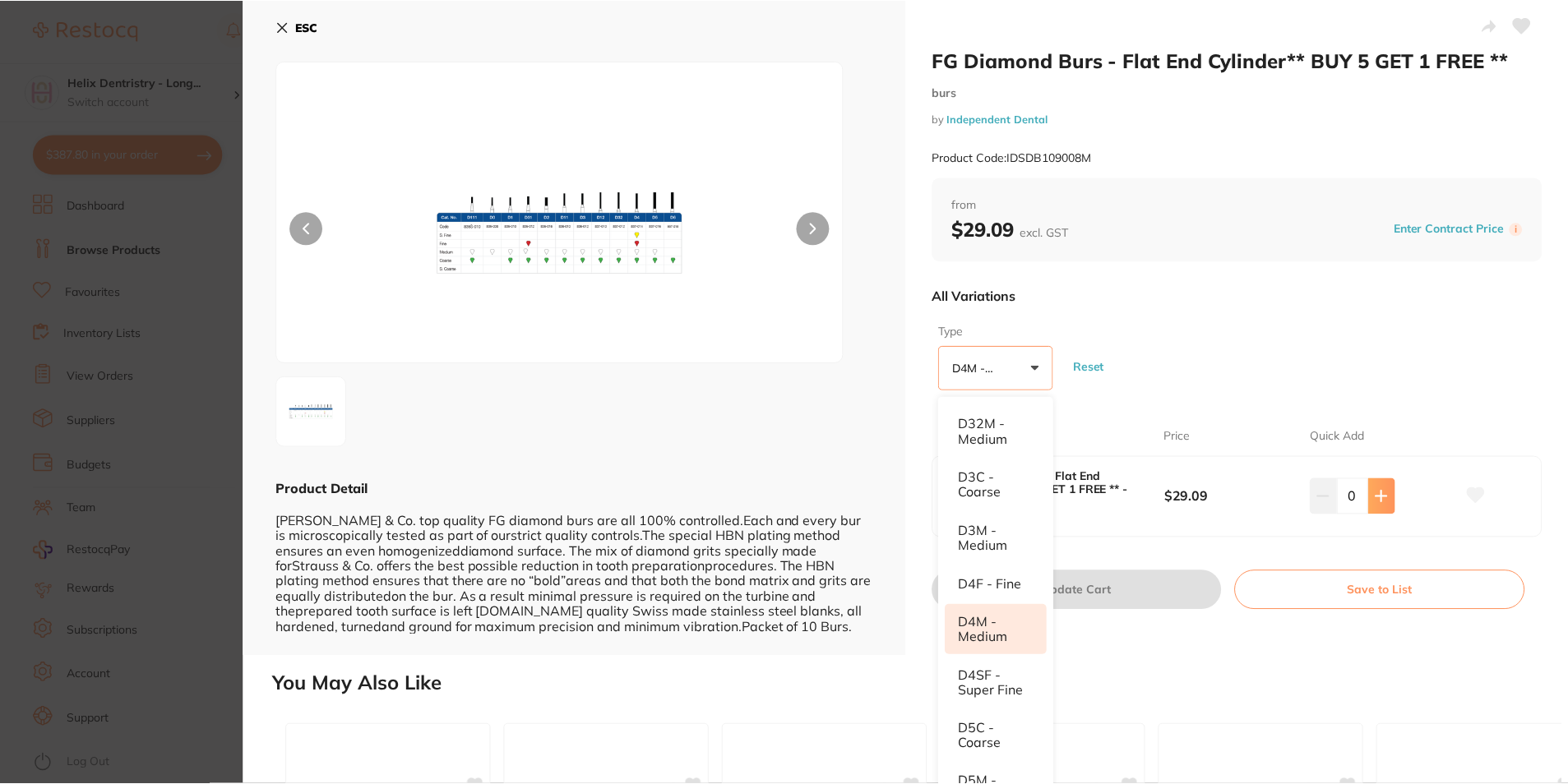
scroll to position [0, 0]
click at [1386, 497] on icon at bounding box center [1385, 495] width 11 height 11
type input "1"
click at [1163, 598] on button "Update Cart" at bounding box center [1077, 590] width 290 height 39
checkbox input "false"
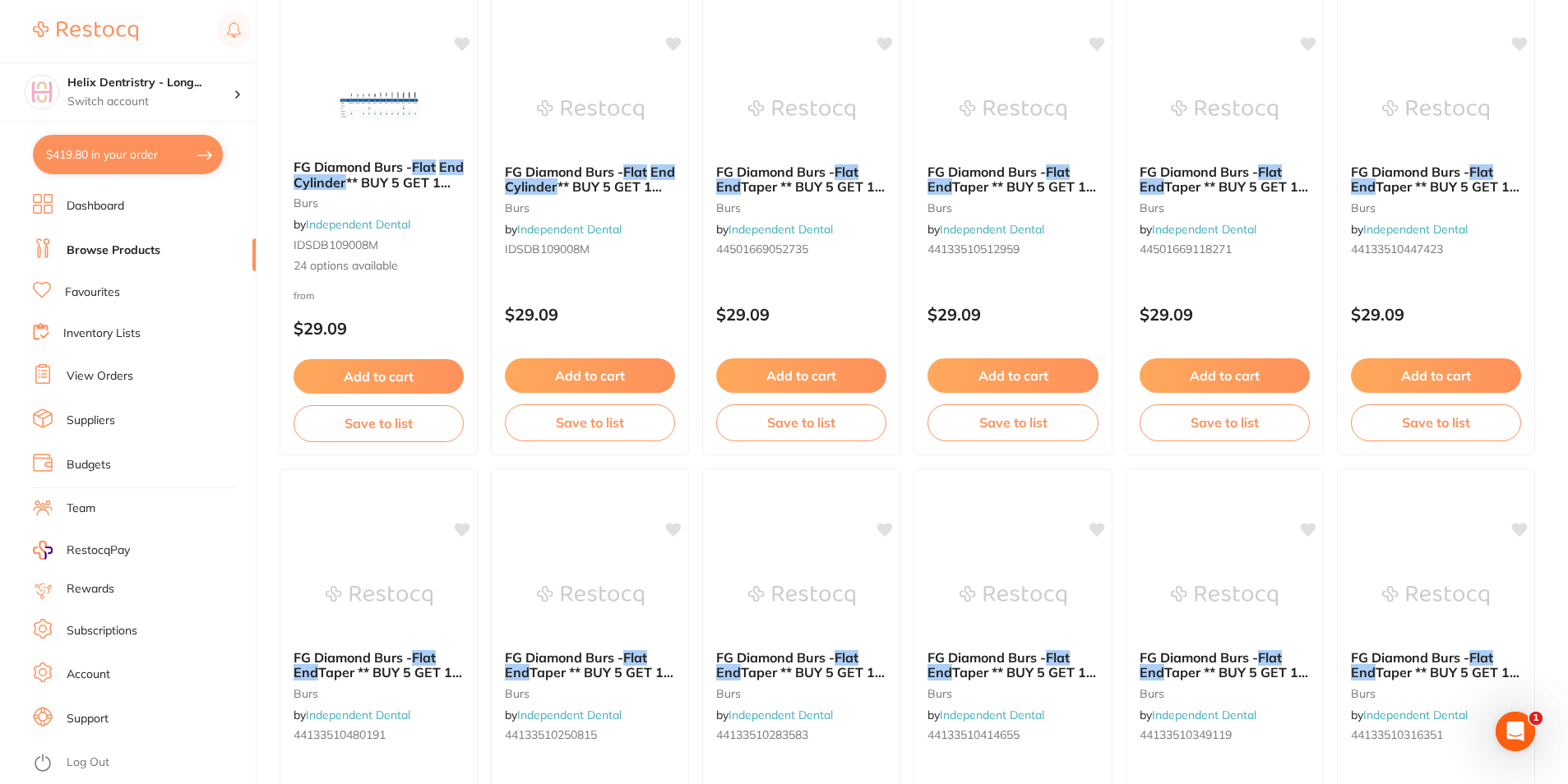
click at [135, 143] on button "$419.80 in your order" at bounding box center [127, 154] width 190 height 39
checkbox input "true"
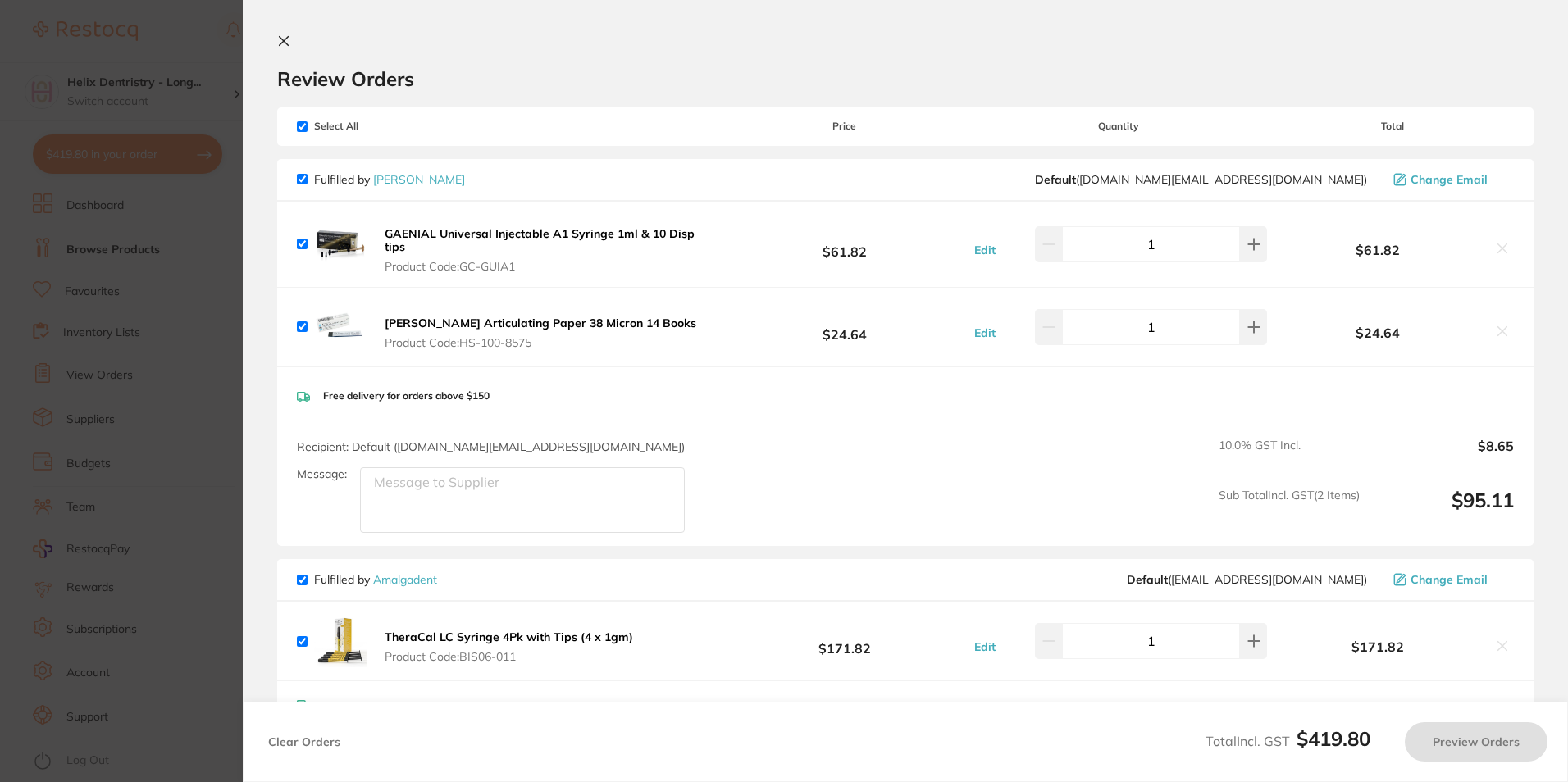
checkbox input "true"
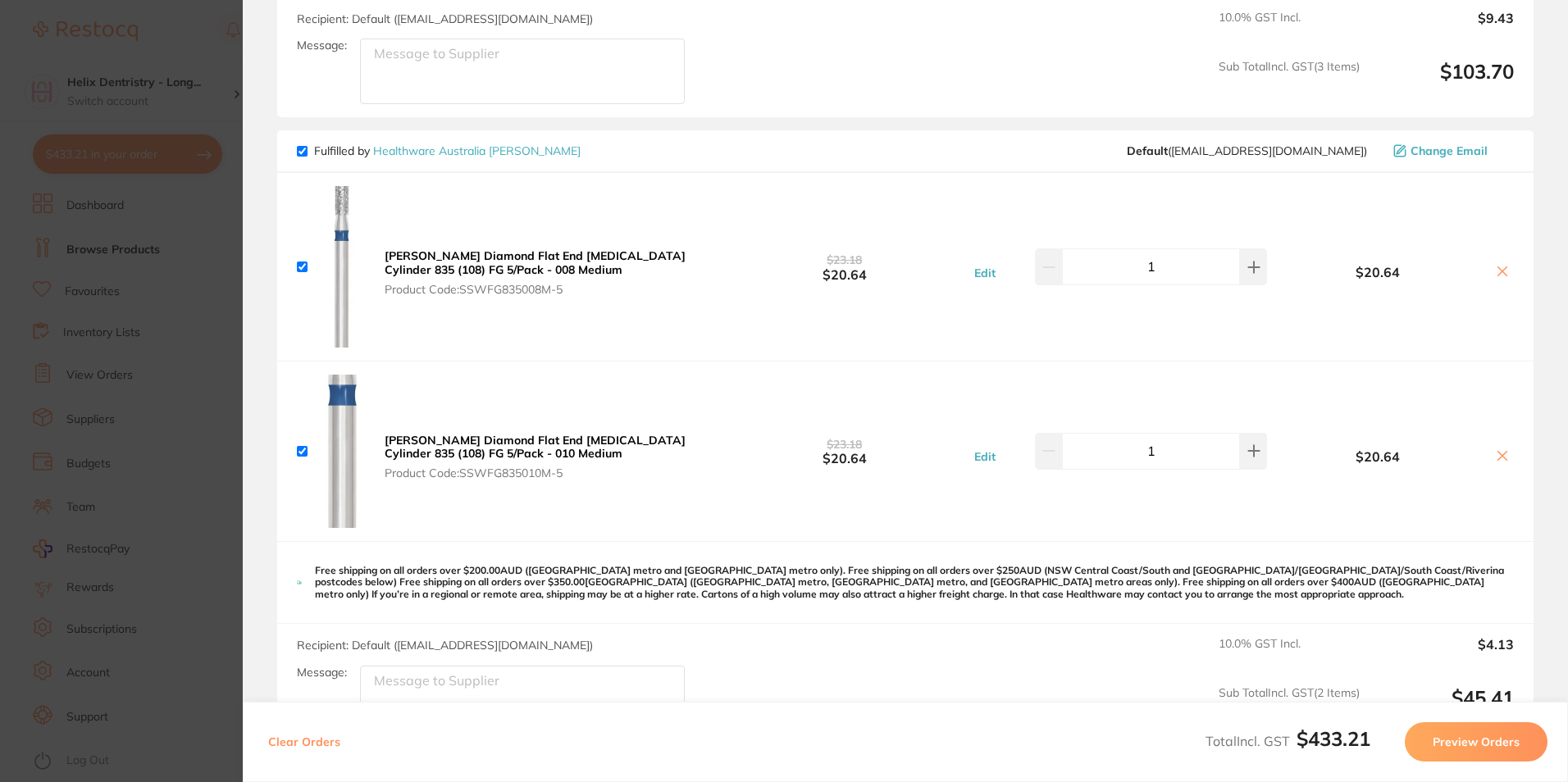
scroll to position [1311, 0]
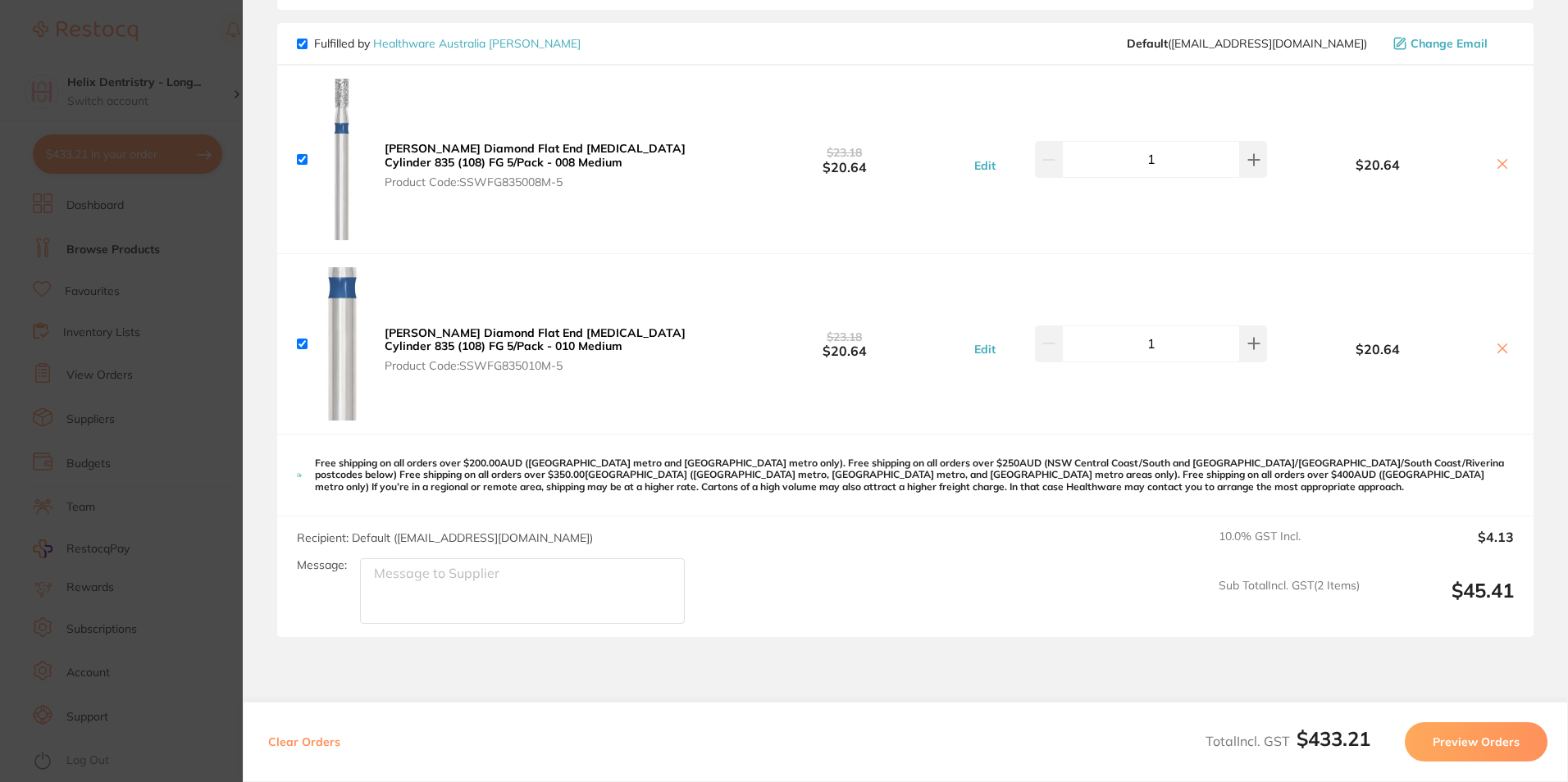
click at [306, 161] on input "checkbox" at bounding box center [301, 159] width 10 height 10
checkbox input "false"
click at [299, 347] on input "checkbox" at bounding box center [301, 343] width 10 height 10
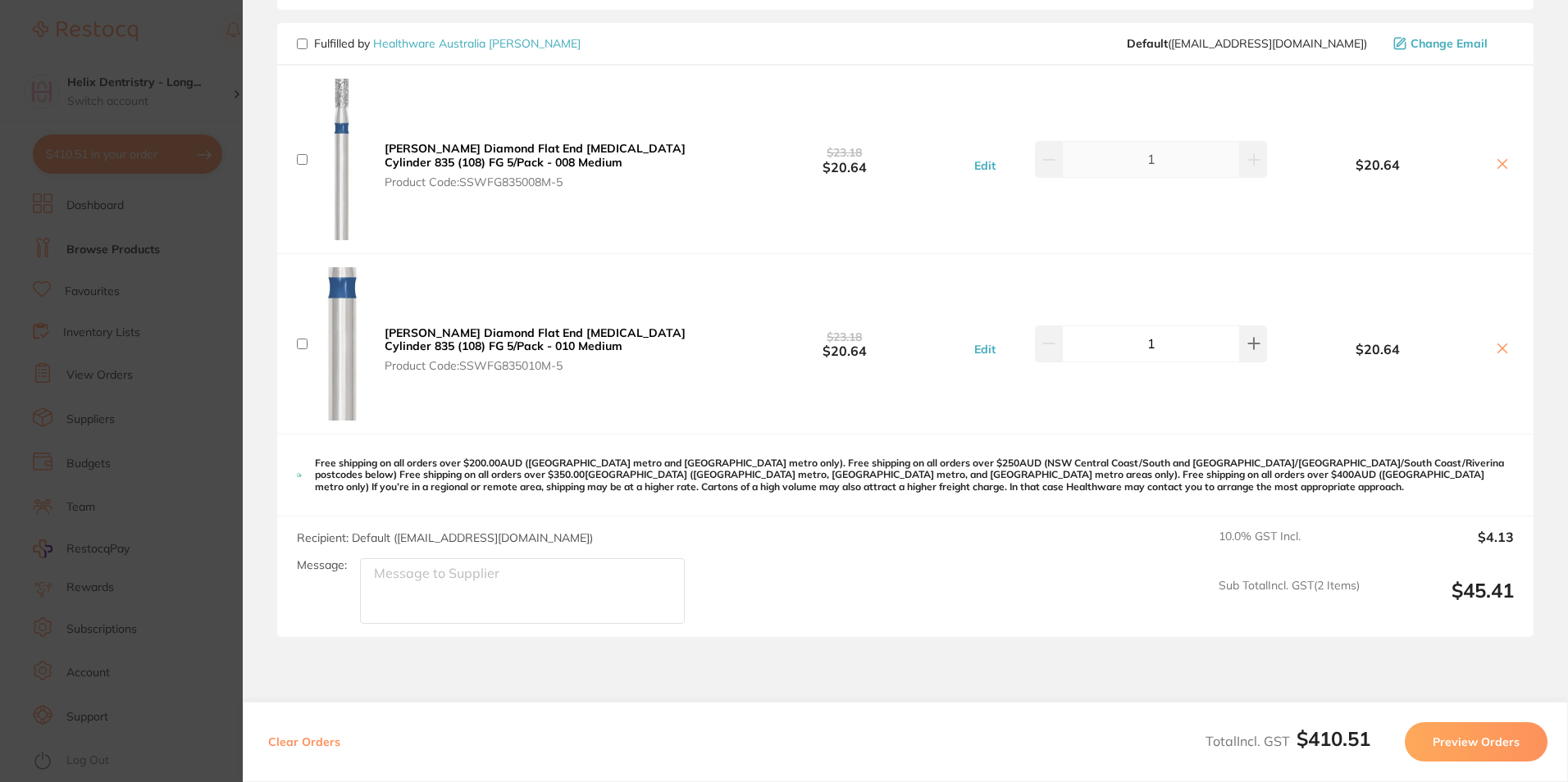
checkbox input "false"
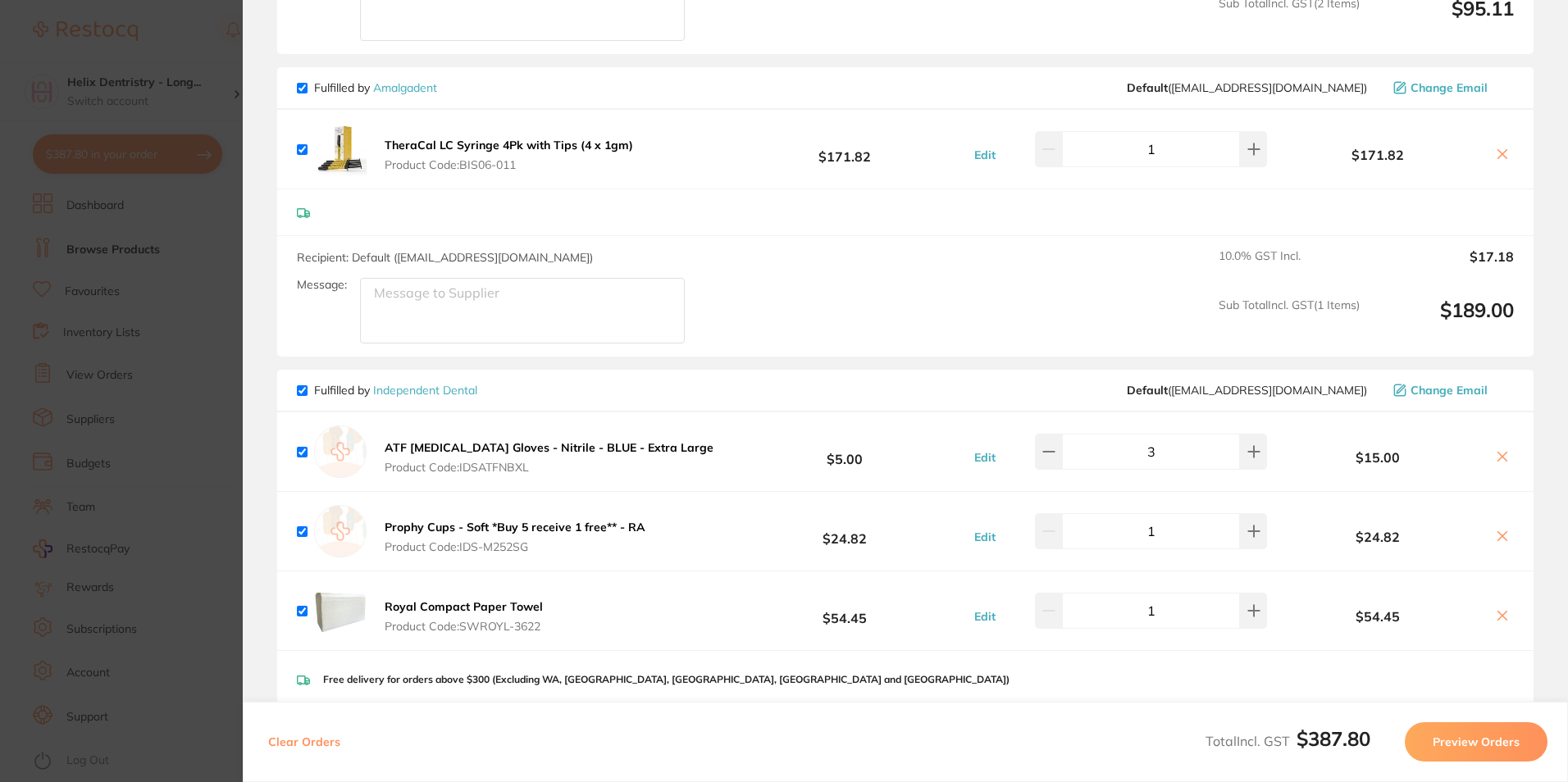
scroll to position [902, 0]
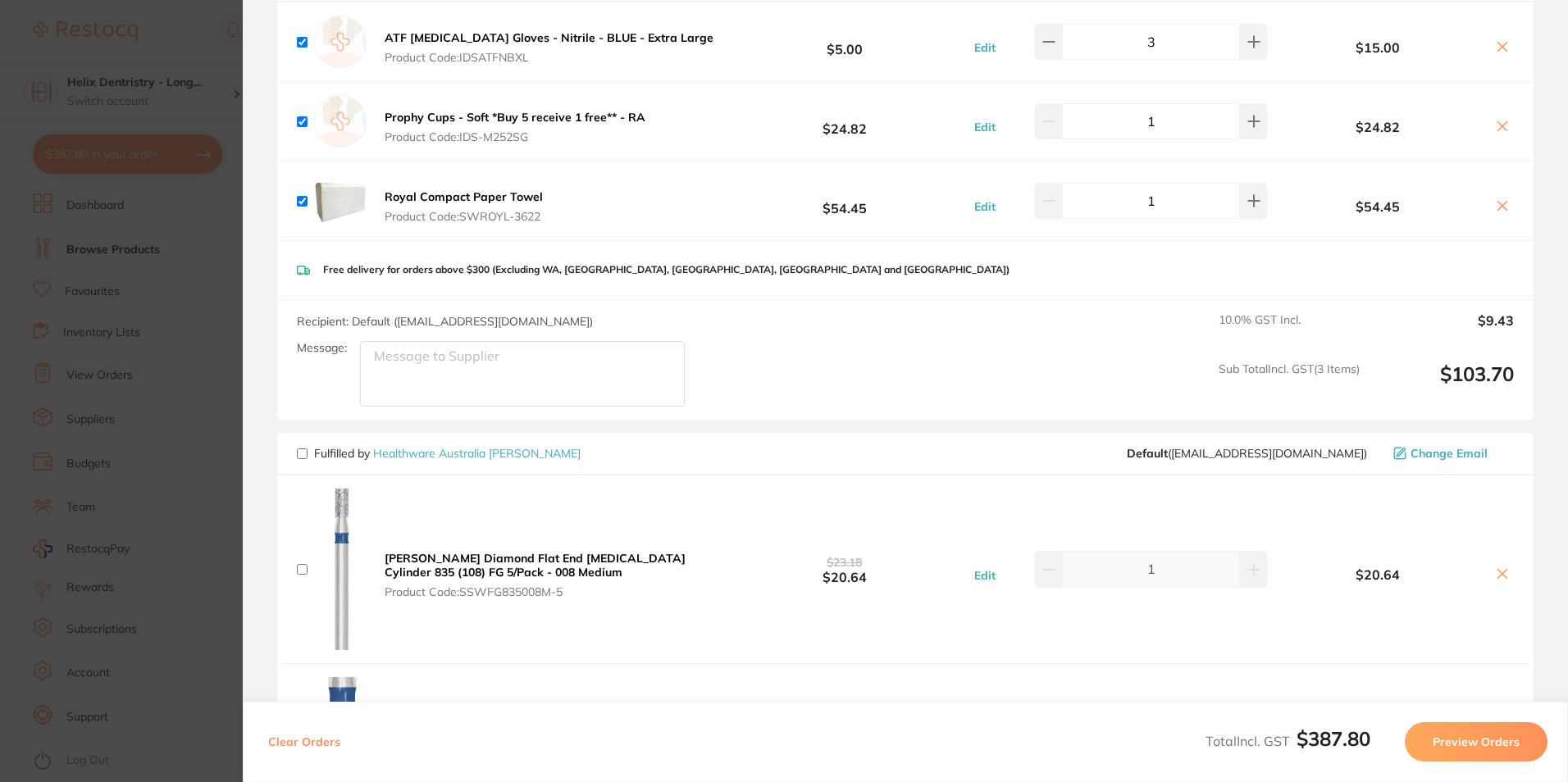
click at [1498, 575] on icon at bounding box center [1502, 573] width 9 height 9
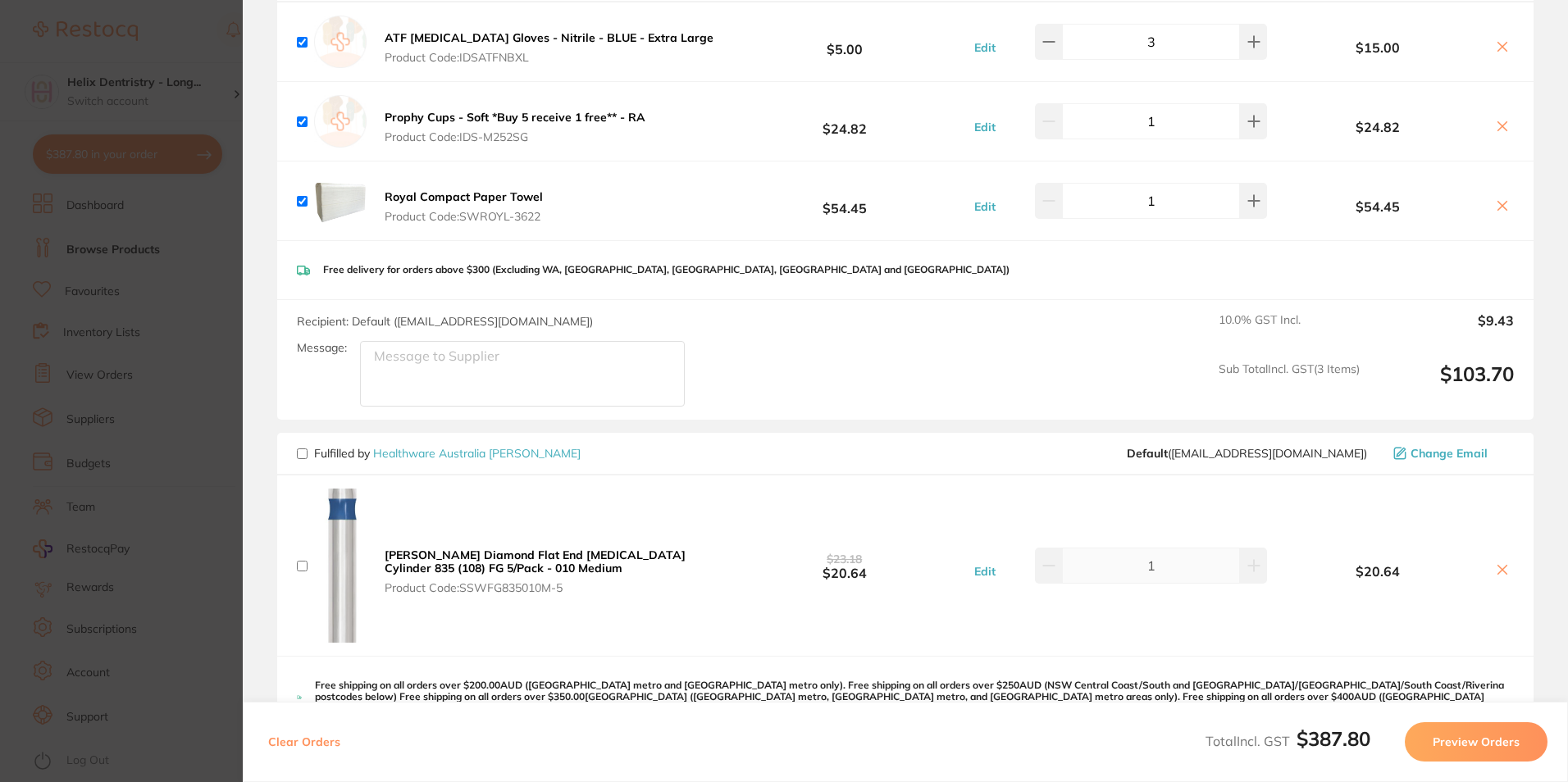
click at [1497, 575] on icon at bounding box center [1502, 570] width 13 height 13
checkbox input "true"
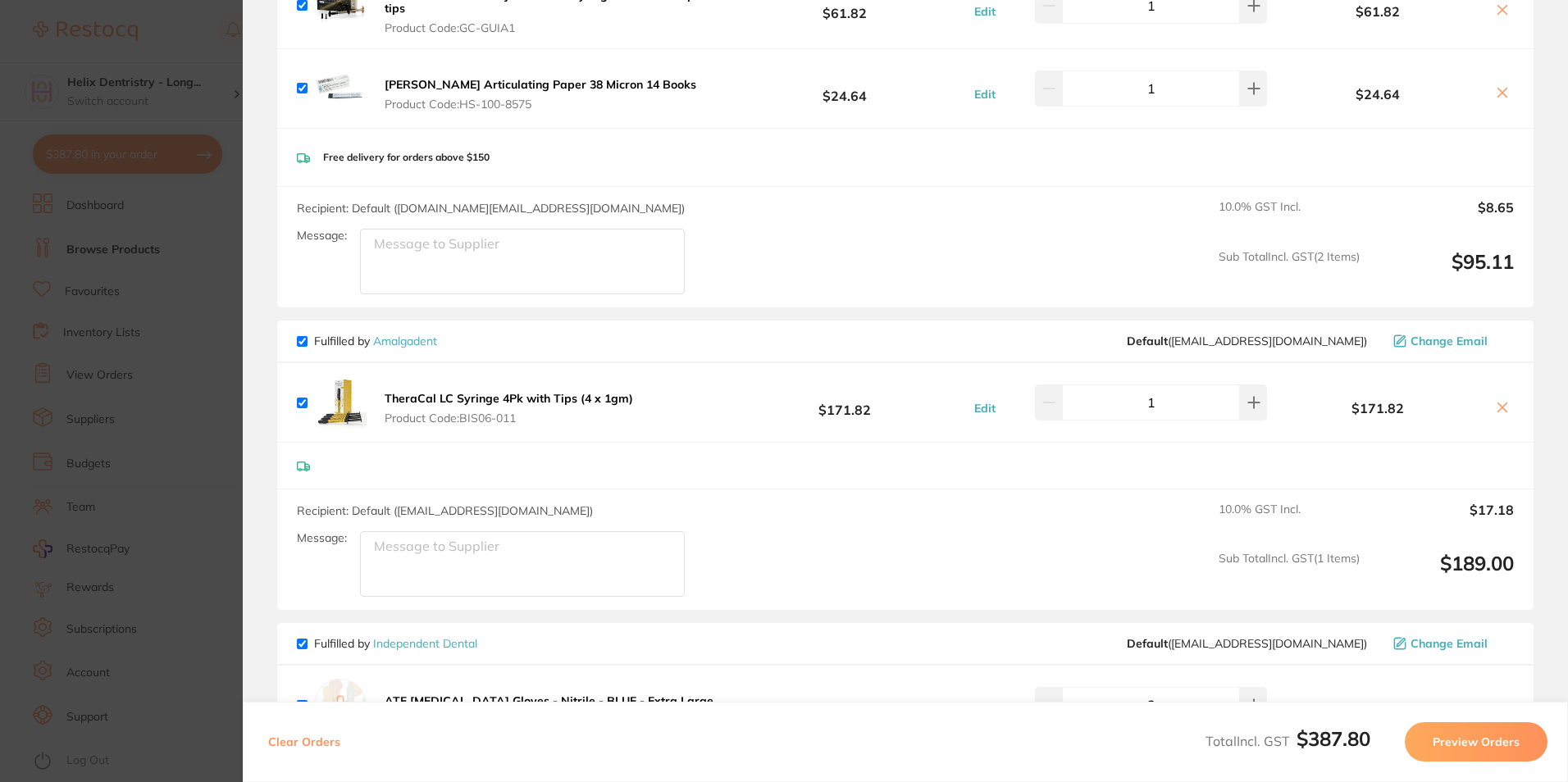
scroll to position [0, 0]
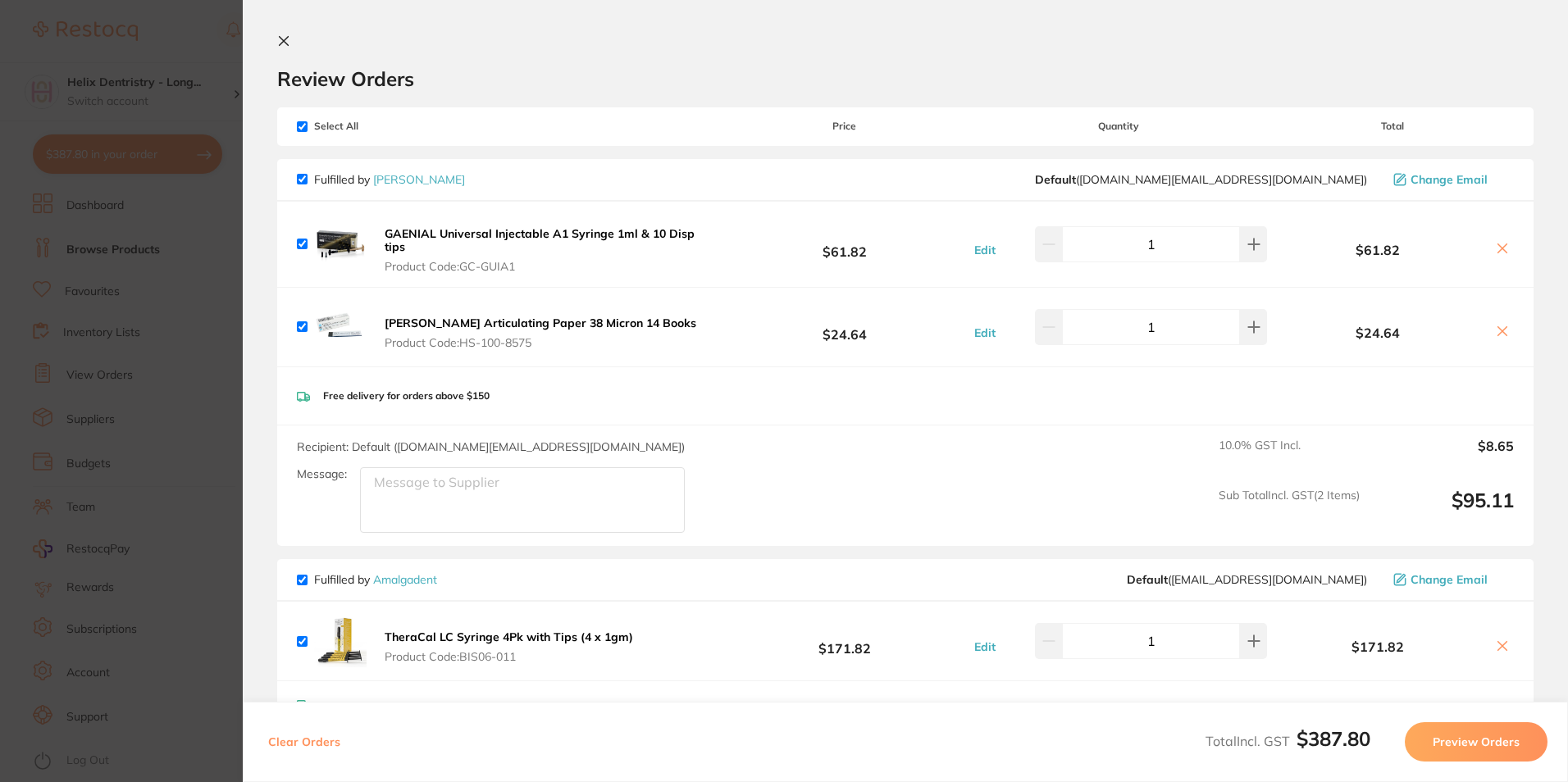
click at [1508, 756] on button "Preview Orders" at bounding box center [1476, 741] width 143 height 39
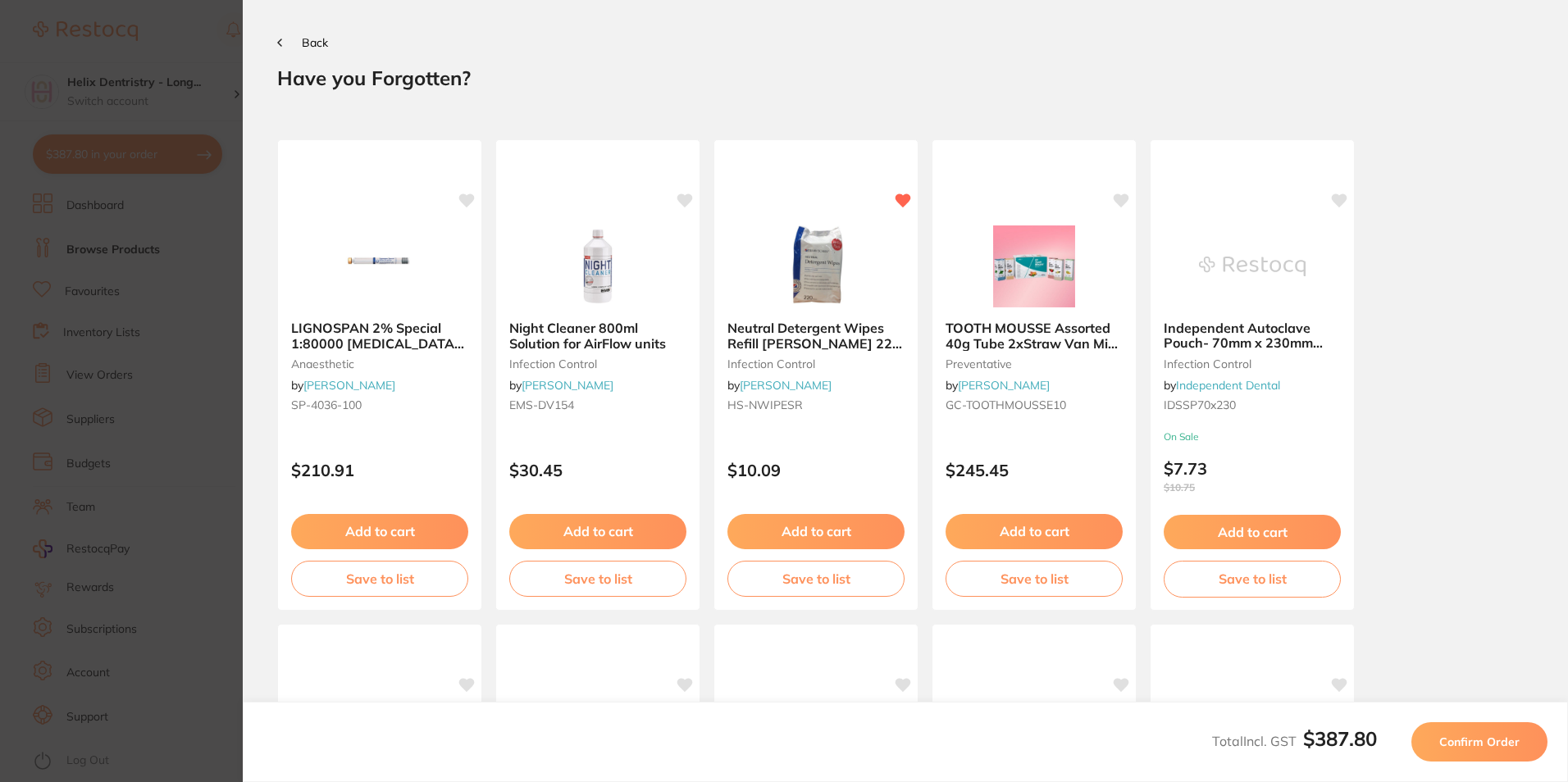
click at [303, 44] on span "Back" at bounding box center [315, 42] width 27 height 14
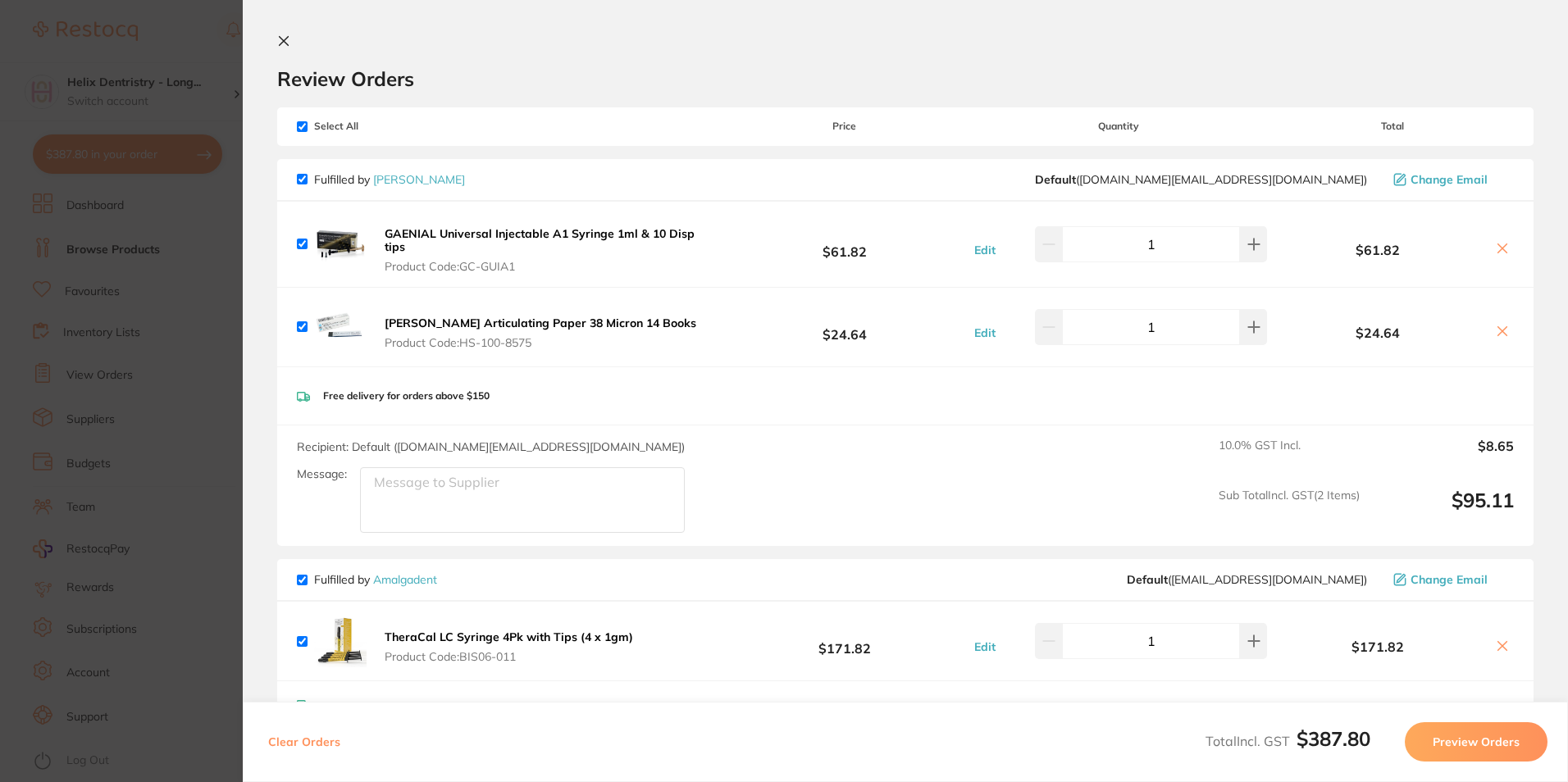
click at [279, 46] on icon at bounding box center [283, 41] width 9 height 9
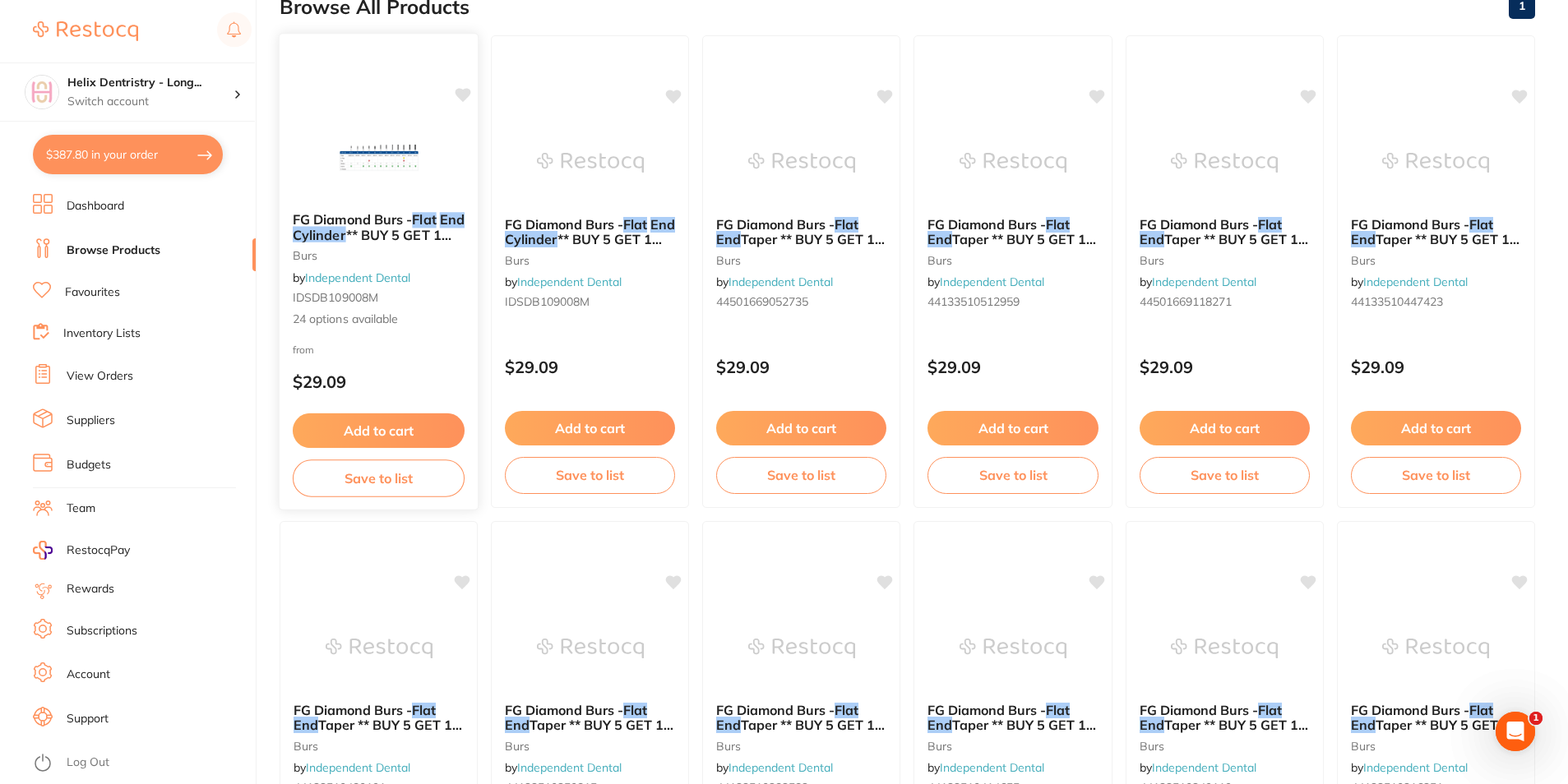
scroll to position [167, 0]
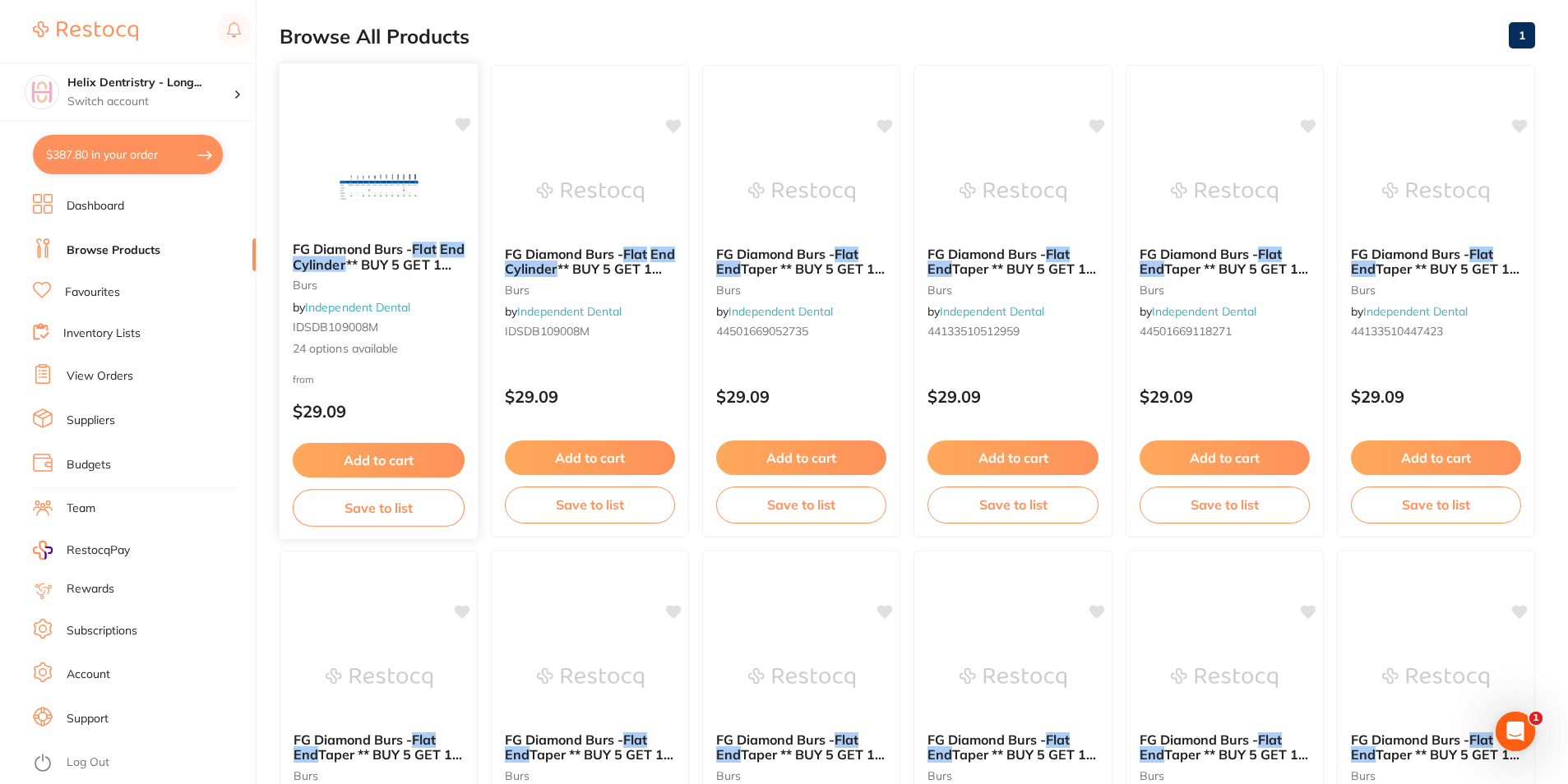
click at [408, 260] on span "** BUY 5 GET 1 FREE **" at bounding box center [372, 272] width 159 height 33
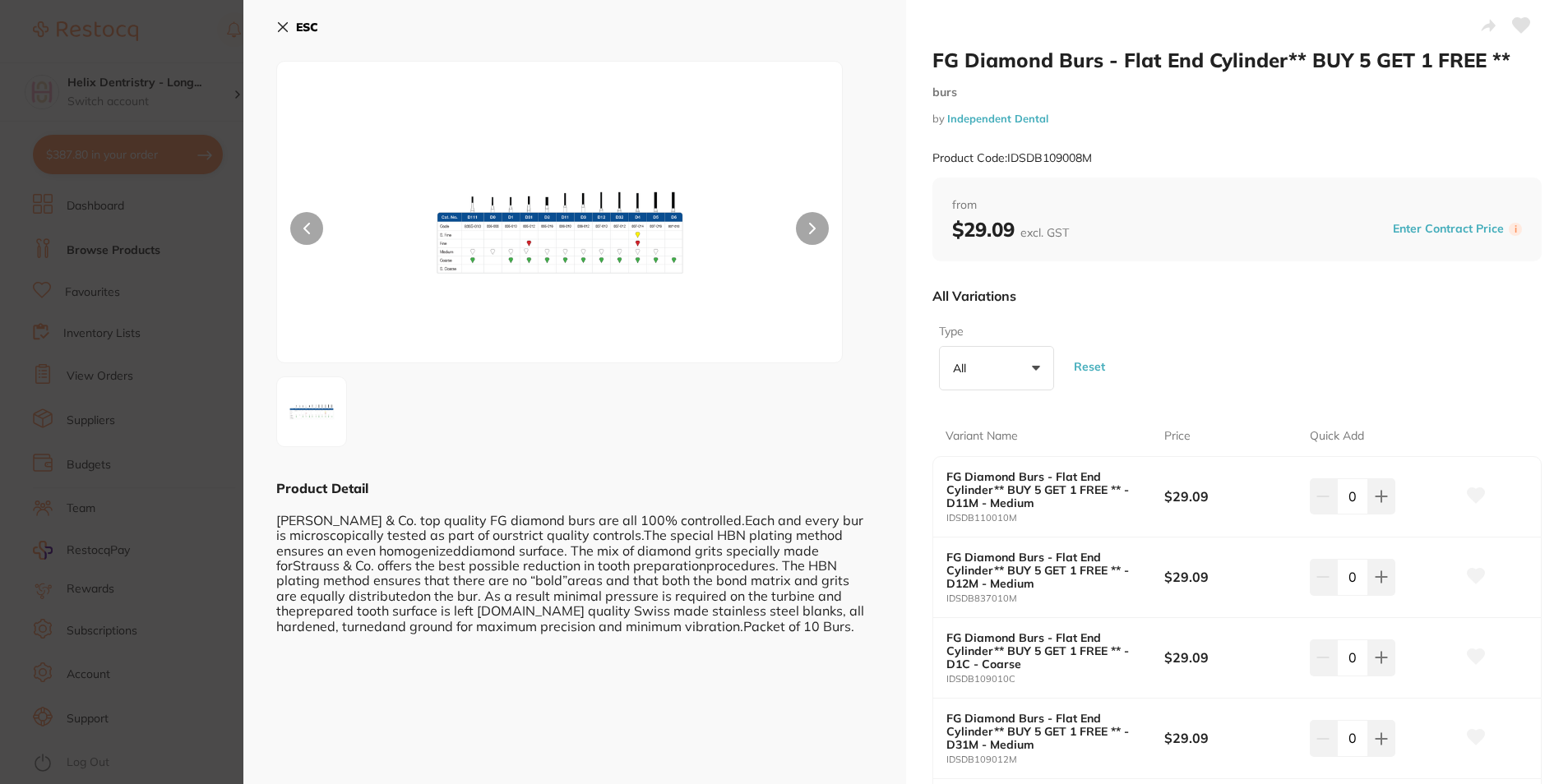
click at [1005, 368] on button "All +0" at bounding box center [997, 368] width 115 height 44
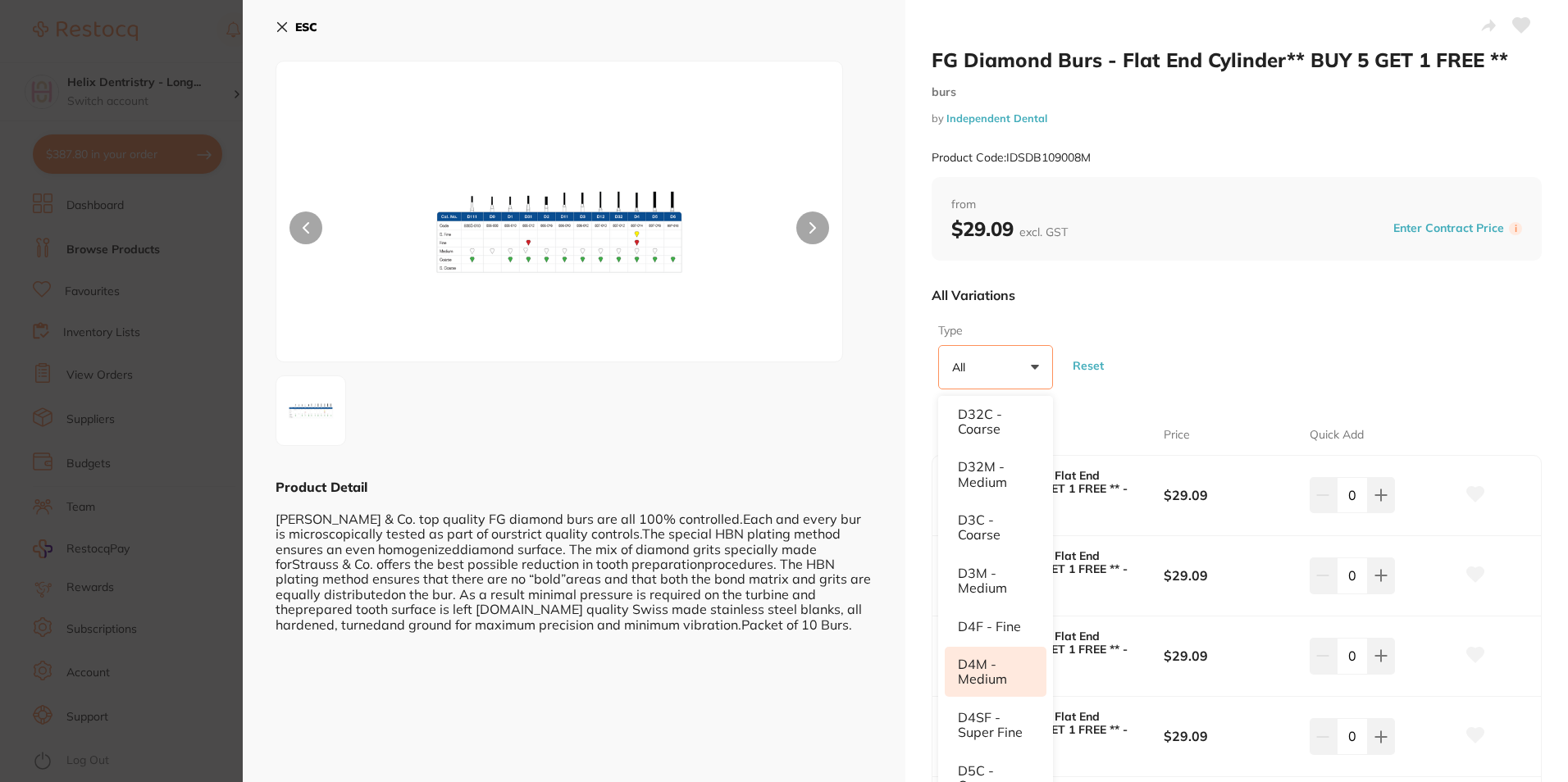
click at [1006, 663] on li "D4M - Medium" at bounding box center [995, 671] width 102 height 50
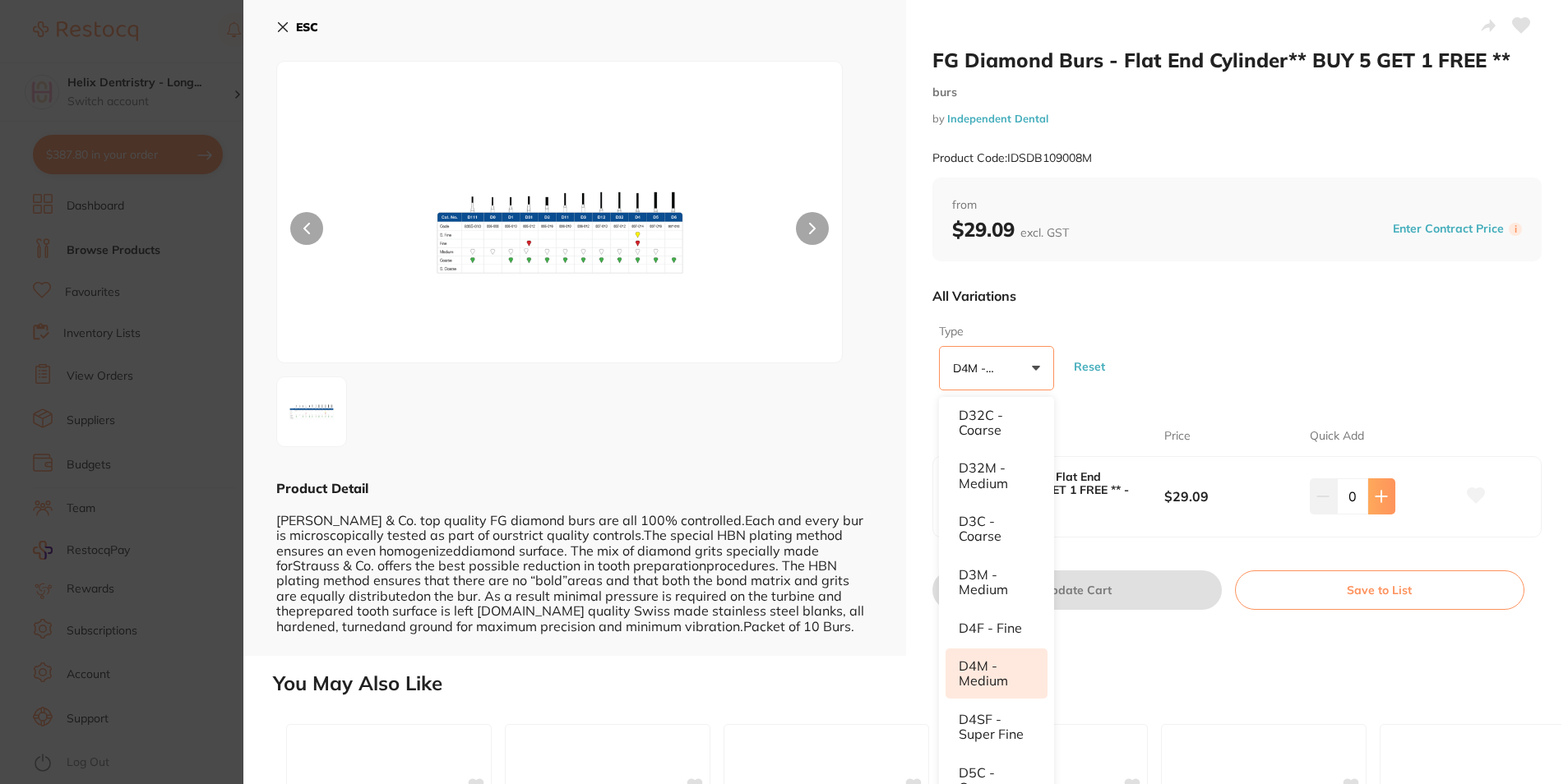
click at [1380, 490] on button at bounding box center [1381, 496] width 27 height 36
type input "1"
click at [1115, 589] on button "Update Cart" at bounding box center [1079, 590] width 290 height 39
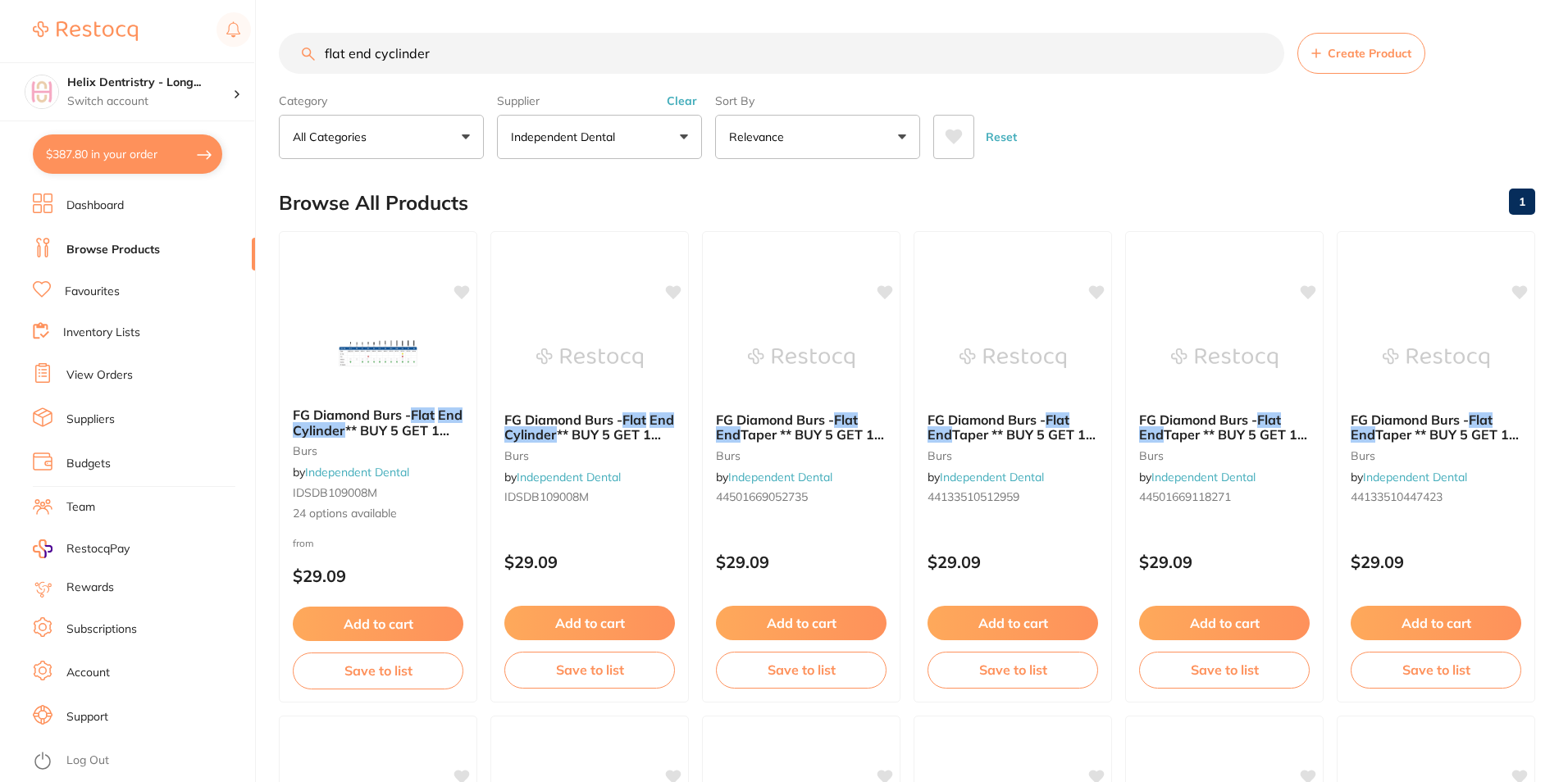
checkbox input "false"
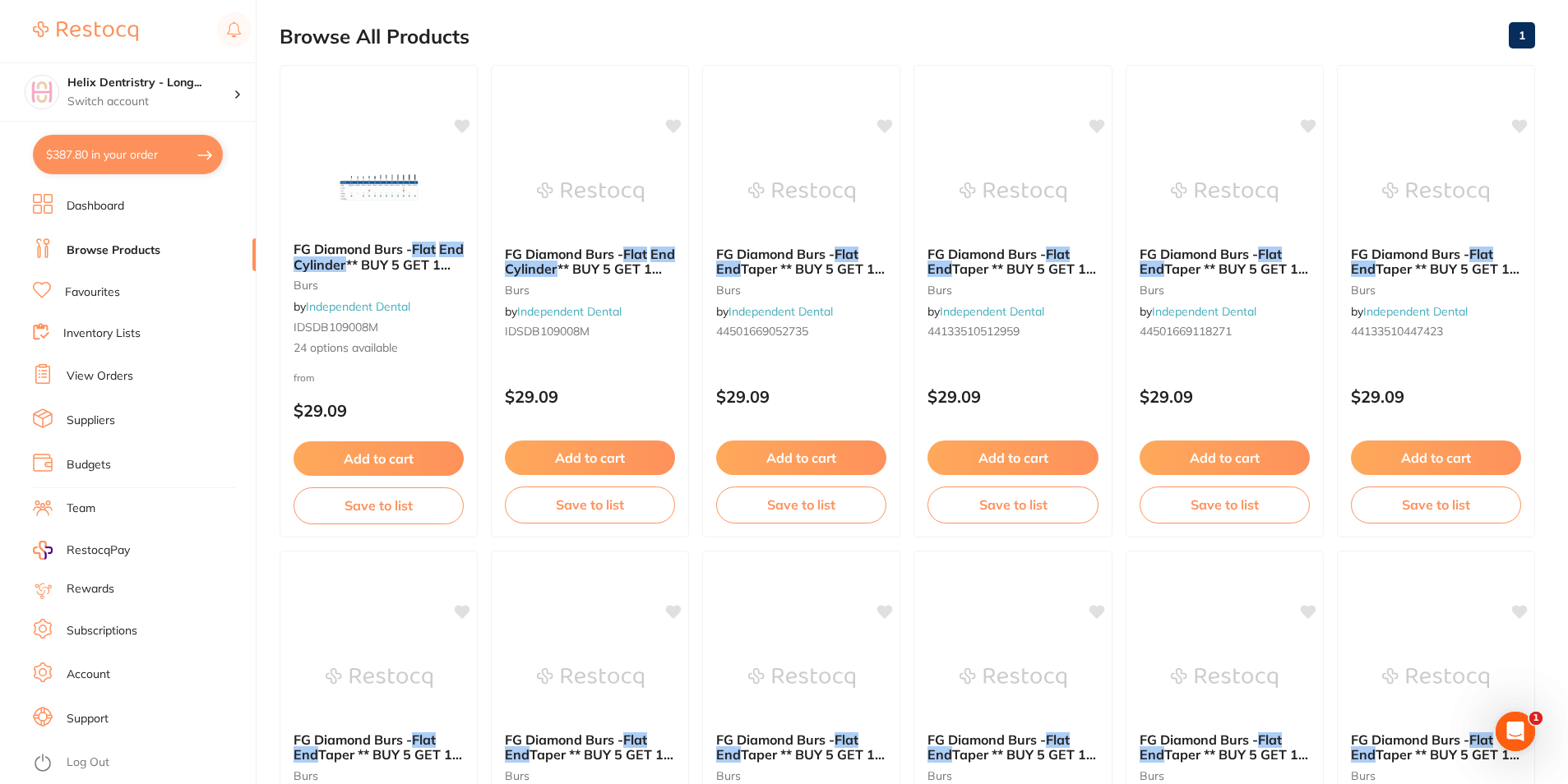
click at [132, 146] on button "$387.80 in your order" at bounding box center [127, 154] width 190 height 39
checkbox input "true"
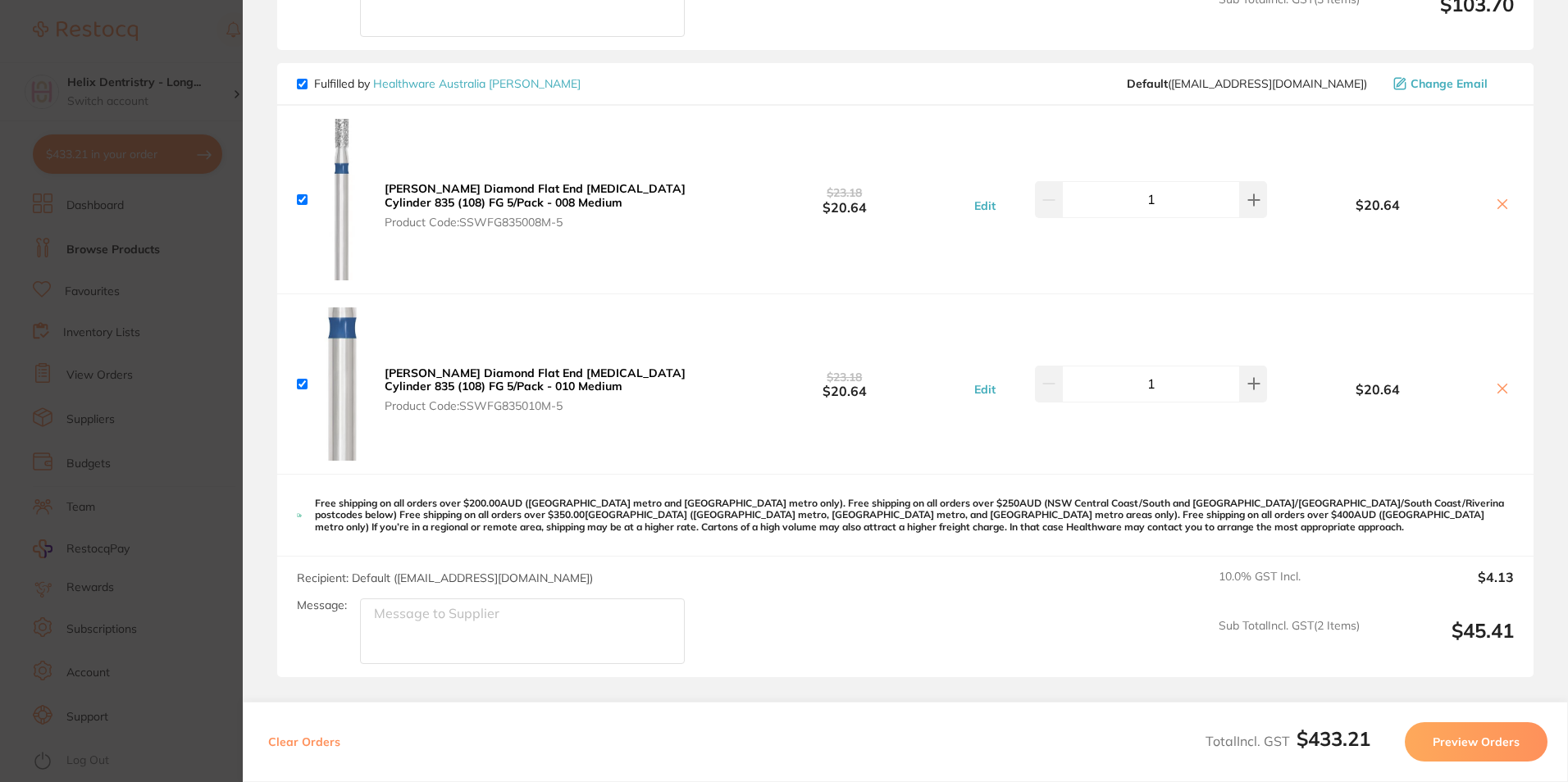
click at [1498, 391] on icon at bounding box center [1502, 389] width 13 height 13
checkbox input "false"
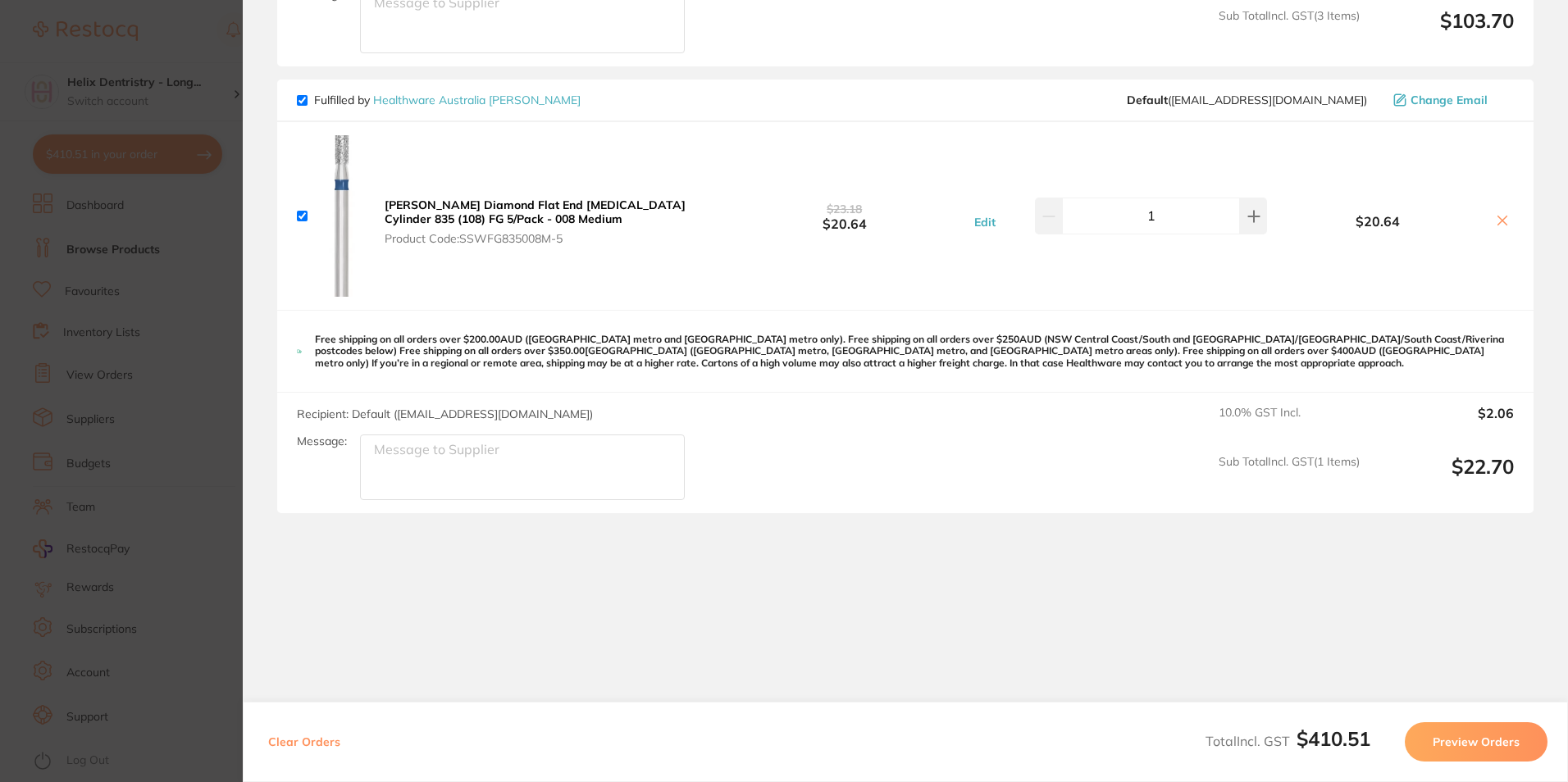
click at [1496, 215] on icon at bounding box center [1502, 220] width 13 height 13
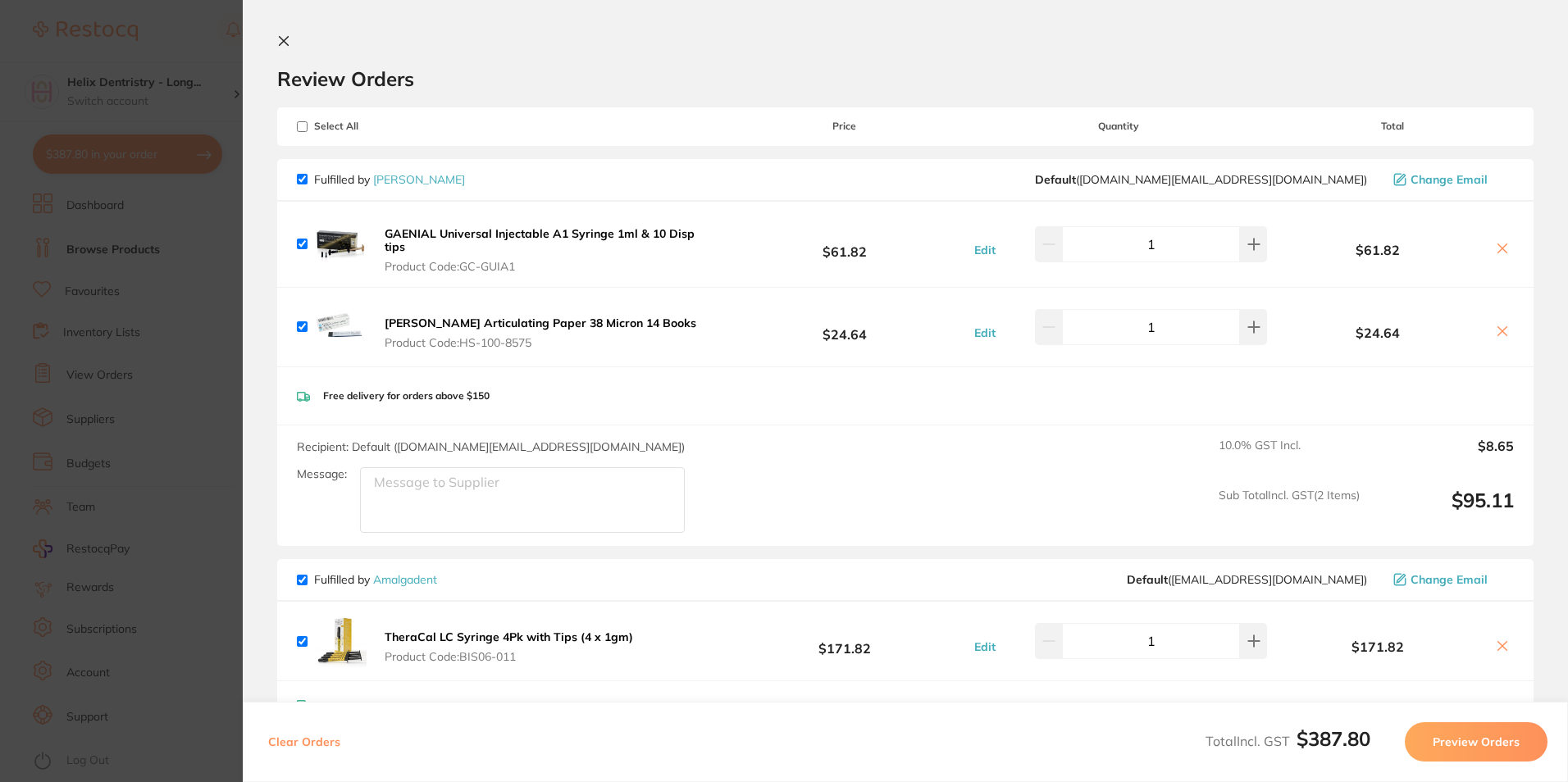
click at [273, 38] on section "Review Orders Your orders are being processed and we will notify you once we ha…" at bounding box center [904, 391] width 1325 height 782
click at [290, 38] on button at bounding box center [287, 42] width 20 height 15
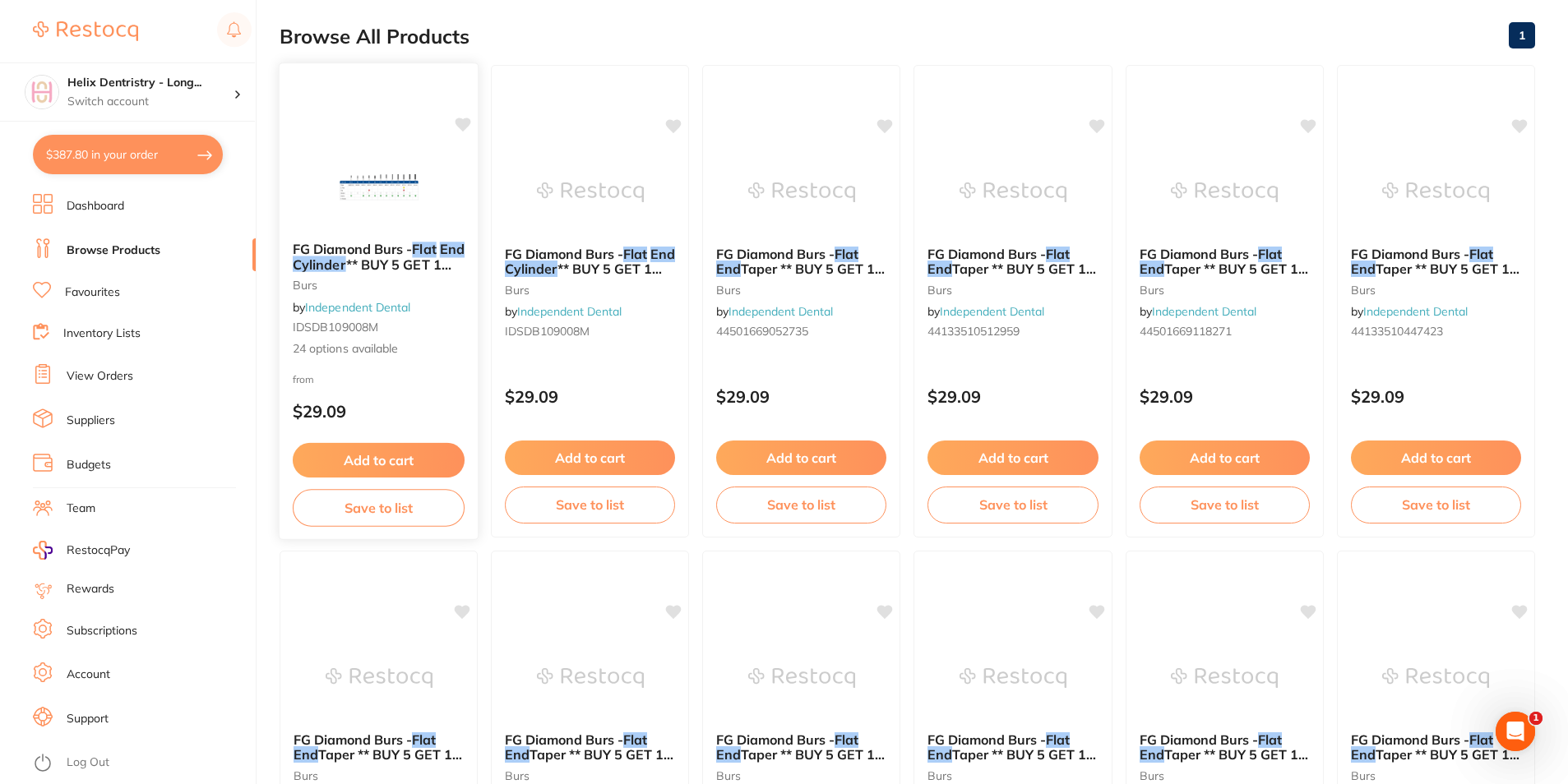
click at [337, 257] on em "Cylinder" at bounding box center [320, 263] width 54 height 16
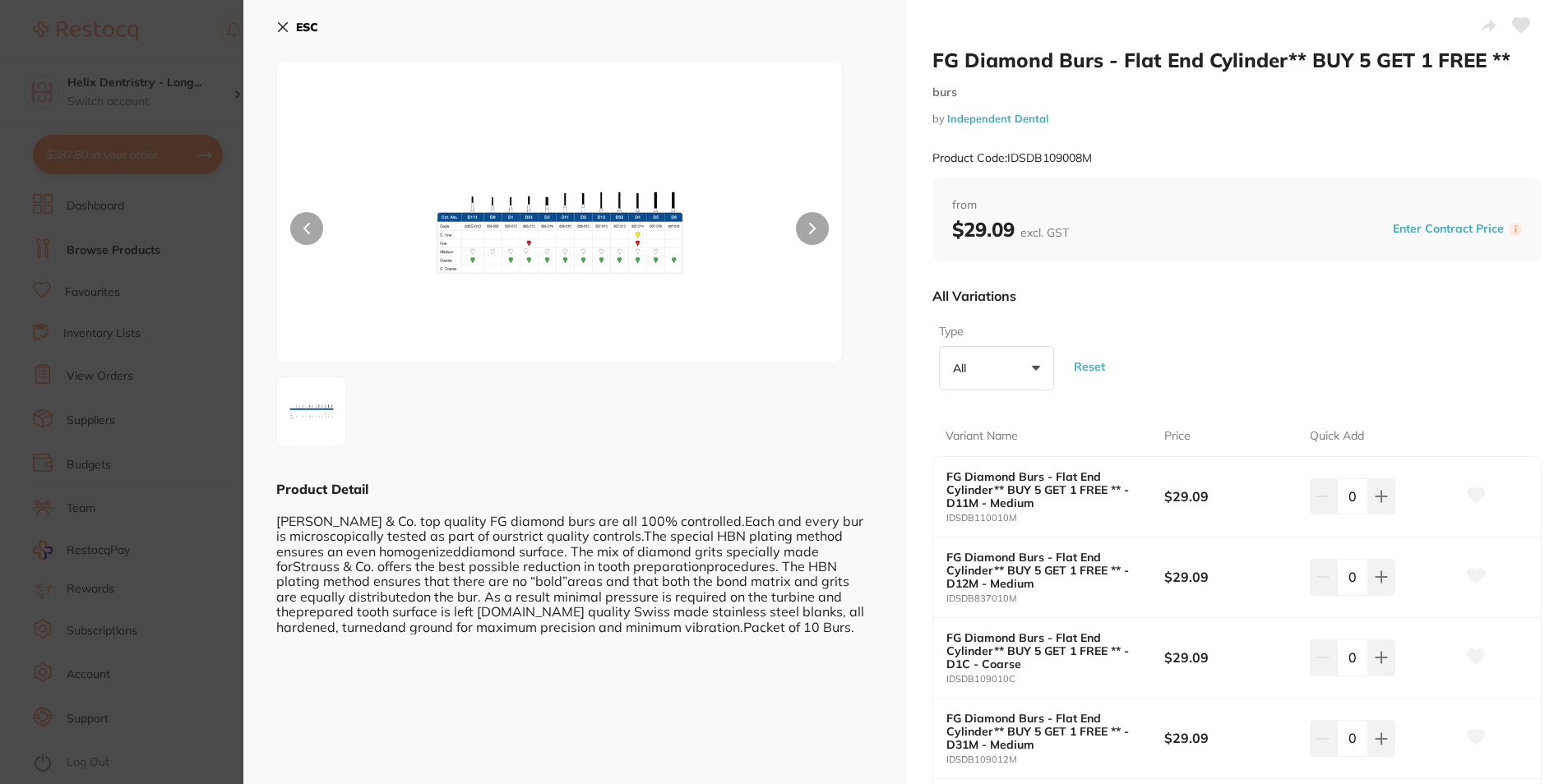
click at [989, 360] on button "All +0" at bounding box center [997, 368] width 115 height 44
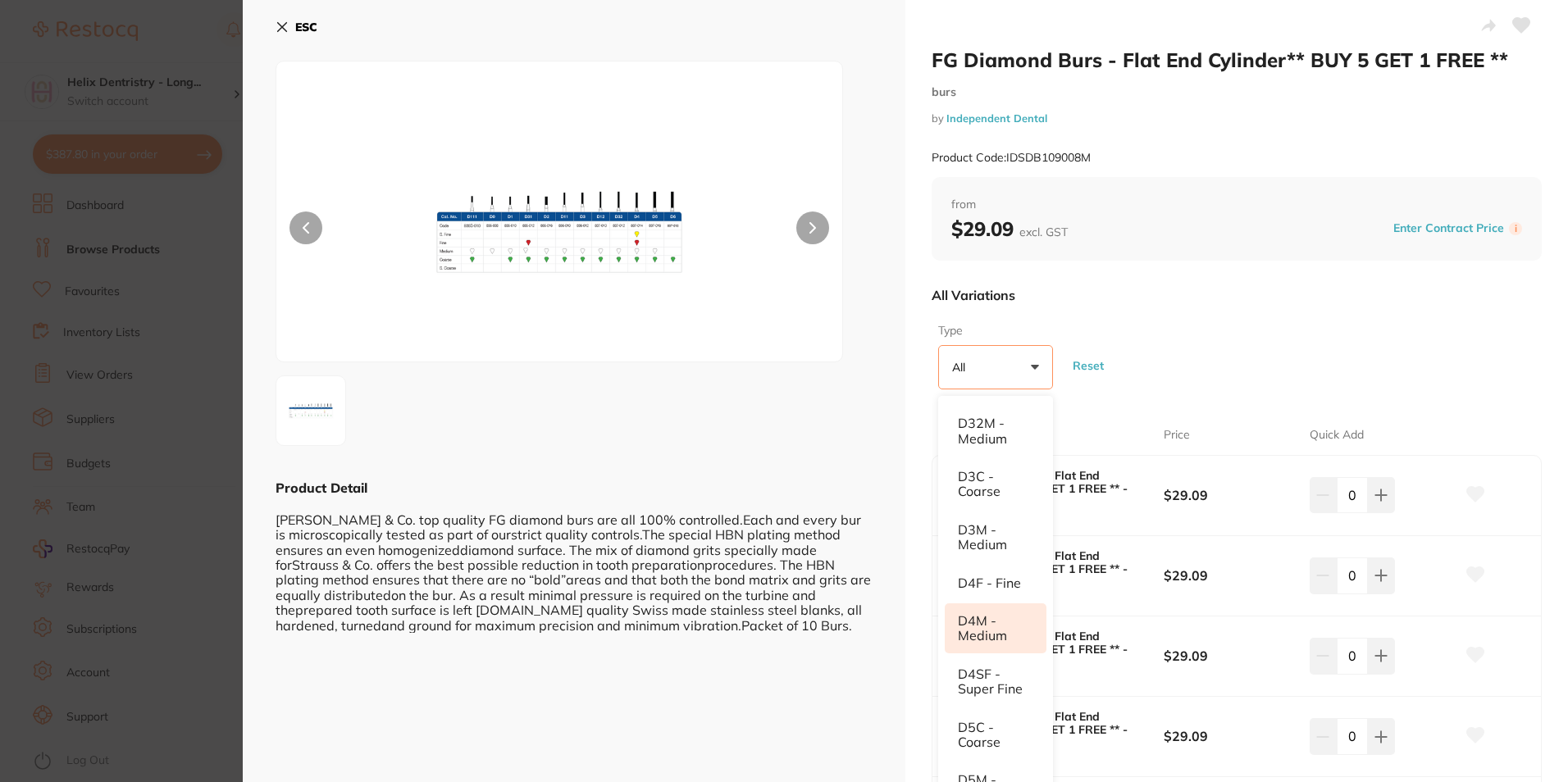
click at [1001, 611] on li "D4M - Medium" at bounding box center [995, 628] width 102 height 50
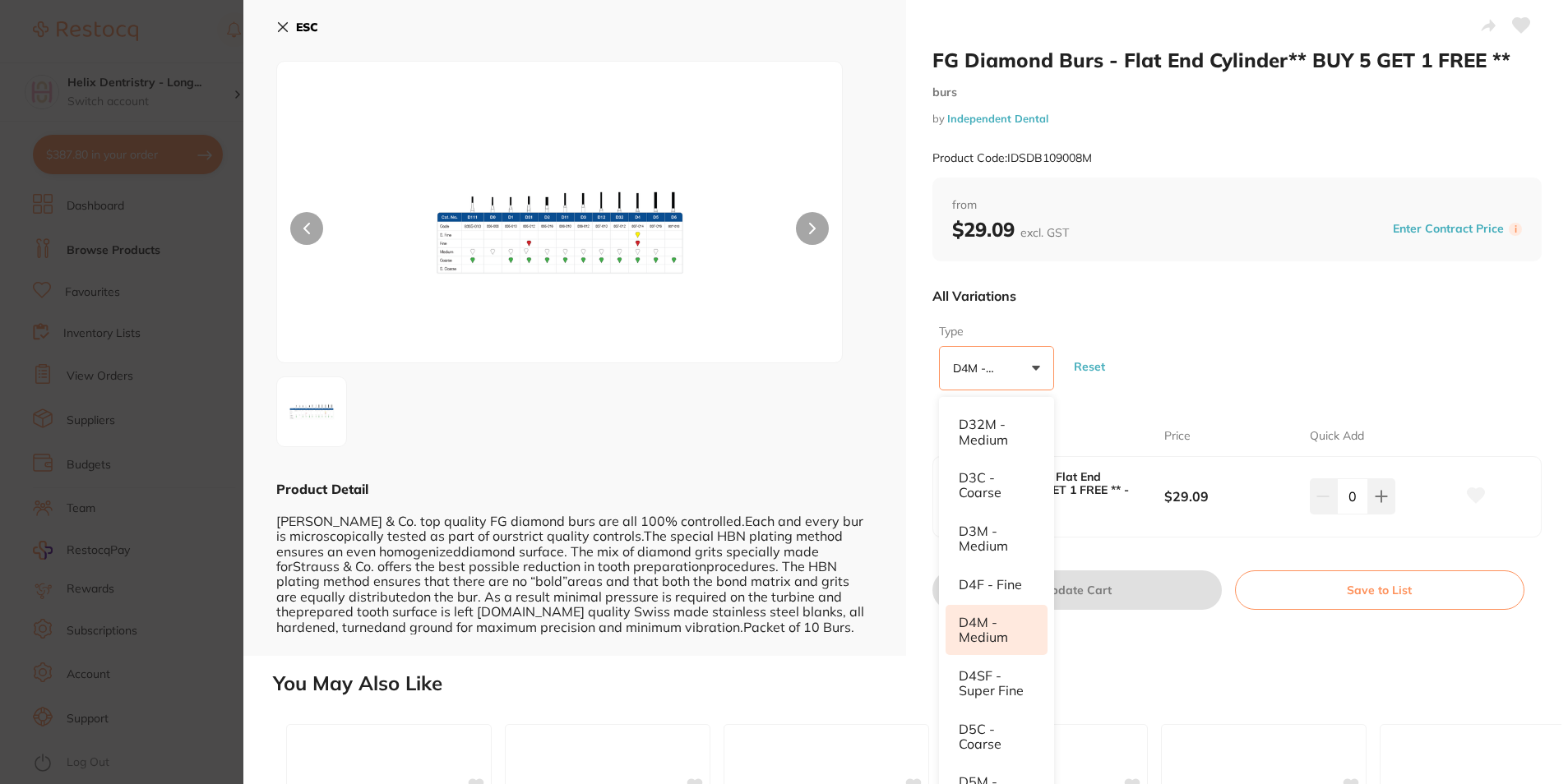
click at [1358, 504] on input "0" at bounding box center [1353, 496] width 32 height 36
click at [1379, 498] on icon at bounding box center [1385, 496] width 13 height 13
type input "1"
click at [1189, 586] on button "Update Cart" at bounding box center [1077, 590] width 290 height 39
checkbox input "false"
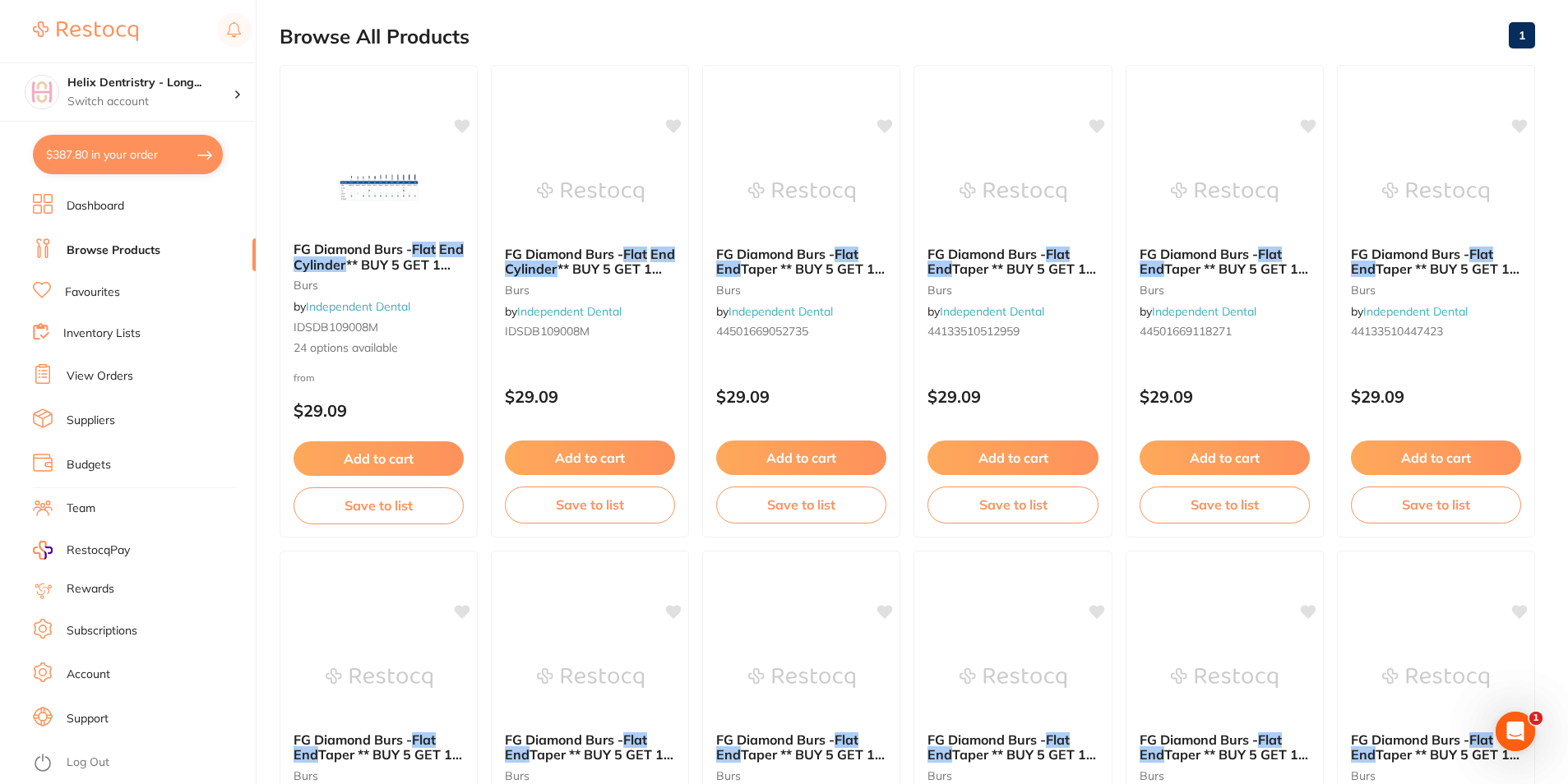
click at [90, 468] on link "Budgets" at bounding box center [89, 465] width 44 height 16
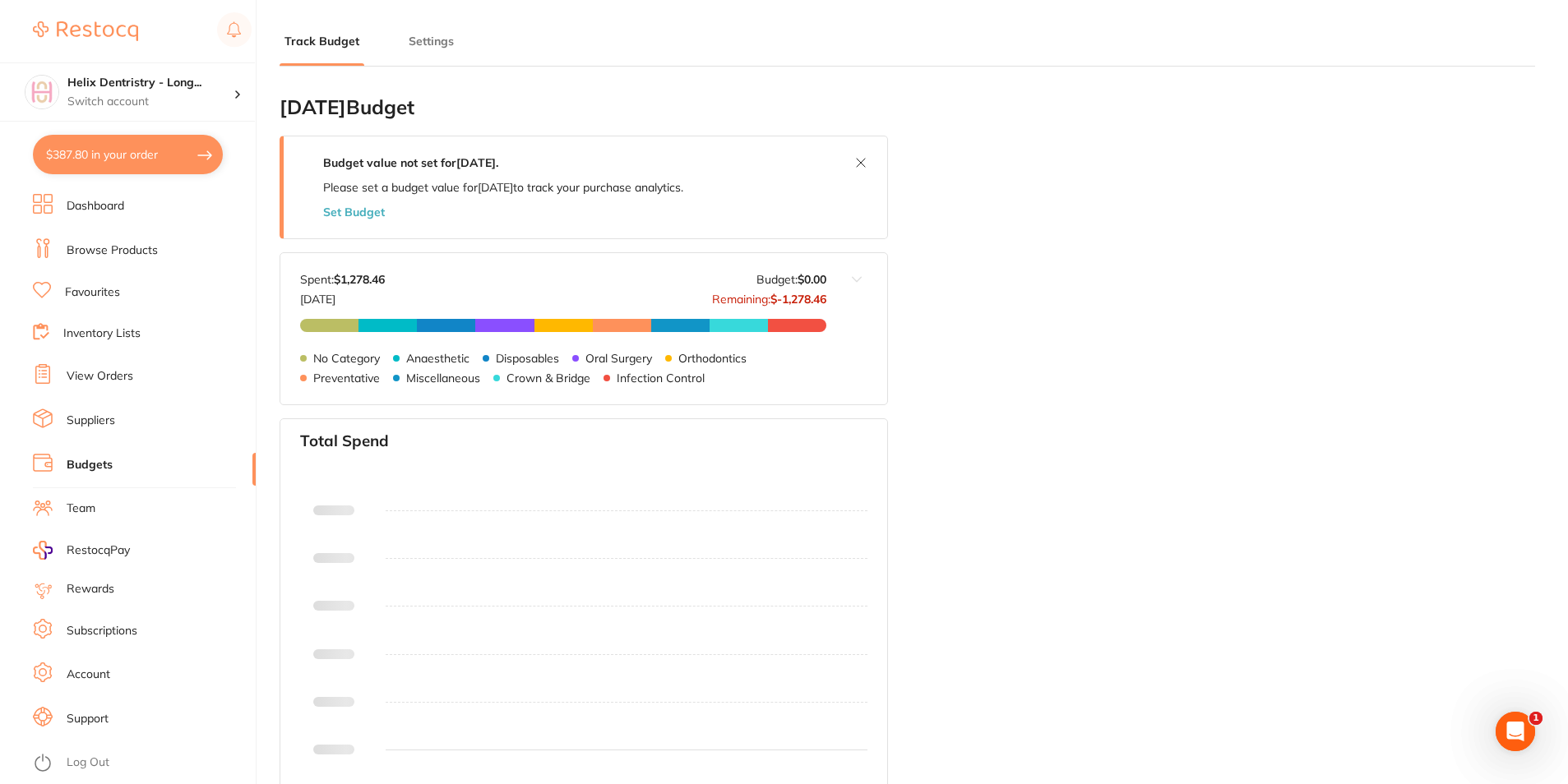
type input "2,800"
type input "0.0"
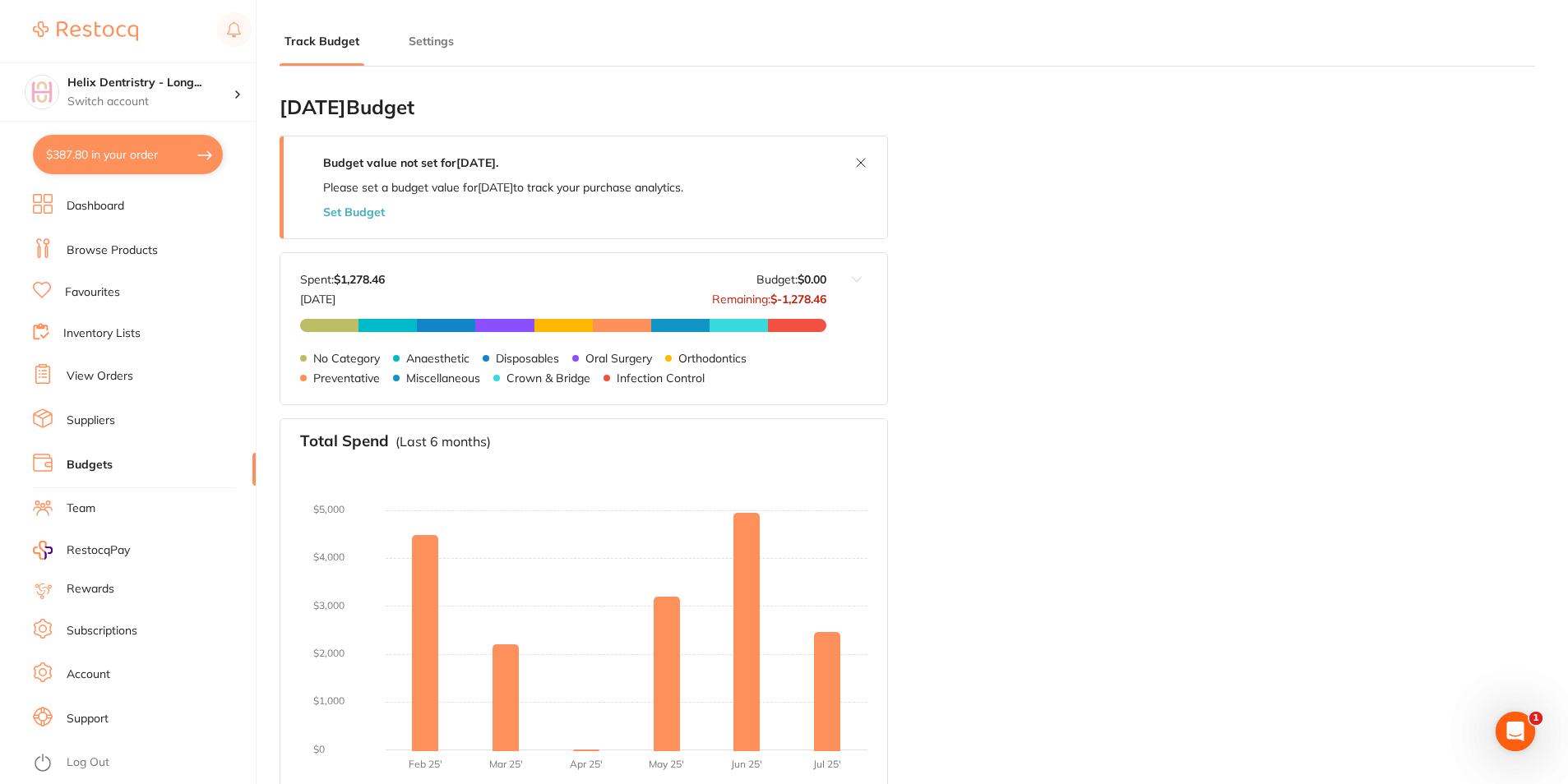
click at [78, 305] on ul "Dashboard Browse Products Favourites Inventory Lists View Orders Suppliers Budg…" at bounding box center [144, 489] width 223 height 590
click at [99, 165] on button "$387.80 in your order" at bounding box center [127, 154] width 190 height 39
checkbox input "true"
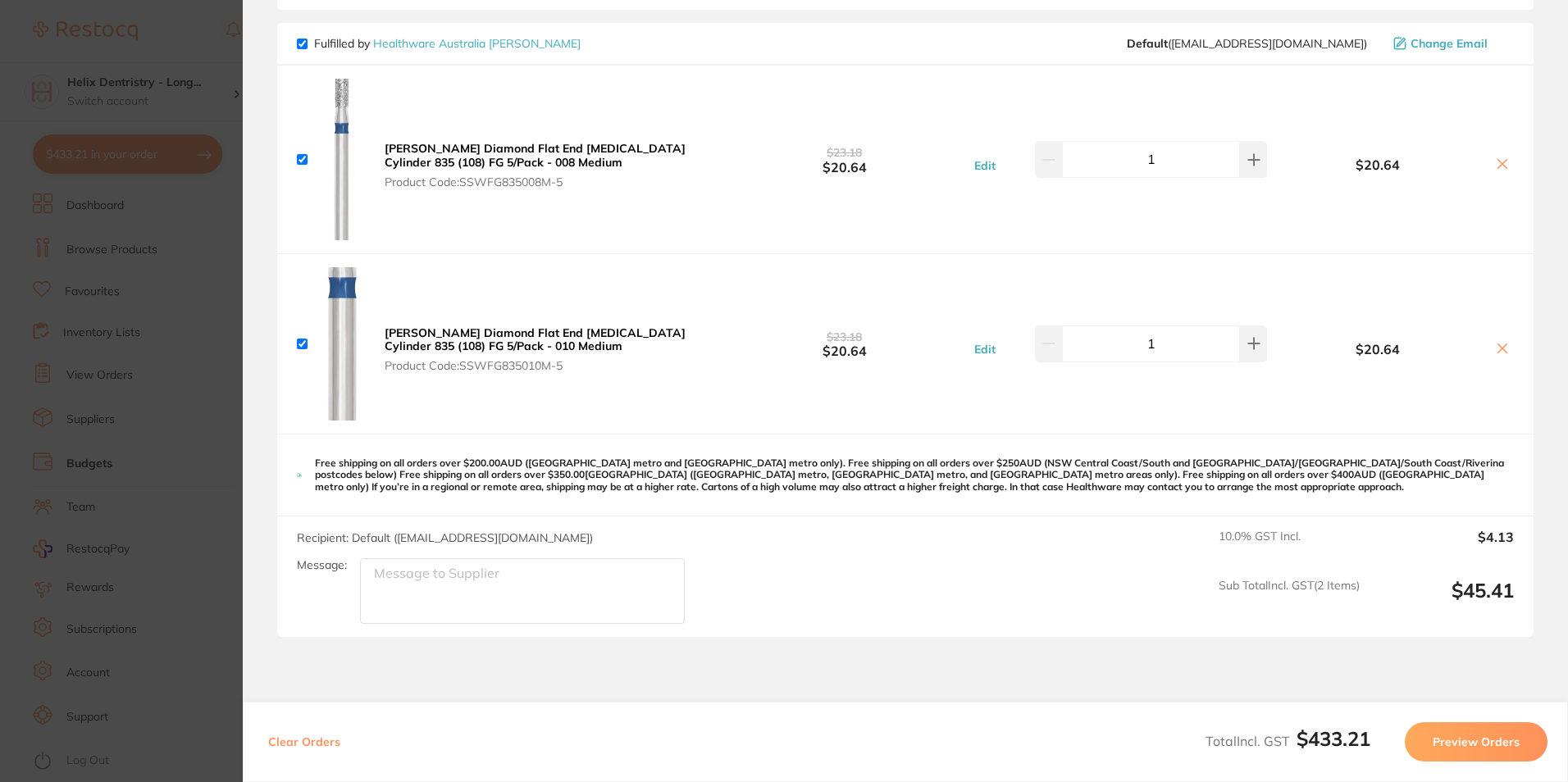
click at [1496, 164] on icon at bounding box center [1502, 164] width 13 height 13
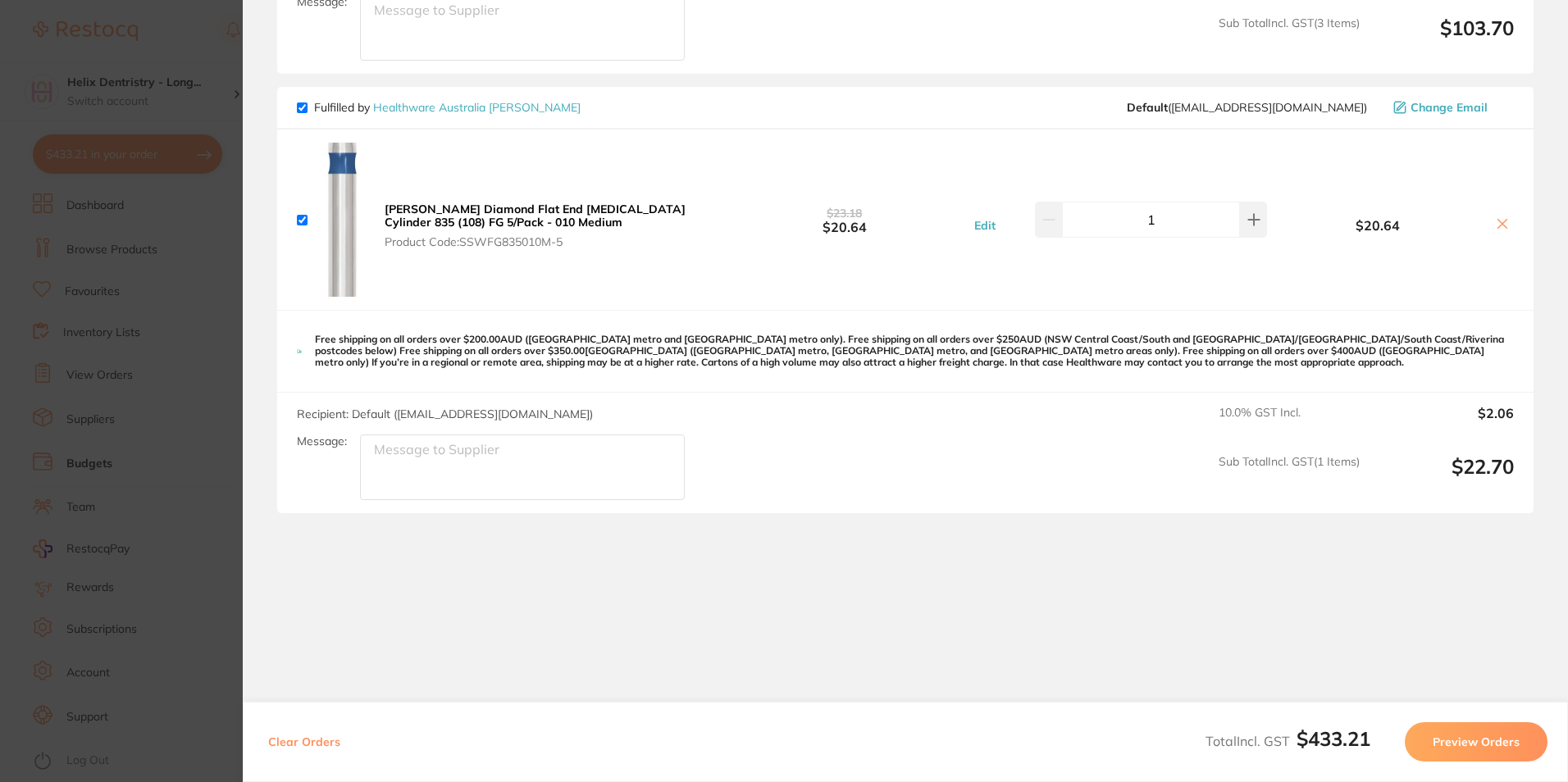
checkbox input "false"
click at [1491, 164] on div "SS White Diamond Flat End Fissure Cylinder 835 (108) FG 5/Pack - 010 Medium Pro…" at bounding box center [905, 219] width 1256 height 179
click at [1498, 223] on icon at bounding box center [1502, 223] width 9 height 9
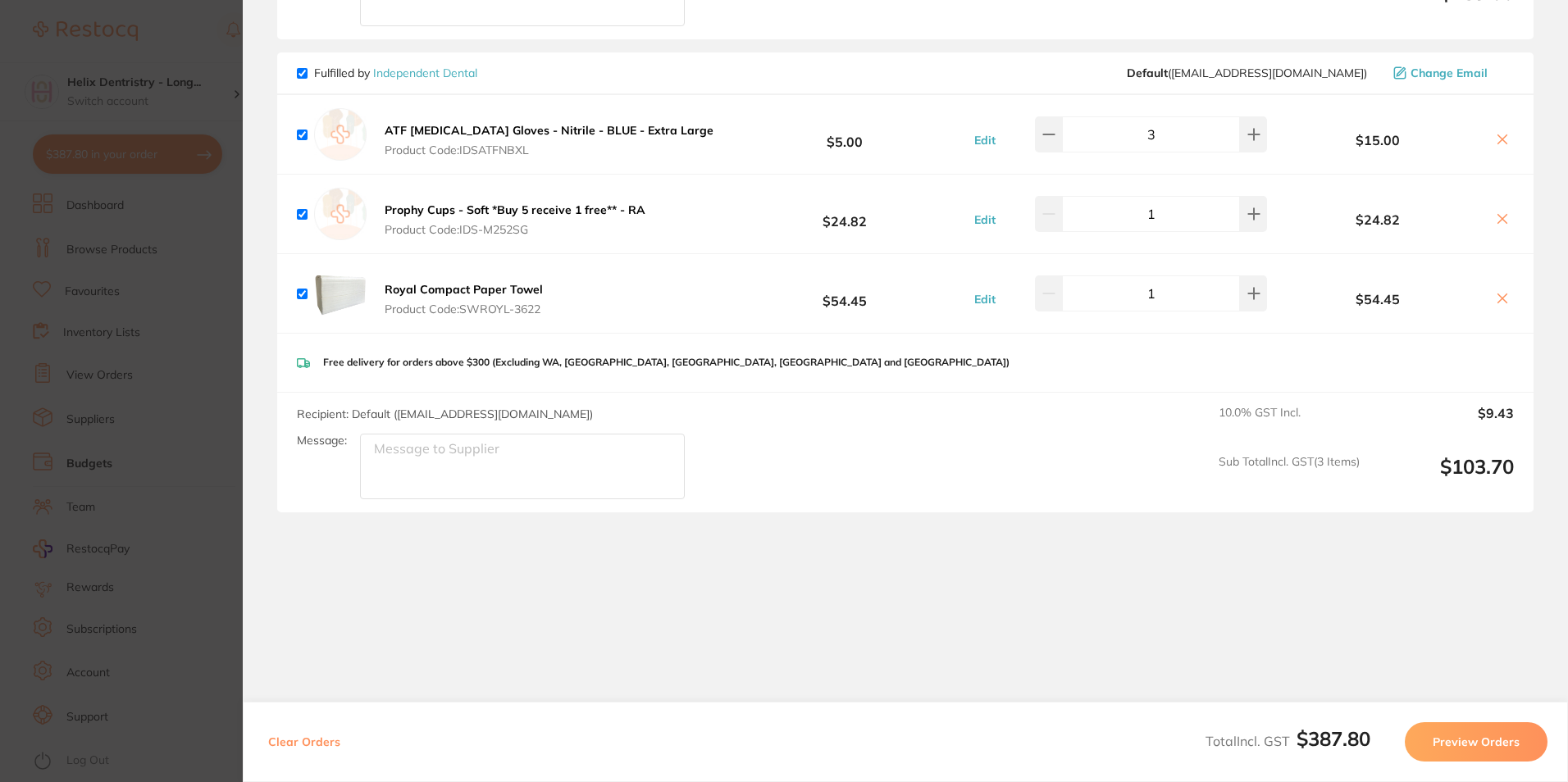
click at [1470, 747] on button "Preview Orders" at bounding box center [1476, 741] width 143 height 39
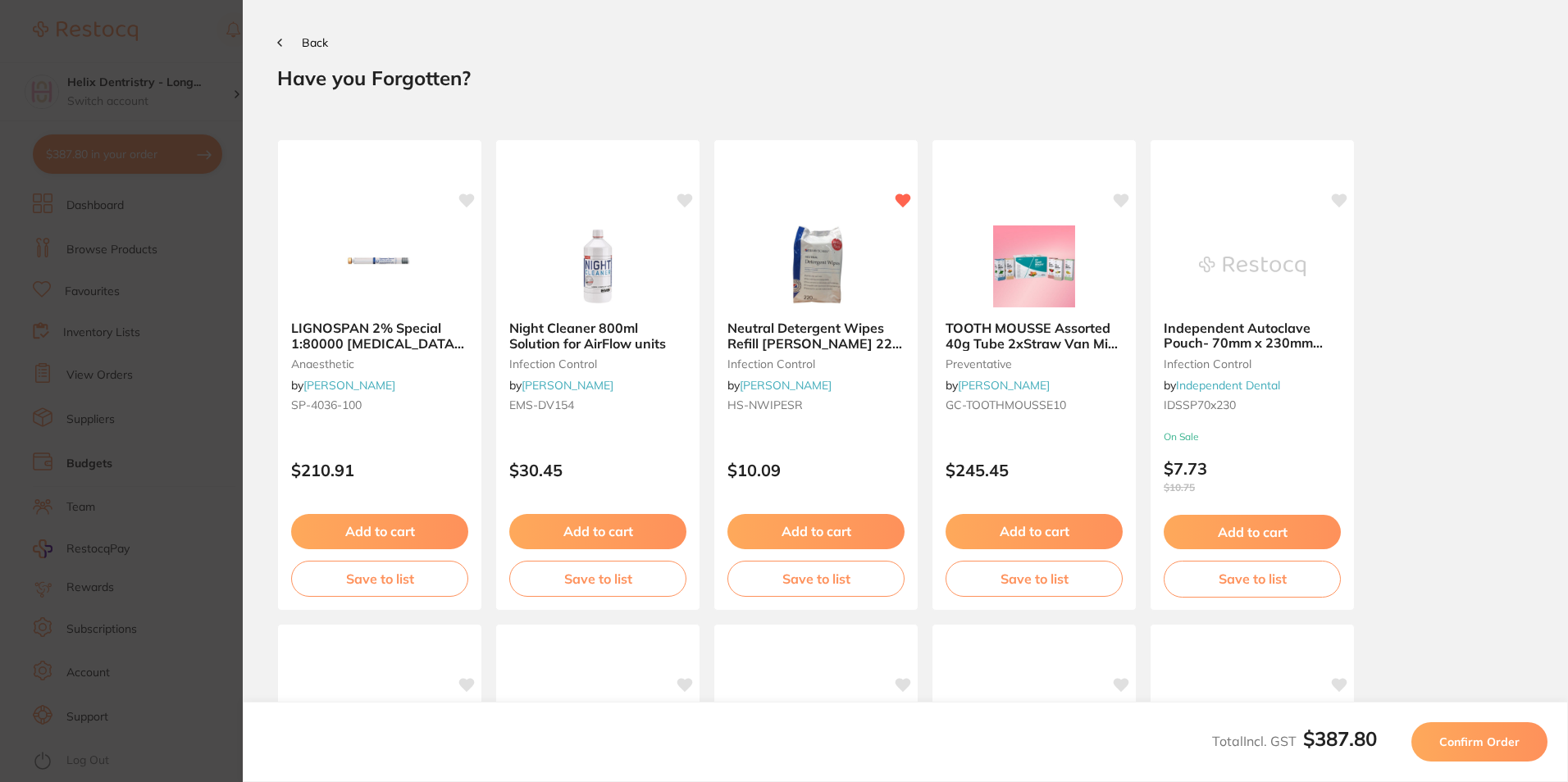
click at [1516, 741] on span "Confirm Order" at bounding box center [1479, 741] width 80 height 14
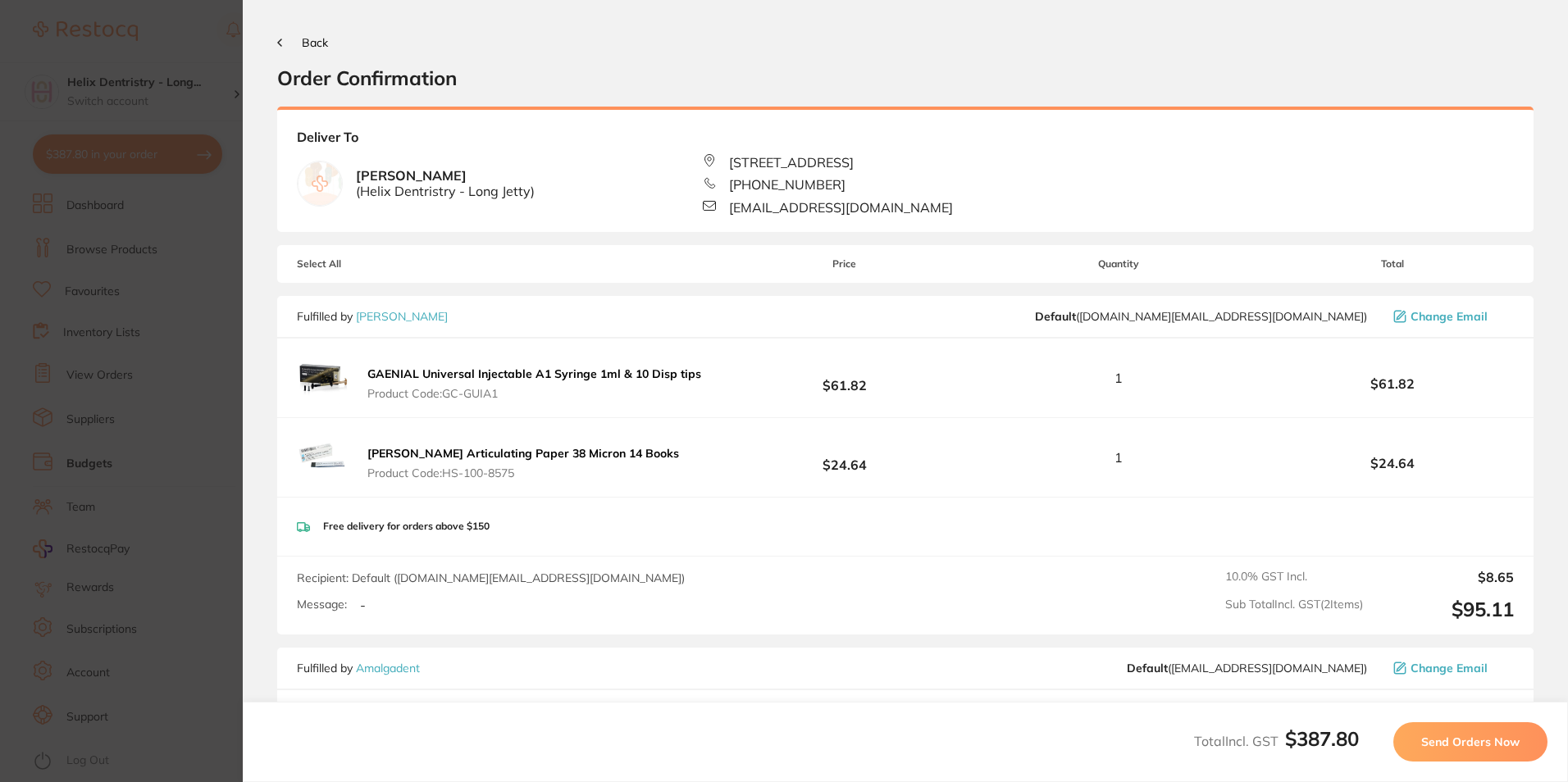
click at [1474, 744] on span "Send Orders Now" at bounding box center [1470, 741] width 98 height 14
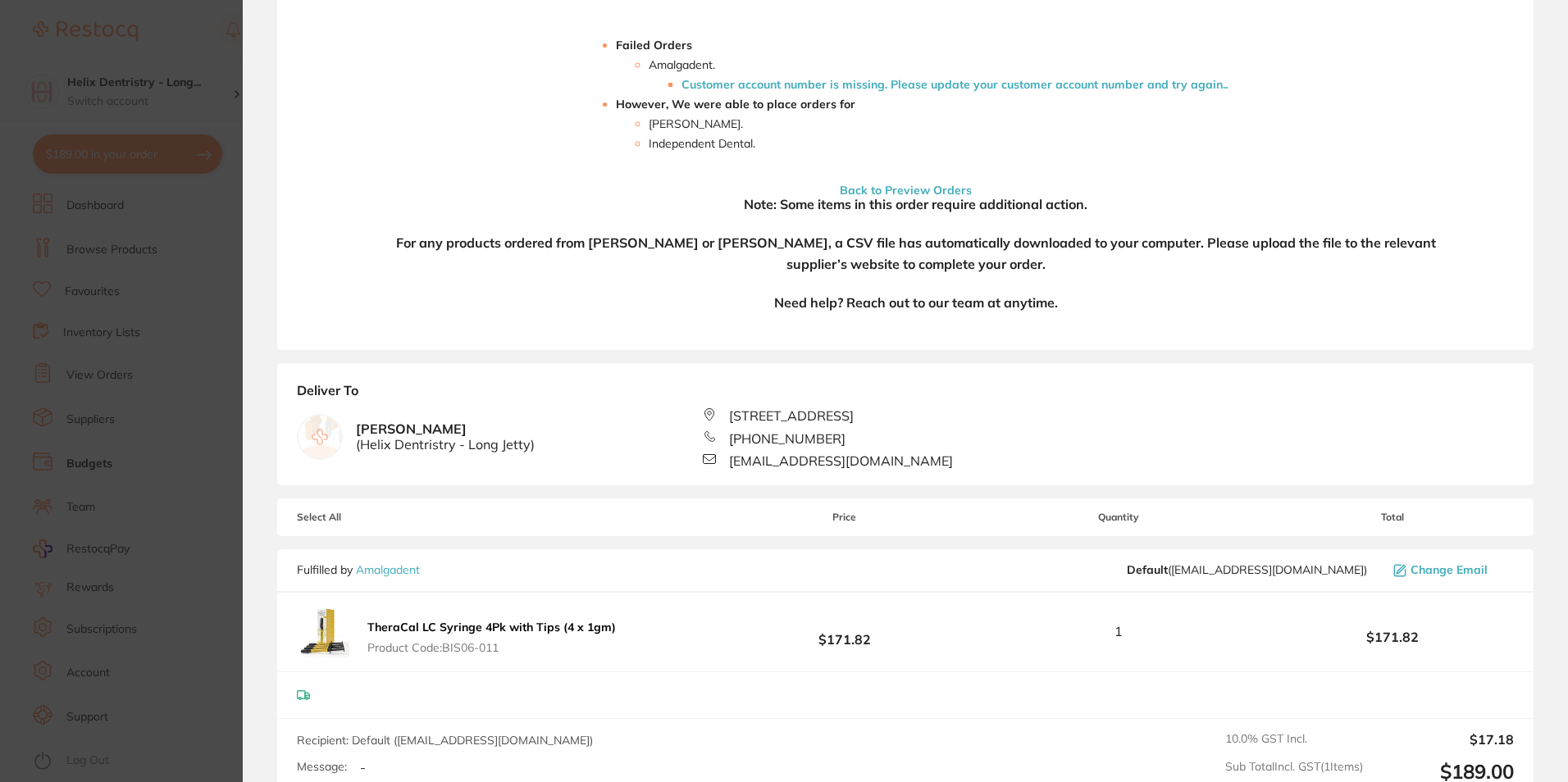
scroll to position [410, 0]
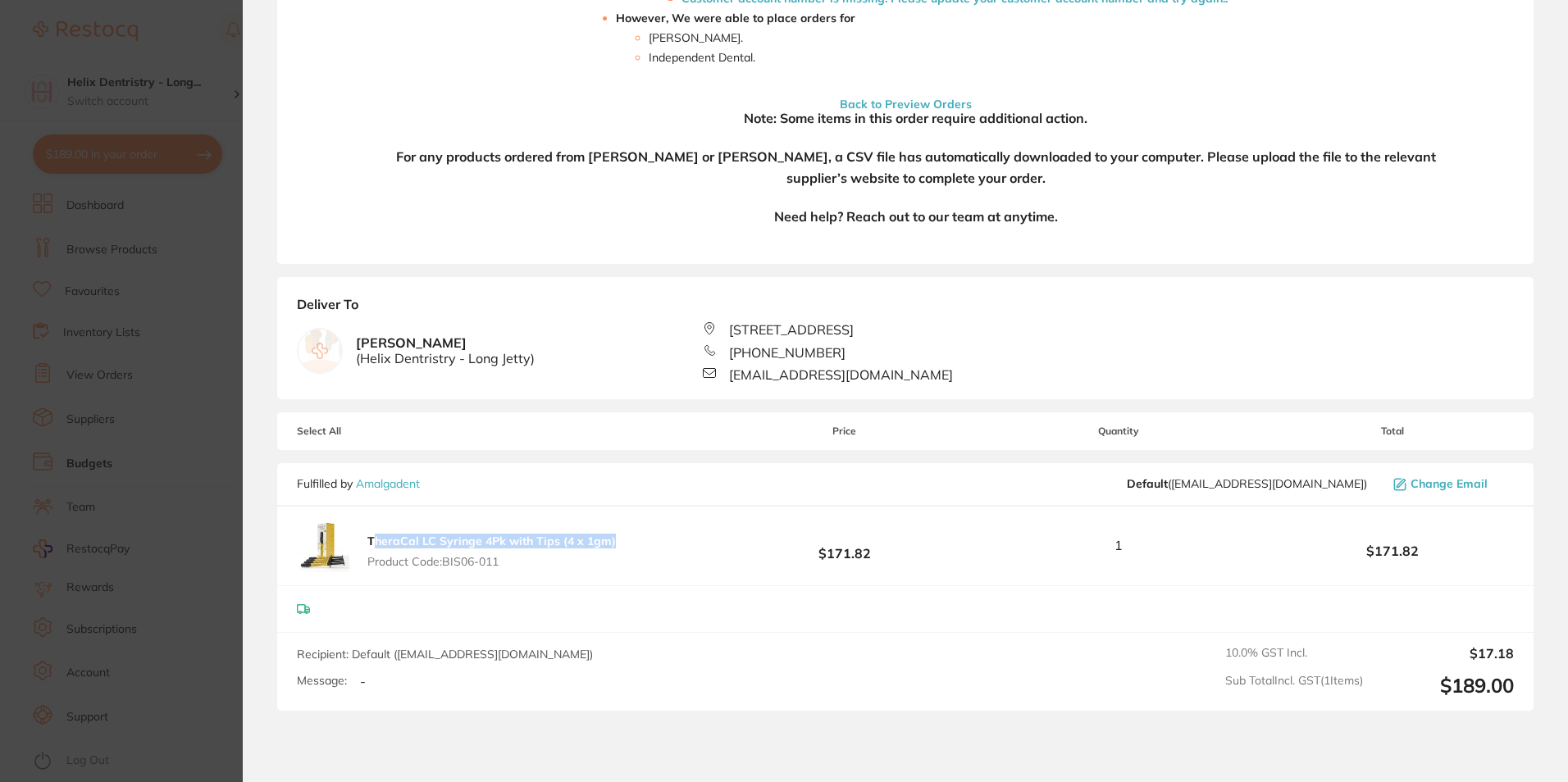
drag, startPoint x: 611, startPoint y: 536, endPoint x: 375, endPoint y: 534, distance: 236.0
click at [375, 534] on div "TheraCal LC Syringe 4Pk with Tips (4 x 1gm) Product Code: BIS06-011 $171.82 1 $…" at bounding box center [905, 545] width 1256 height 79
drag, startPoint x: 375, startPoint y: 534, endPoint x: 610, endPoint y: 544, distance: 235.2
click at [505, 555] on span "Product Code: BIS06-011" at bounding box center [491, 562] width 248 height 13
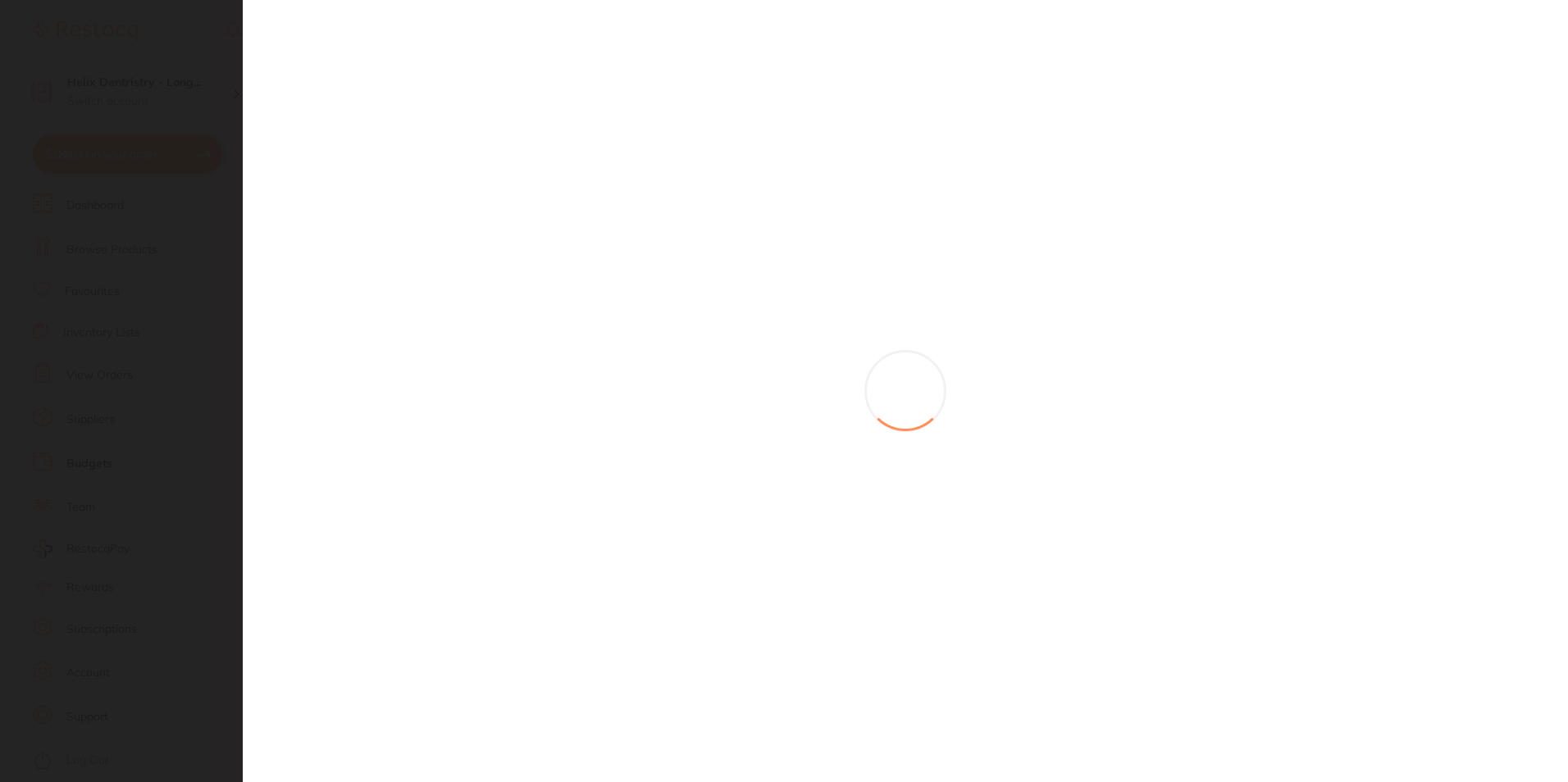
click at [610, 544] on section at bounding box center [784, 391] width 1568 height 782
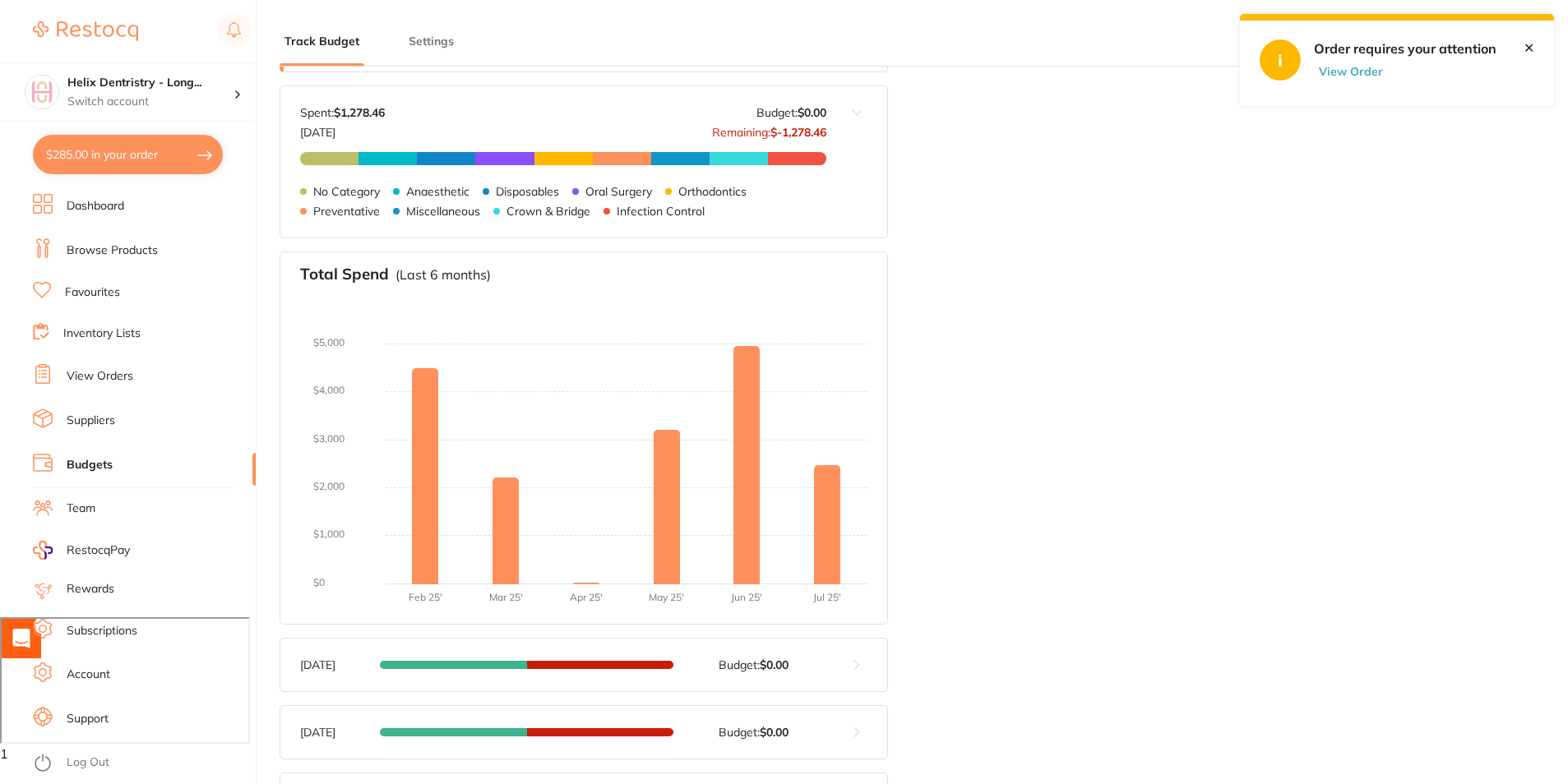
scroll to position [0, 0]
click at [193, 166] on button "$285.00 in your order" at bounding box center [127, 154] width 190 height 39
checkbox input "true"
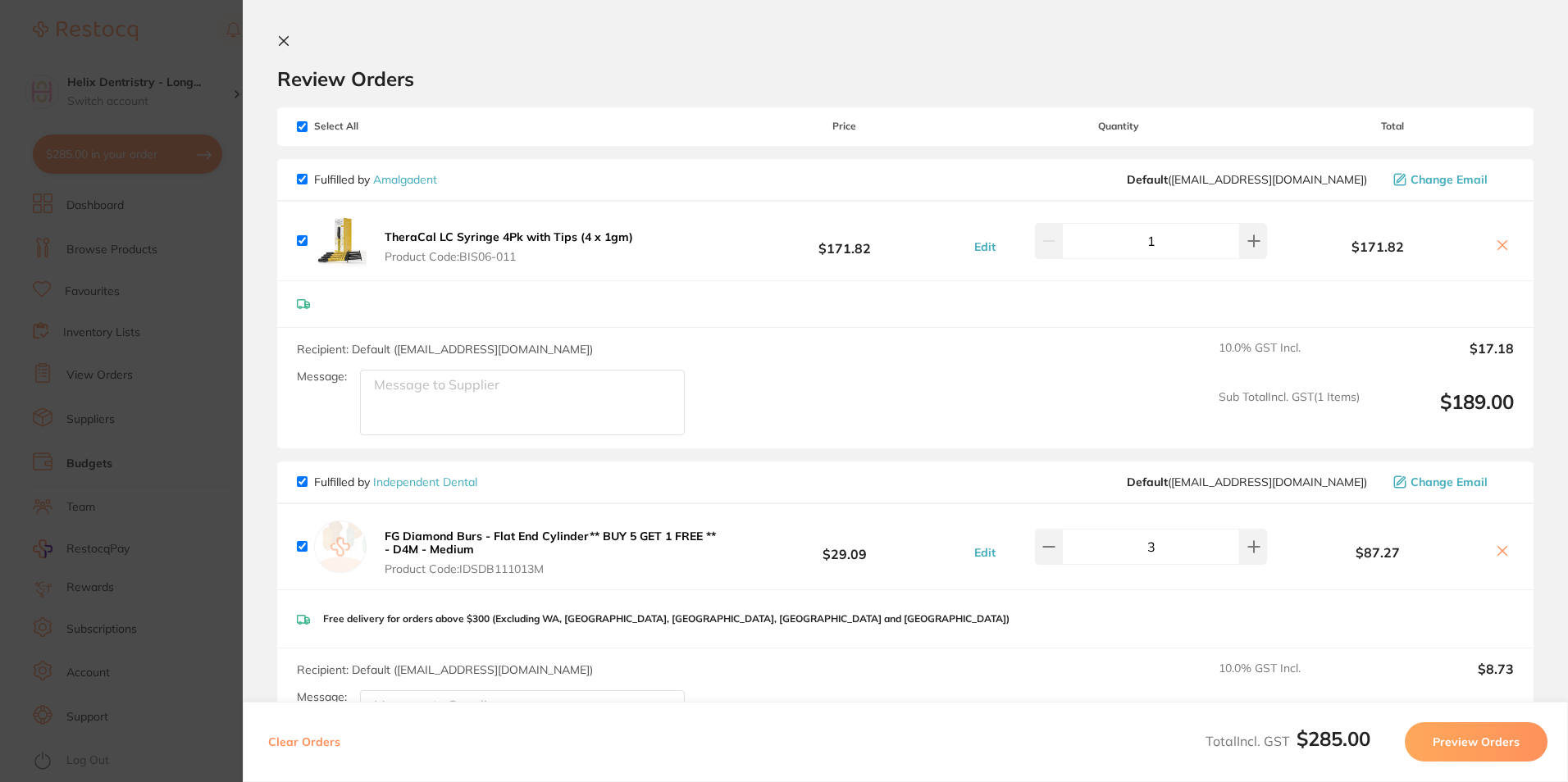
click at [279, 41] on icon at bounding box center [284, 41] width 13 height 13
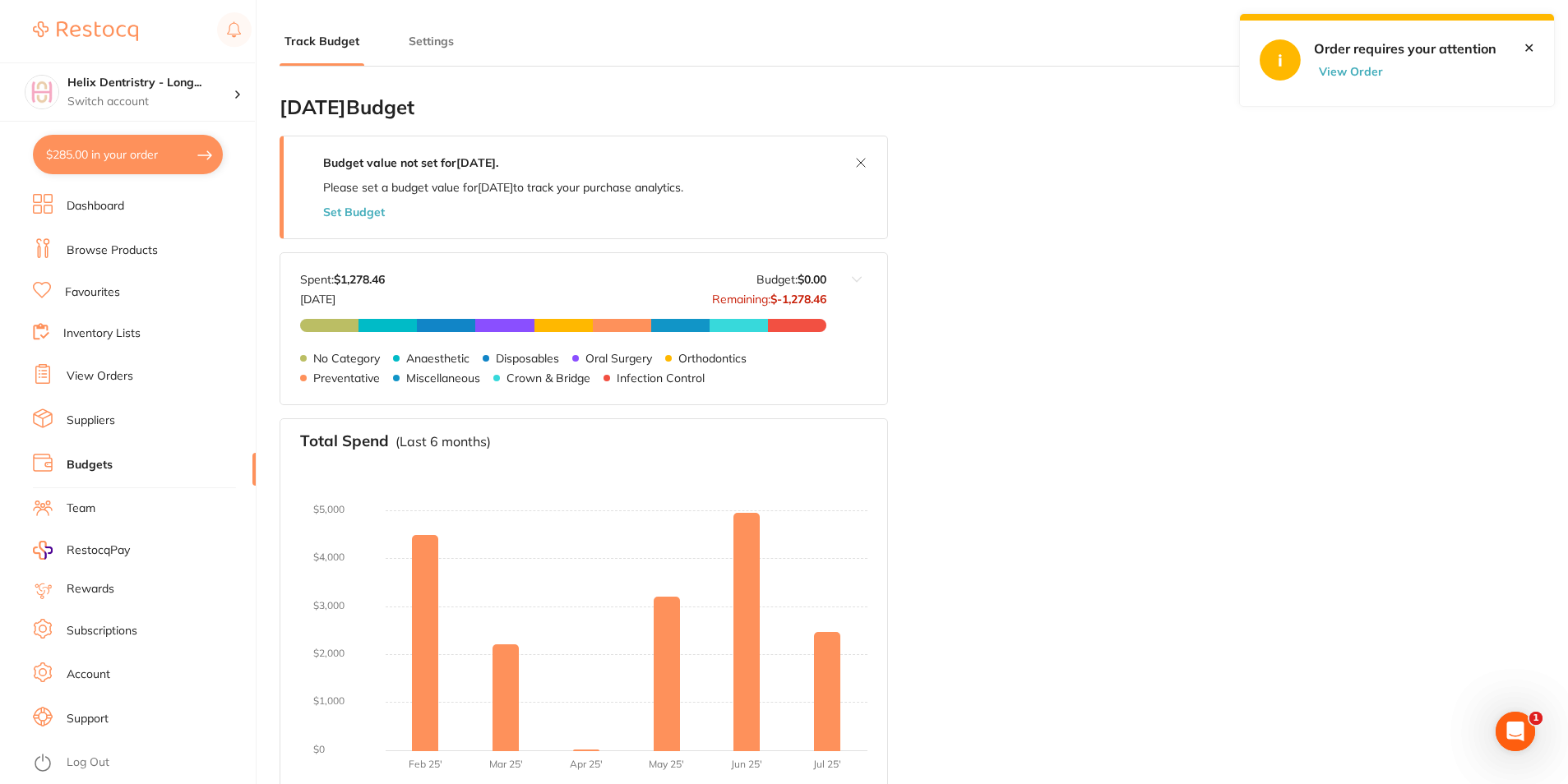
click at [106, 249] on link "Browse Products" at bounding box center [112, 250] width 91 height 16
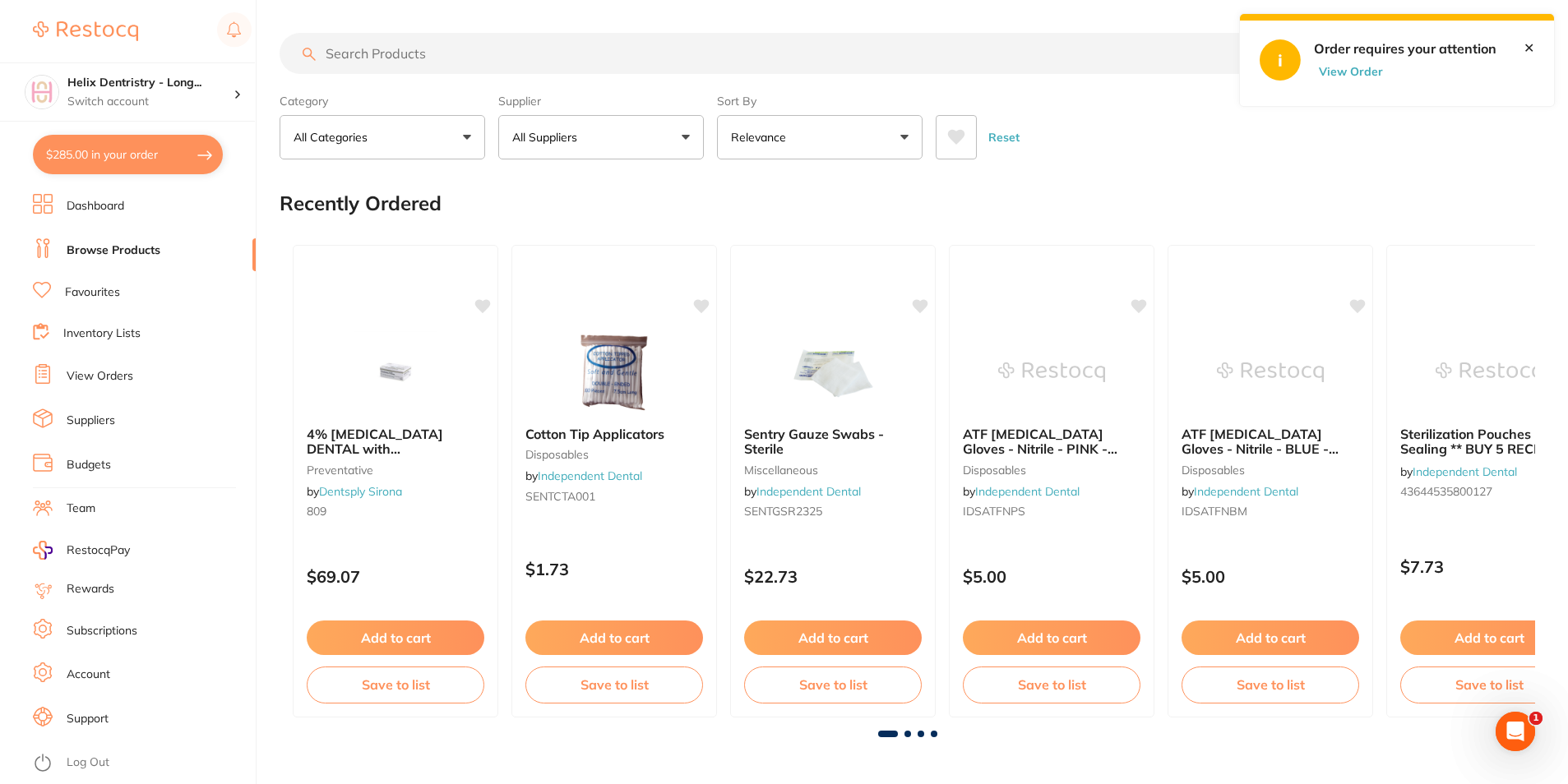
click at [1526, 47] on link "✕" at bounding box center [1529, 47] width 11 height 14
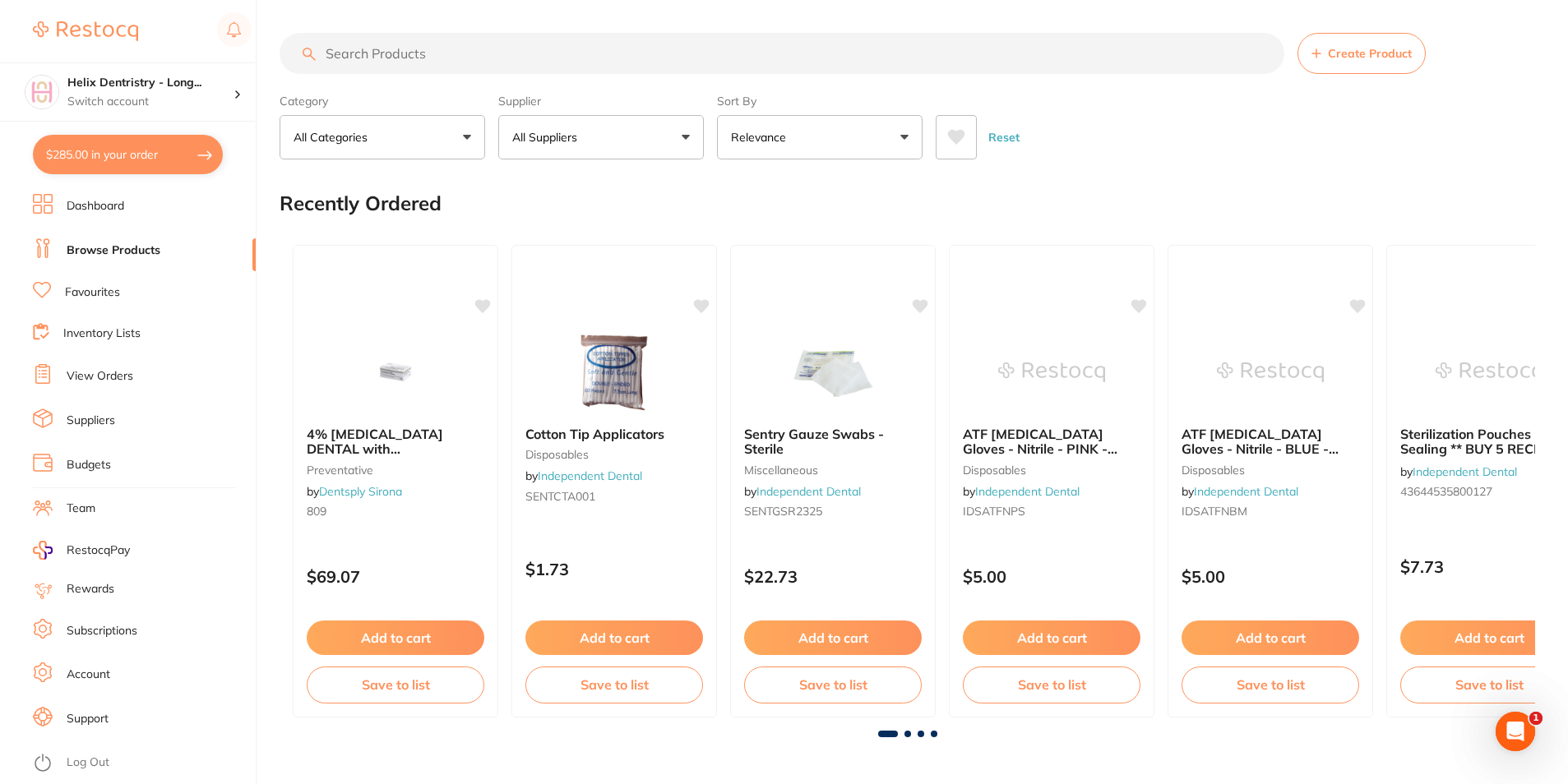
click at [527, 64] on input "search" at bounding box center [782, 53] width 1005 height 41
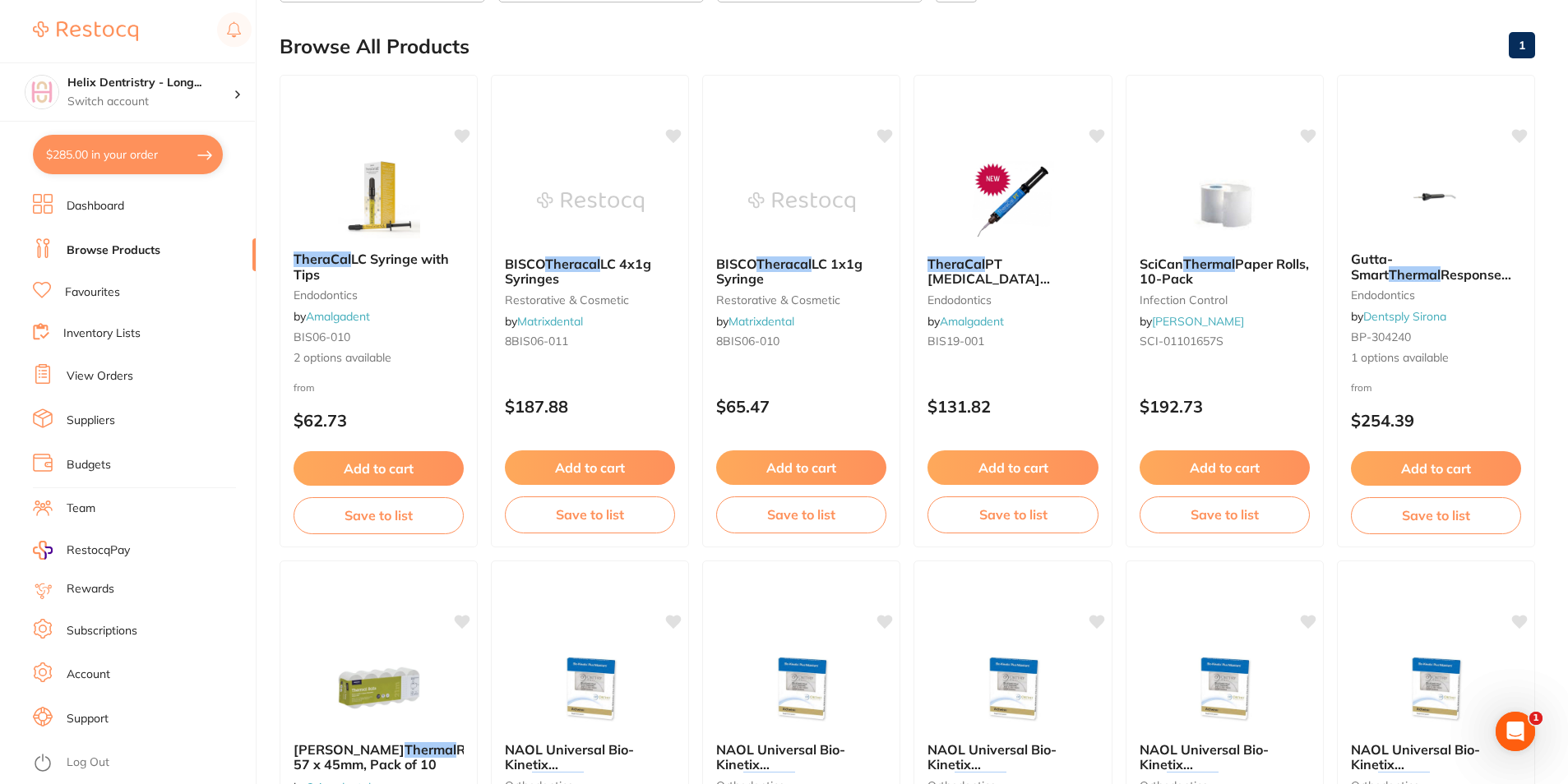
scroll to position [82, 0]
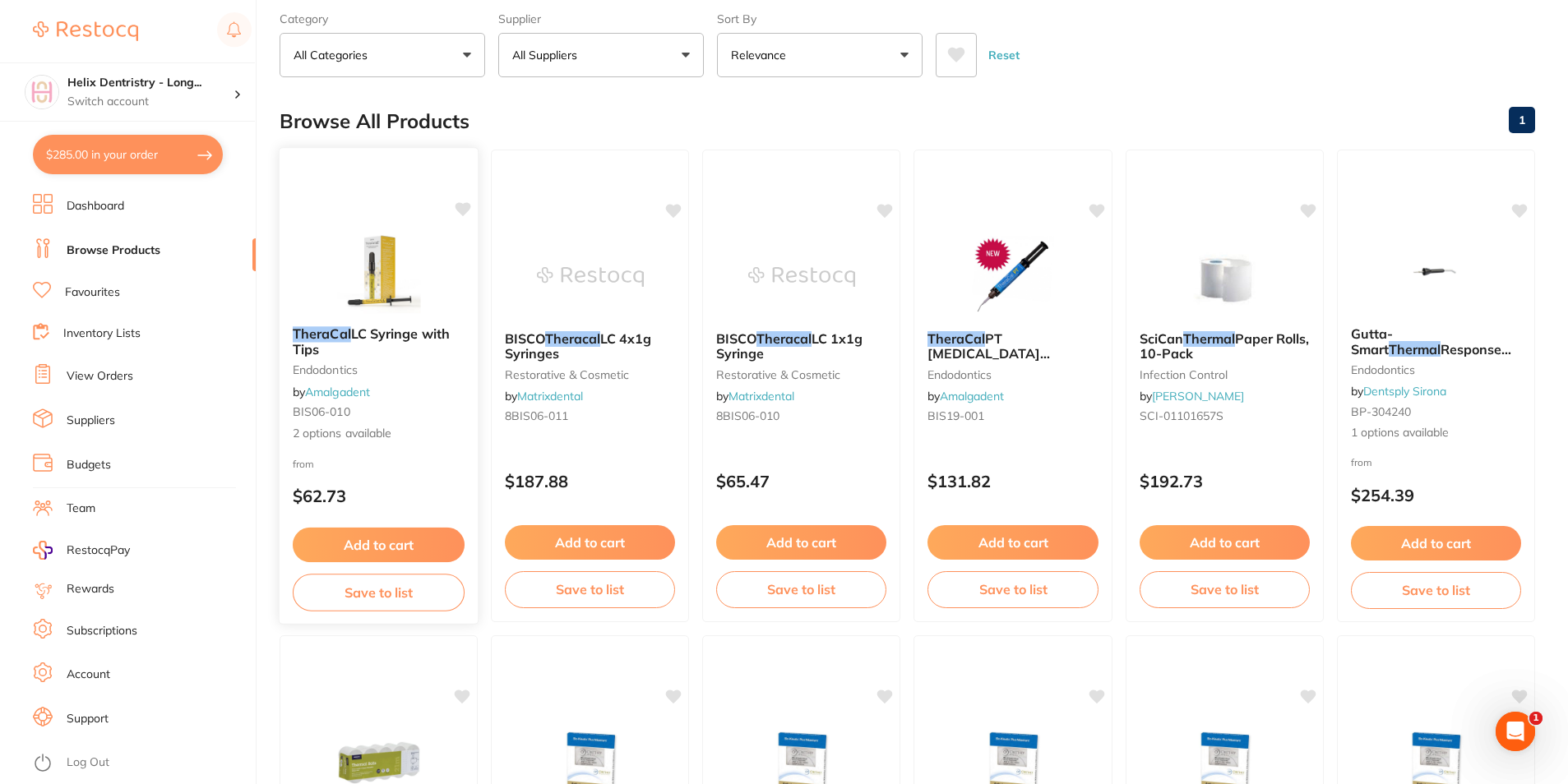
type input "Theracal"
click at [371, 345] on b "TheraCal LC Syringe with Tips" at bounding box center [379, 341] width 172 height 31
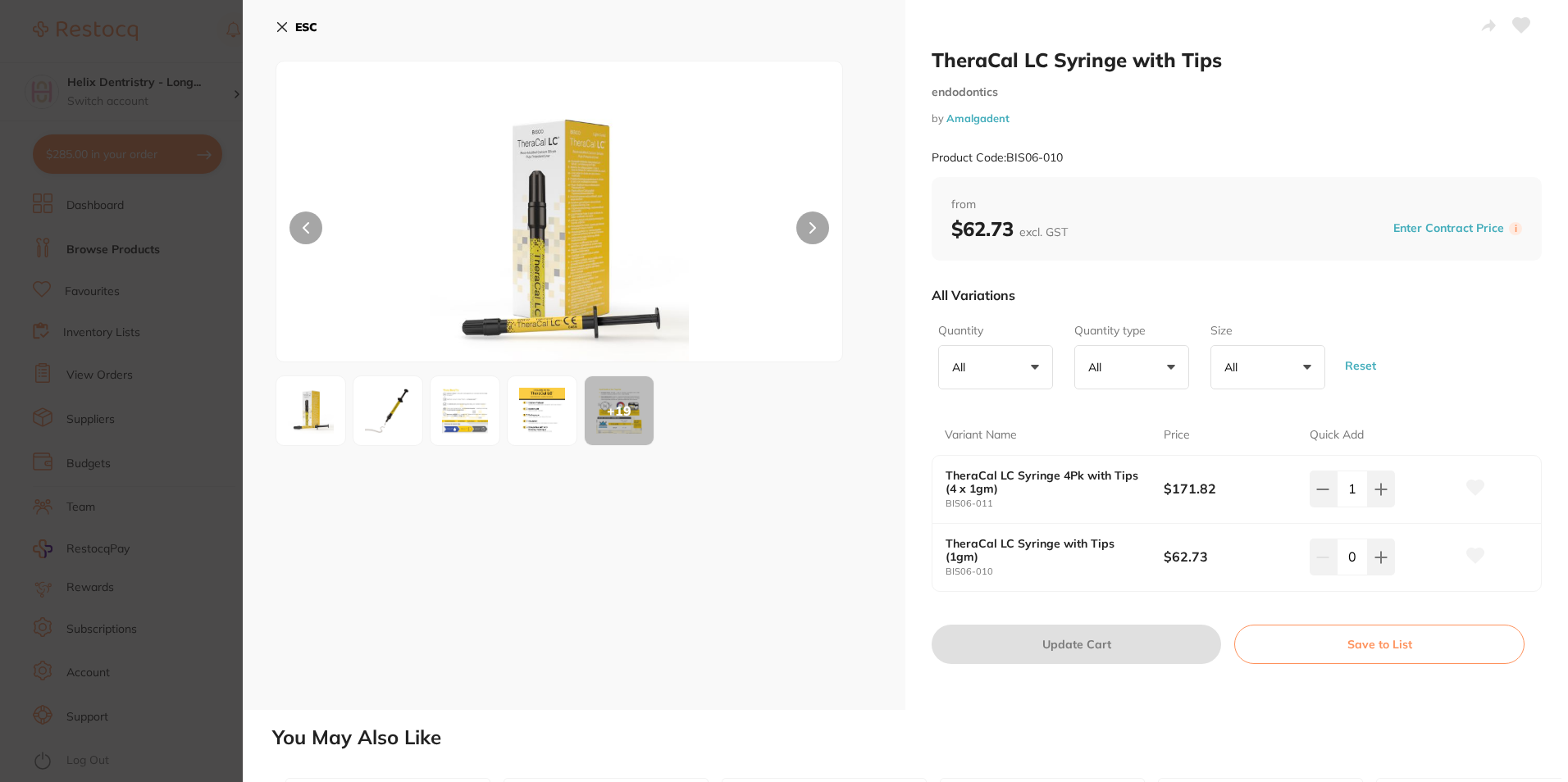
click at [403, 412] on img at bounding box center [388, 411] width 59 height 59
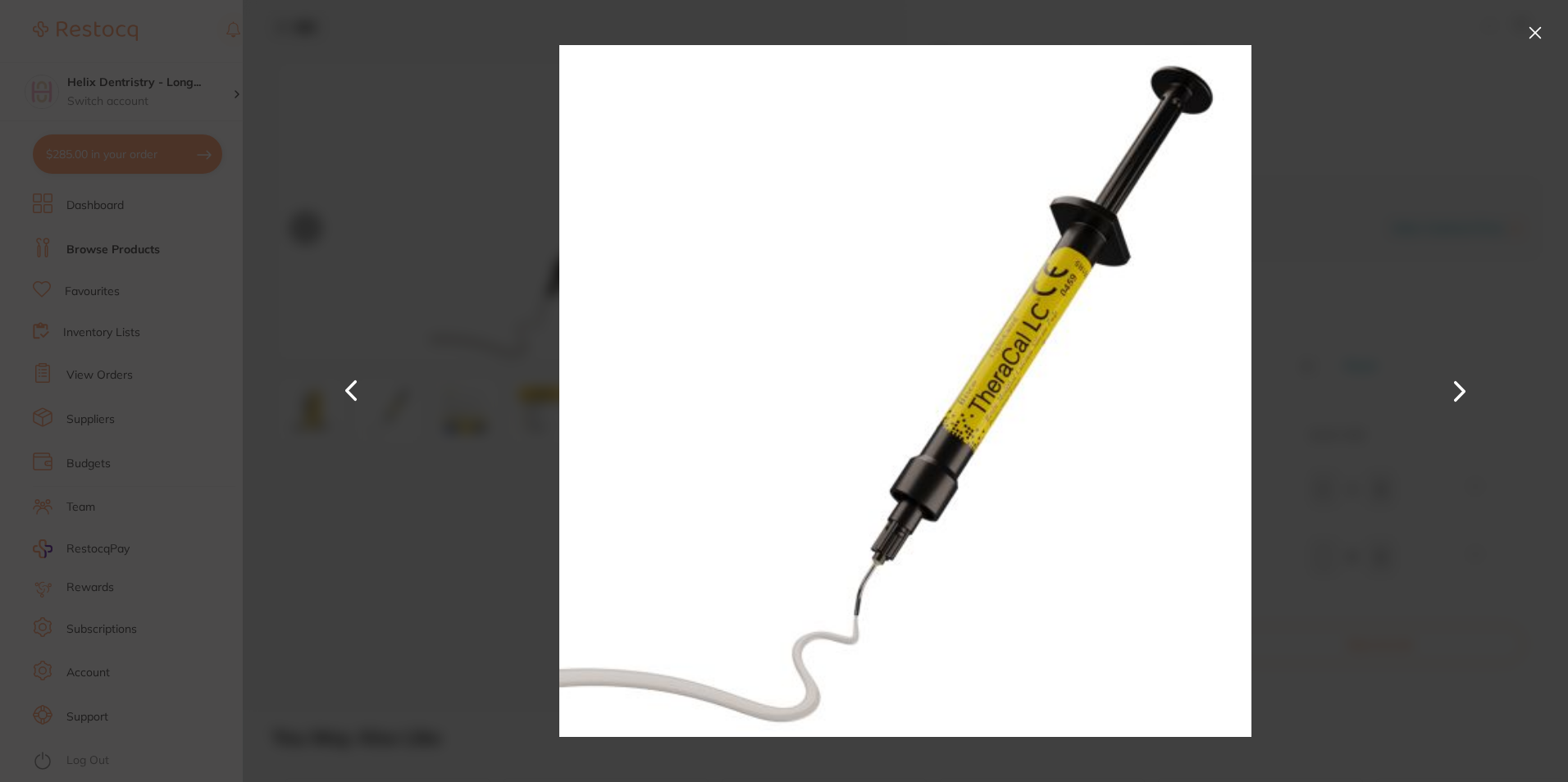
click at [1538, 31] on button at bounding box center [1536, 33] width 27 height 27
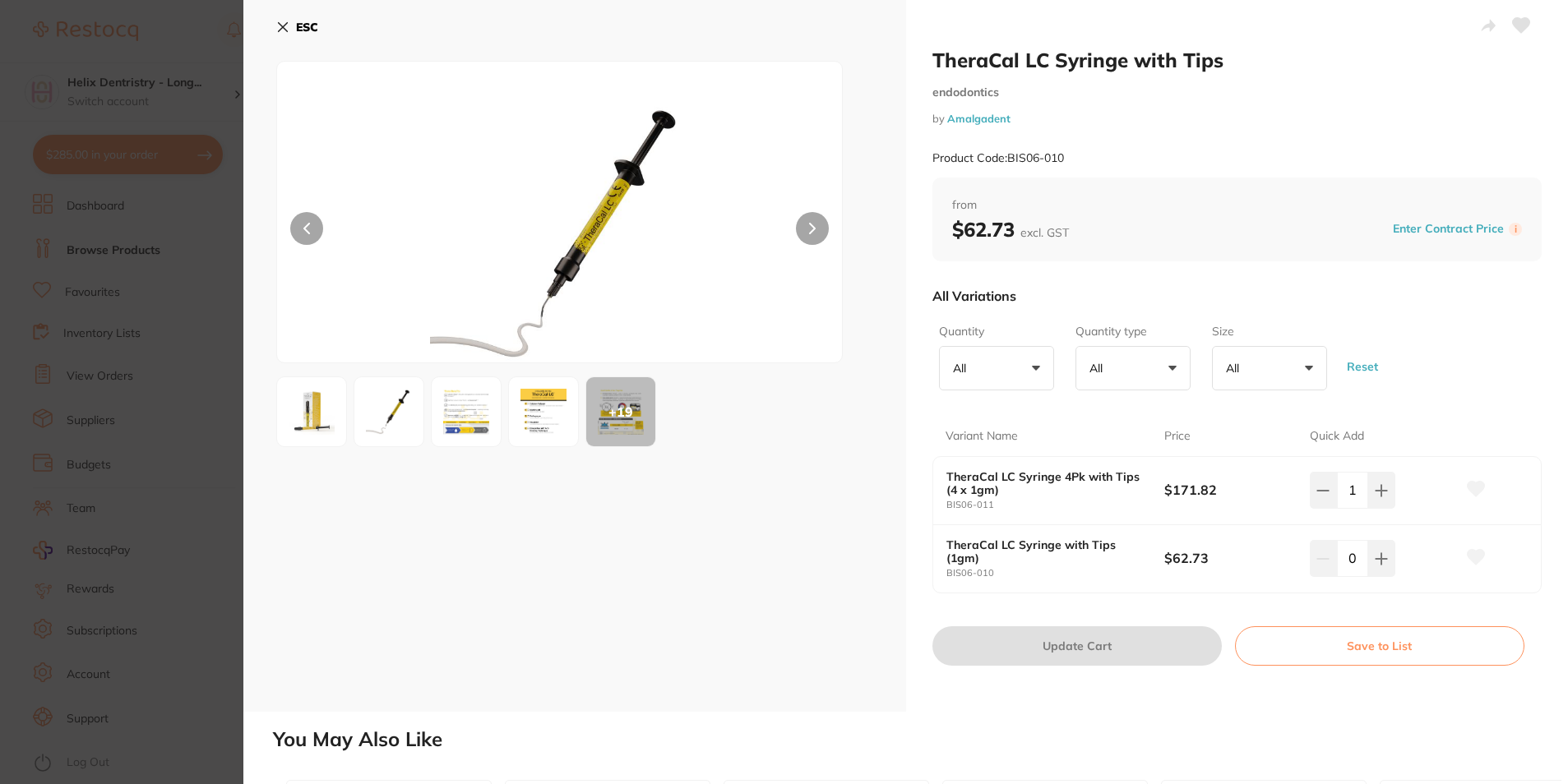
click at [456, 411] on img at bounding box center [466, 412] width 59 height 59
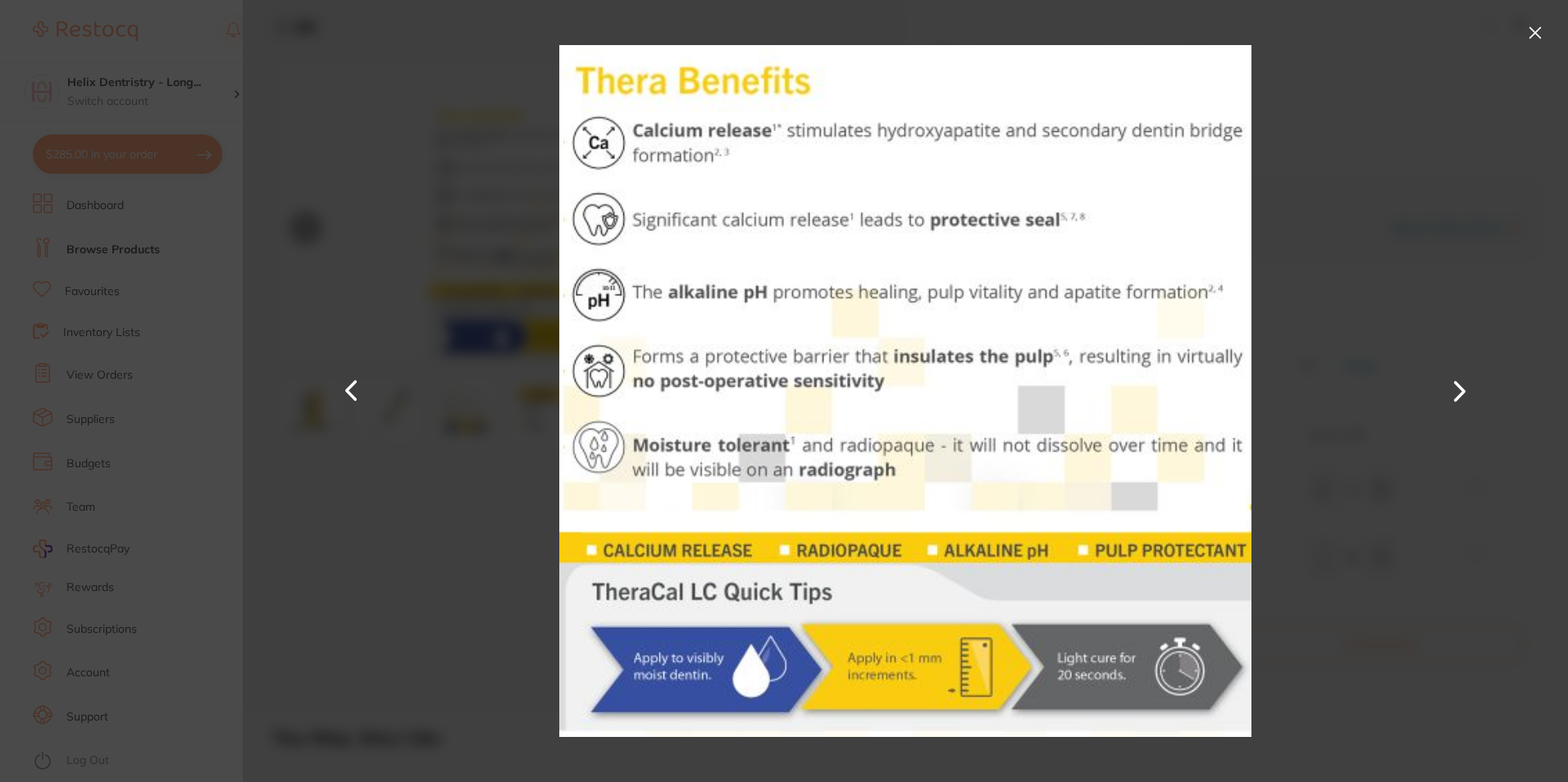
click at [1540, 33] on button at bounding box center [1536, 33] width 27 height 27
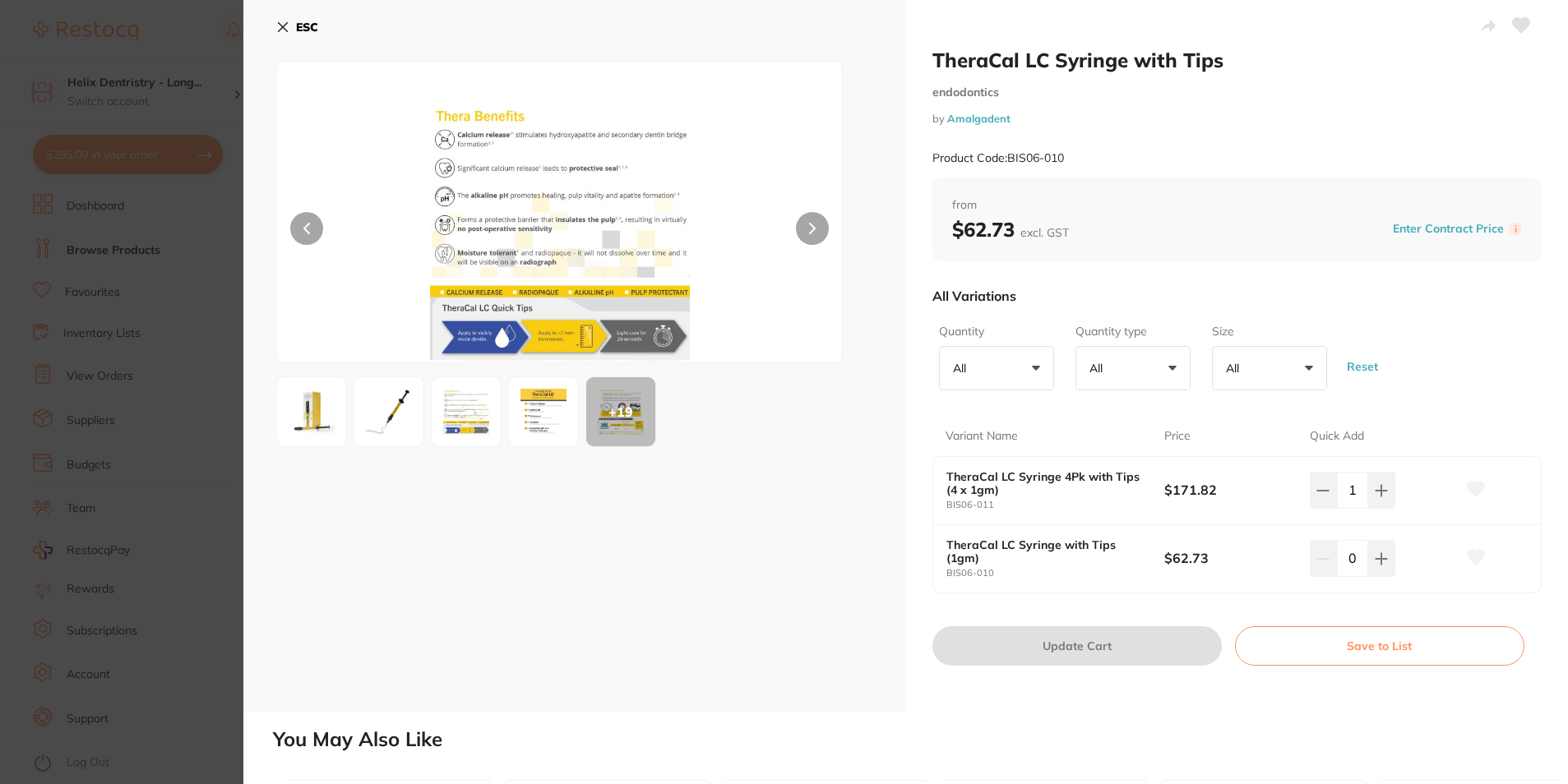
click at [550, 419] on img at bounding box center [543, 412] width 59 height 59
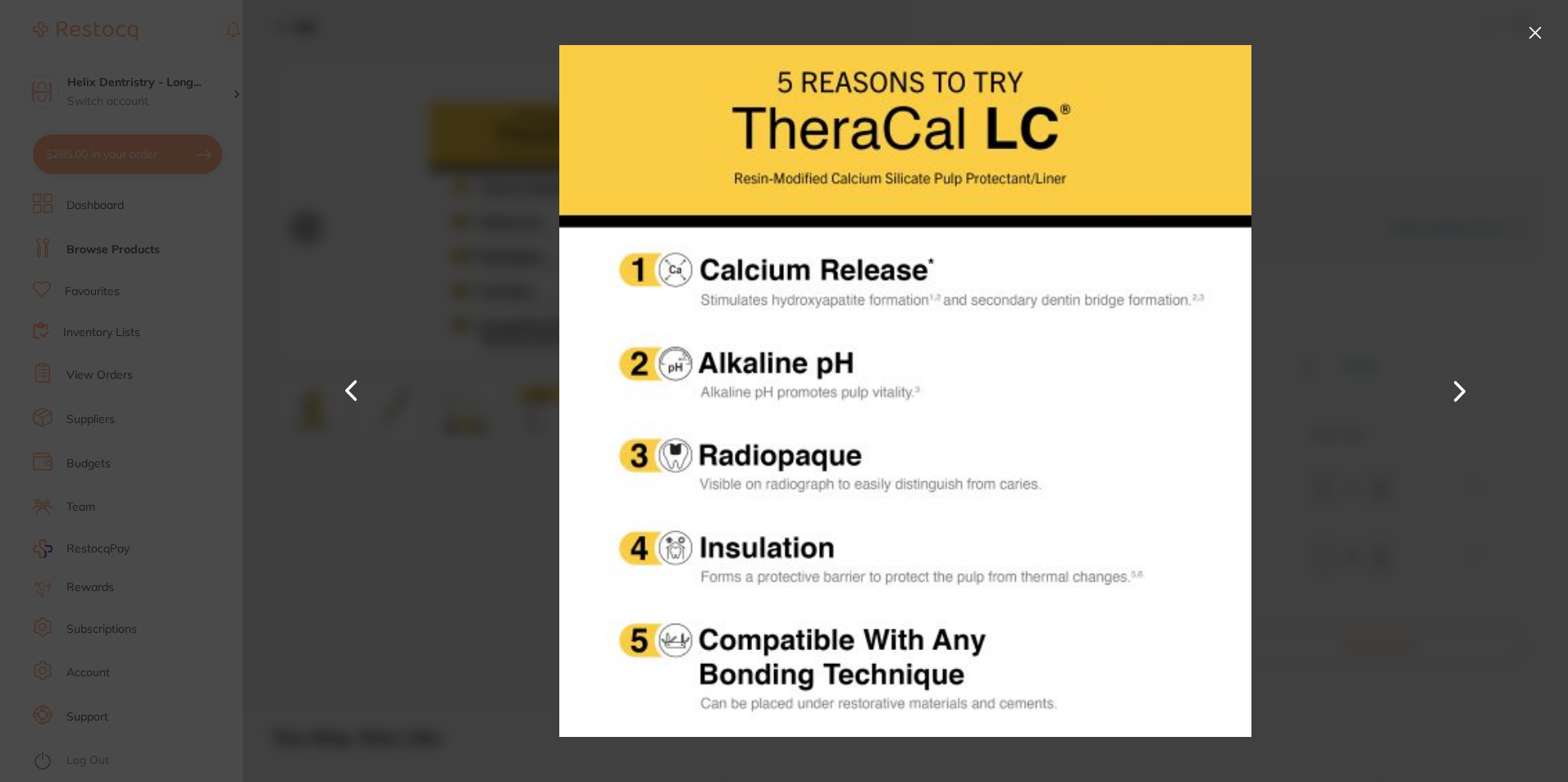
click at [1532, 25] on button at bounding box center [1536, 33] width 27 height 27
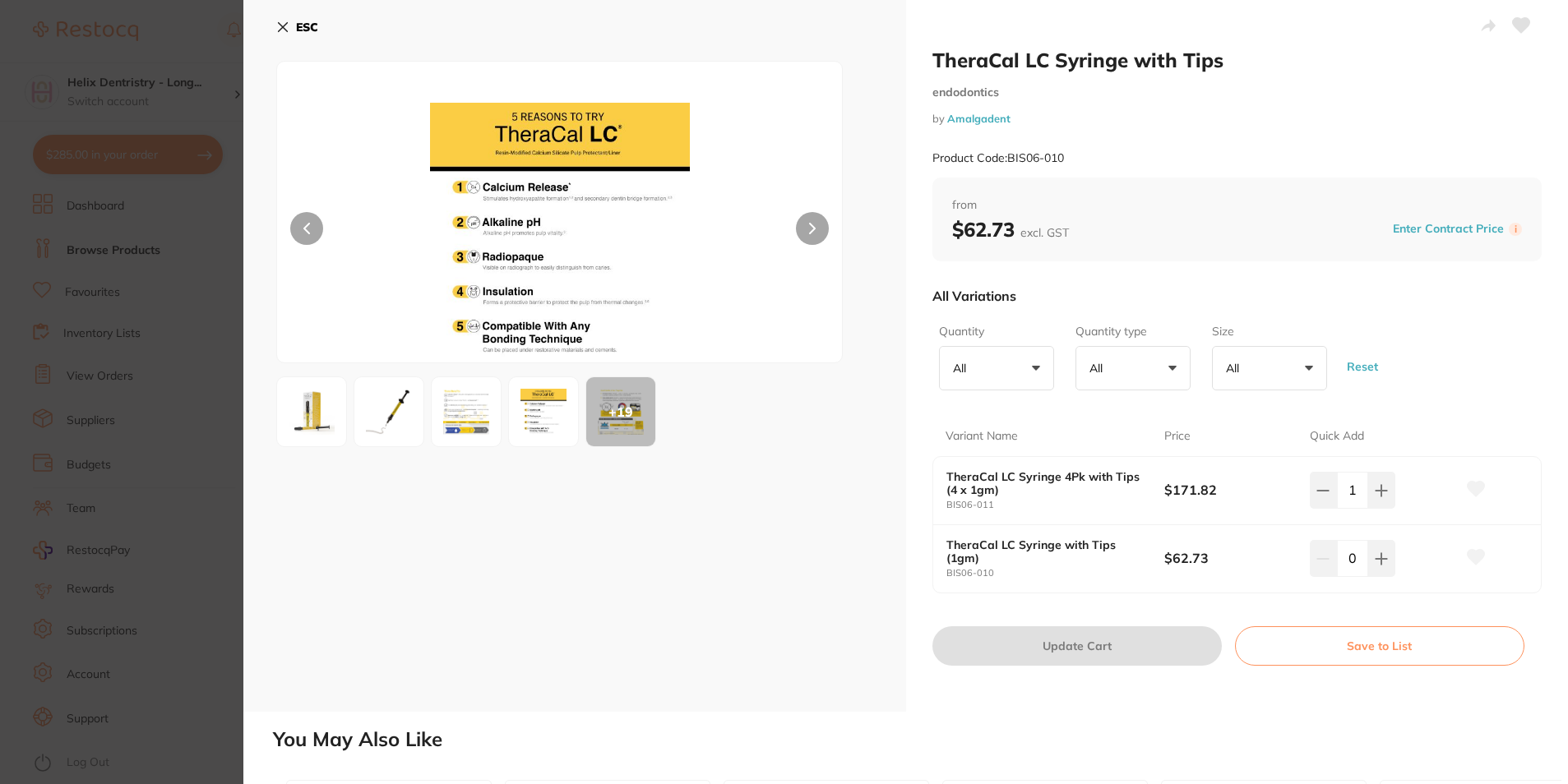
click at [600, 407] on div "+ 19" at bounding box center [621, 412] width 69 height 69
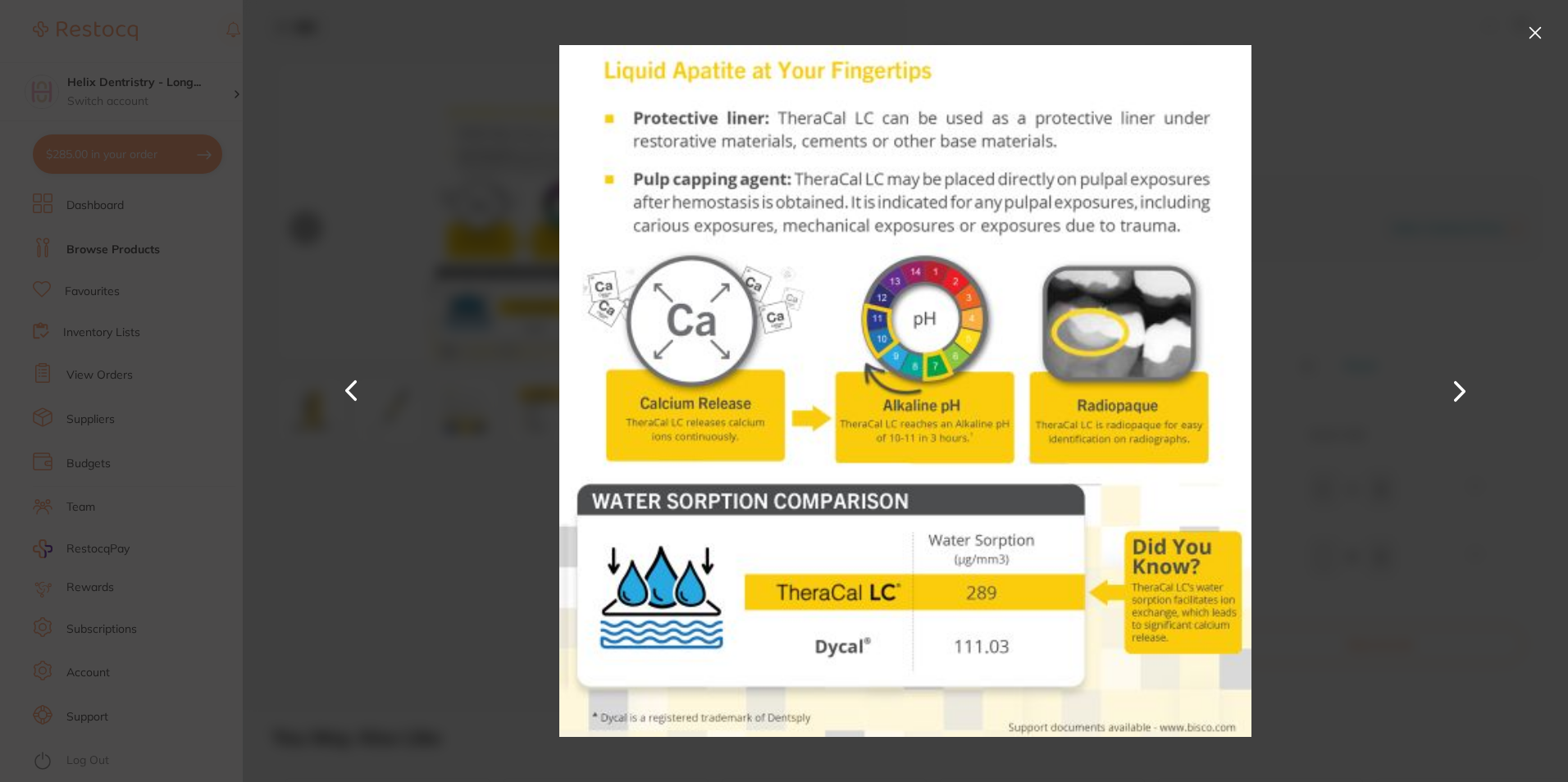
click at [1523, 23] on button at bounding box center [1536, 33] width 27 height 27
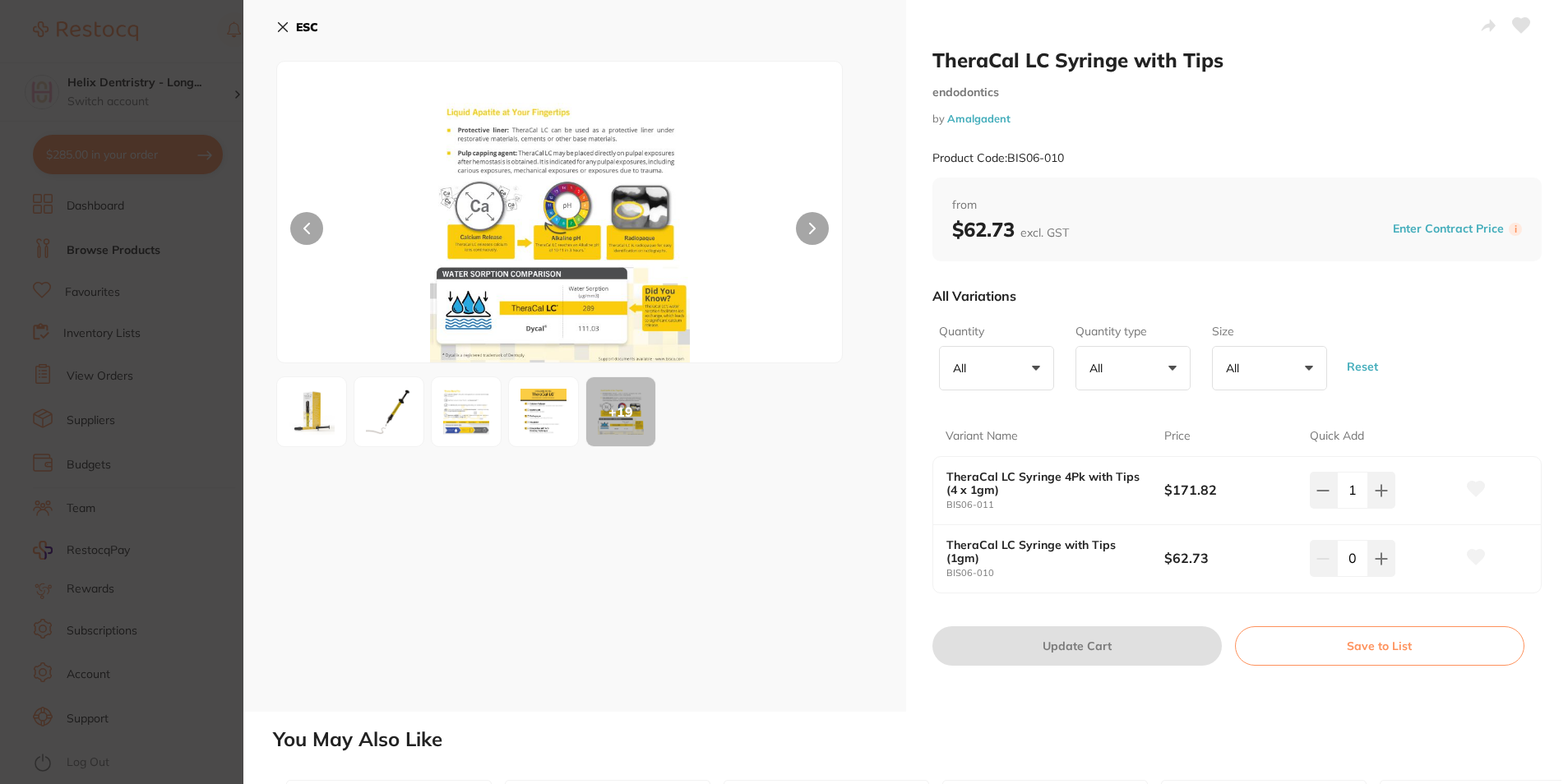
click at [297, 21] on b "ESC" at bounding box center [306, 27] width 22 height 14
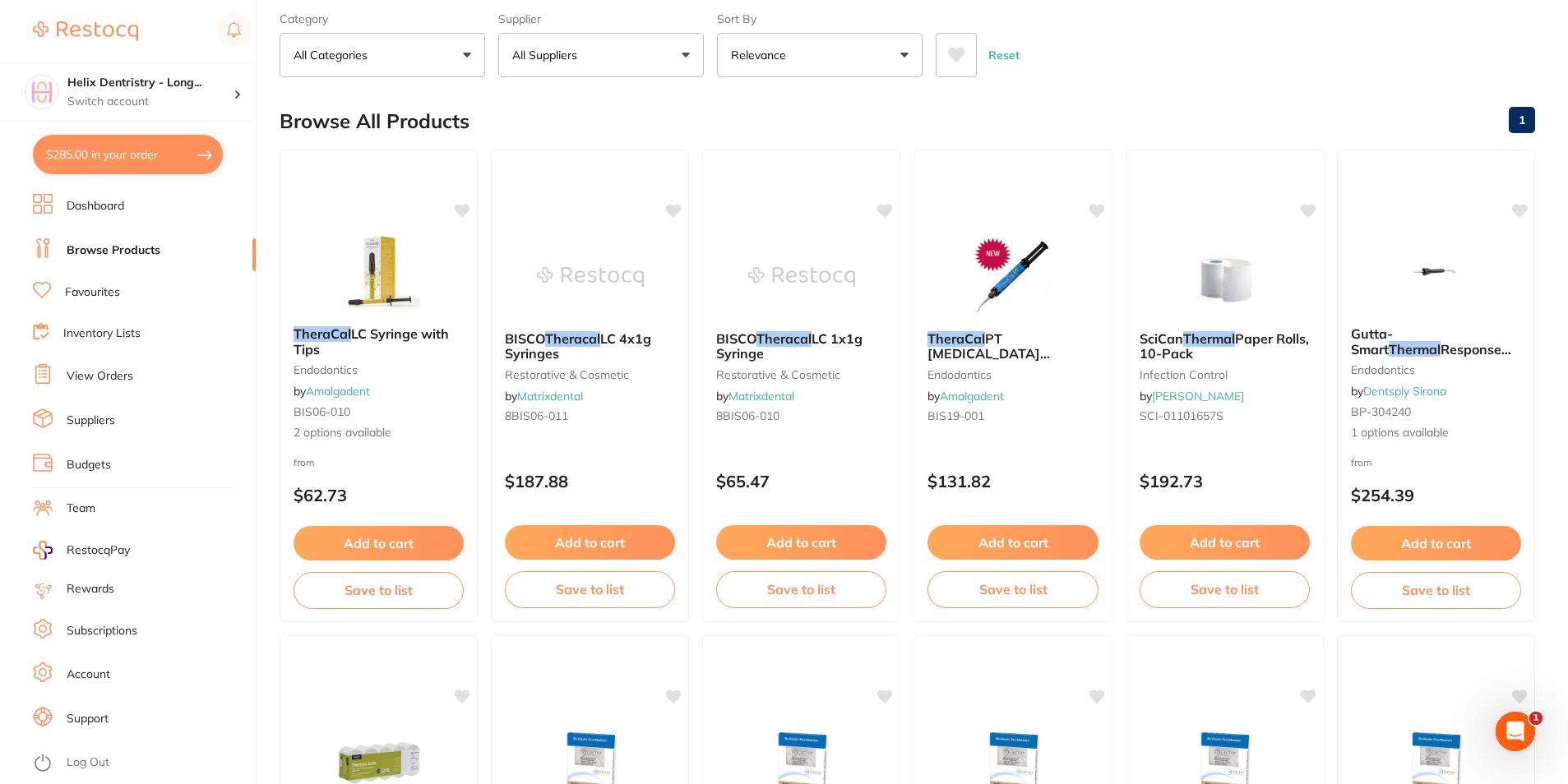
click at [387, 343] on b "TheraCal LC Syringe with Tips" at bounding box center [379, 341] width 170 height 31
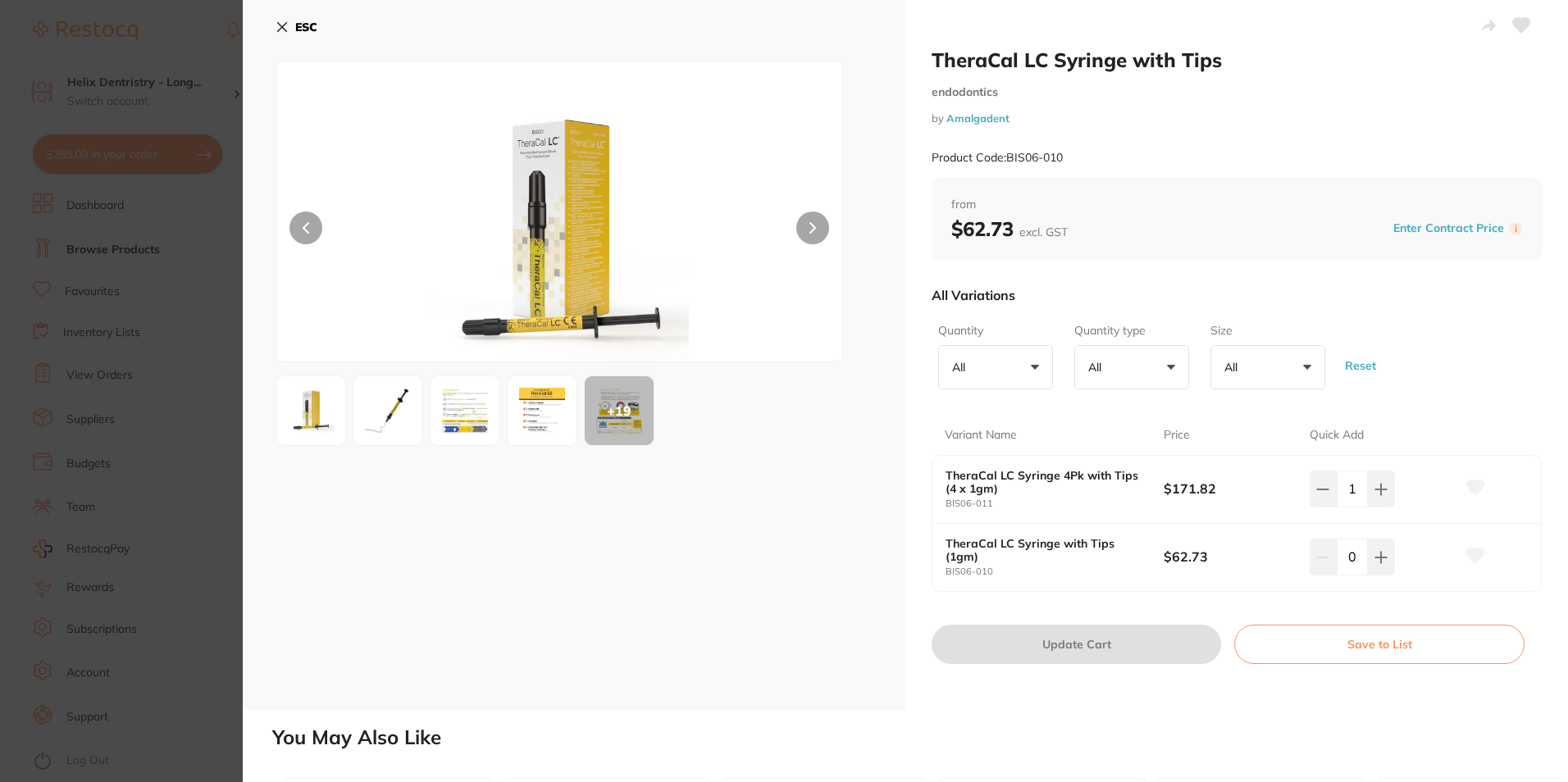
click at [390, 326] on section "TheraCal LC Syringe with Tips endodontics by Amalgadent Product Code: BIS06-010…" at bounding box center [784, 391] width 1568 height 782
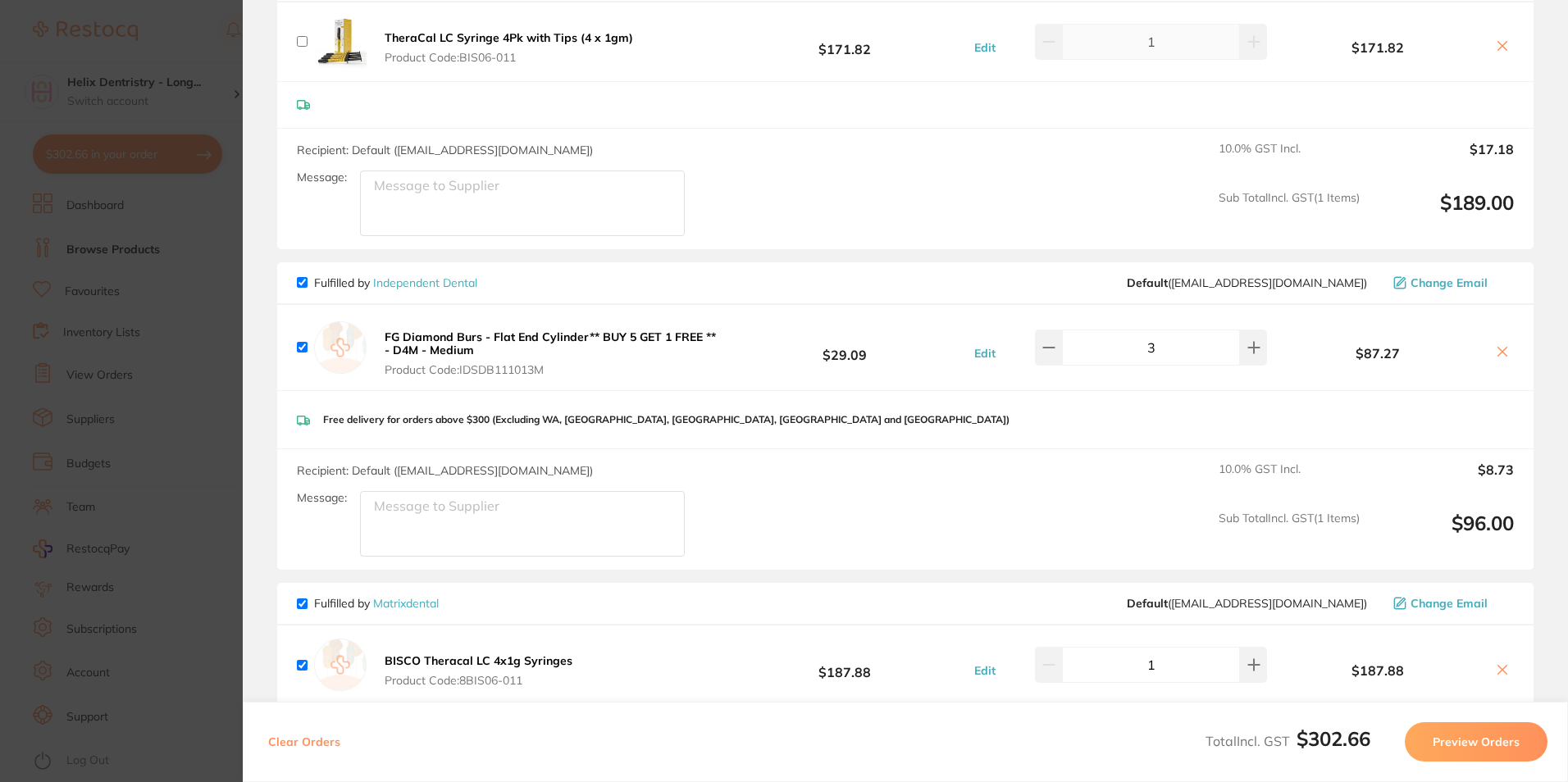
scroll to position [228, 0]
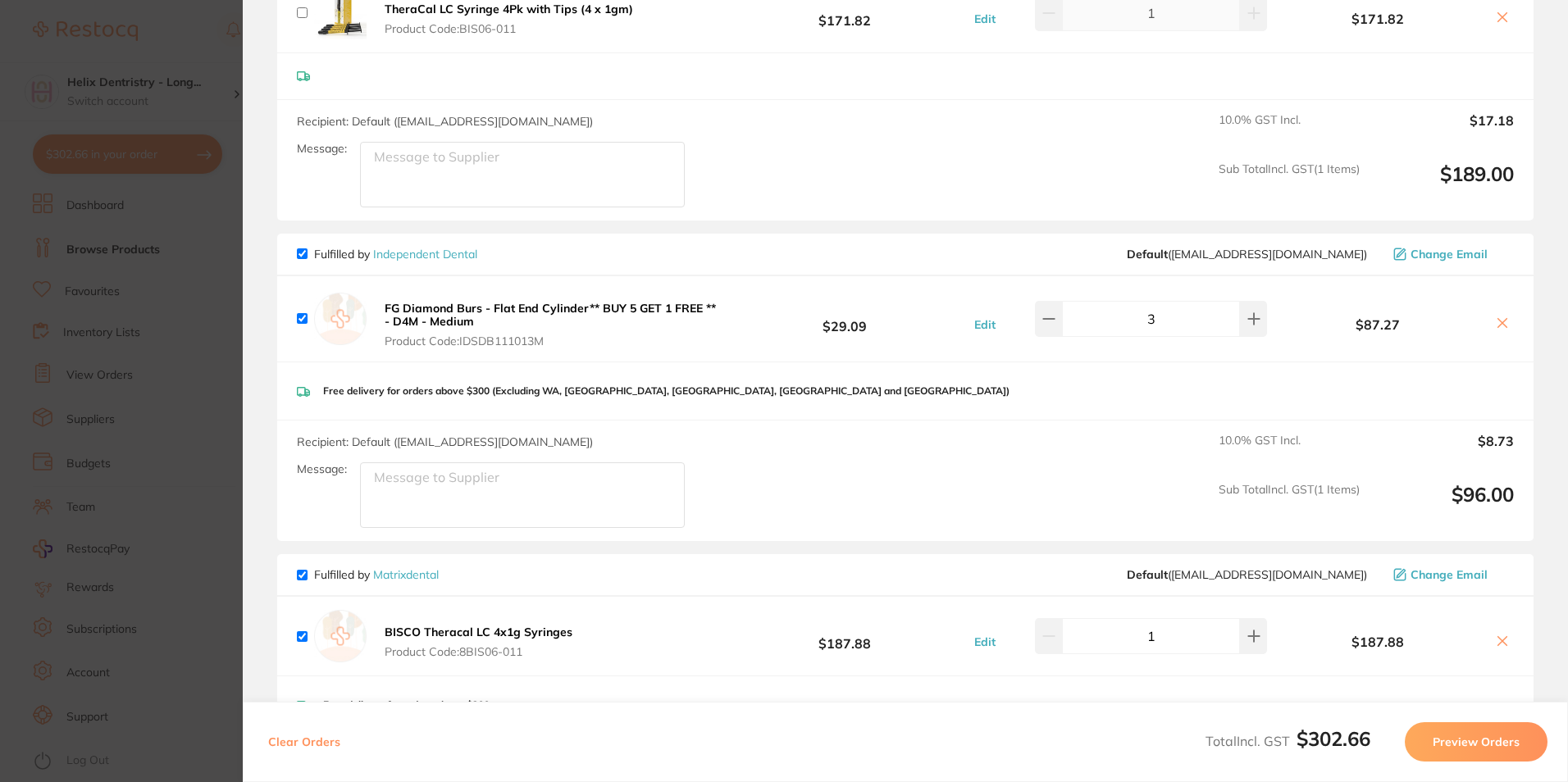
click at [1468, 742] on button "Preview Orders" at bounding box center [1476, 741] width 143 height 39
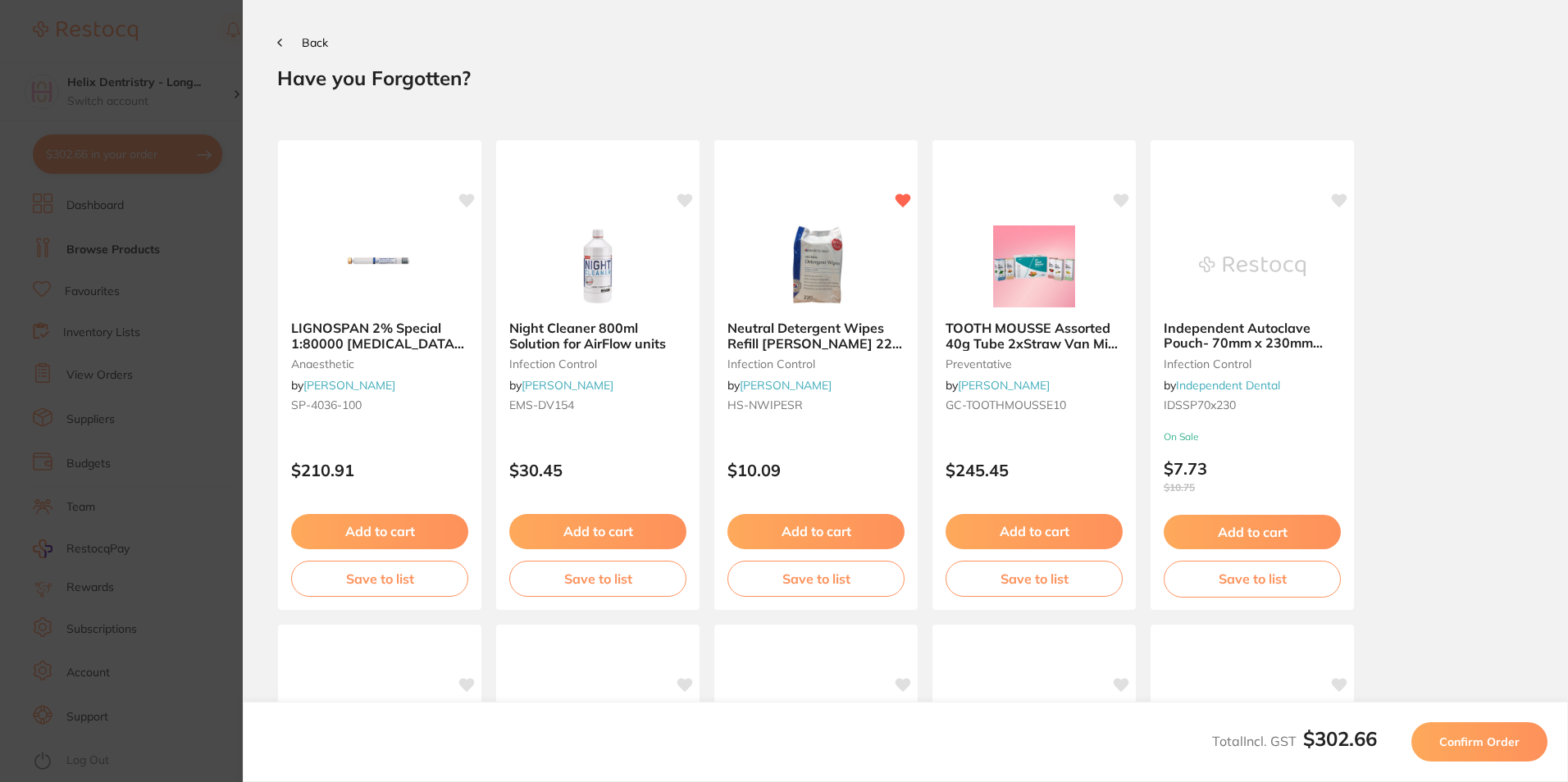
scroll to position [0, 0]
click at [1526, 746] on button "Confirm Order" at bounding box center [1478, 741] width 136 height 39
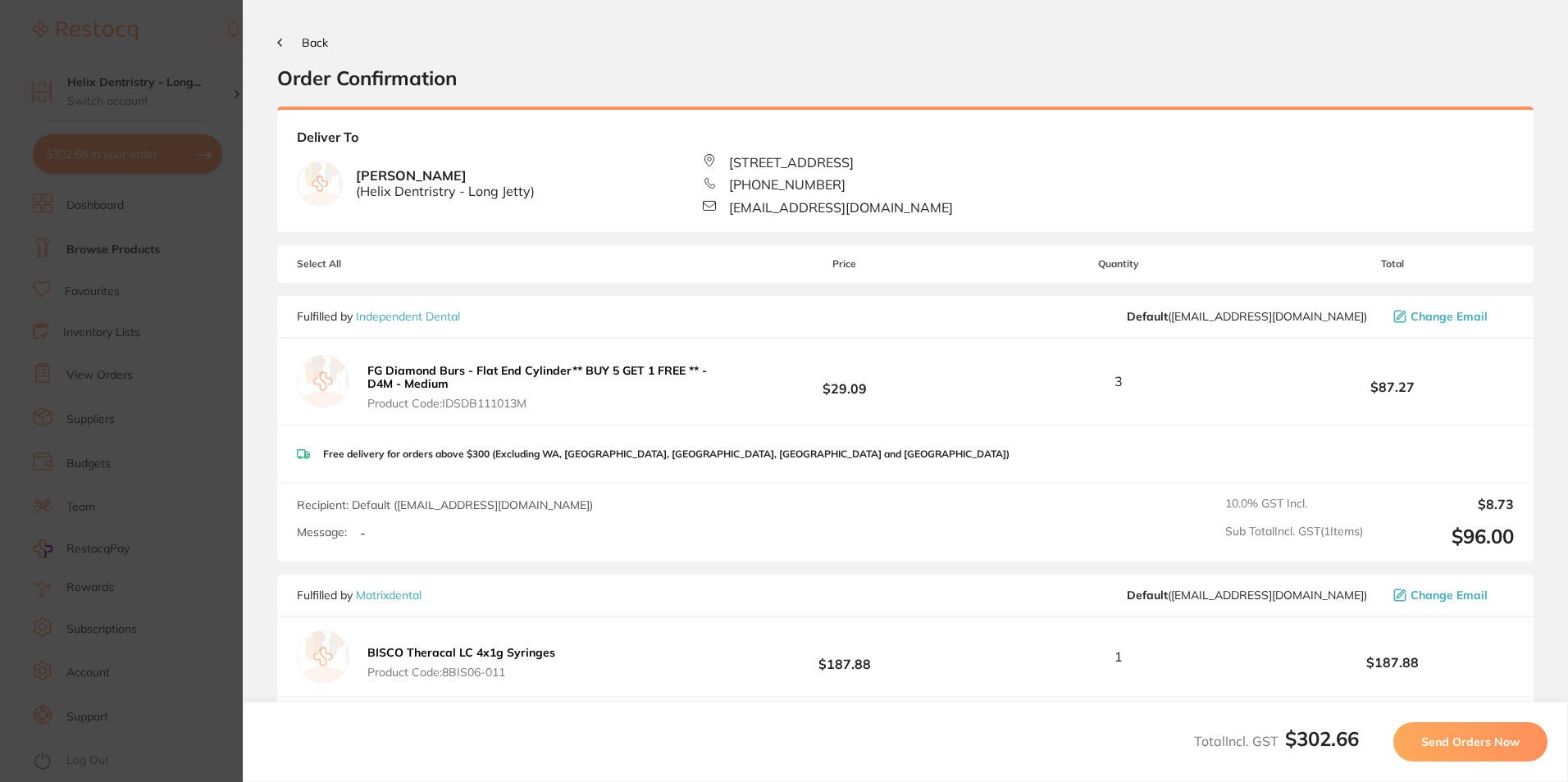
scroll to position [246, 0]
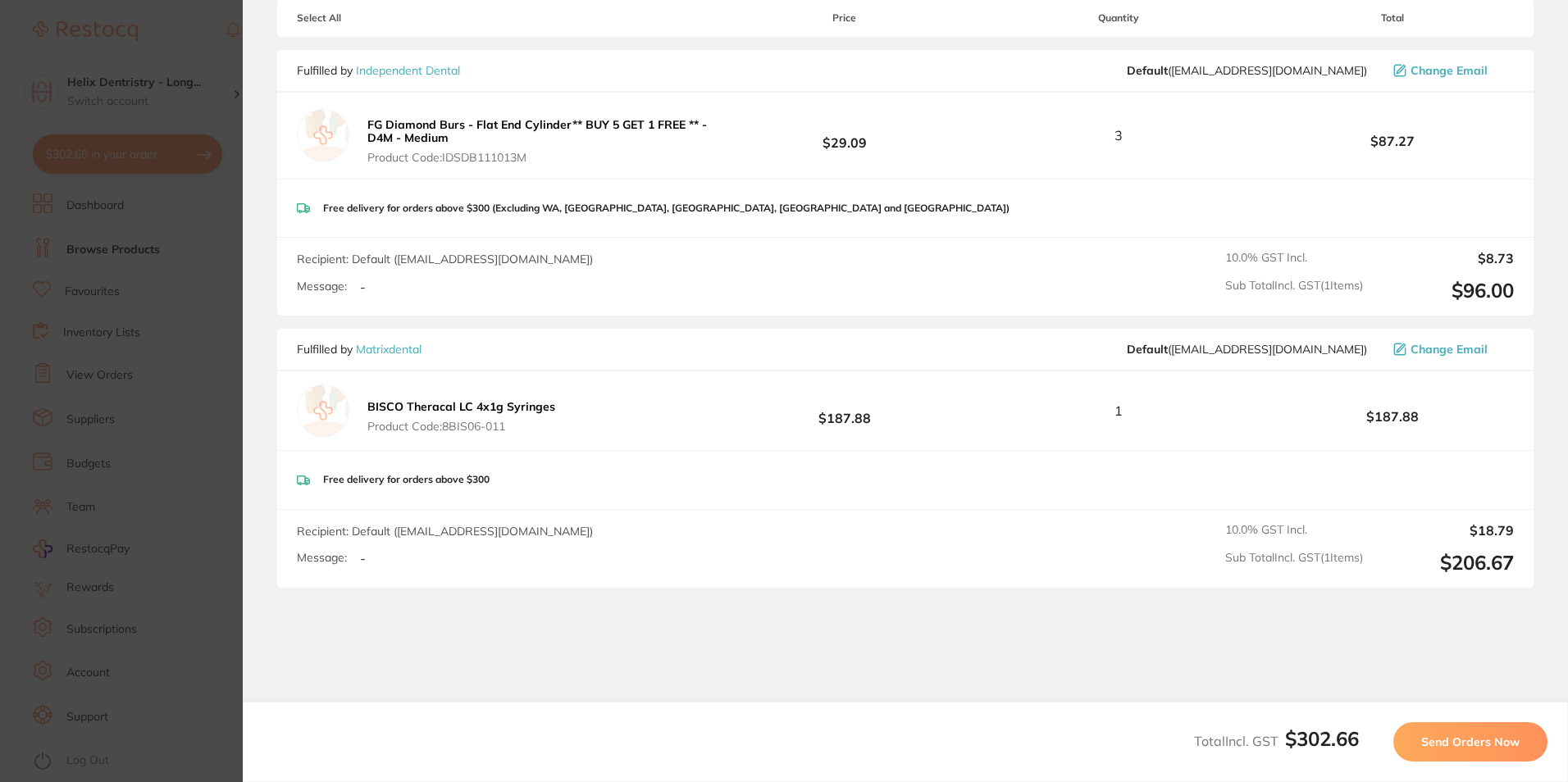
click at [1459, 734] on span "Send Orders Now" at bounding box center [1470, 741] width 98 height 14
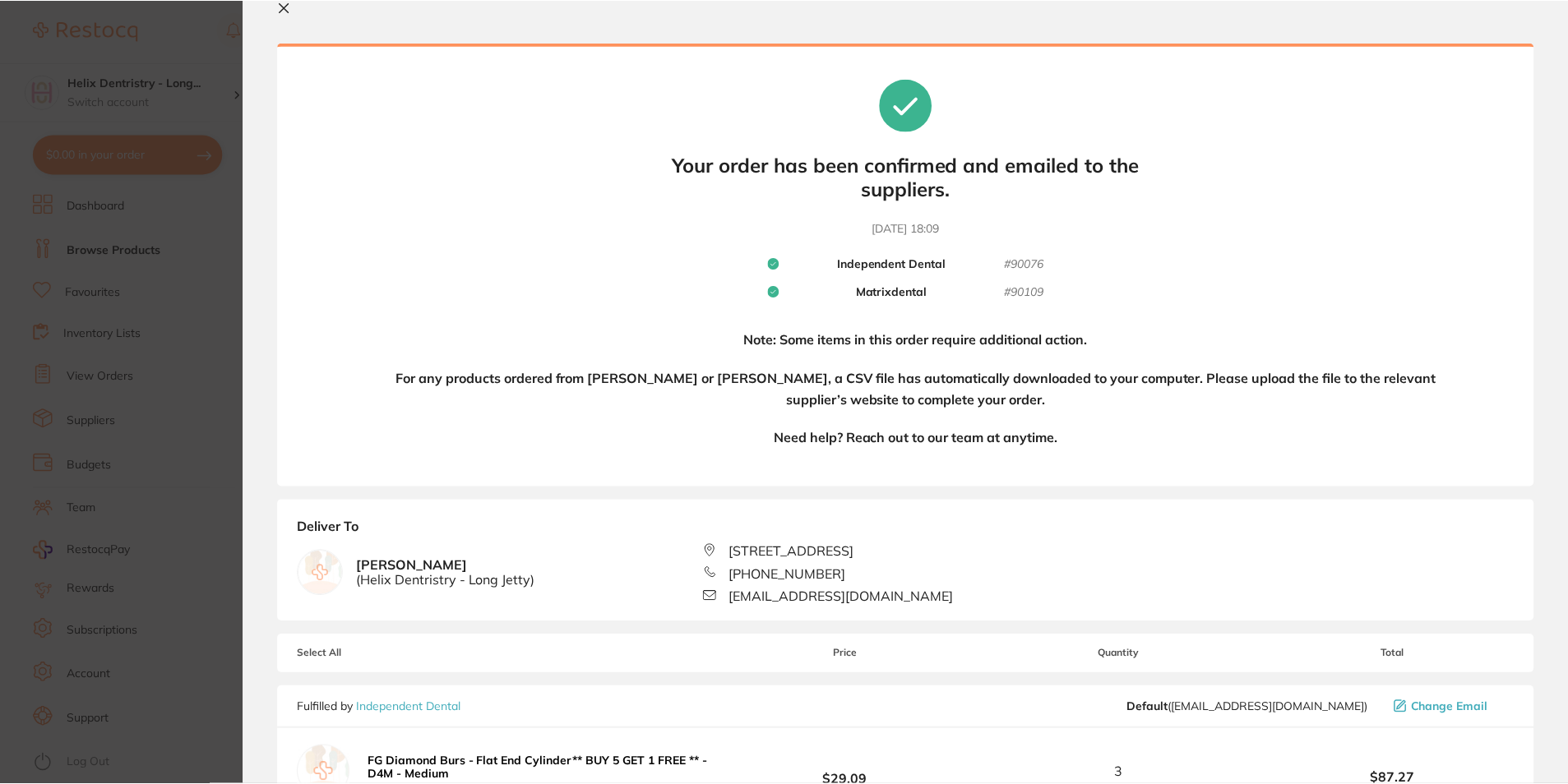
scroll to position [4, 0]
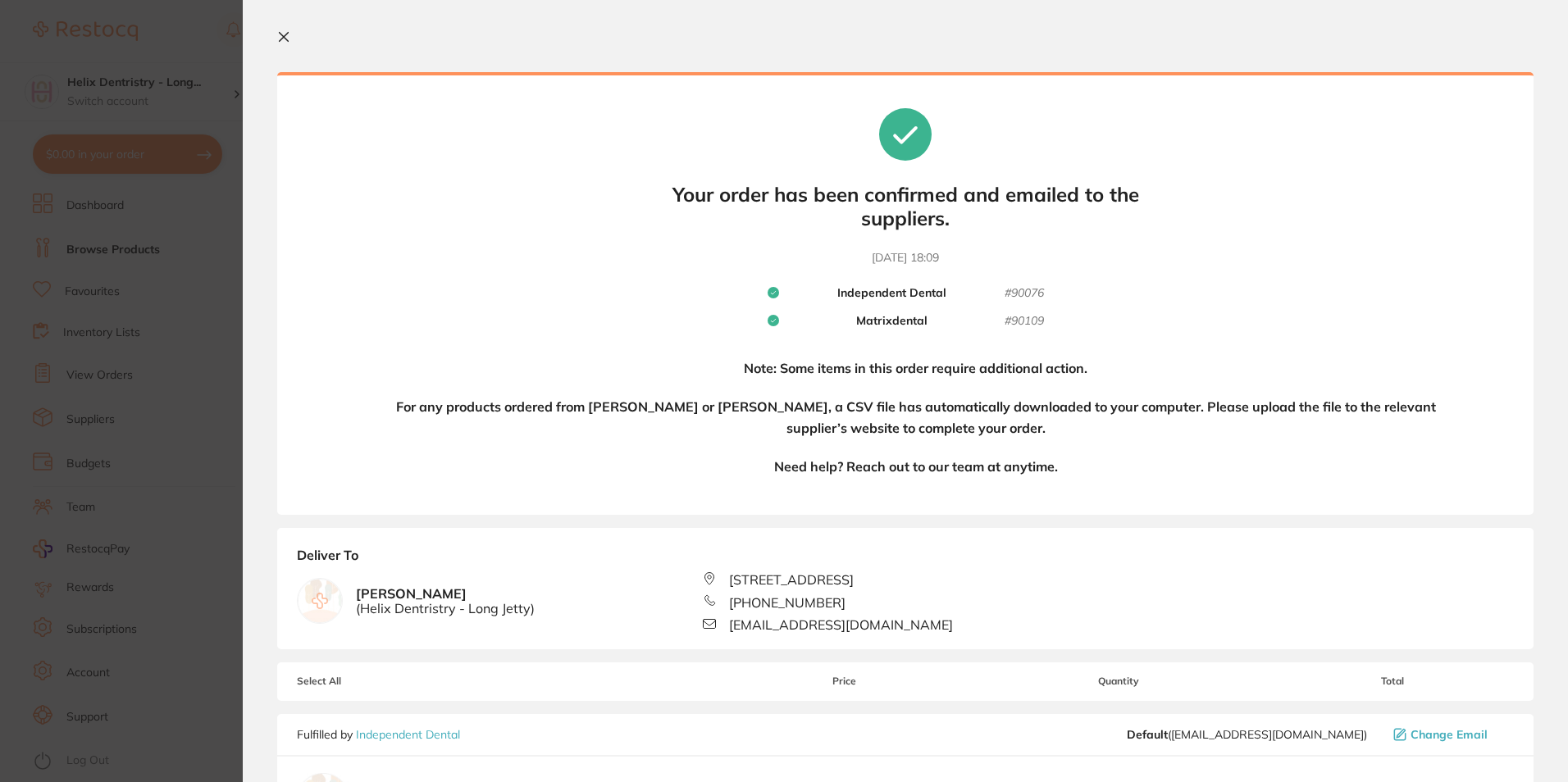
click at [277, 30] on section "Your orders are being processed and we will notify you once we have placed the …" at bounding box center [904, 391] width 1325 height 782
click at [282, 37] on icon at bounding box center [284, 37] width 13 height 13
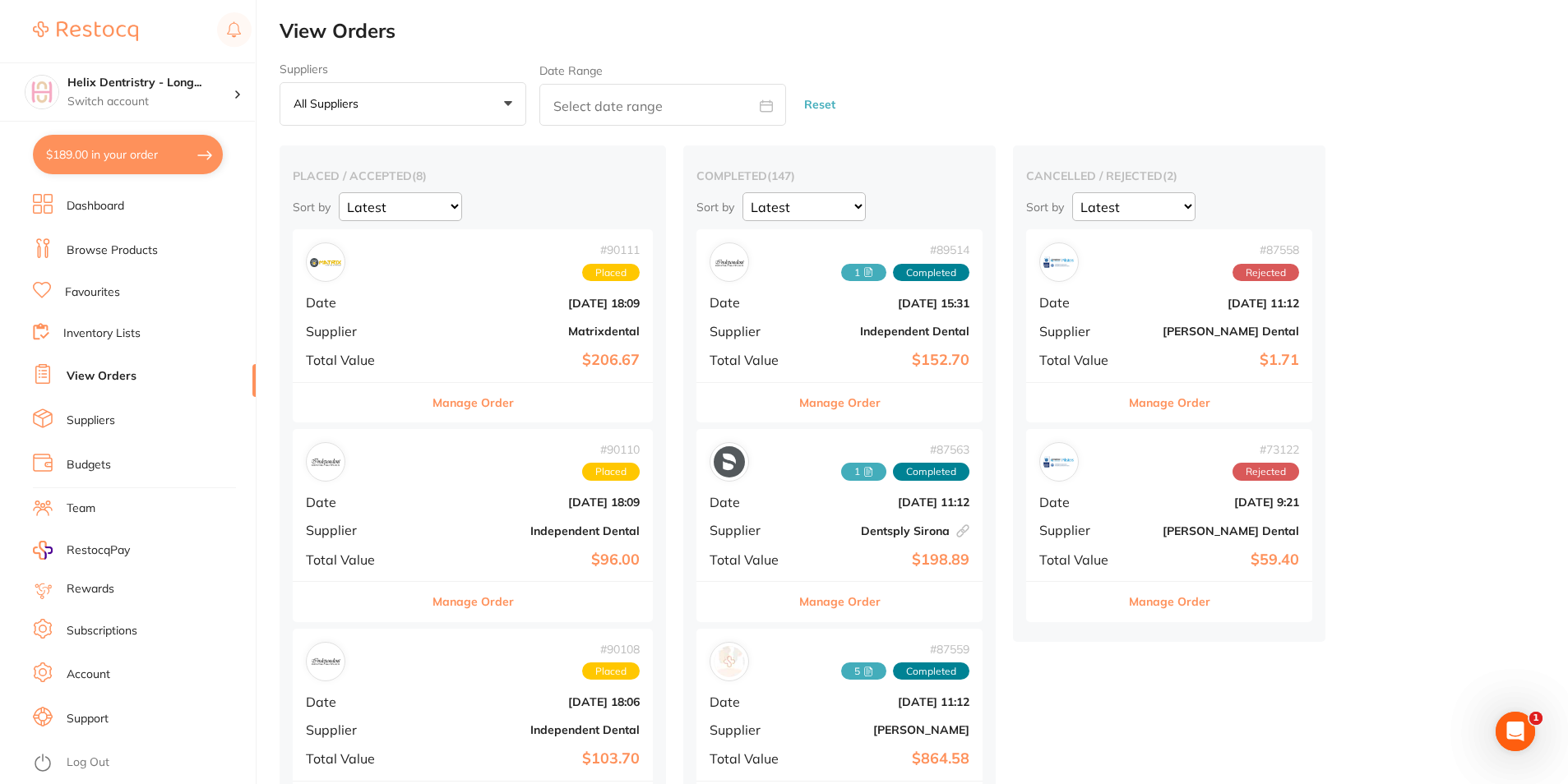
click at [136, 162] on button "$189.00 in your order" at bounding box center [127, 154] width 190 height 39
checkbox input "true"
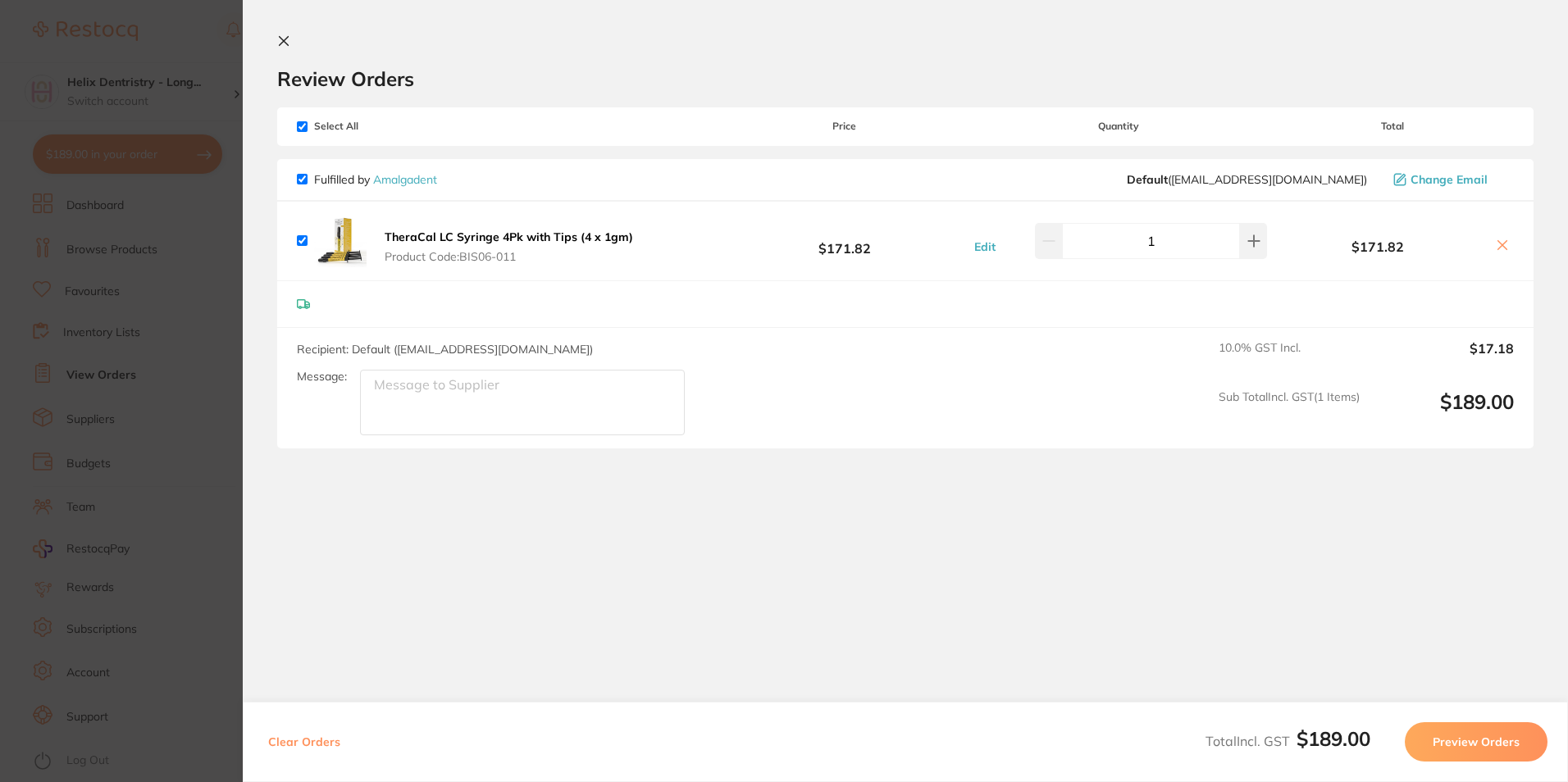
click at [1491, 245] on button at bounding box center [1502, 246] width 23 height 17
checkbox input "false"
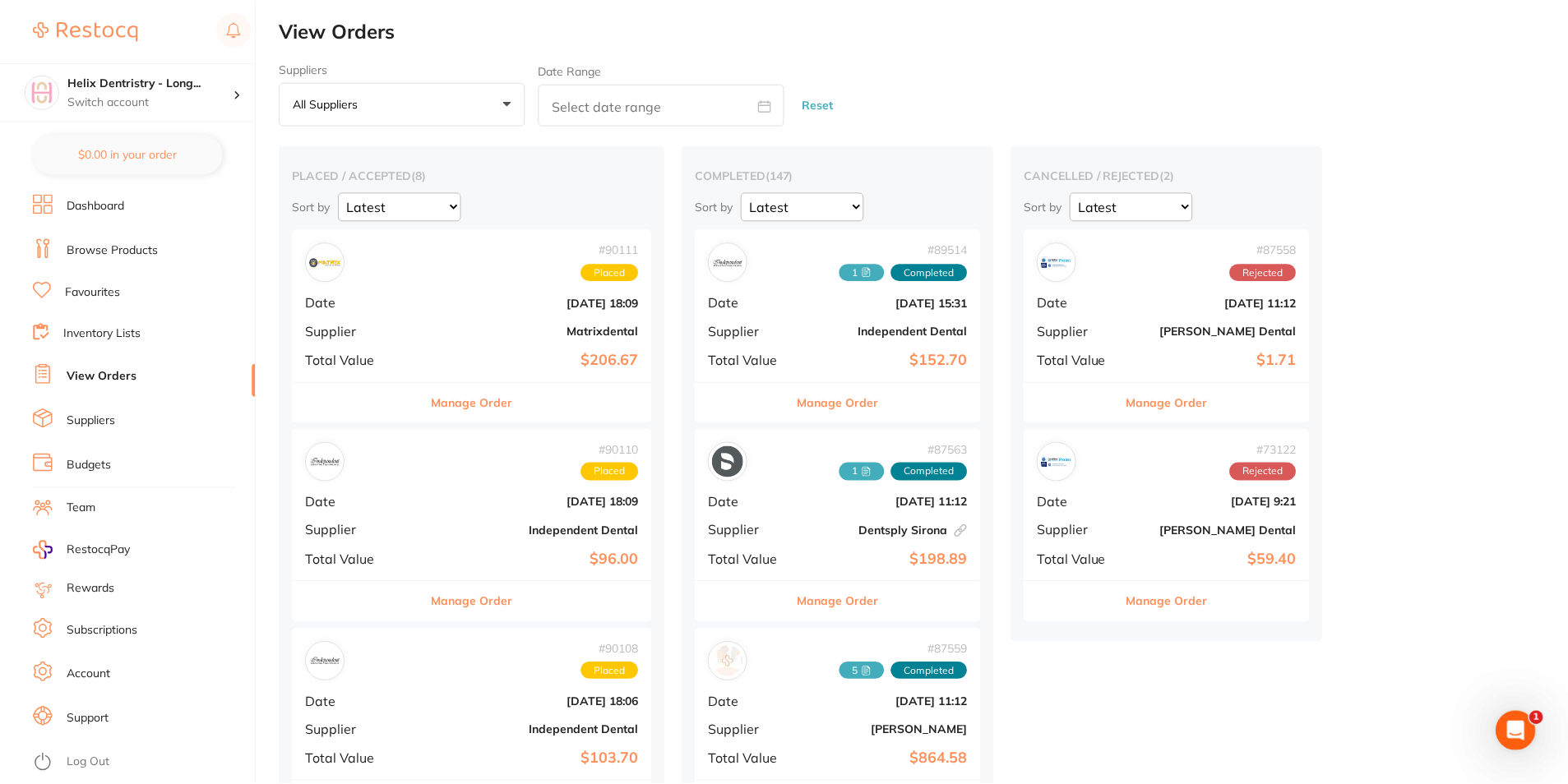
scroll to position [82, 0]
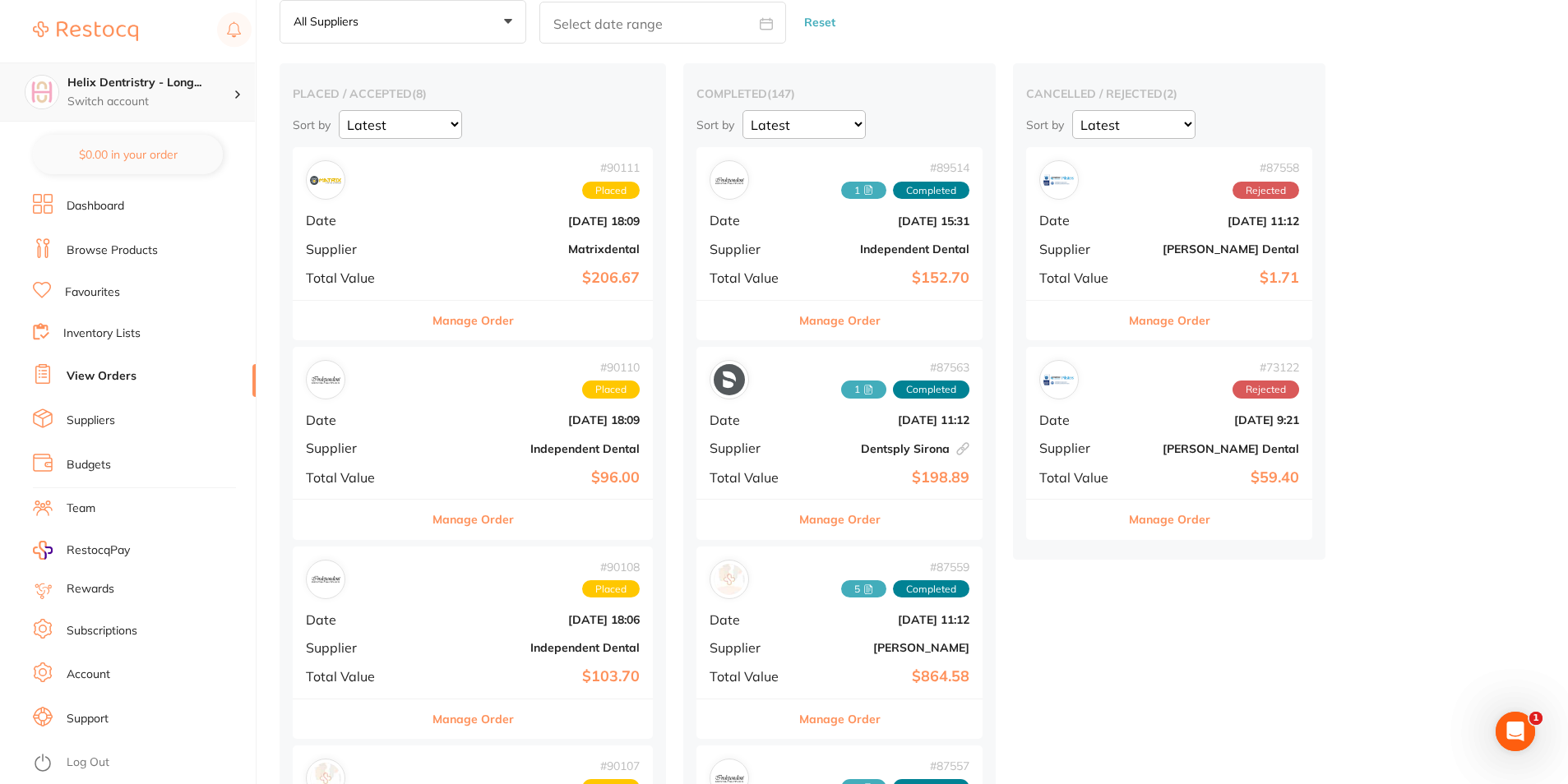
click at [160, 91] on h4 "Helix Dentristry - Long..." at bounding box center [150, 82] width 166 height 16
click at [186, 79] on h4 "Helix Dentristry - Long..." at bounding box center [150, 82] width 166 height 16
click at [154, 153] on h4 "Helix Dentristry - Long Jetty" at bounding box center [144, 142] width 149 height 33
click at [159, 97] on p "Switch account" at bounding box center [150, 101] width 166 height 16
click at [207, 85] on h4 "Helix Dentristry - Long..." at bounding box center [150, 82] width 166 height 16
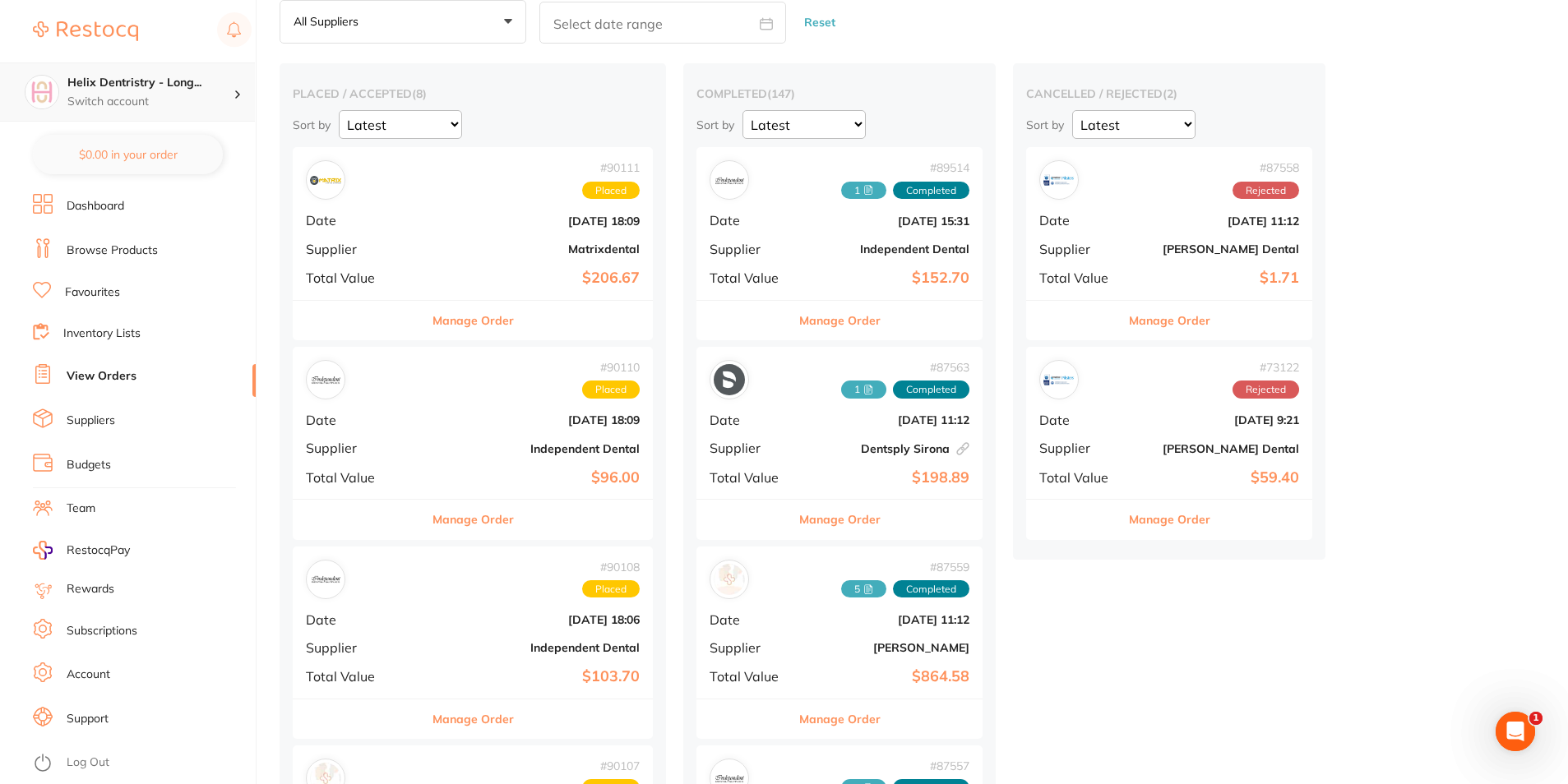
click at [236, 95] on icon at bounding box center [237, 95] width 5 height 9
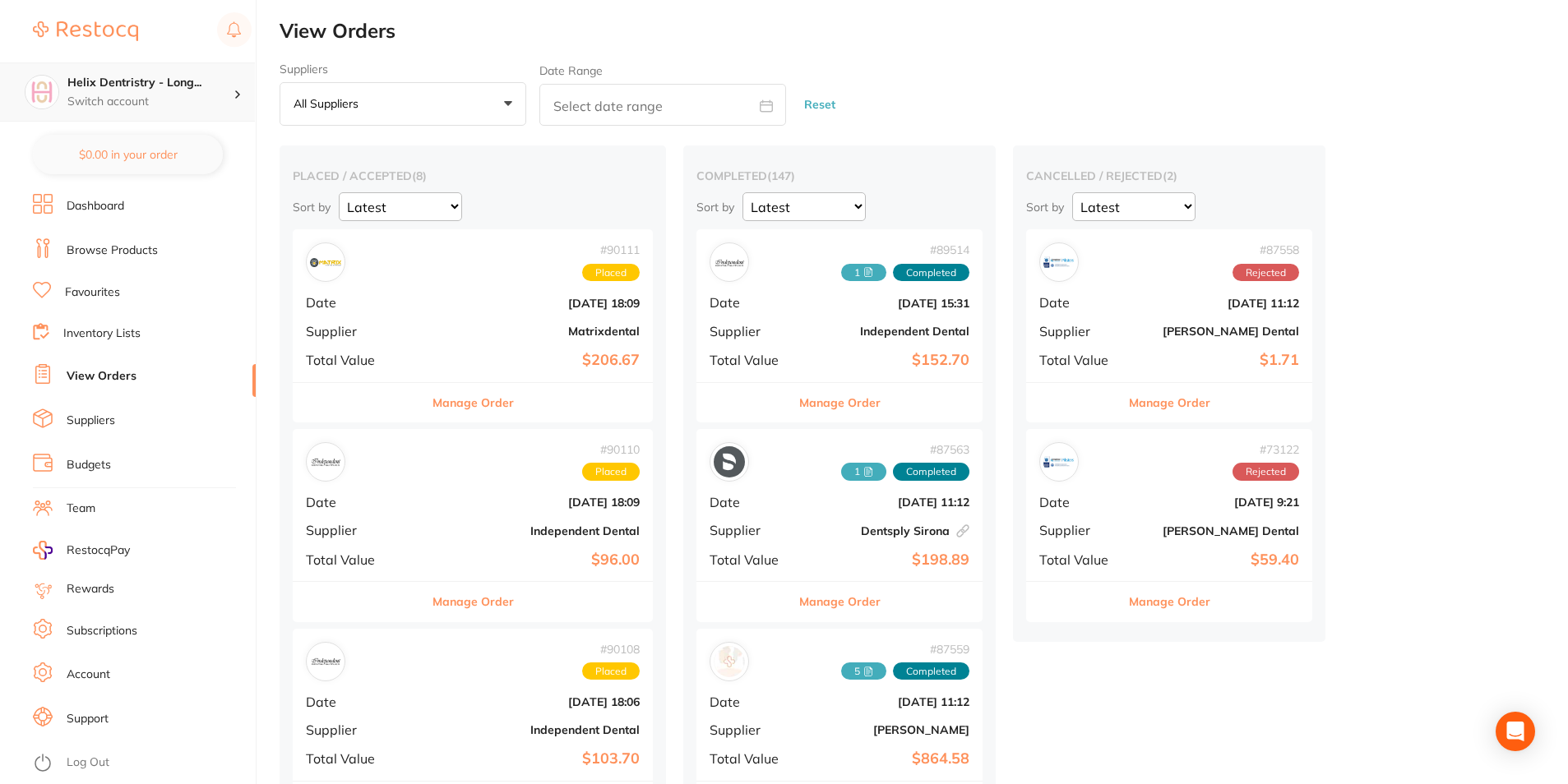
drag, startPoint x: 194, startPoint y: 84, endPoint x: 182, endPoint y: 98, distance: 18.4
click at [194, 84] on h4 "Helix Dentristry - Long..." at bounding box center [150, 82] width 166 height 16
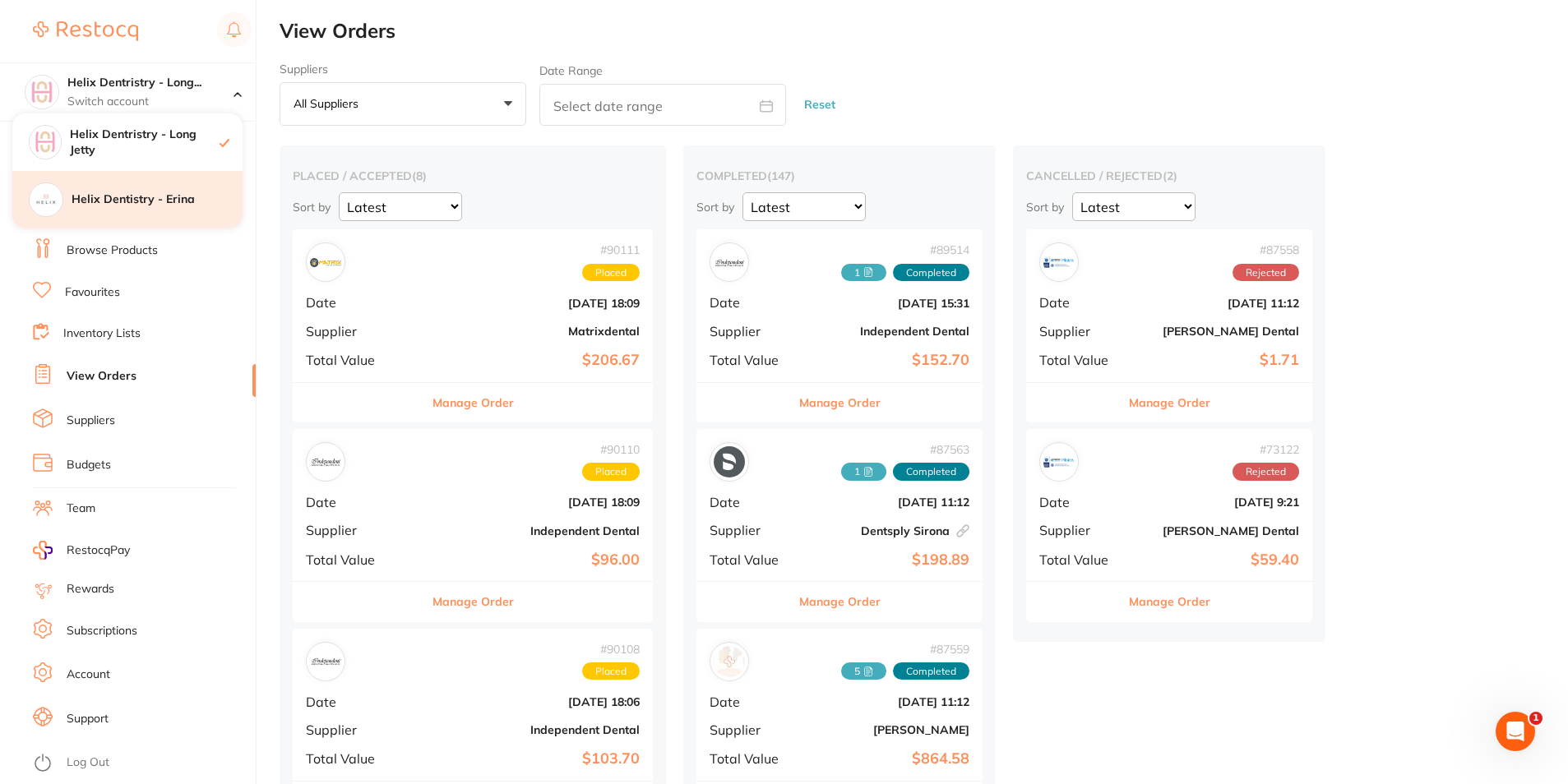
click at [144, 187] on div "Helix Dentistry - Erina" at bounding box center [127, 200] width 231 height 57
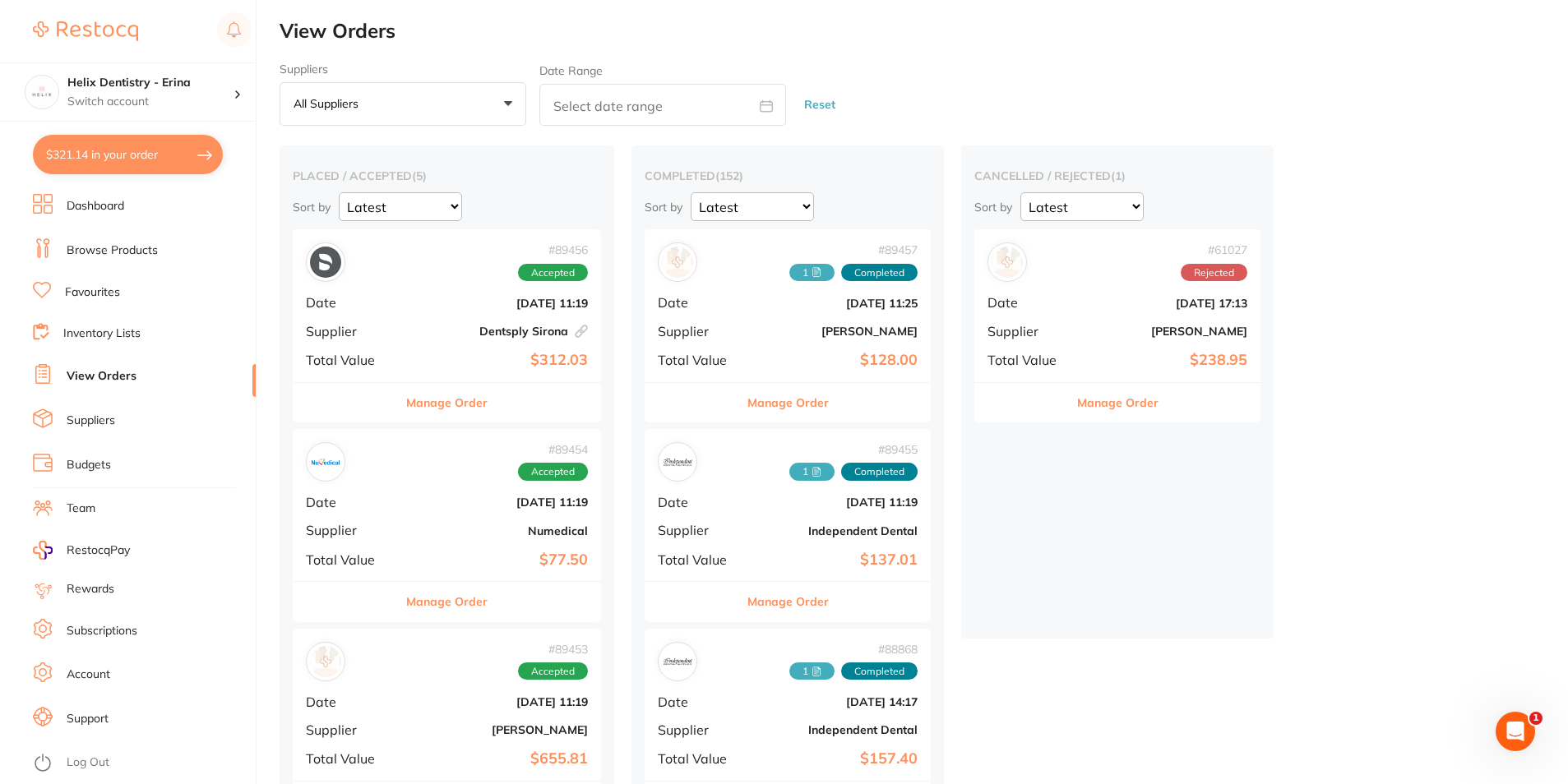
click at [155, 147] on button "$321.14 in your order" at bounding box center [127, 154] width 190 height 39
checkbox input "true"
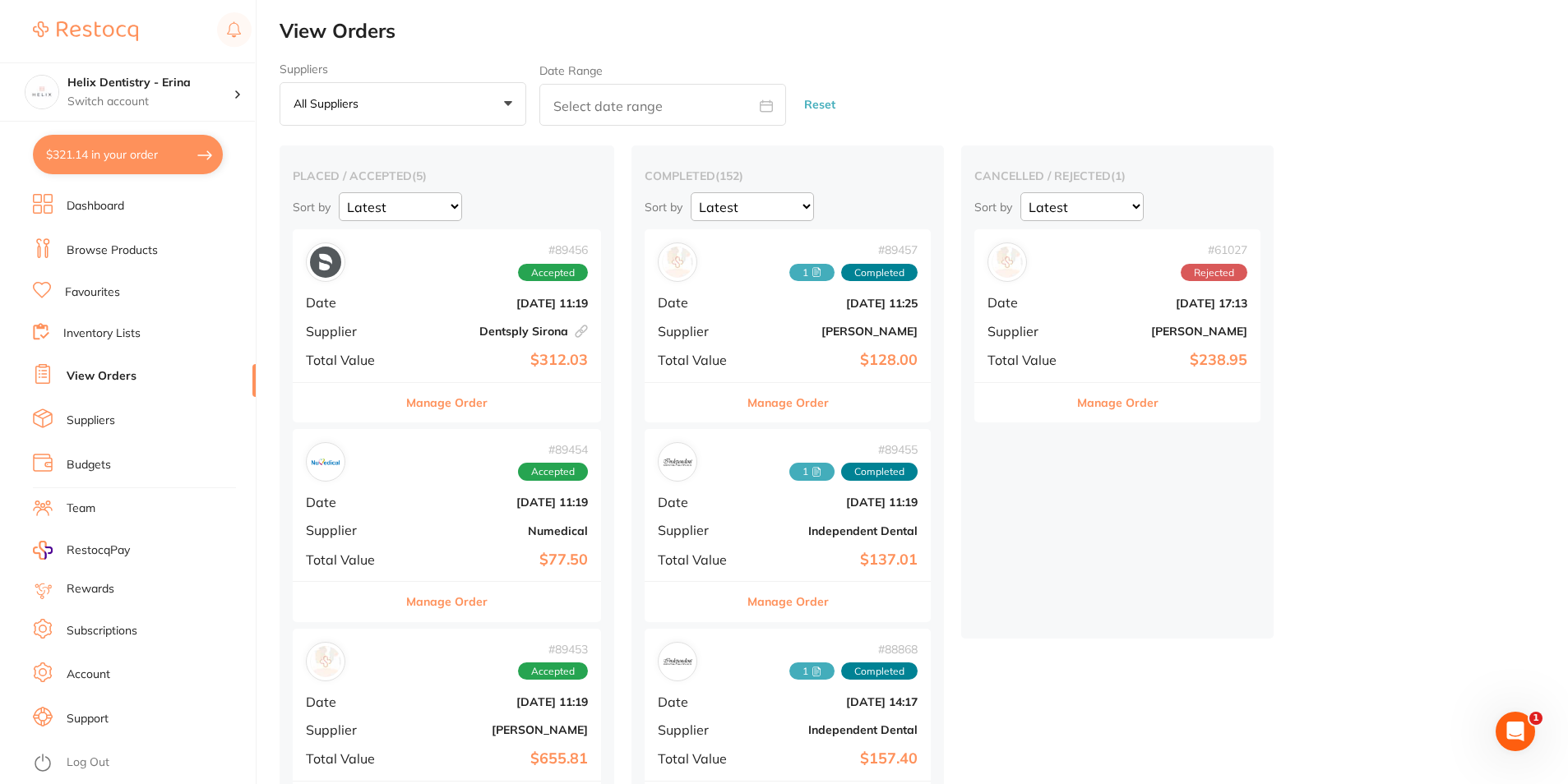
checkbox input "true"
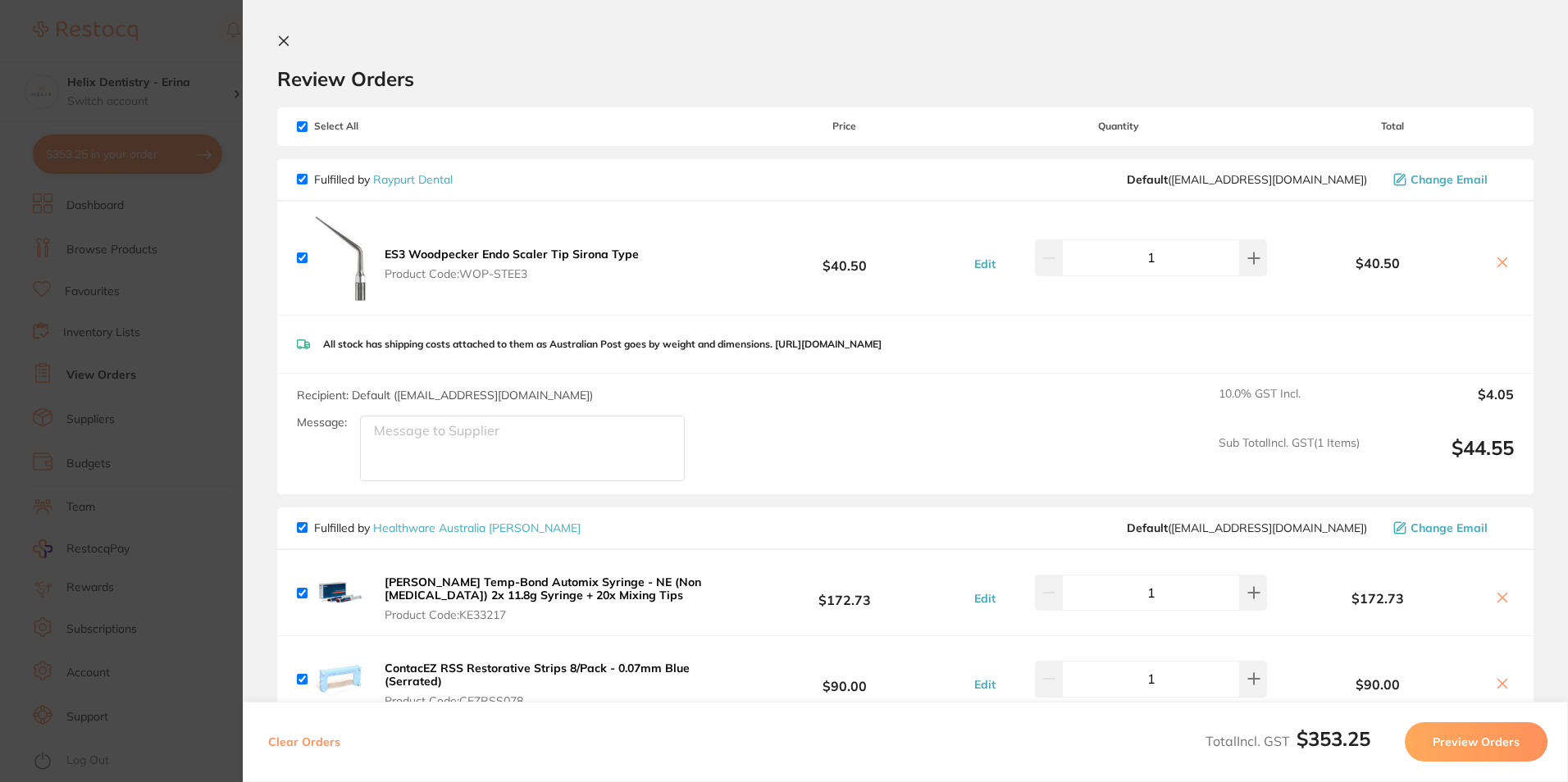
click at [289, 44] on icon at bounding box center [284, 41] width 13 height 13
